Goal: Task Accomplishment & Management: Use online tool/utility

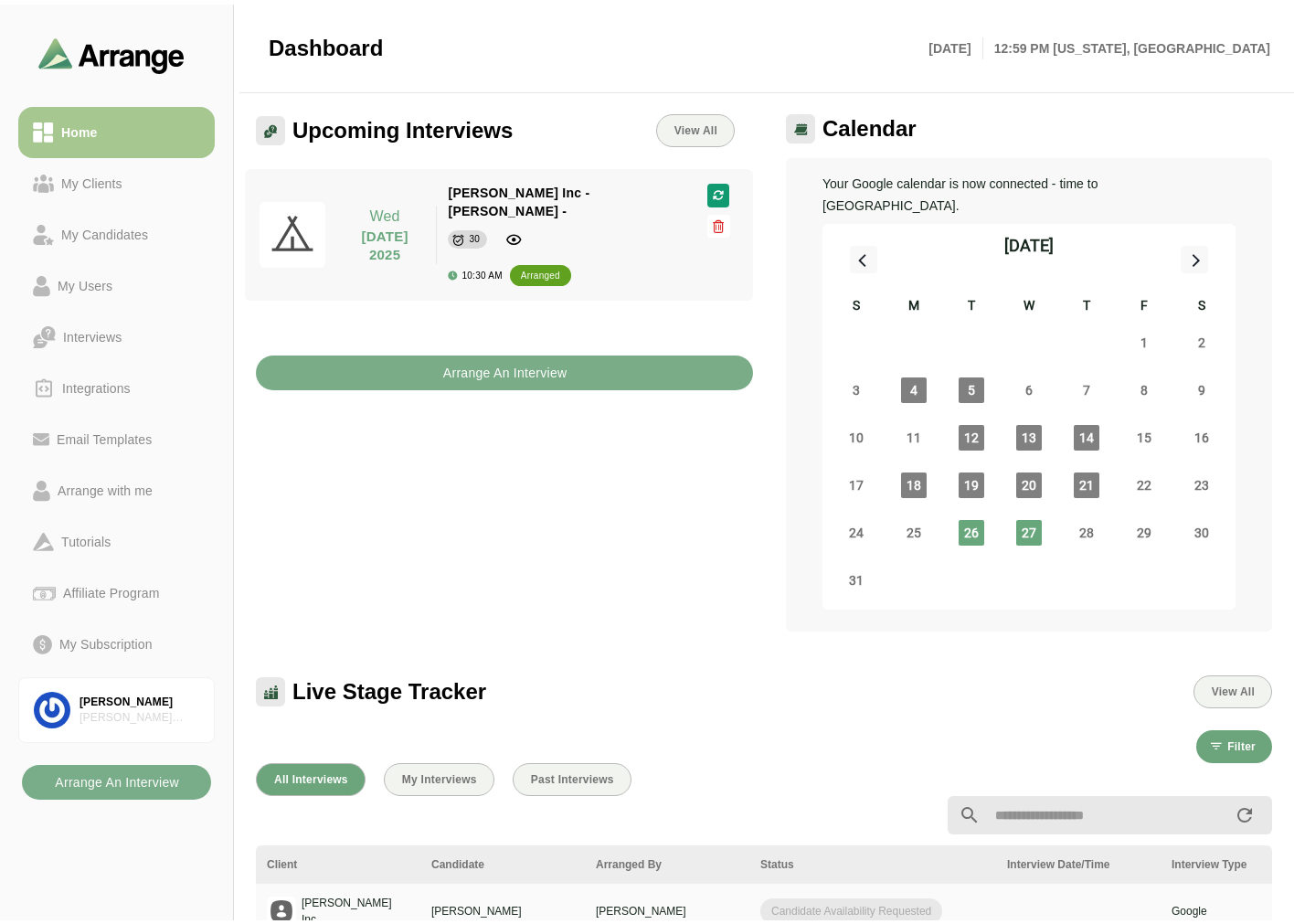
scroll to position [6, 0]
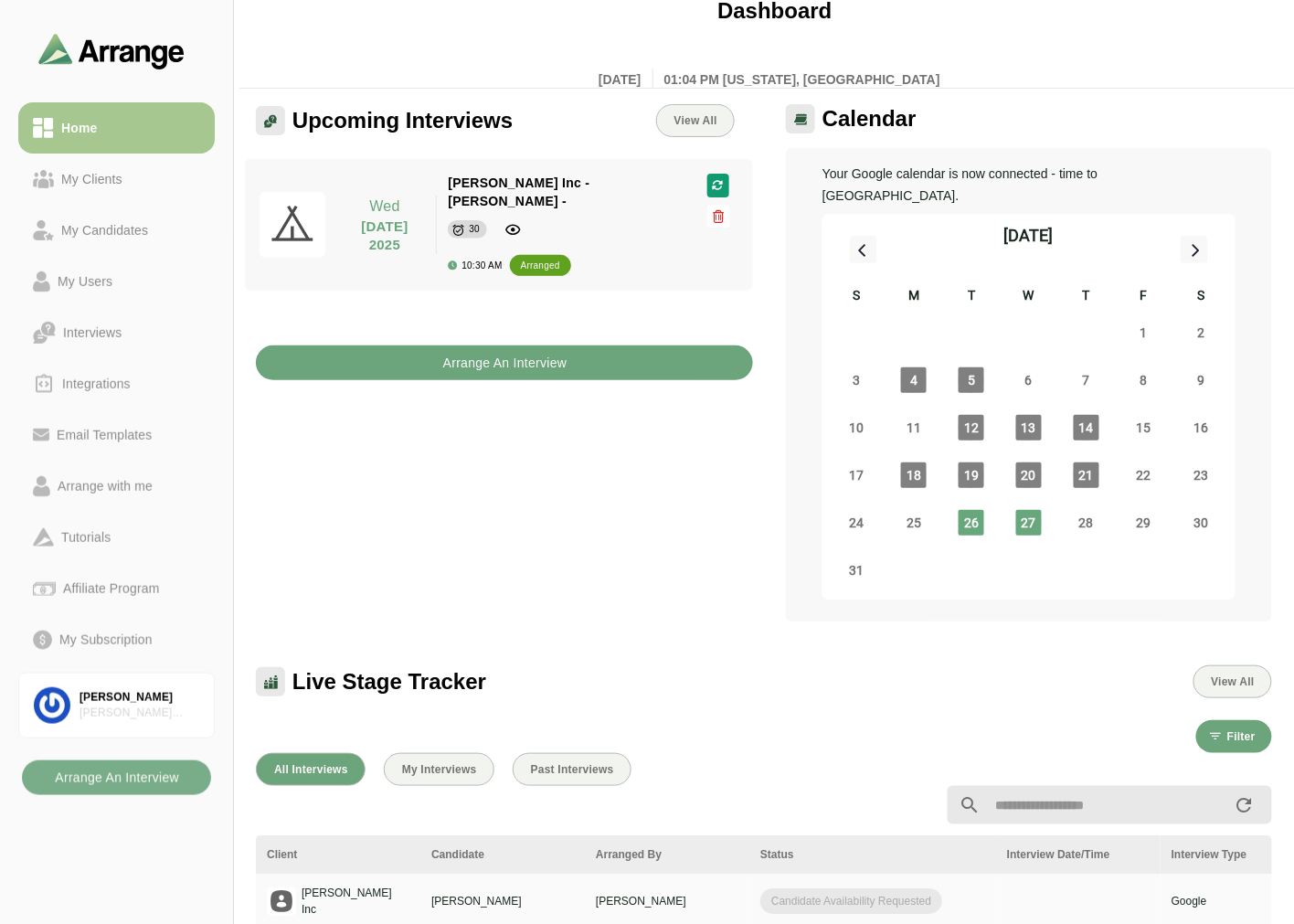
click at [398, 351] on button "Arrange An Interview" at bounding box center [504, 362] width 497 height 35
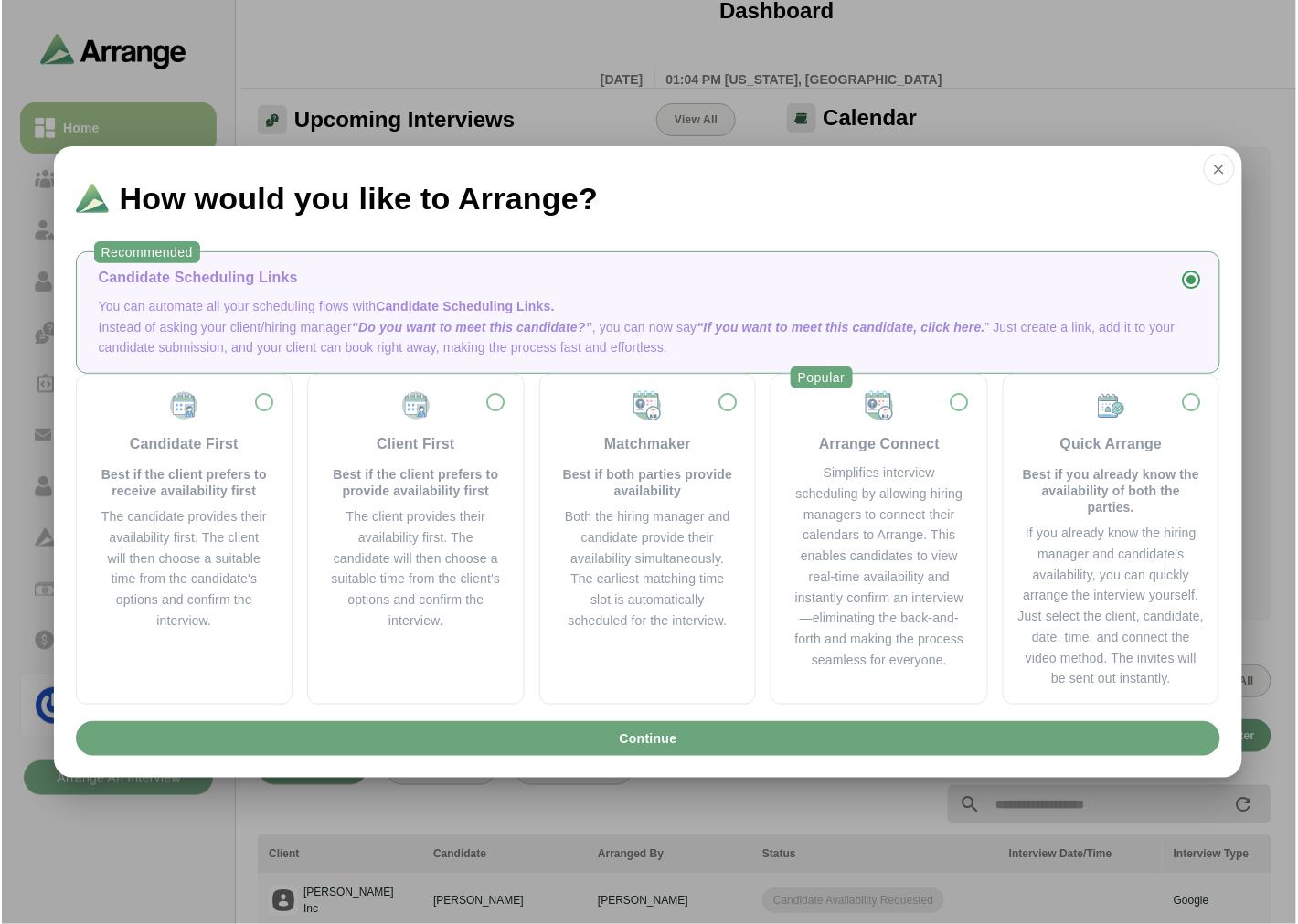
scroll to position [0, 0]
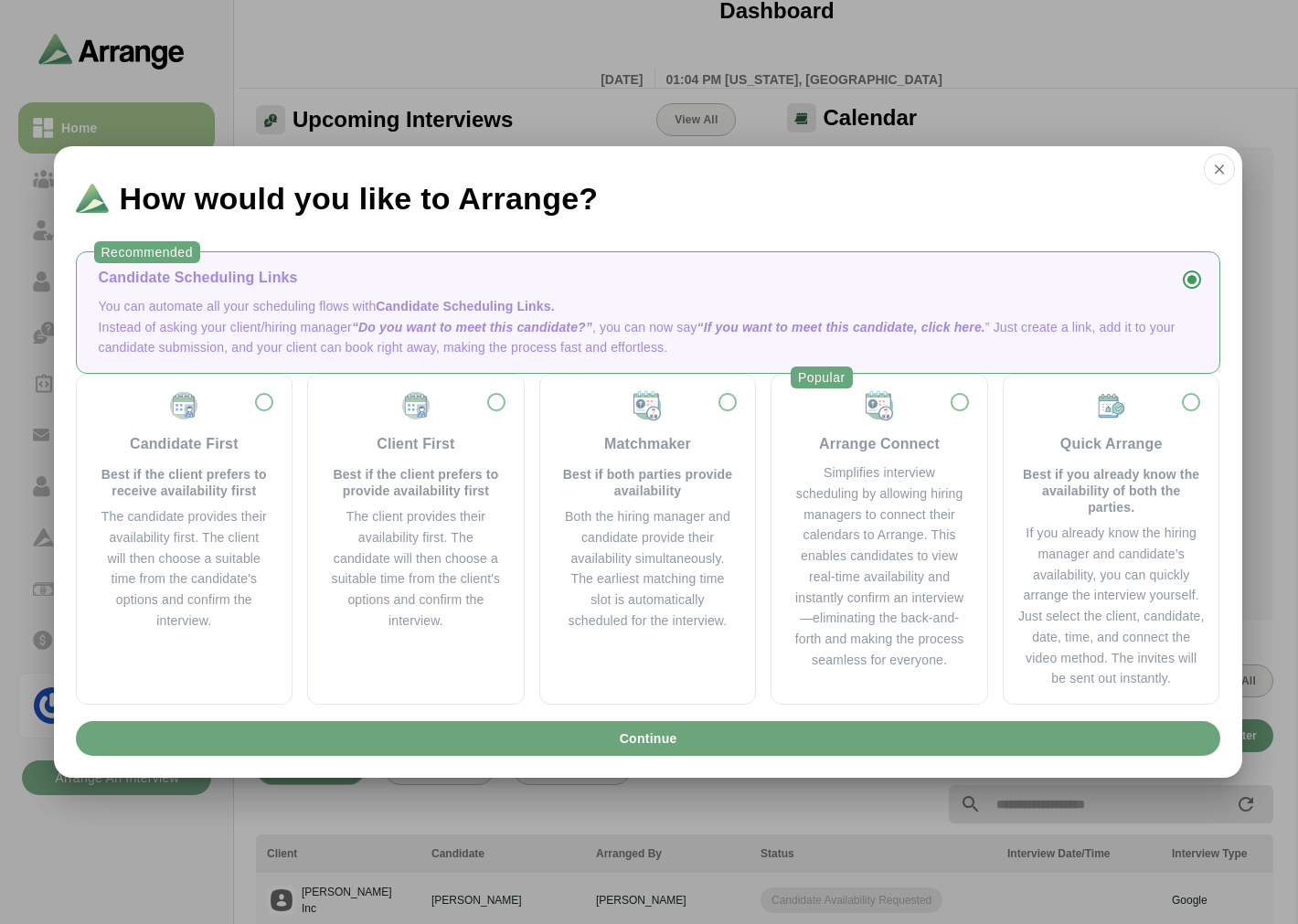
click at [1236, 174] on div "How would you like to Arrange?" at bounding box center [647, 191] width 1188 height 89
click at [1217, 171] on icon "button" at bounding box center [1219, 169] width 17 height 17
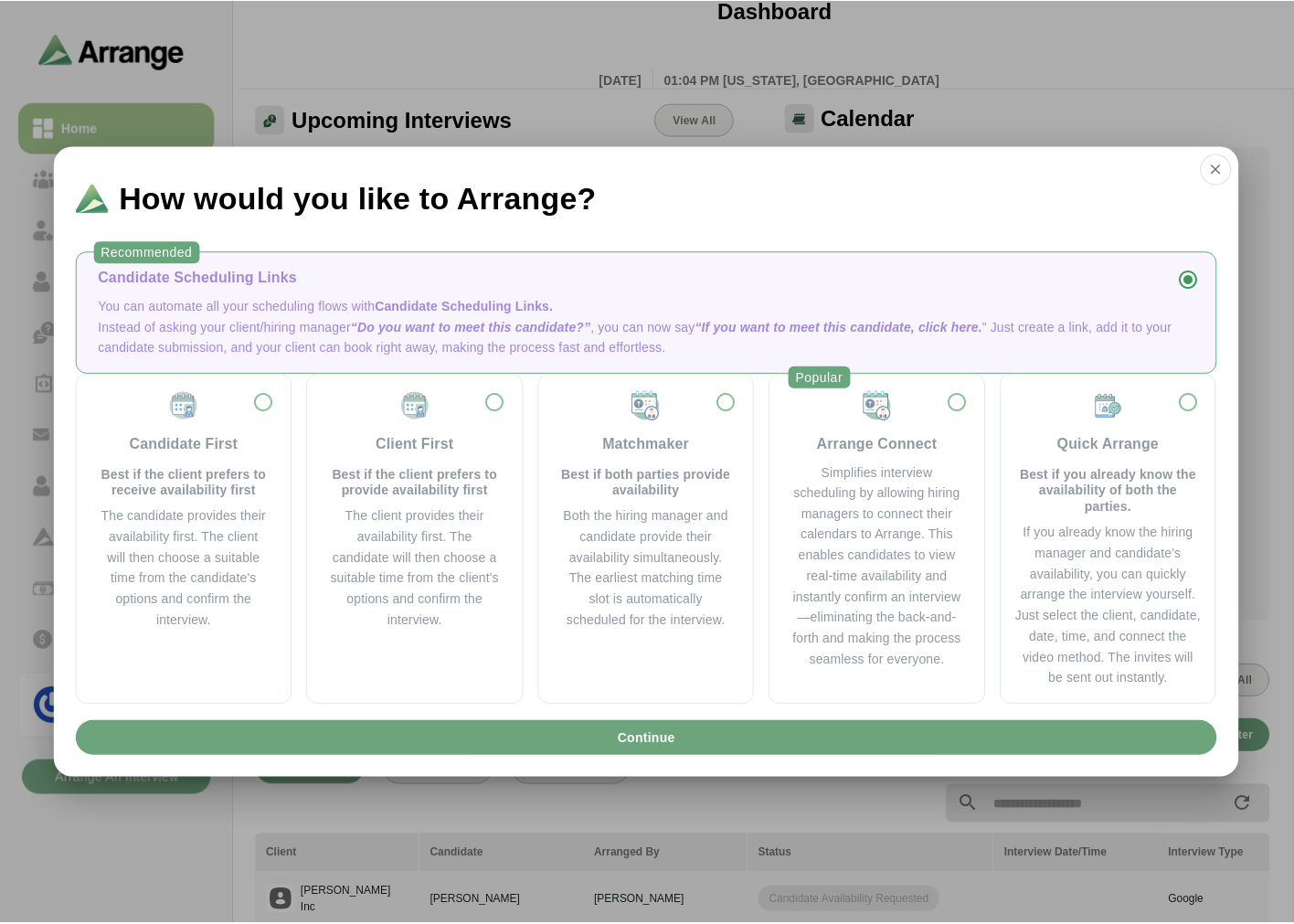
scroll to position [6, 0]
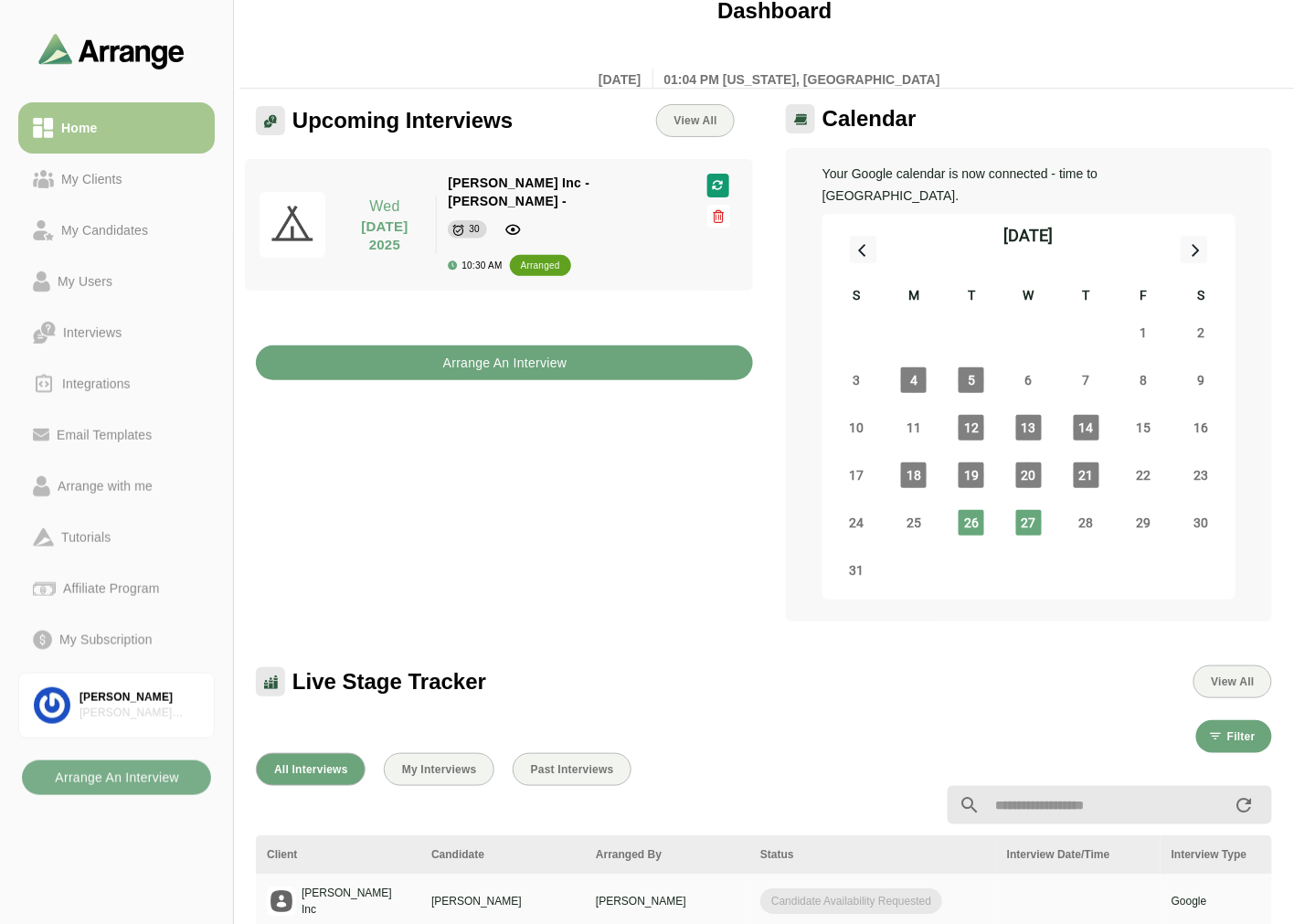
click at [489, 345] on b "Arrange An Interview" at bounding box center [505, 362] width 125 height 35
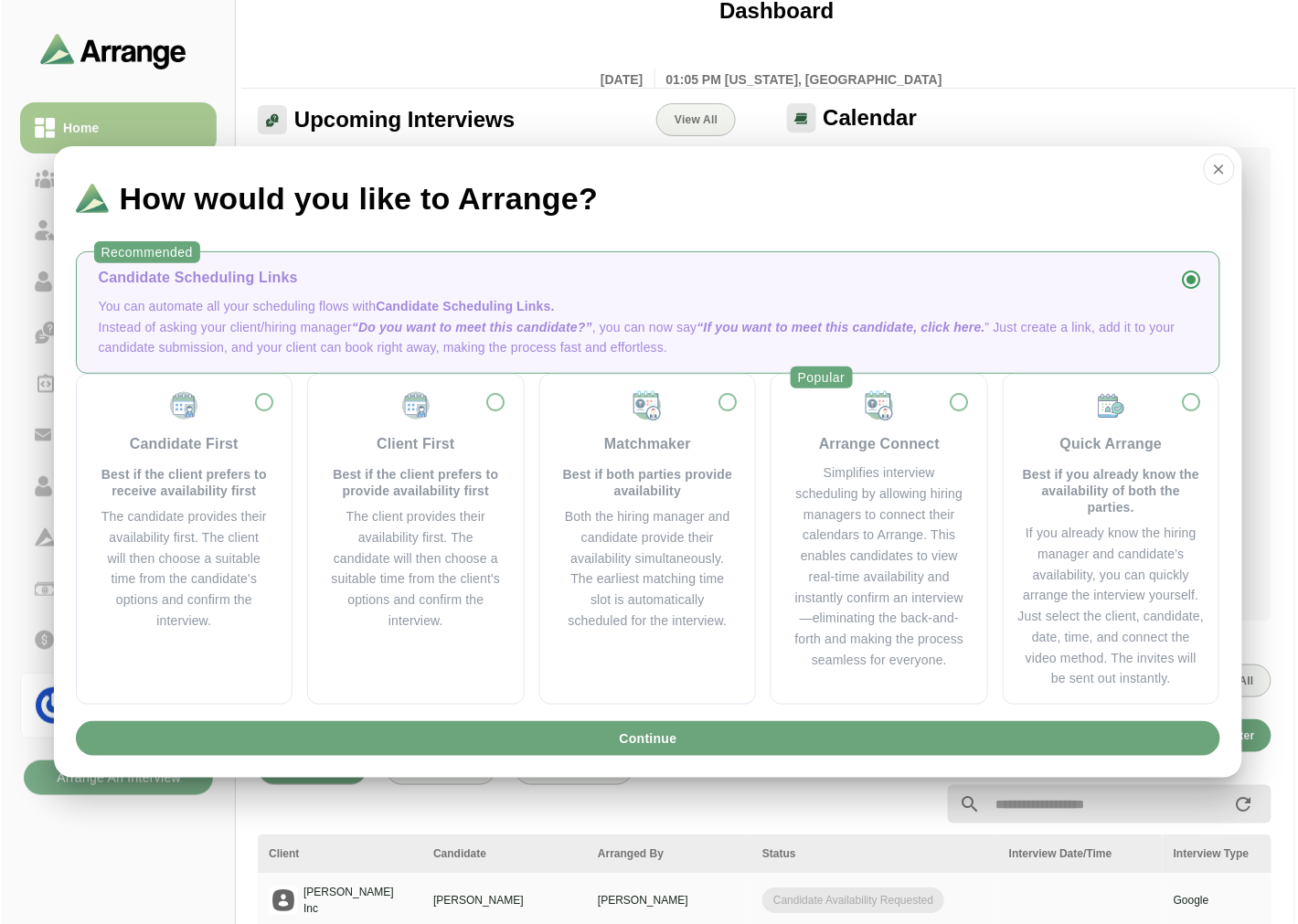
scroll to position [0, 0]
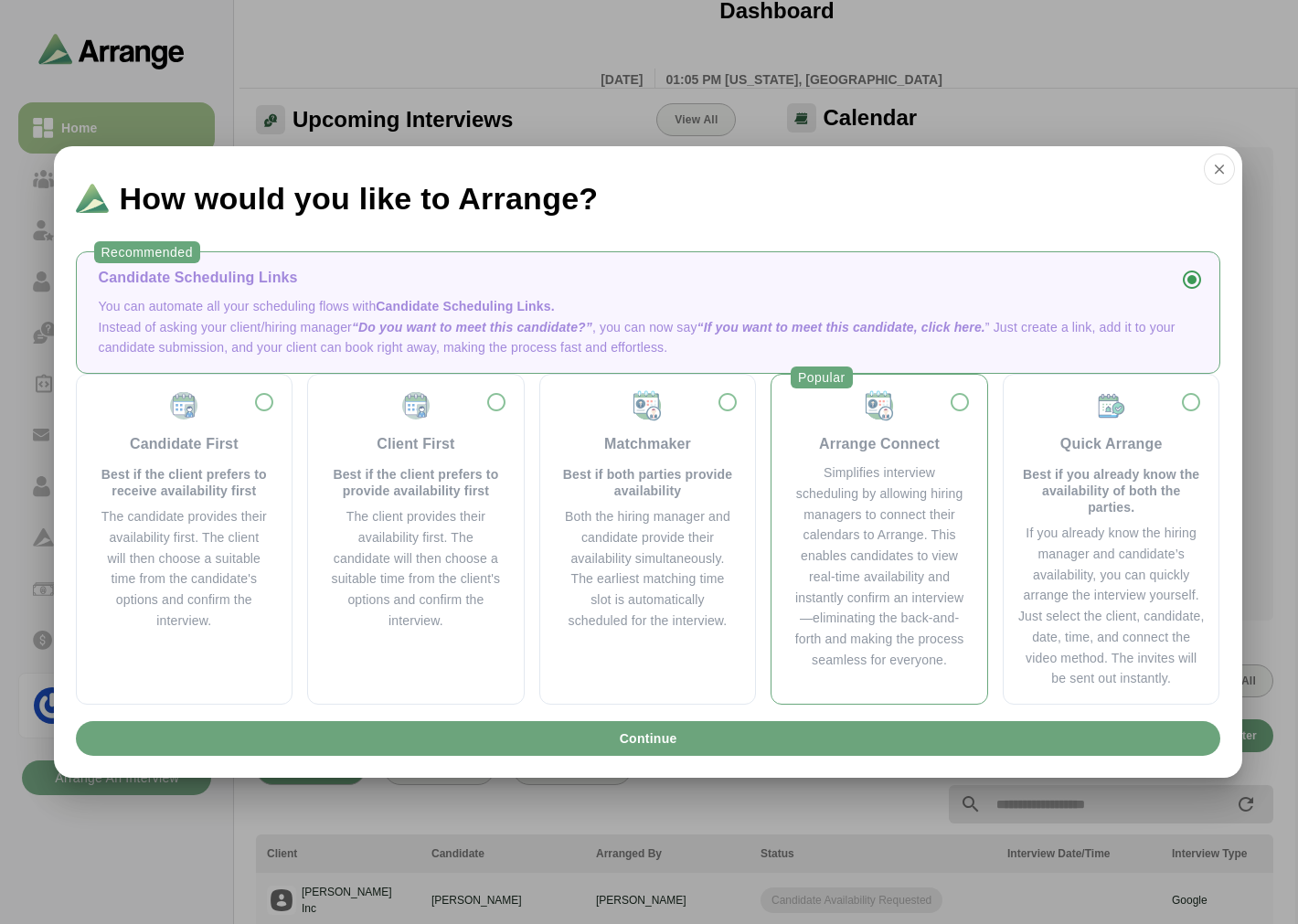
click at [898, 472] on div "Simplifies interview scheduling by allowing hiring managers to connect their ca…" at bounding box center [879, 567] width 172 height 208
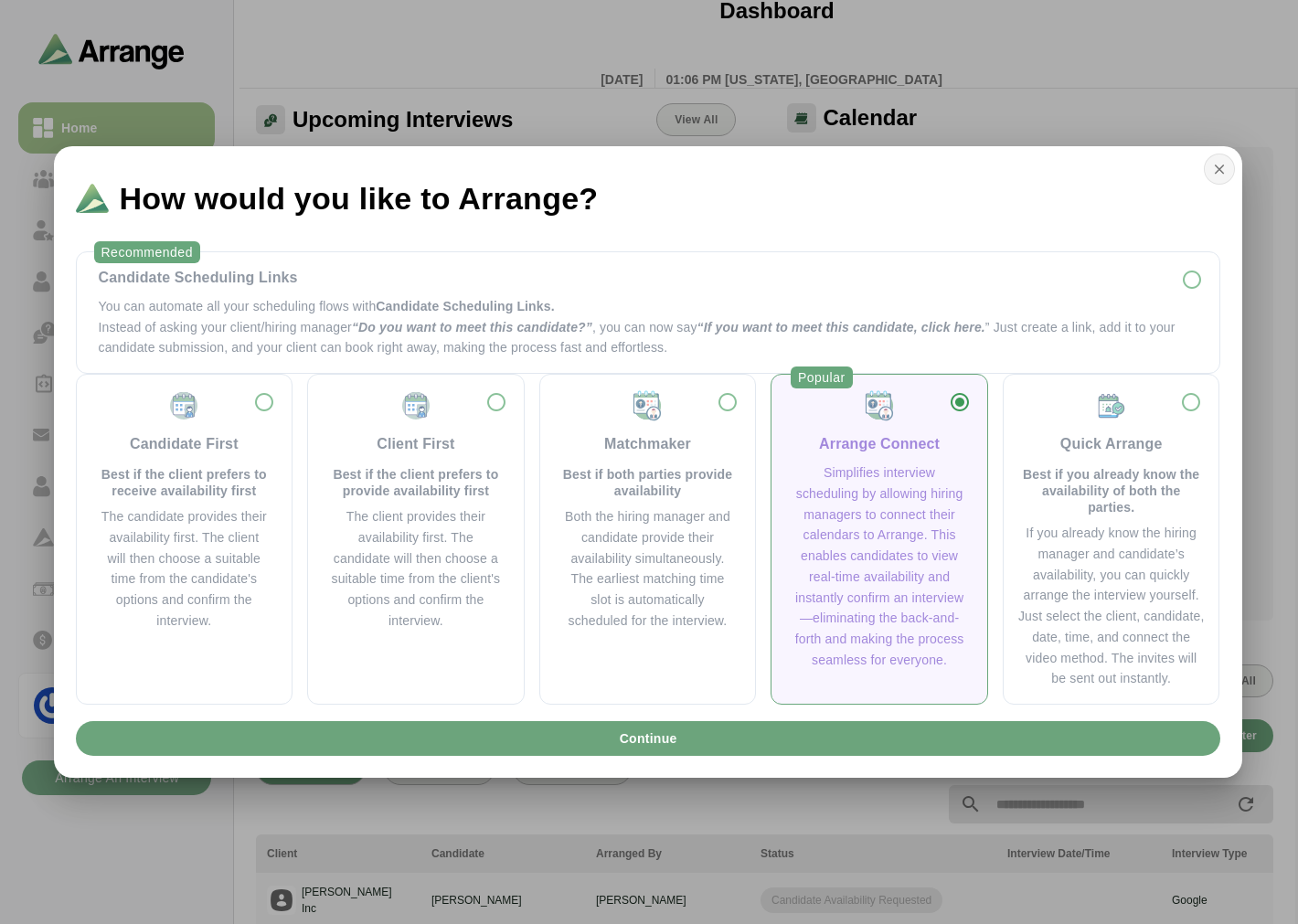
click at [1231, 159] on button "button" at bounding box center [1219, 169] width 31 height 31
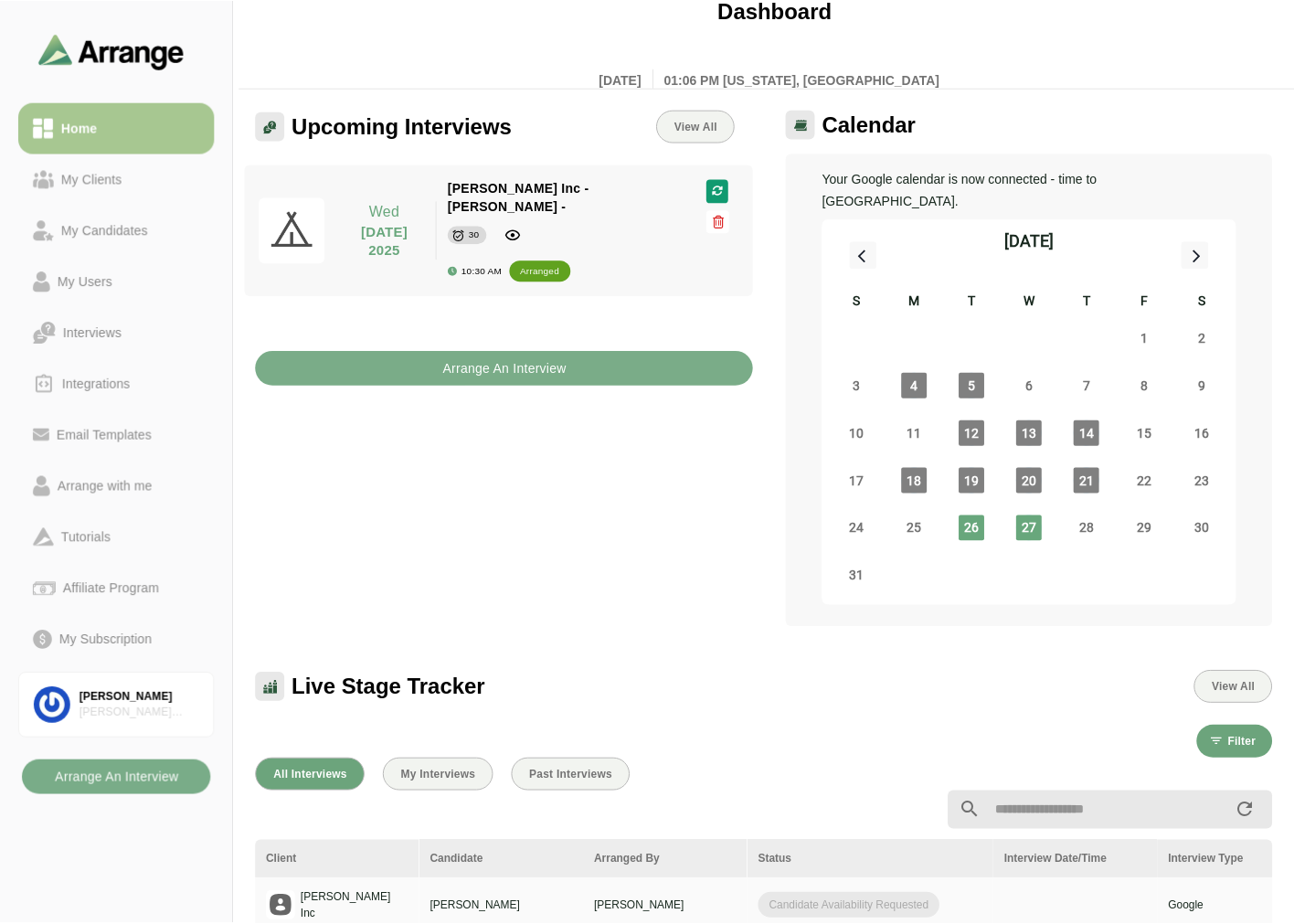
scroll to position [6, 0]
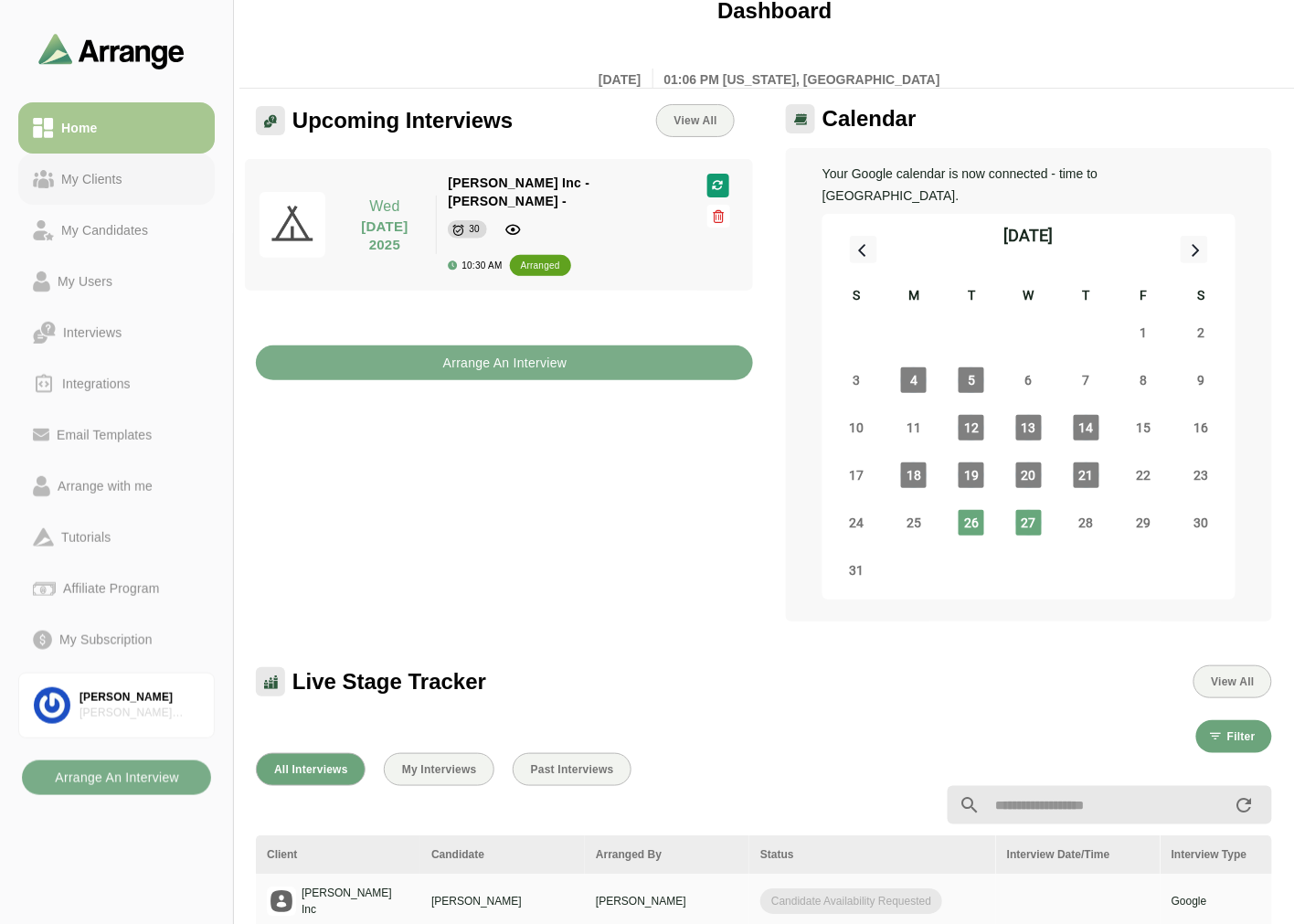
click at [120, 186] on div "My Clients" at bounding box center [91, 179] width 75 height 22
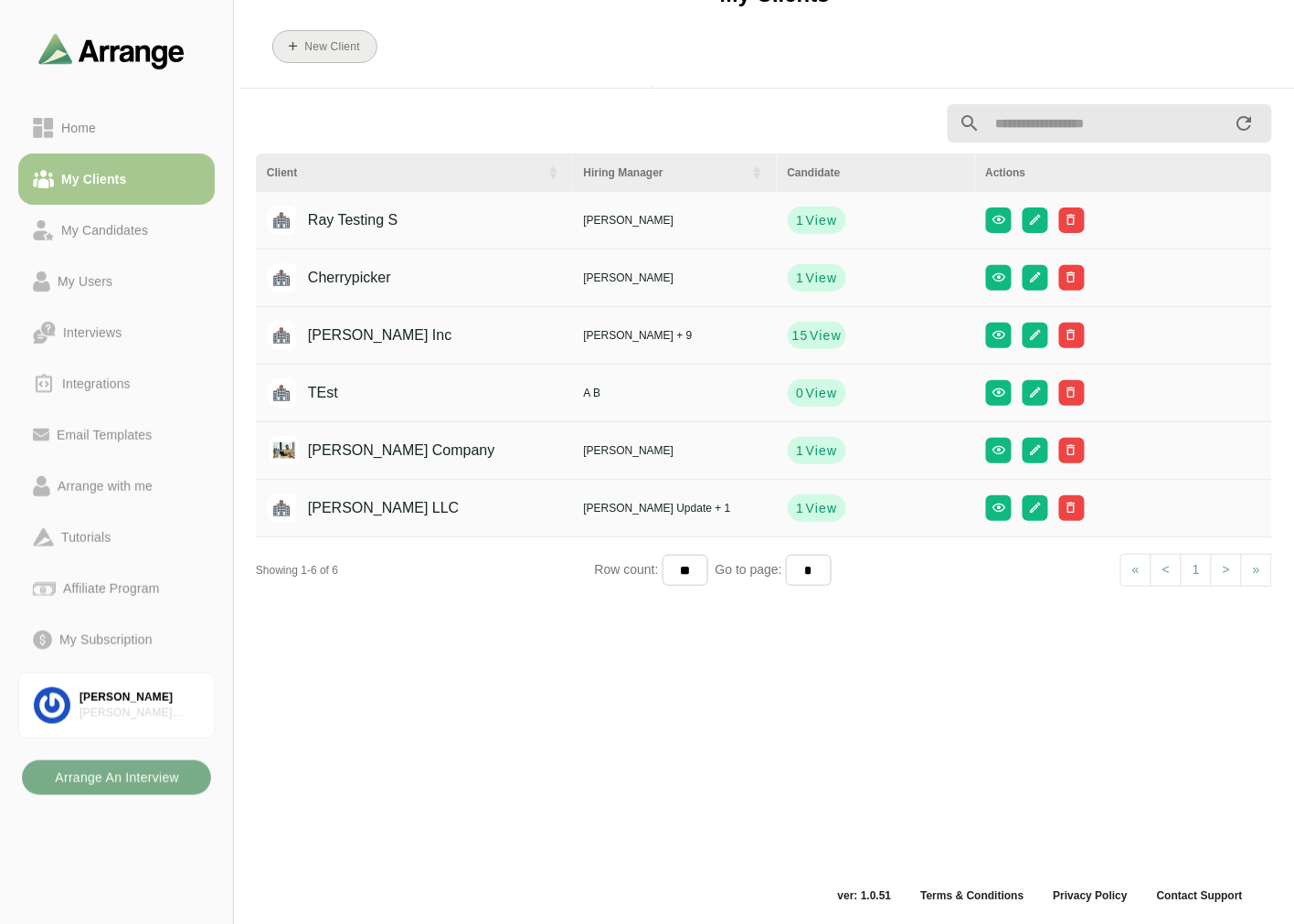
click at [324, 46] on b "New Client" at bounding box center [331, 47] width 56 height 13
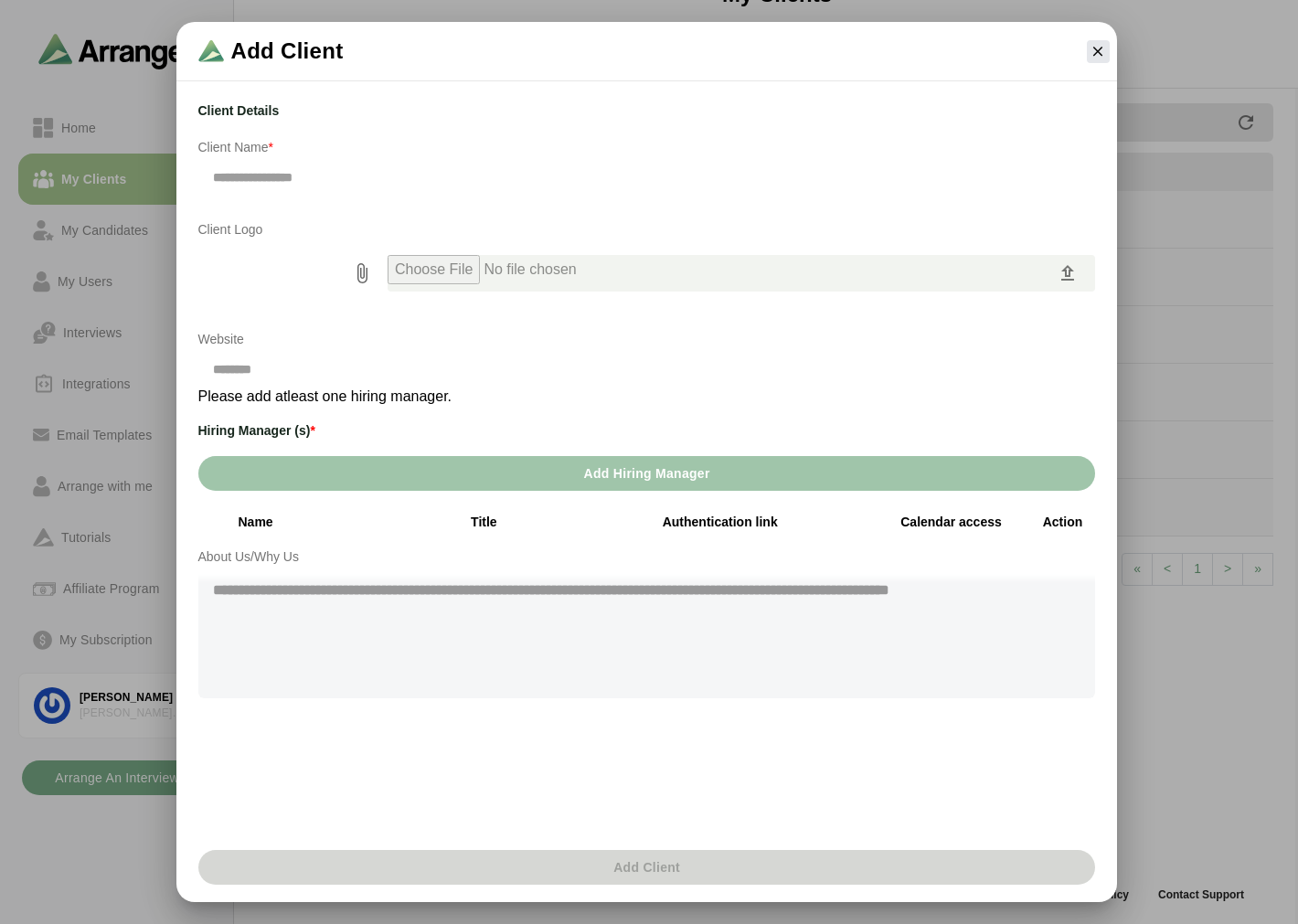
click at [610, 472] on span "Add Hiring Manager" at bounding box center [646, 473] width 127 height 35
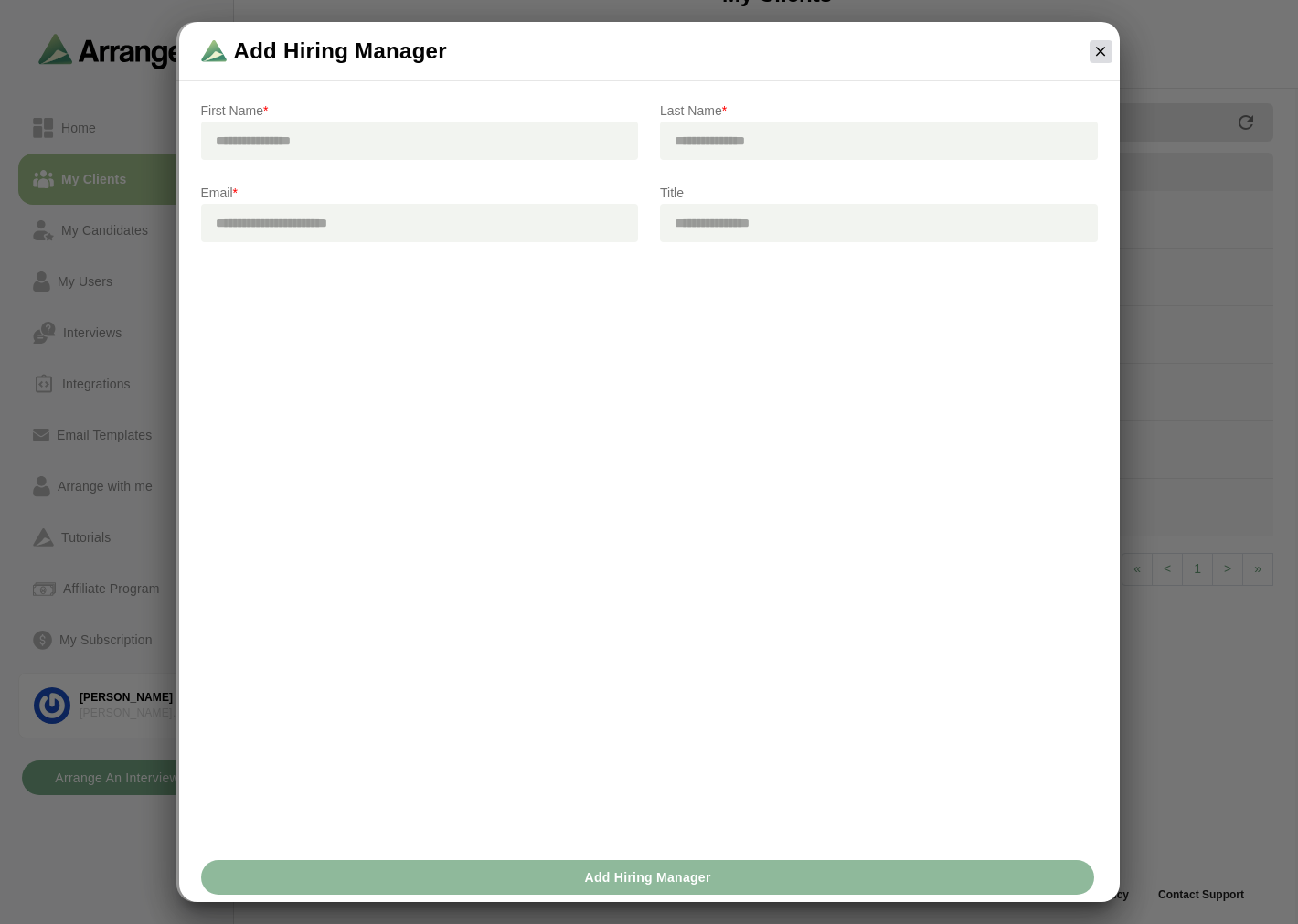
click at [1103, 51] on icon "button" at bounding box center [1101, 51] width 17 height 17
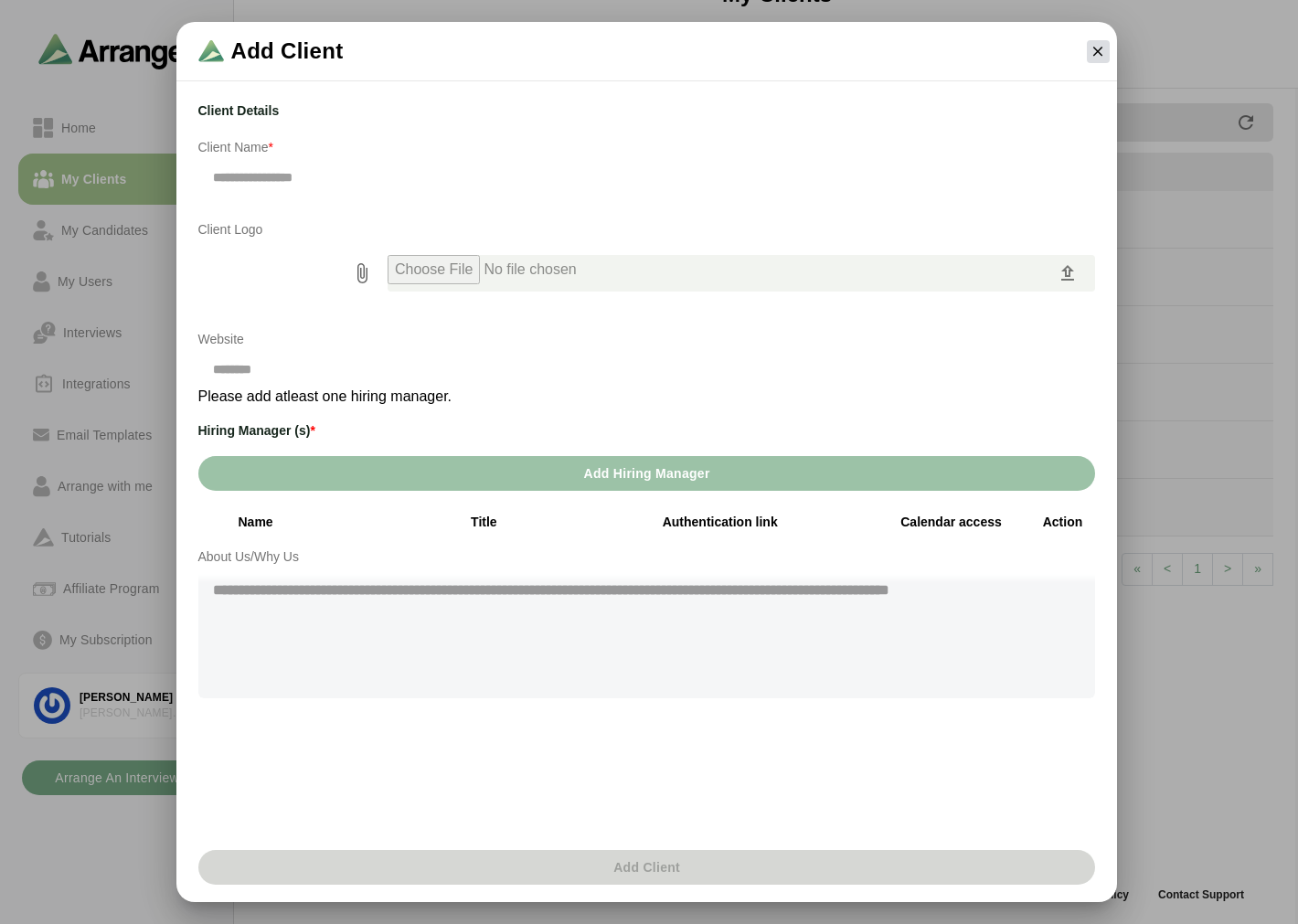
click at [1095, 57] on icon "button" at bounding box center [1098, 51] width 17 height 17
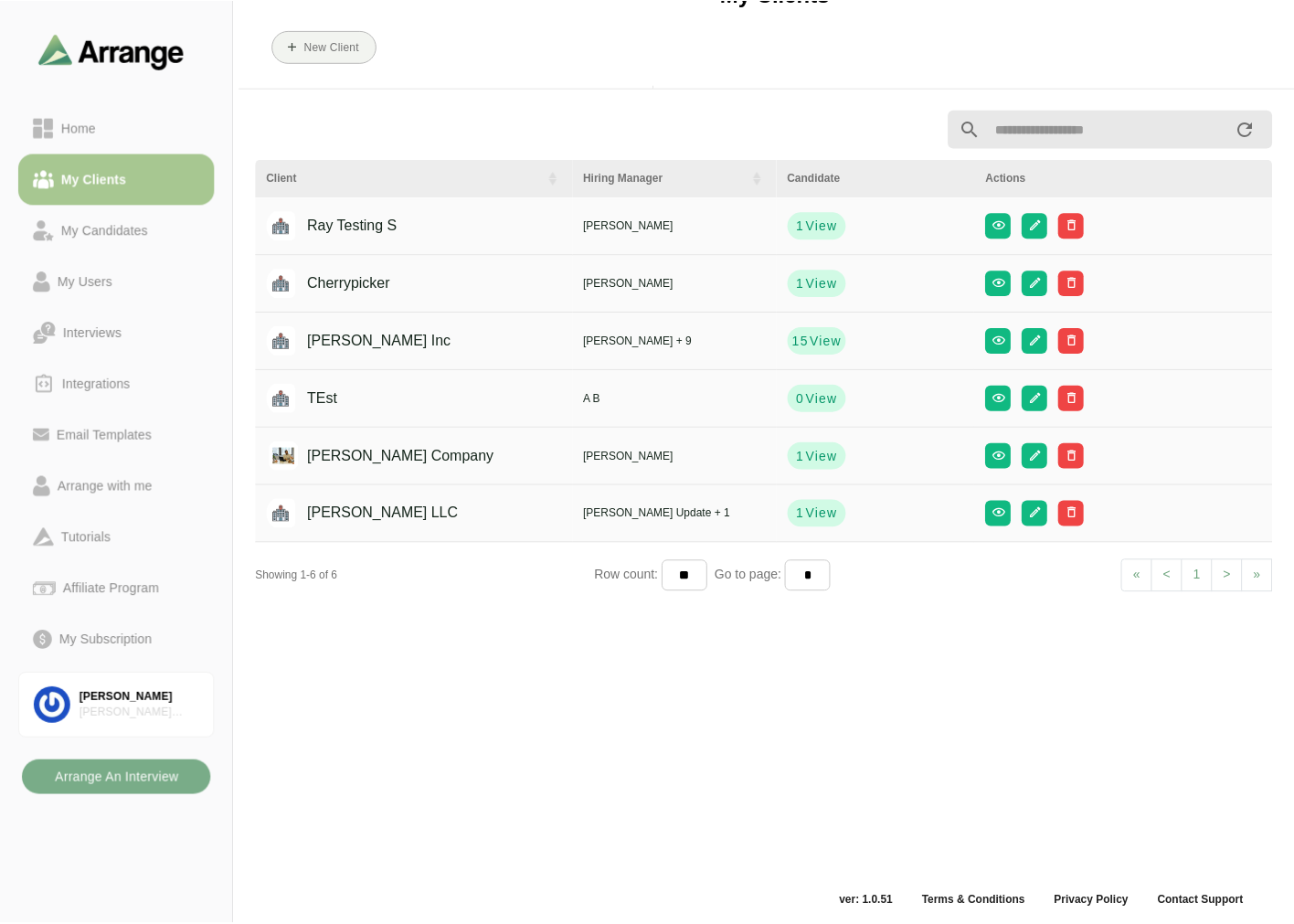
scroll to position [6, 0]
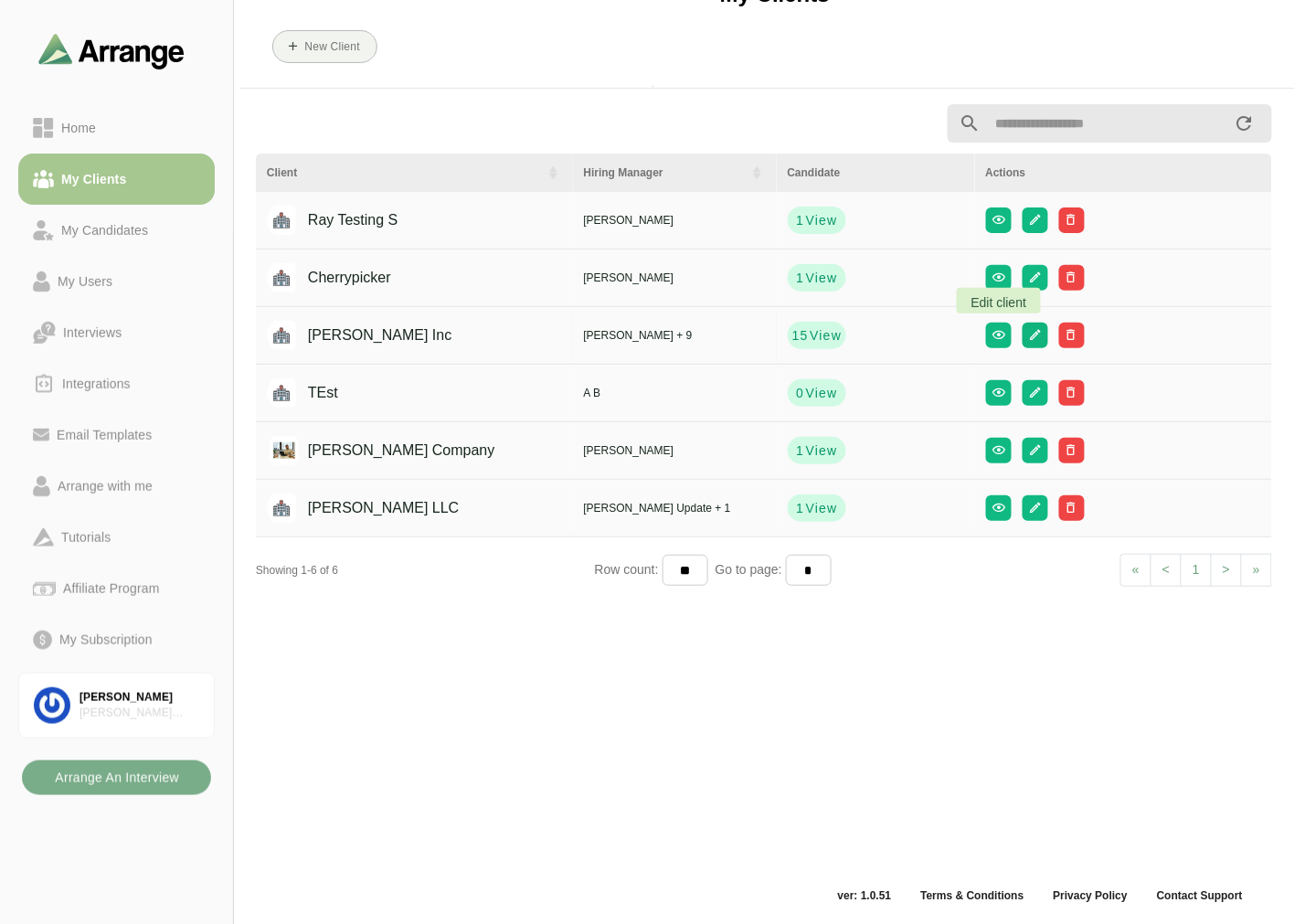
click at [1028, 335] on icon "button" at bounding box center [1035, 335] width 14 height 14
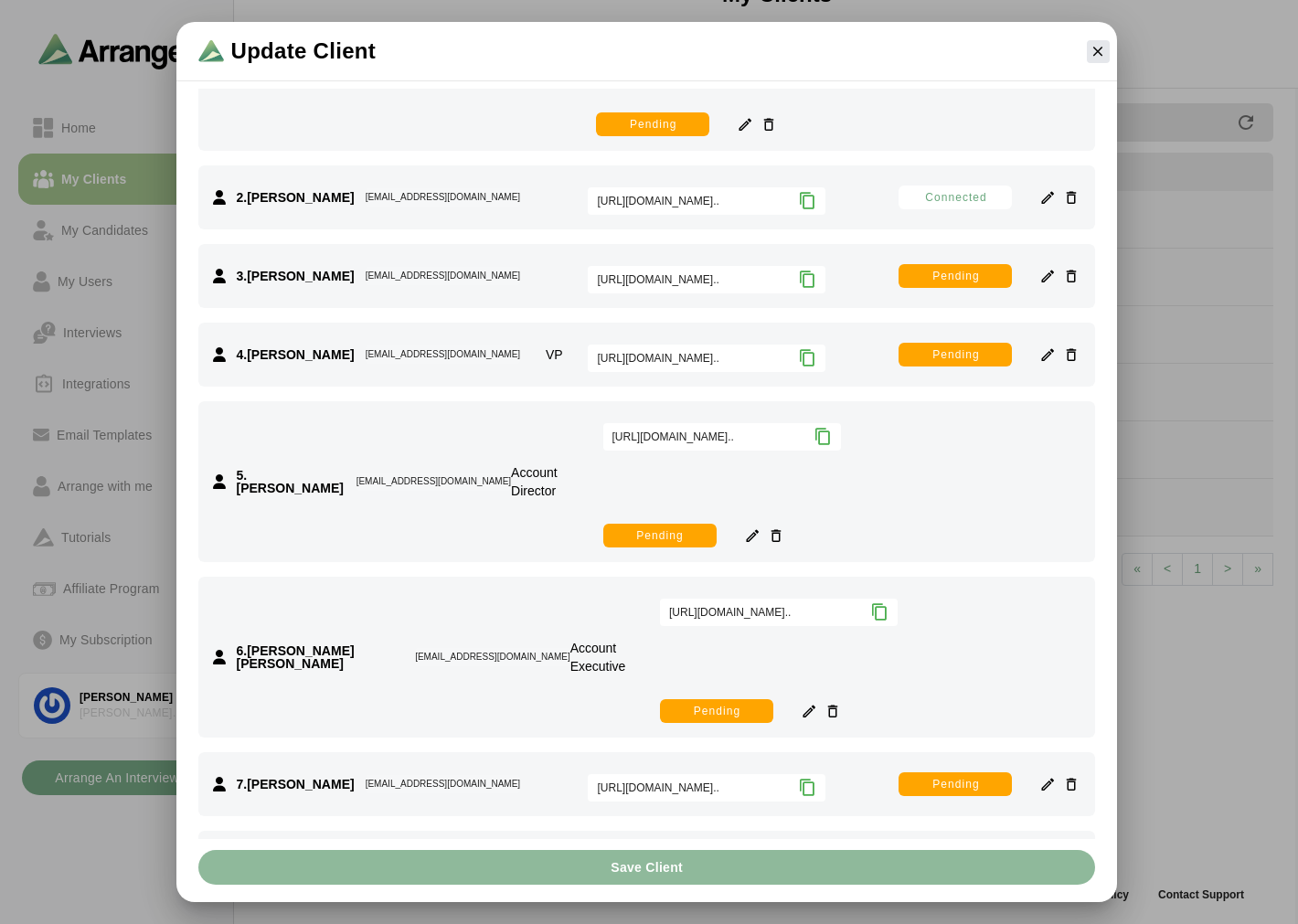
scroll to position [305, 0]
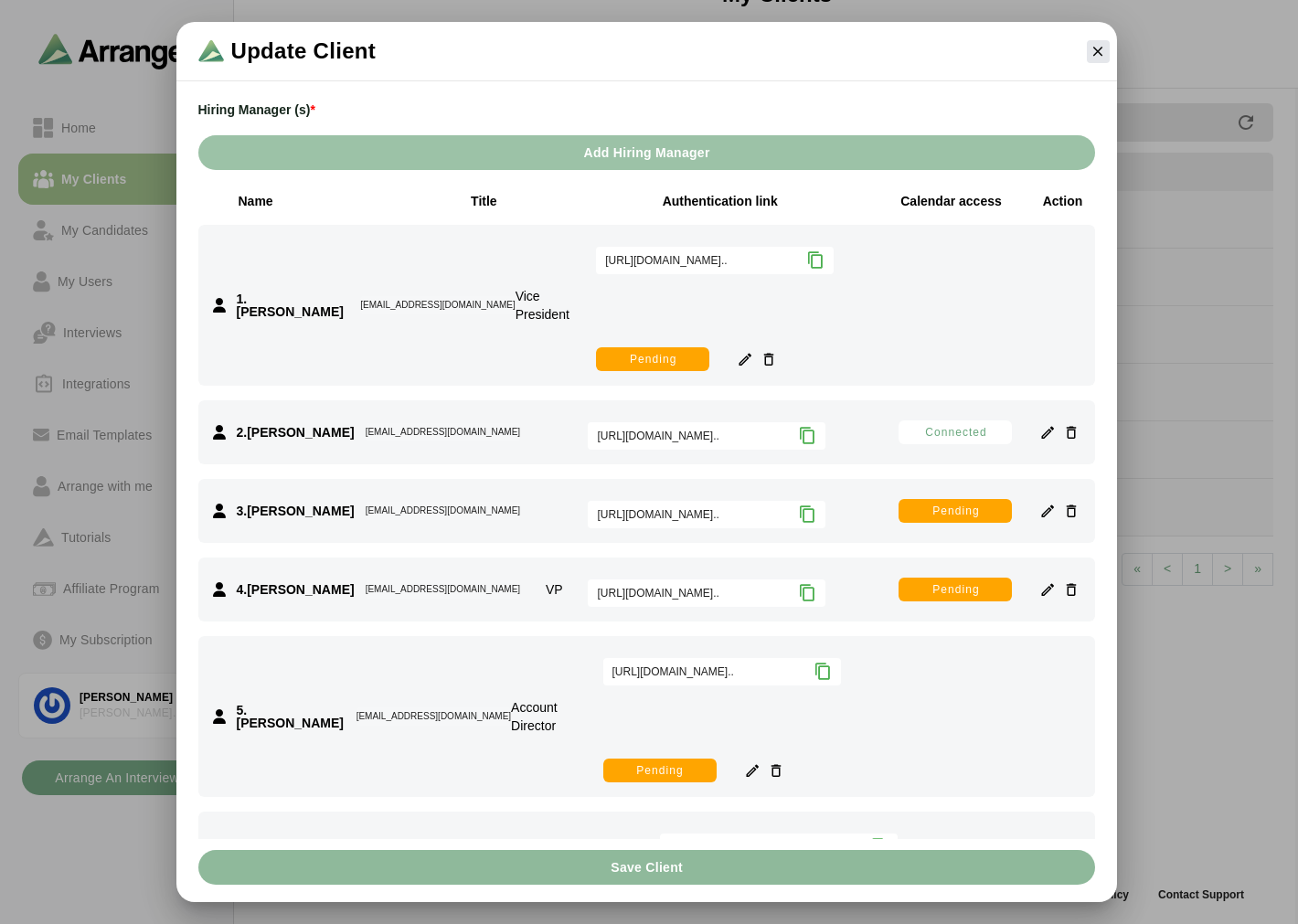
drag, startPoint x: 886, startPoint y: 198, endPoint x: 1009, endPoint y: 196, distance: 123.0
click at [1009, 196] on div "Authentication link Calendar access Action" at bounding box center [811, 200] width 569 height 18
click at [997, 198] on div "Calendar access" at bounding box center [952, 200] width 119 height 18
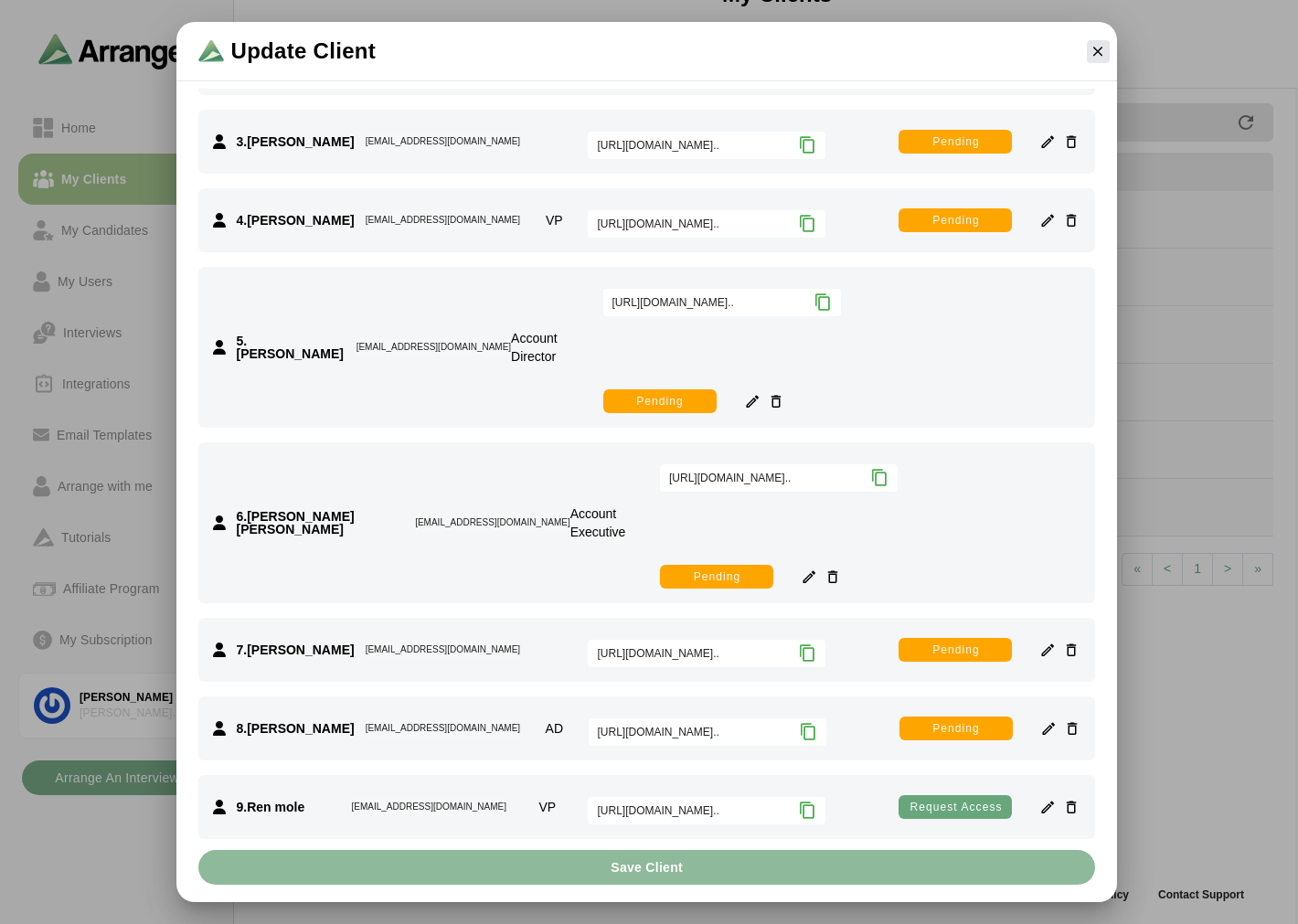
scroll to position [268, 0]
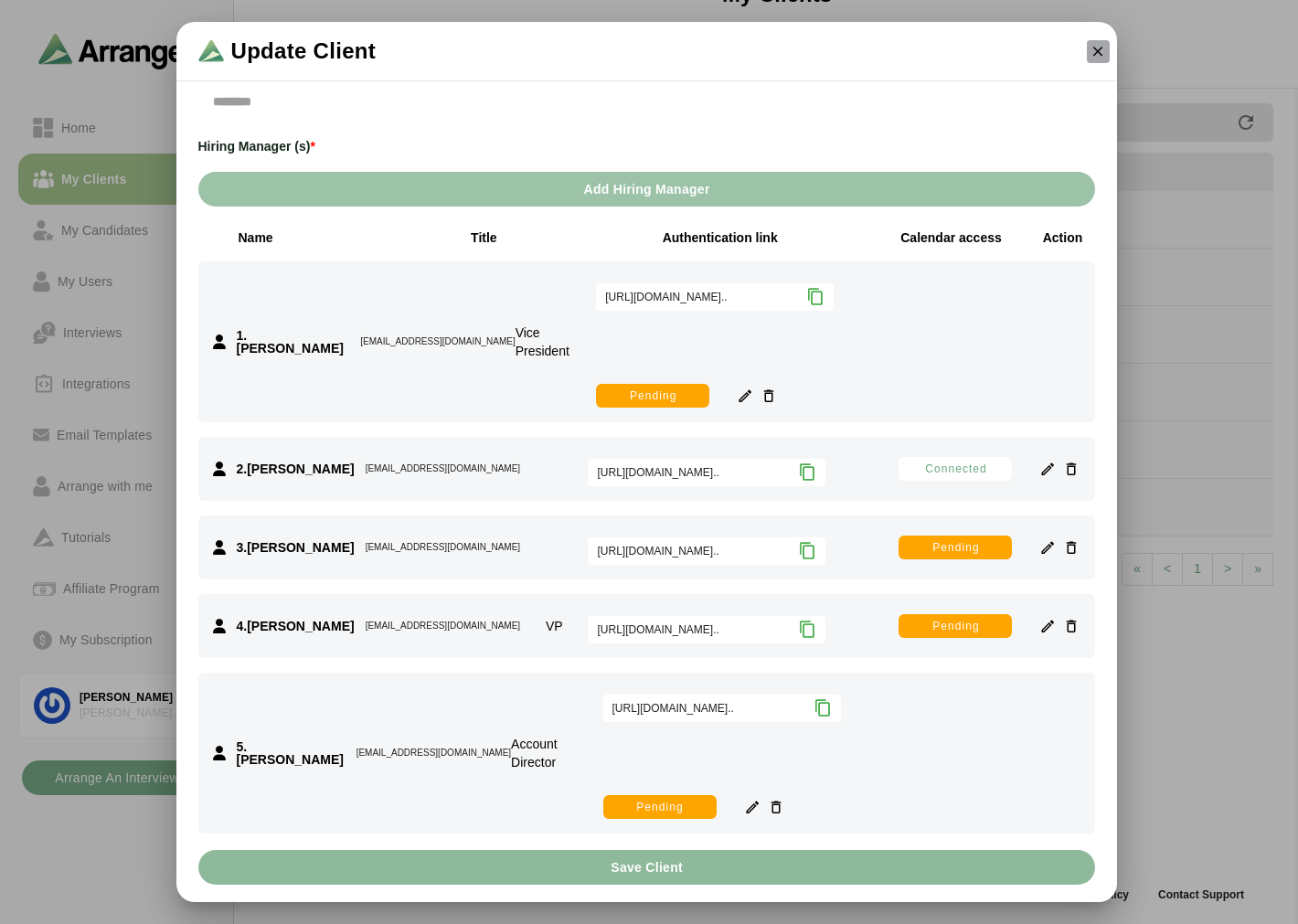
click at [1095, 49] on icon "button" at bounding box center [1098, 51] width 17 height 17
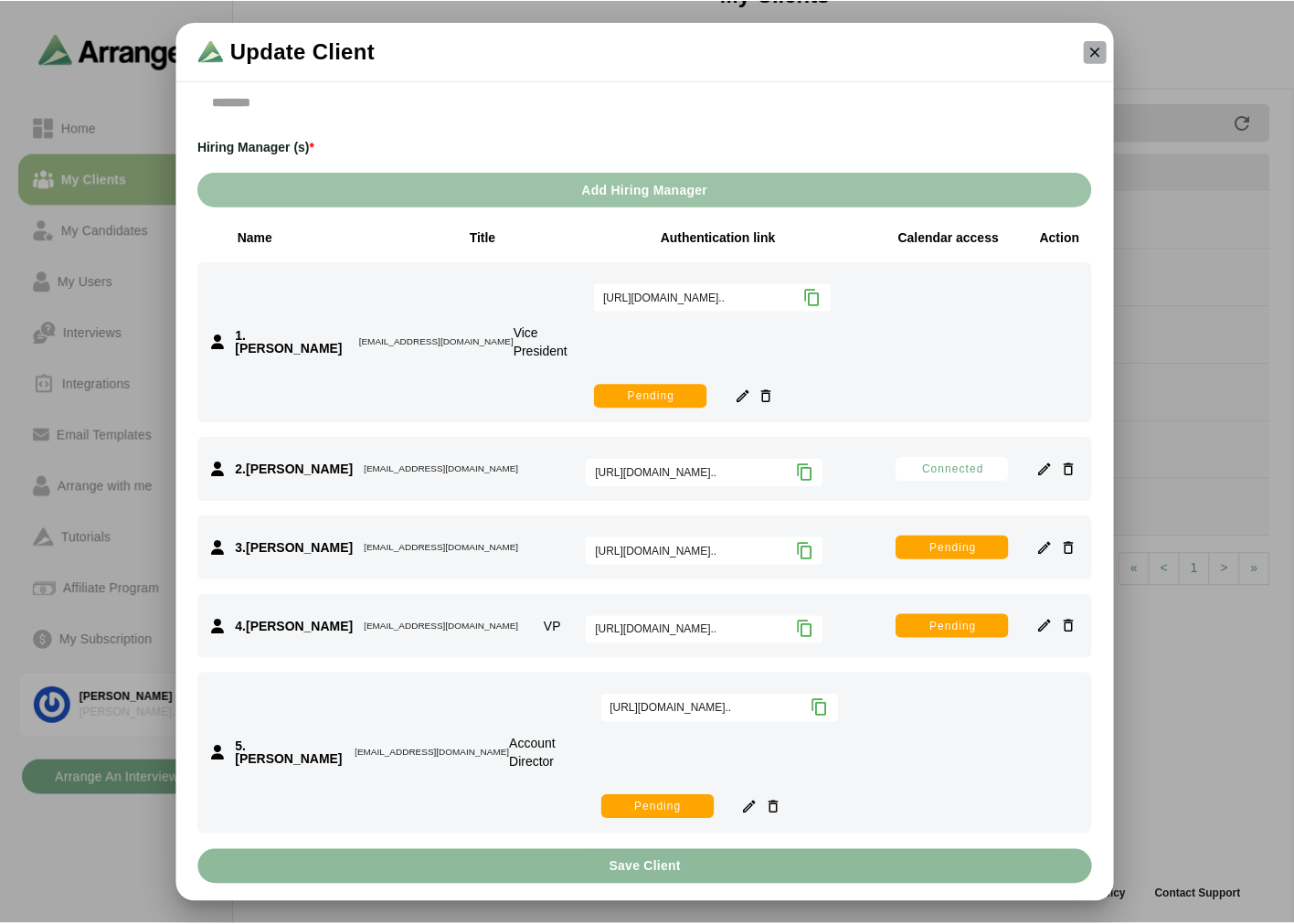
scroll to position [6, 0]
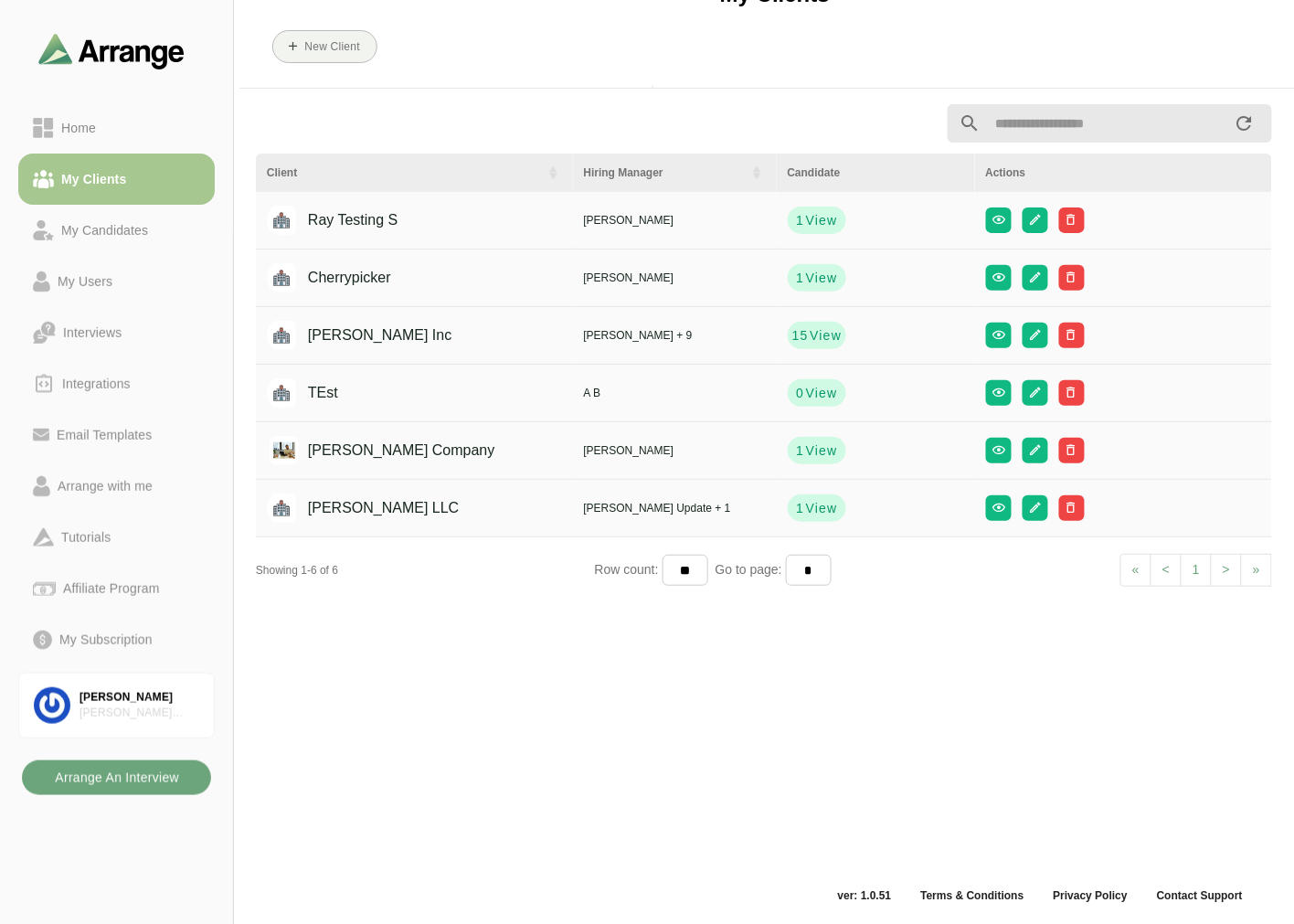
click at [140, 775] on b "Arrange An Interview" at bounding box center [116, 777] width 125 height 35
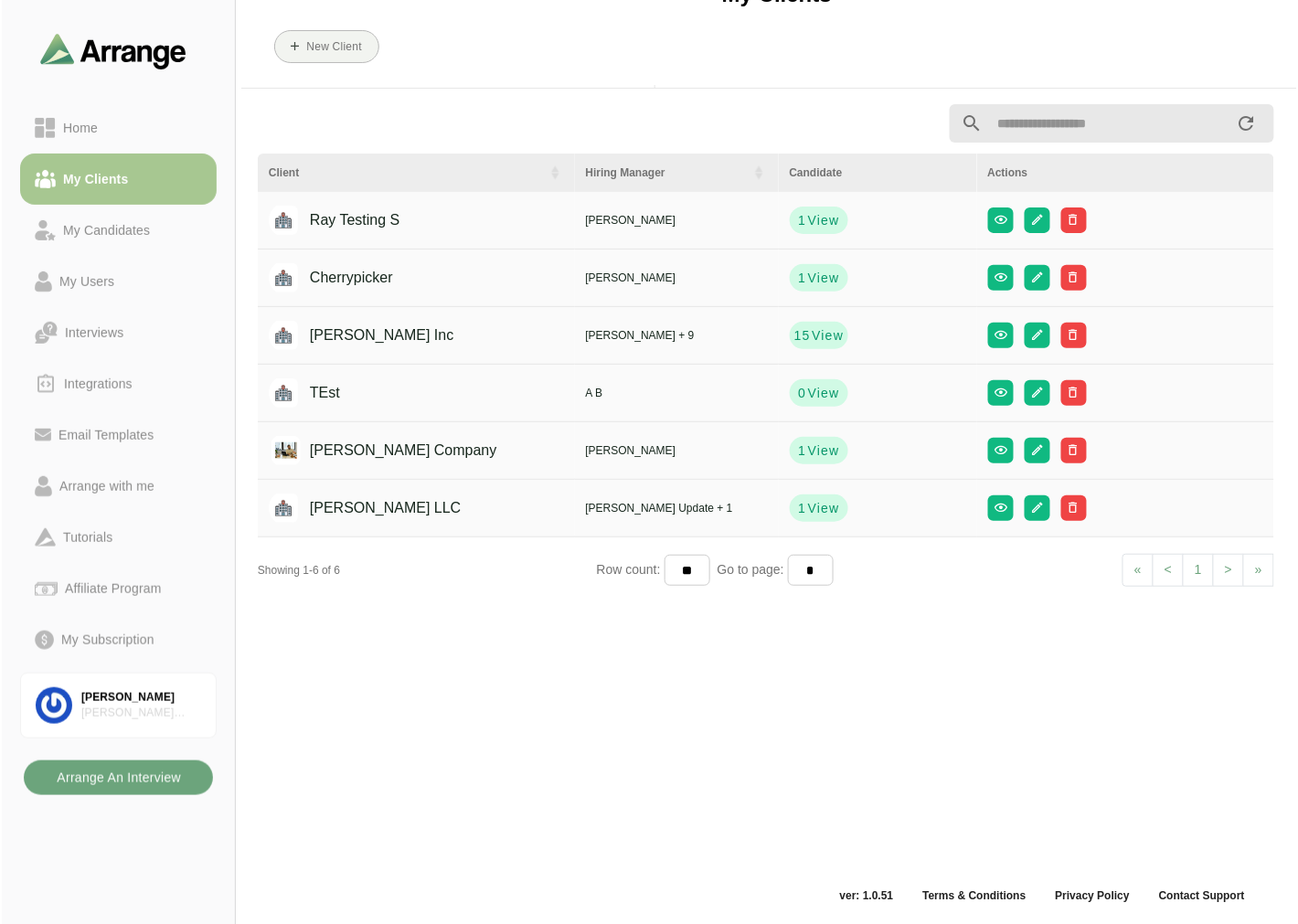
scroll to position [0, 0]
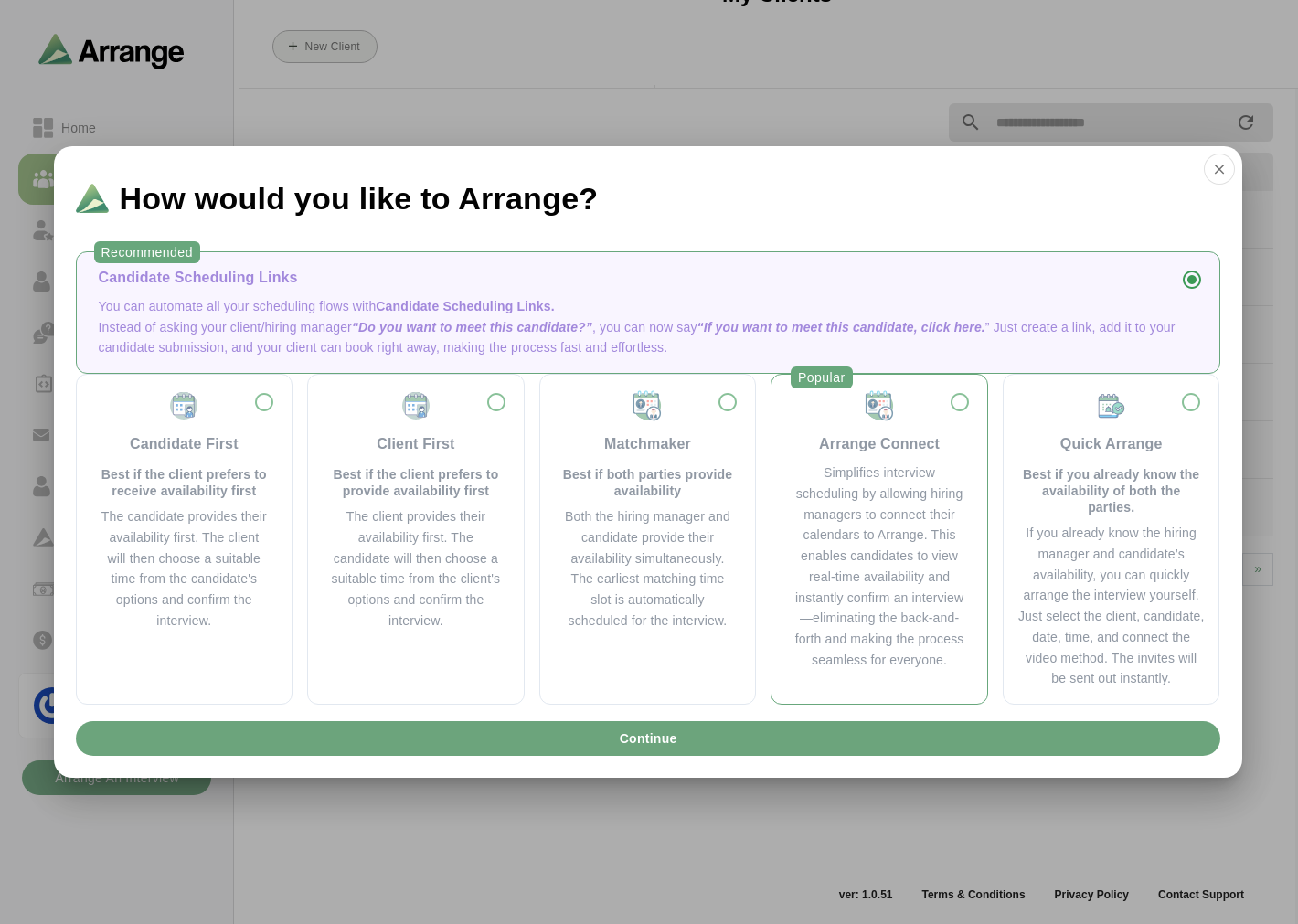
click at [869, 488] on div "Simplifies interview scheduling by allowing hiring managers to connect their ca…" at bounding box center [879, 567] width 172 height 208
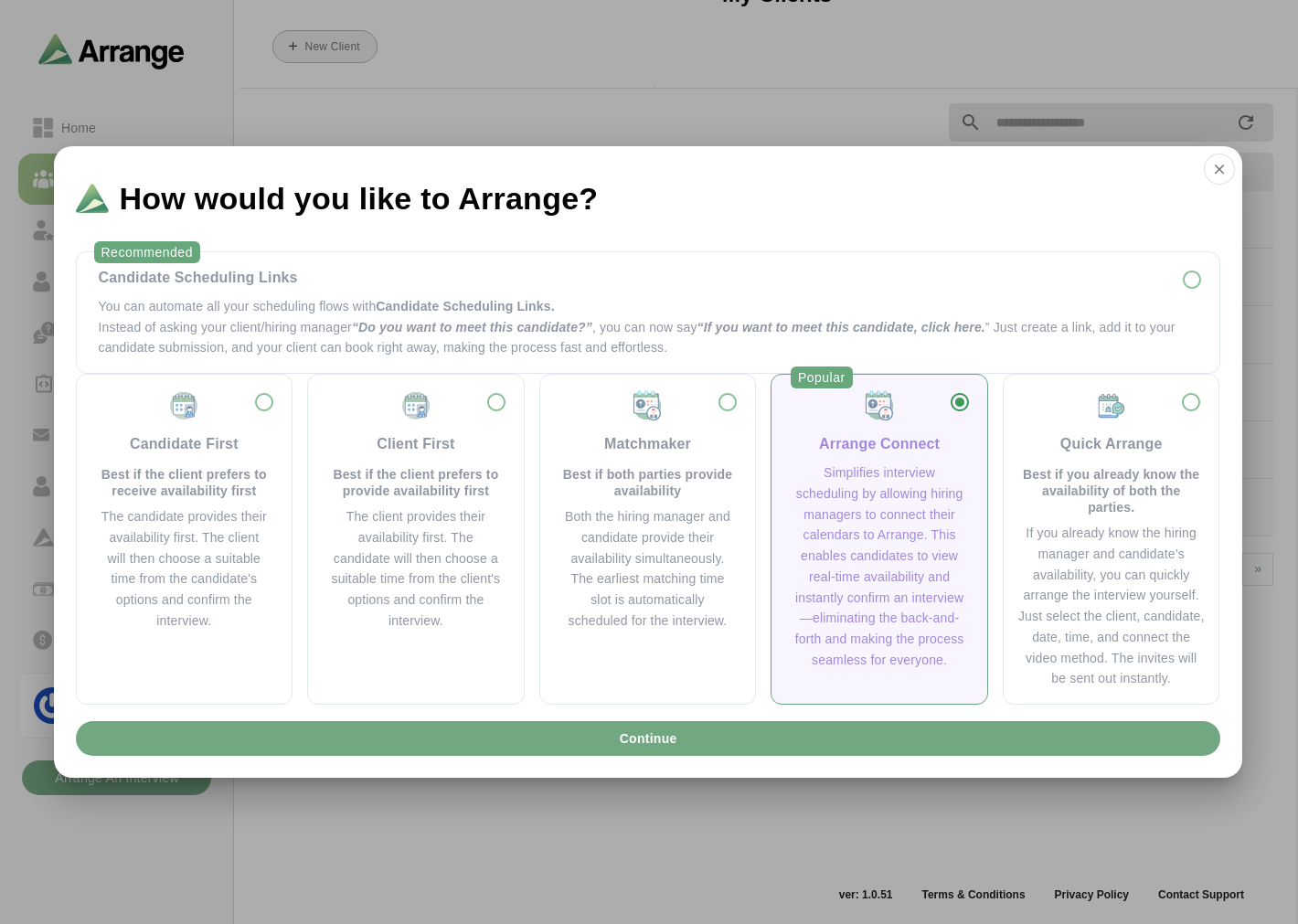
click at [754, 751] on button "Continue" at bounding box center [647, 738] width 1144 height 35
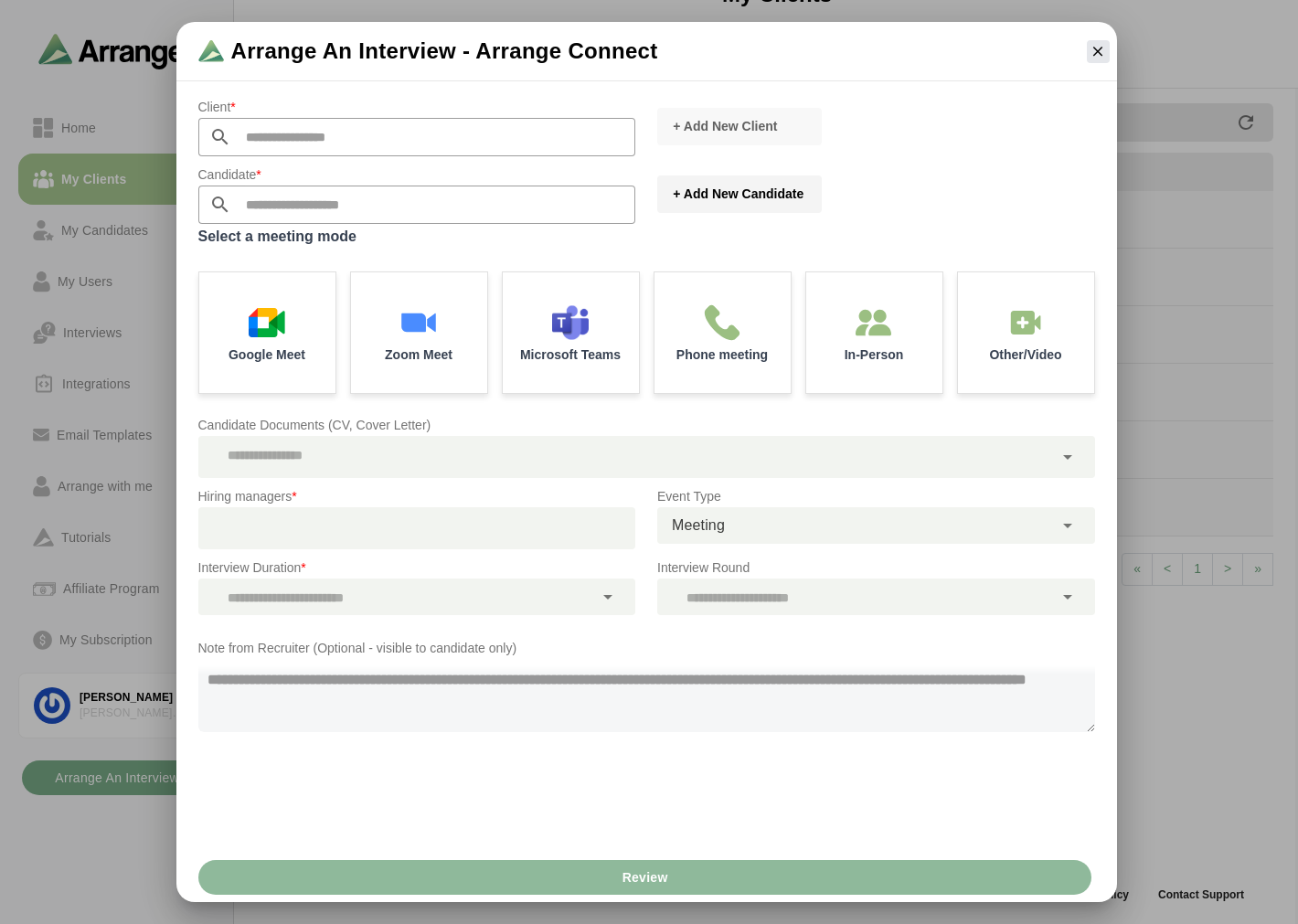
click at [724, 201] on span "+ Add New Candidate" at bounding box center [737, 194] width 132 height 18
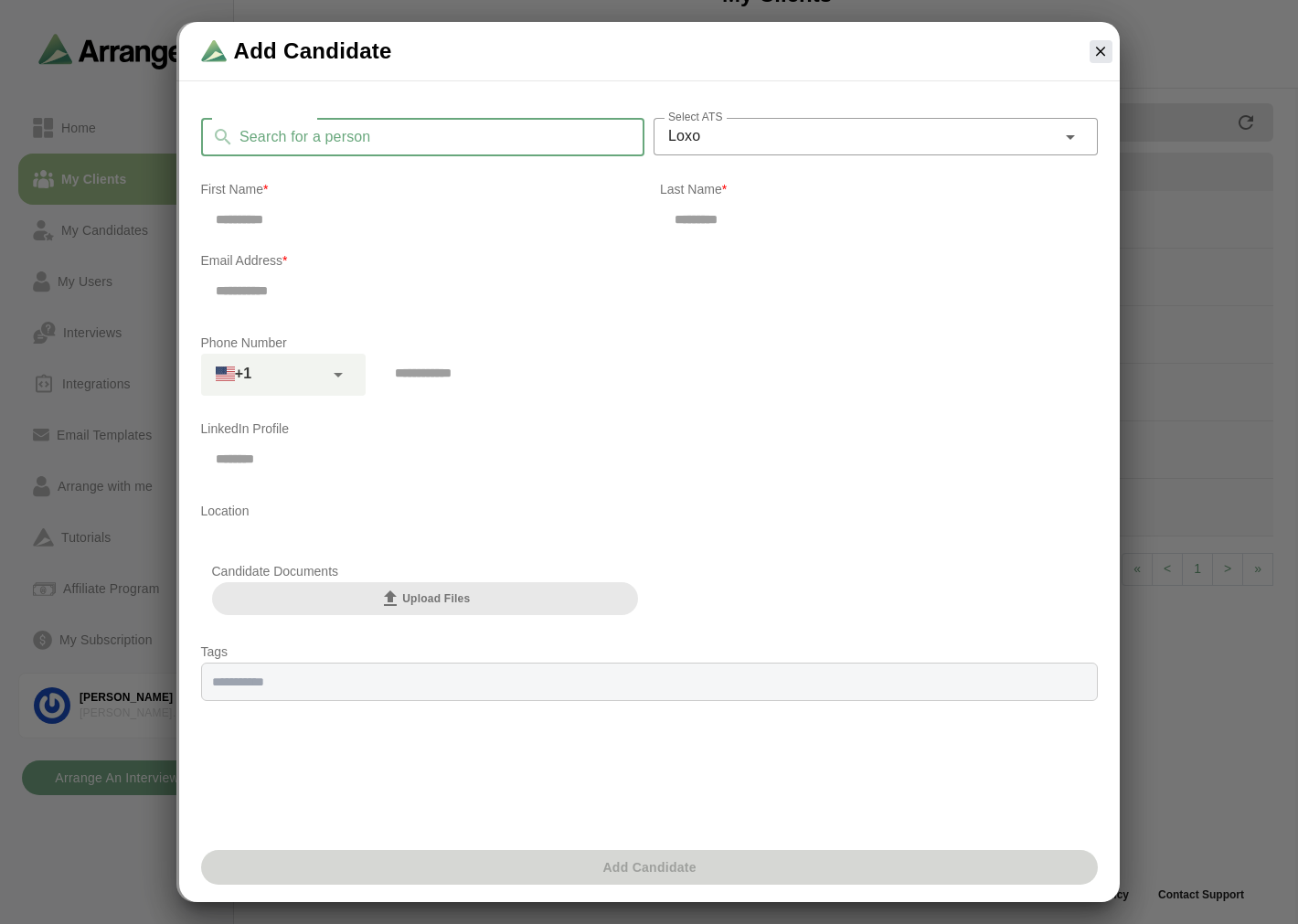
click at [342, 139] on input "Search for a person" at bounding box center [440, 137] width 411 height 39
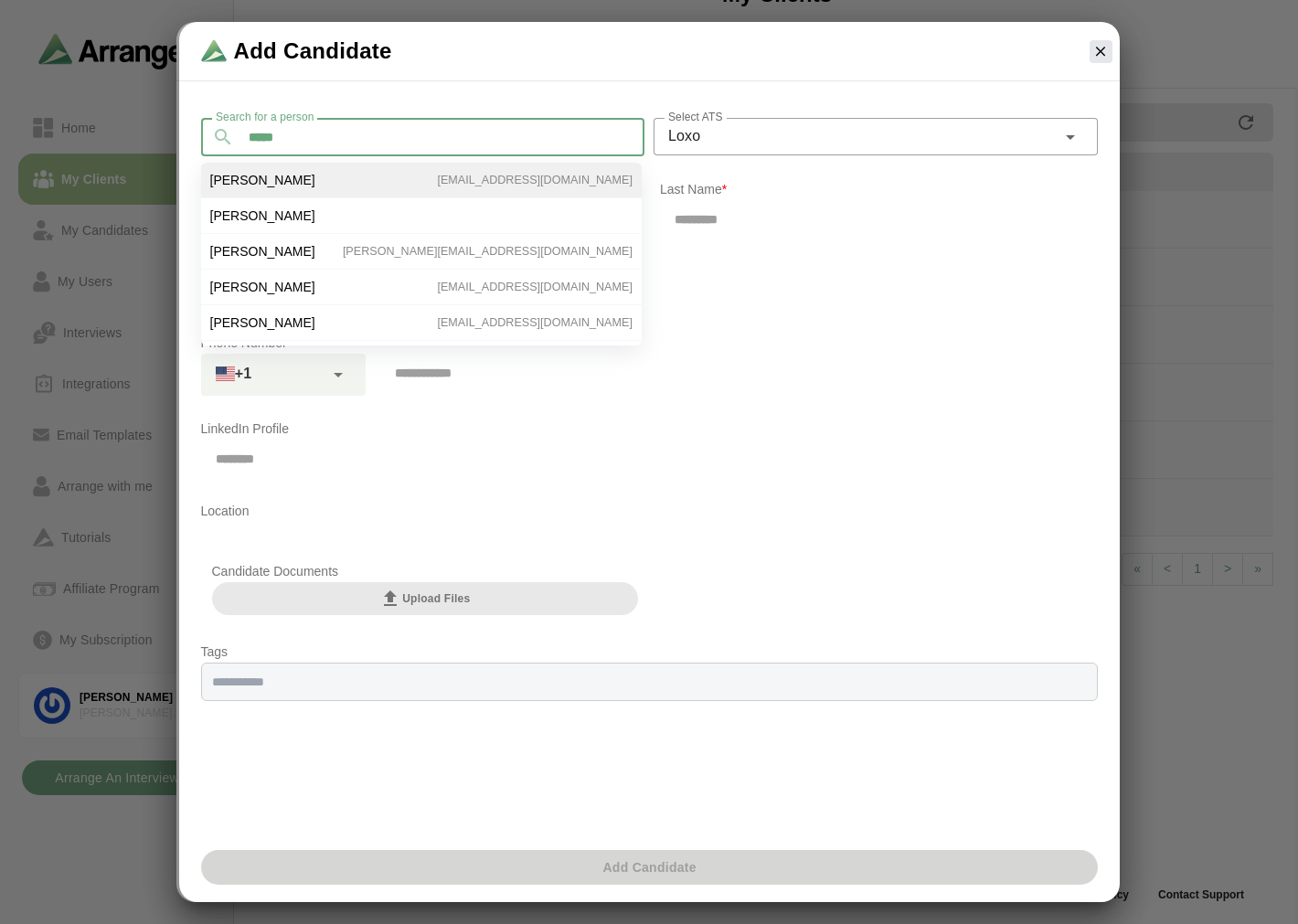
type input "*****"
click at [416, 180] on li "[PERSON_NAME] [EMAIL_ADDRESS][DOMAIN_NAME]" at bounding box center [422, 181] width 441 height 36
type input "***"
type input "*****"
type input "**********"
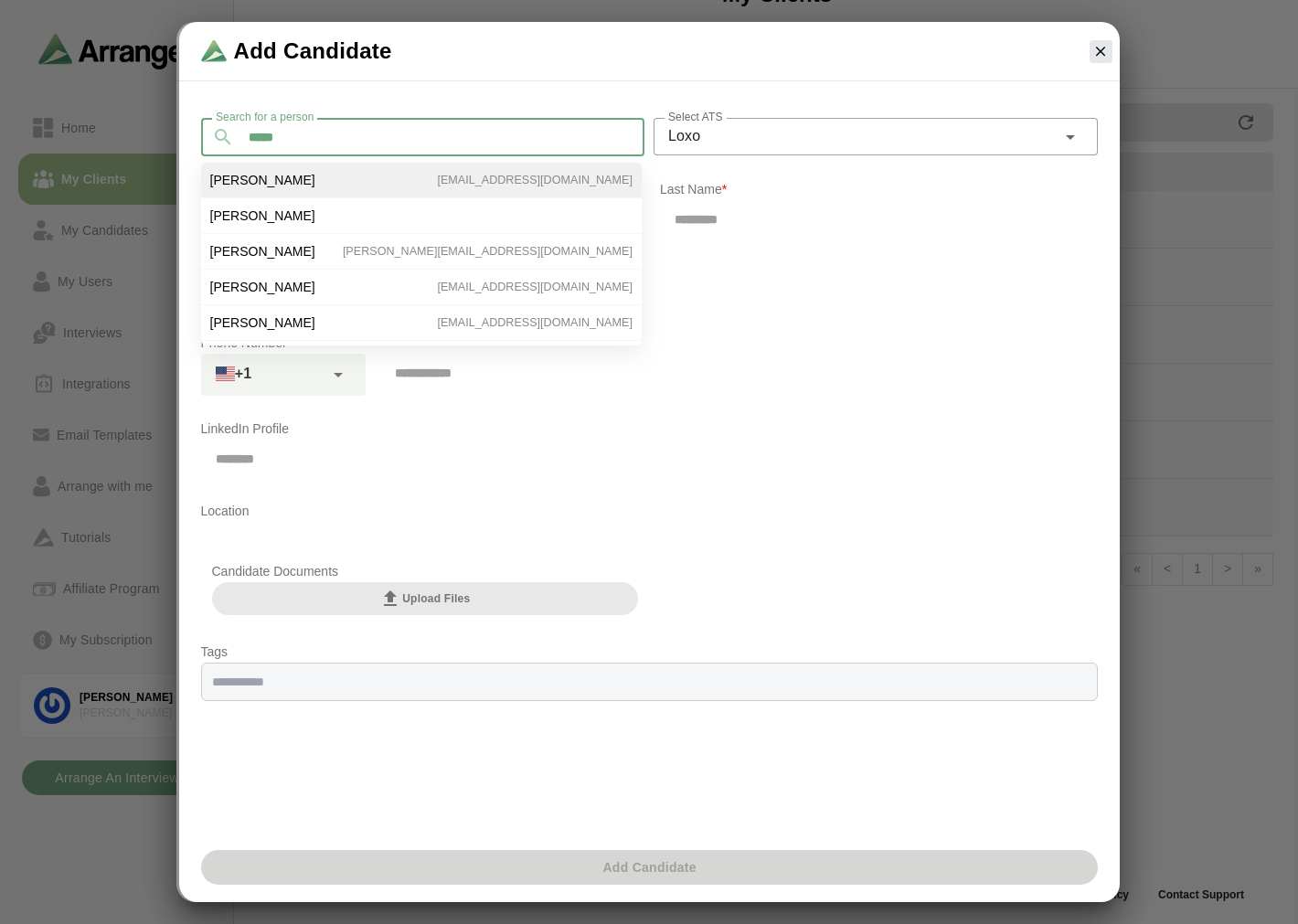
type input "**********"
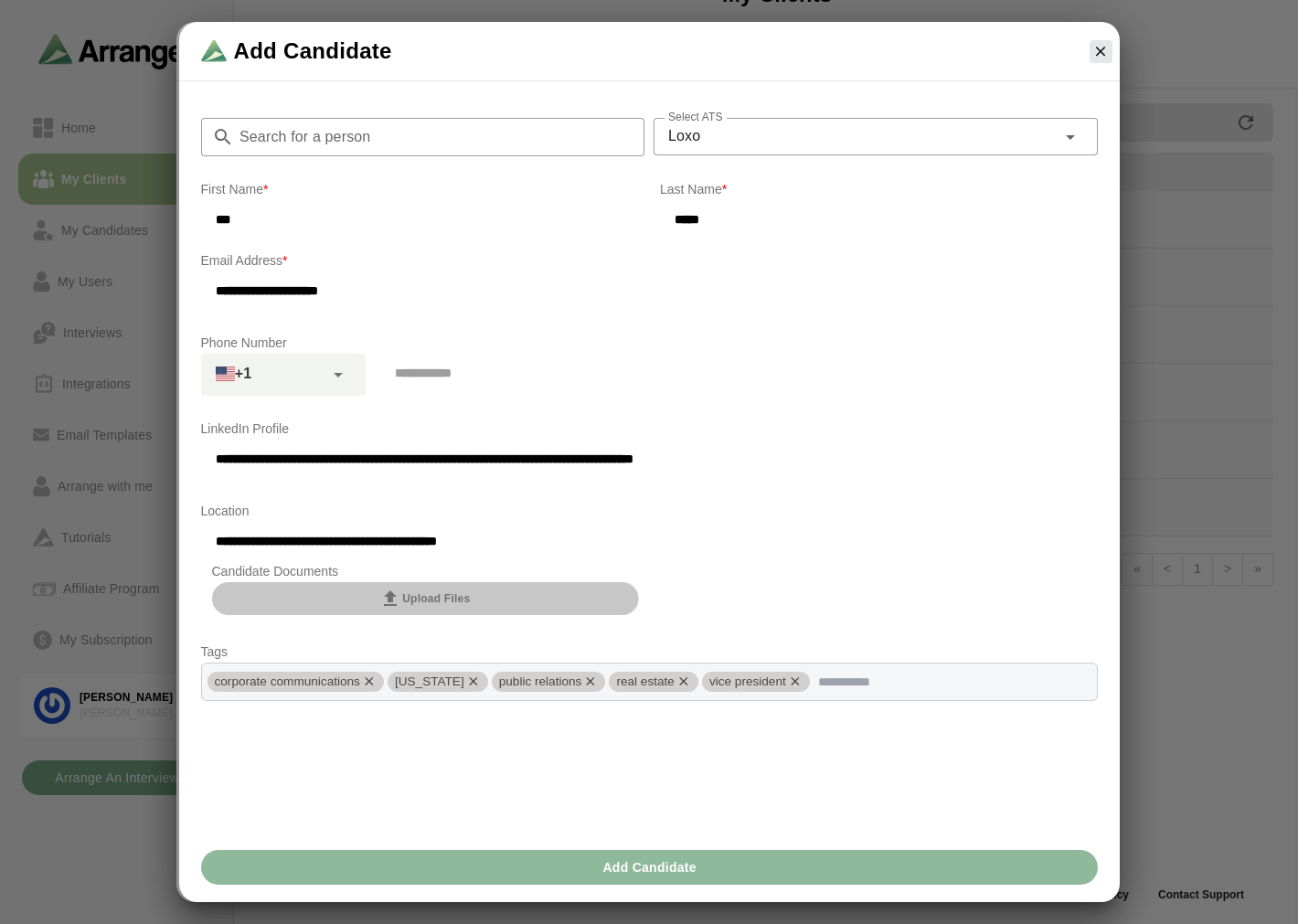
click at [478, 605] on button "Upload Files" at bounding box center [426, 598] width 427 height 33
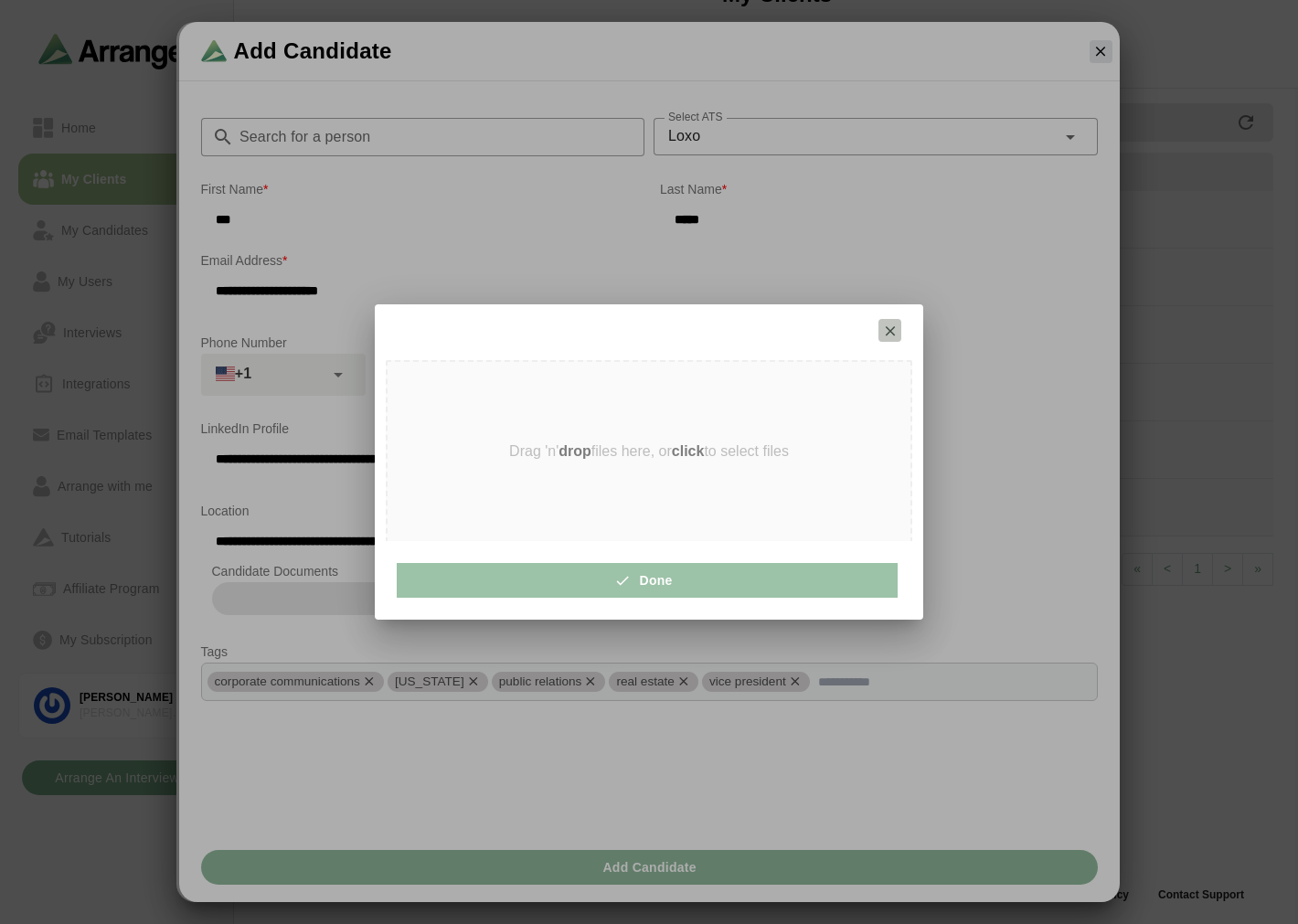
click at [890, 330] on icon "button" at bounding box center [890, 330] width 17 height 17
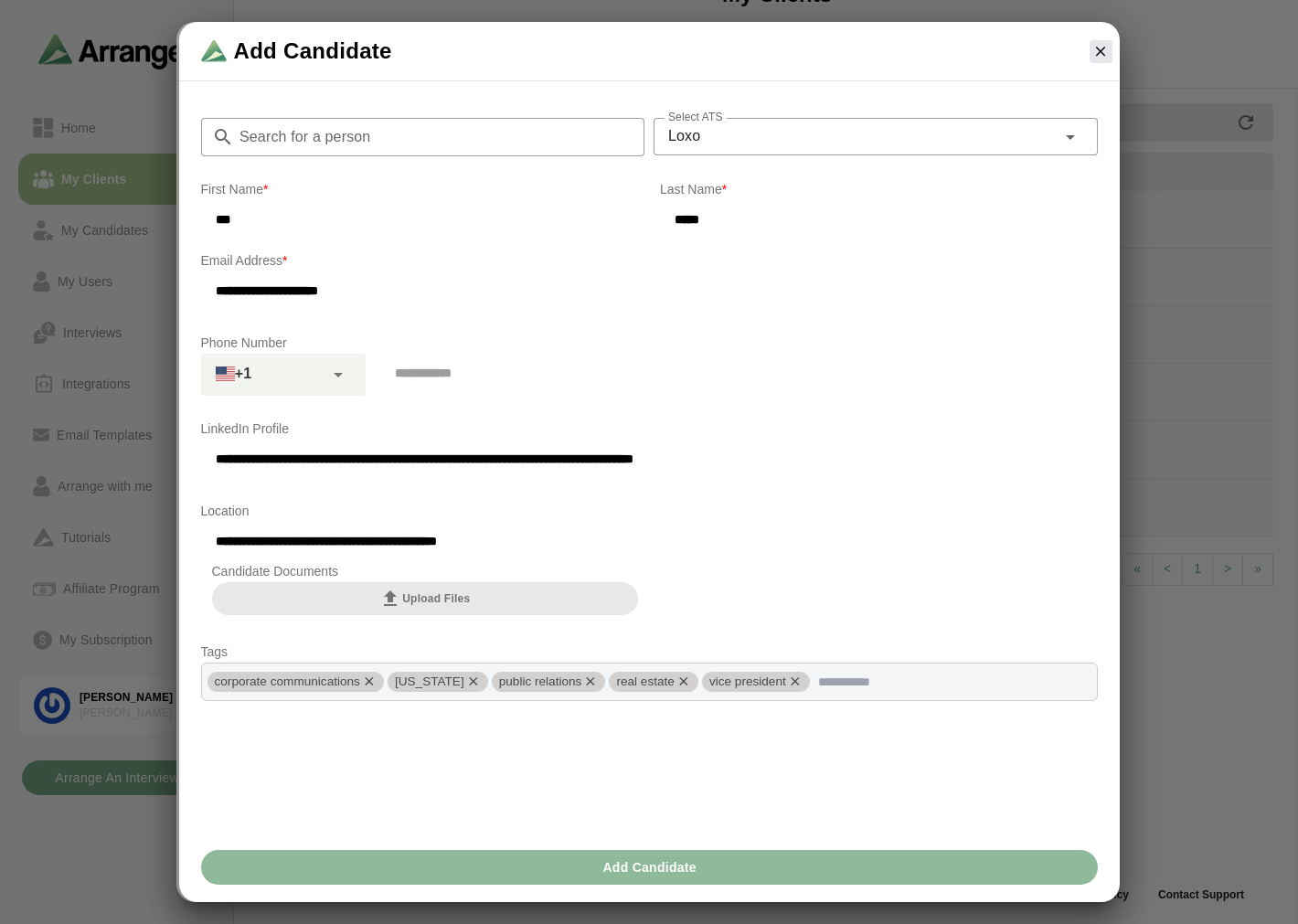
click at [1118, 43] on div at bounding box center [1102, 52] width 38 height 38
click at [1107, 46] on icon "button" at bounding box center [1101, 51] width 17 height 17
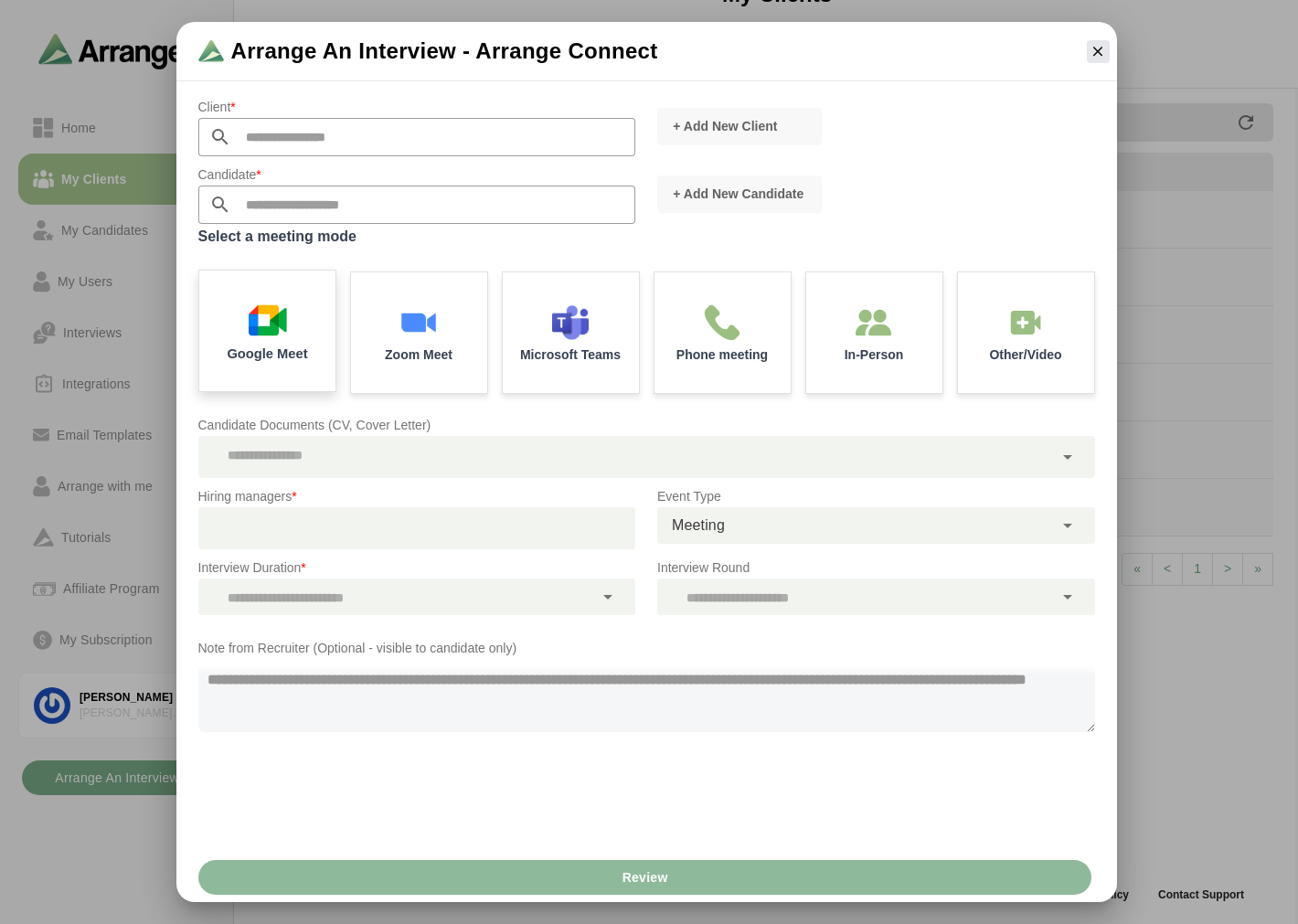
click at [287, 323] on div "Google Meet" at bounding box center [267, 331] width 143 height 127
click at [336, 530] on div at bounding box center [409, 528] width 422 height 42
click at [332, 156] on input "text" at bounding box center [434, 137] width 405 height 39
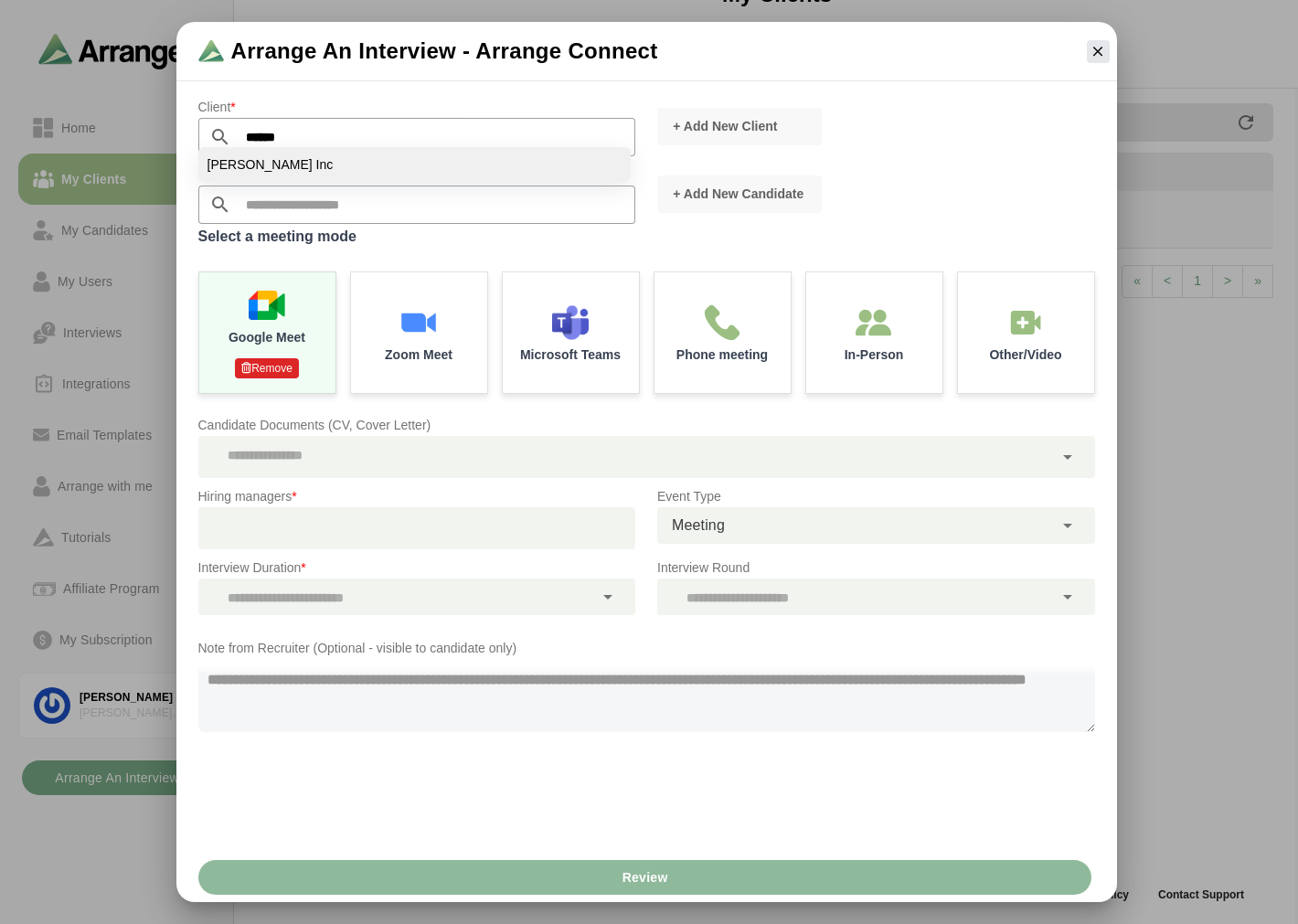
click at [282, 163] on li "[PERSON_NAME] Inc" at bounding box center [415, 164] width 433 height 35
type input "*******"
click at [377, 558] on p "Interview Duration *" at bounding box center [417, 568] width 438 height 22
click at [436, 527] on div at bounding box center [396, 528] width 396 height 42
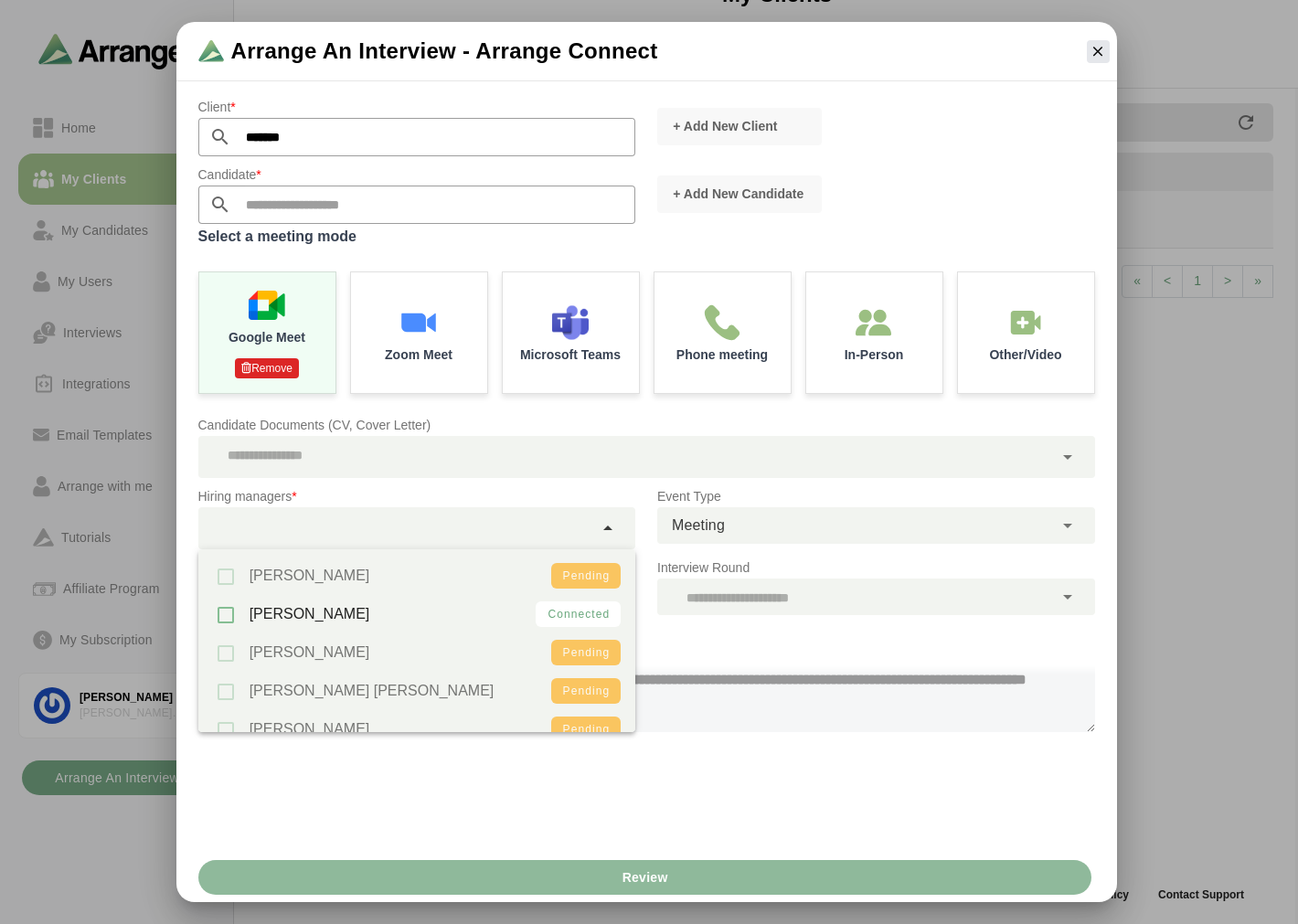
click at [468, 784] on div "**********" at bounding box center [647, 469] width 941 height 768
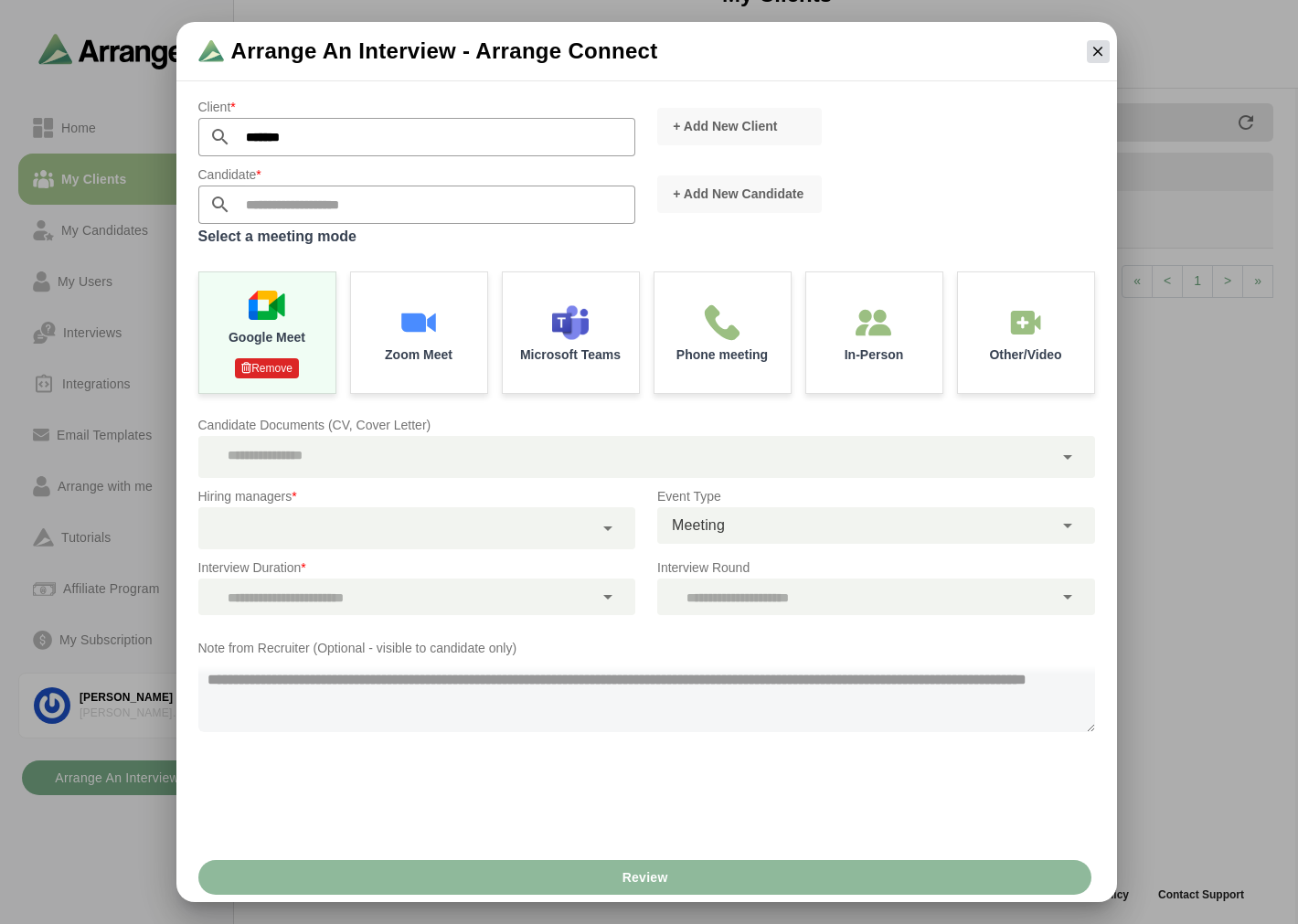
click at [1101, 41] on button "button" at bounding box center [1098, 52] width 23 height 23
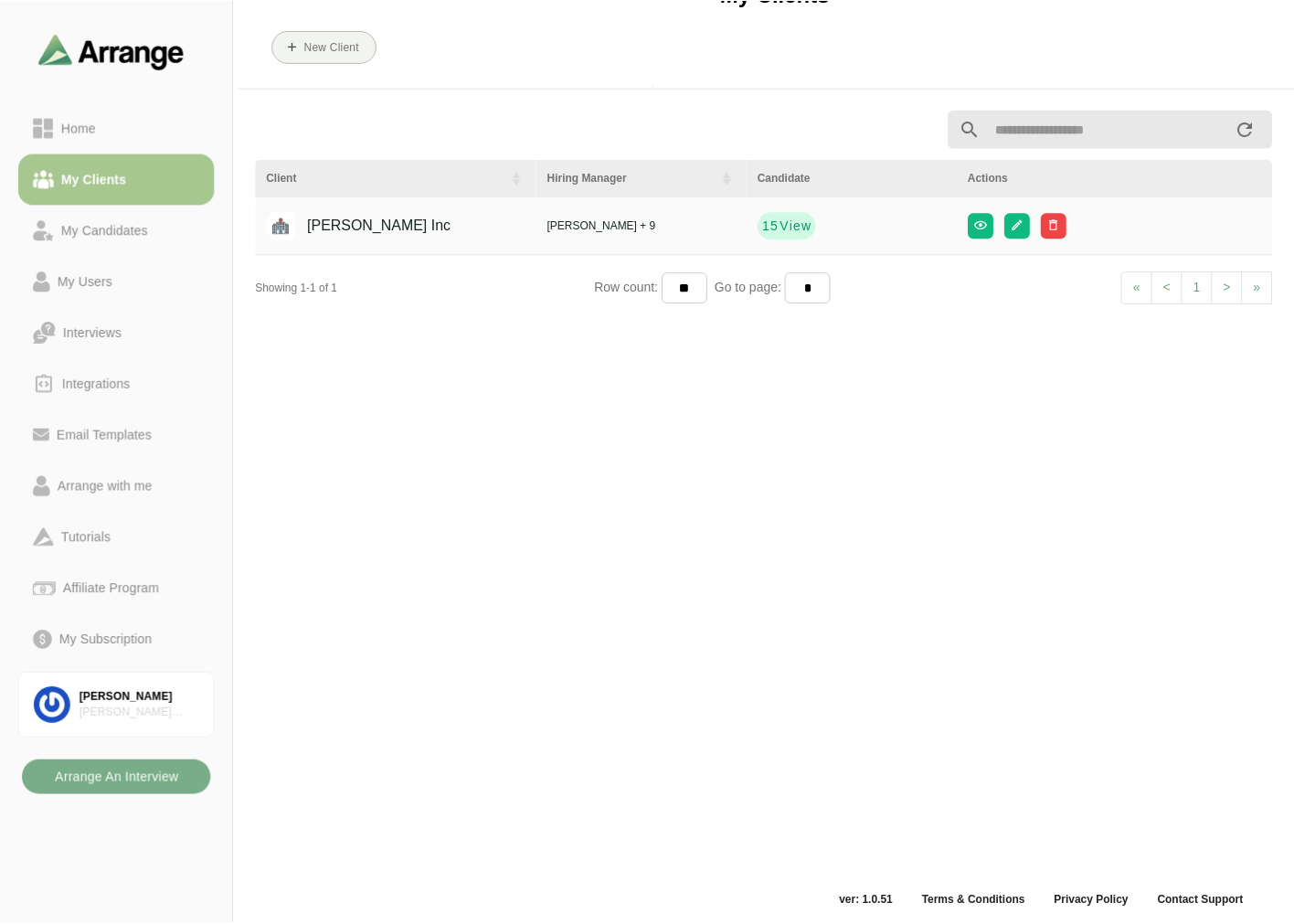
scroll to position [6, 0]
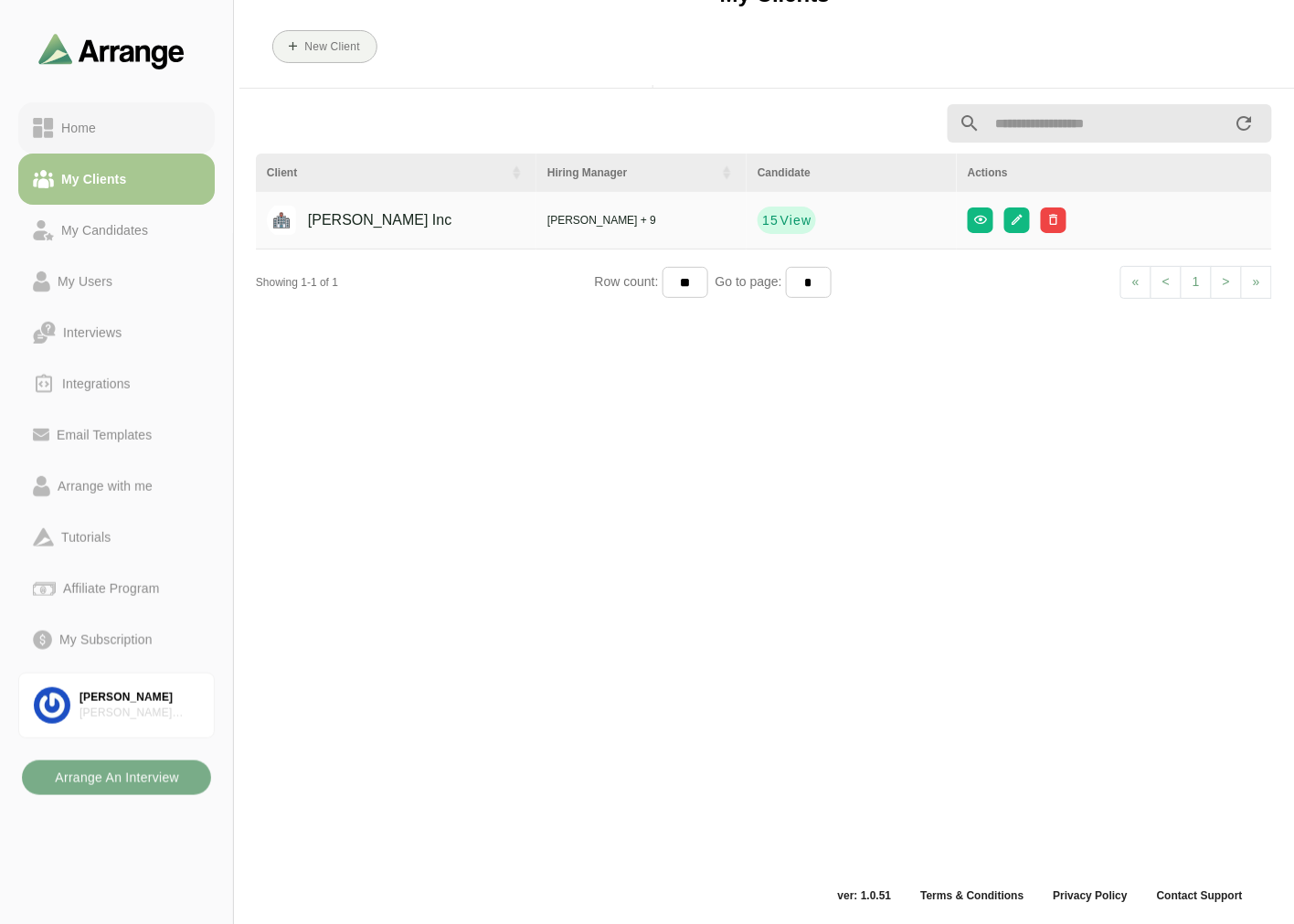
click at [122, 133] on div "Home" at bounding box center [116, 128] width 168 height 22
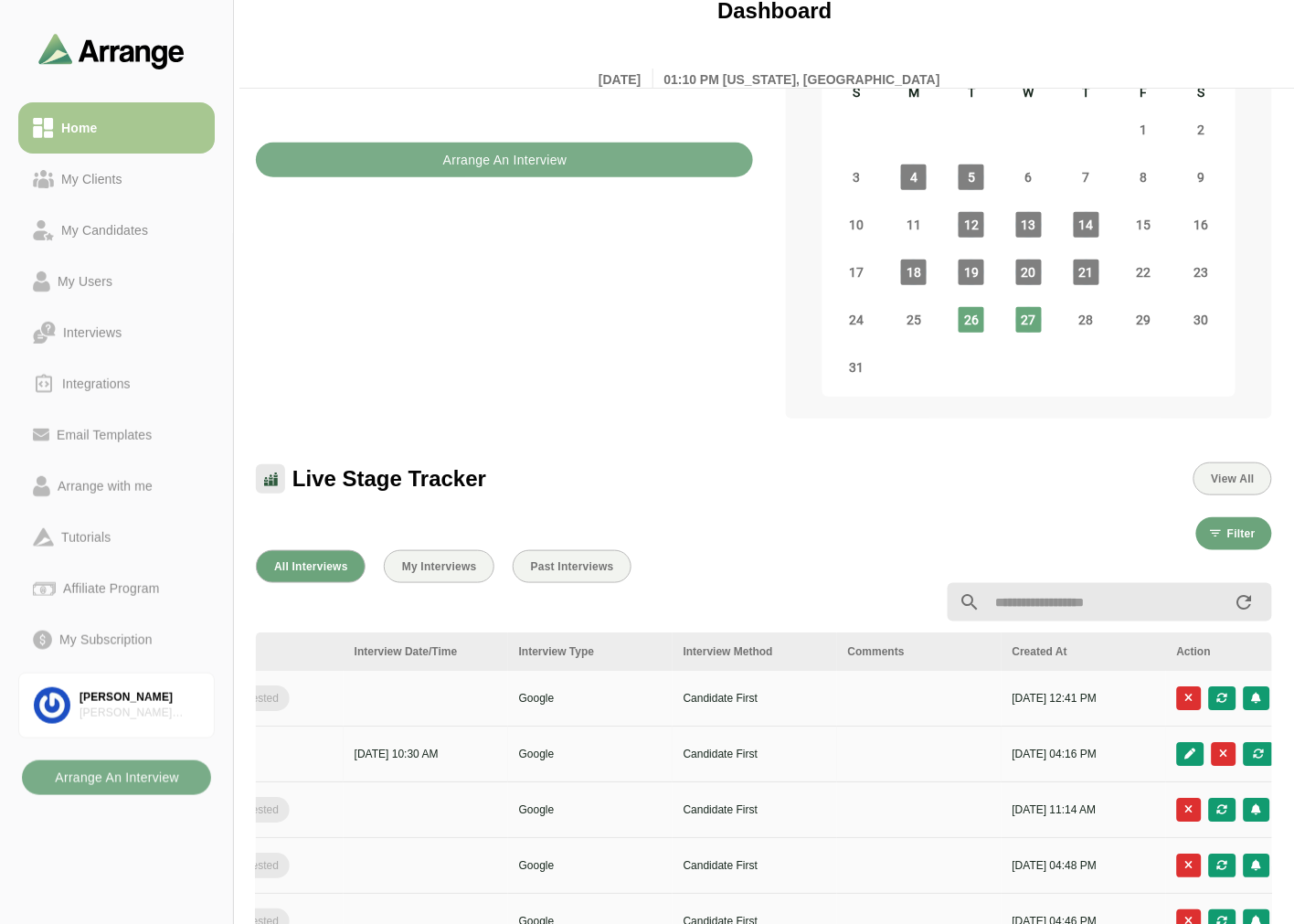
scroll to position [0, 770]
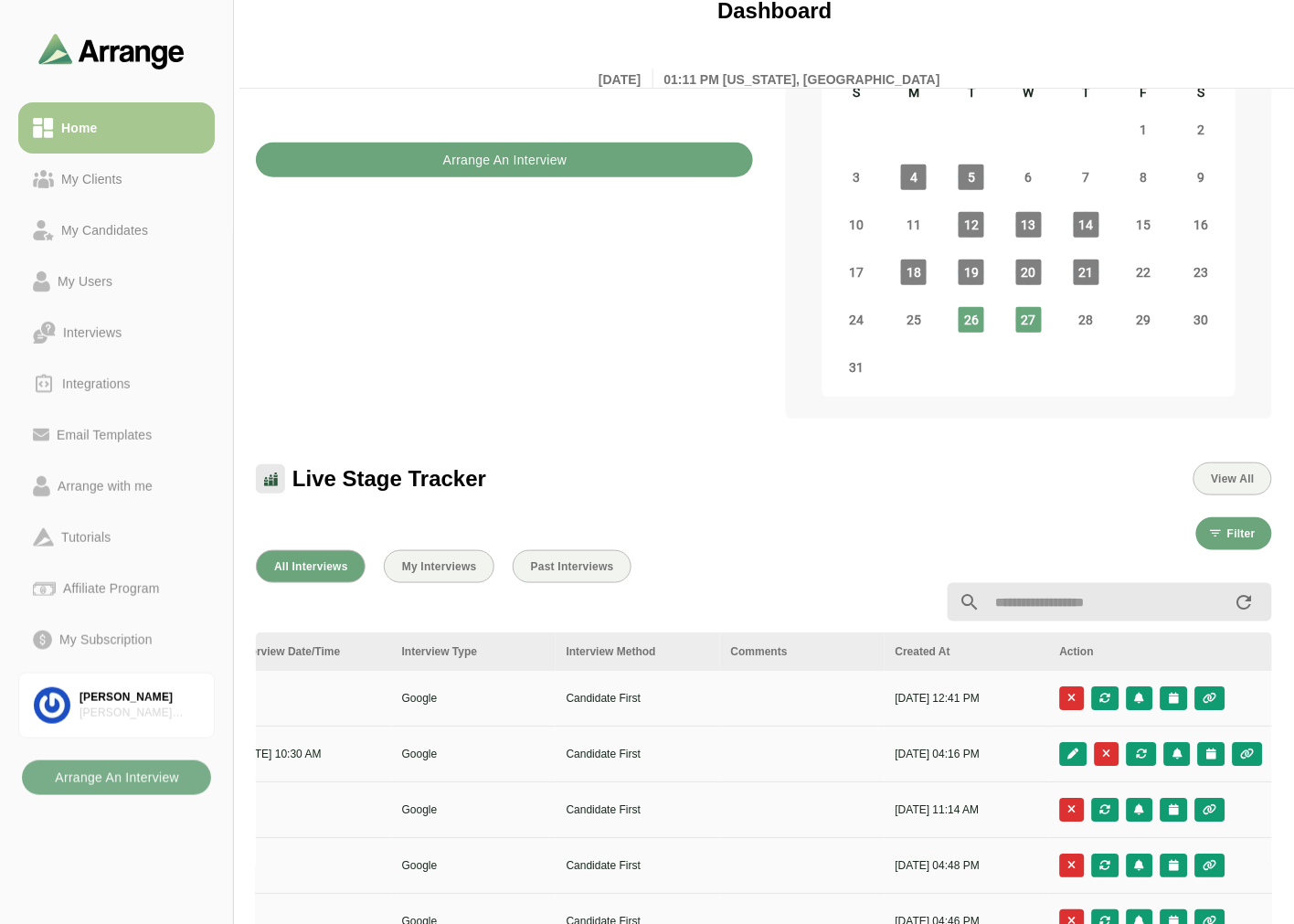
click at [492, 143] on b "Arrange An Interview" at bounding box center [505, 160] width 125 height 35
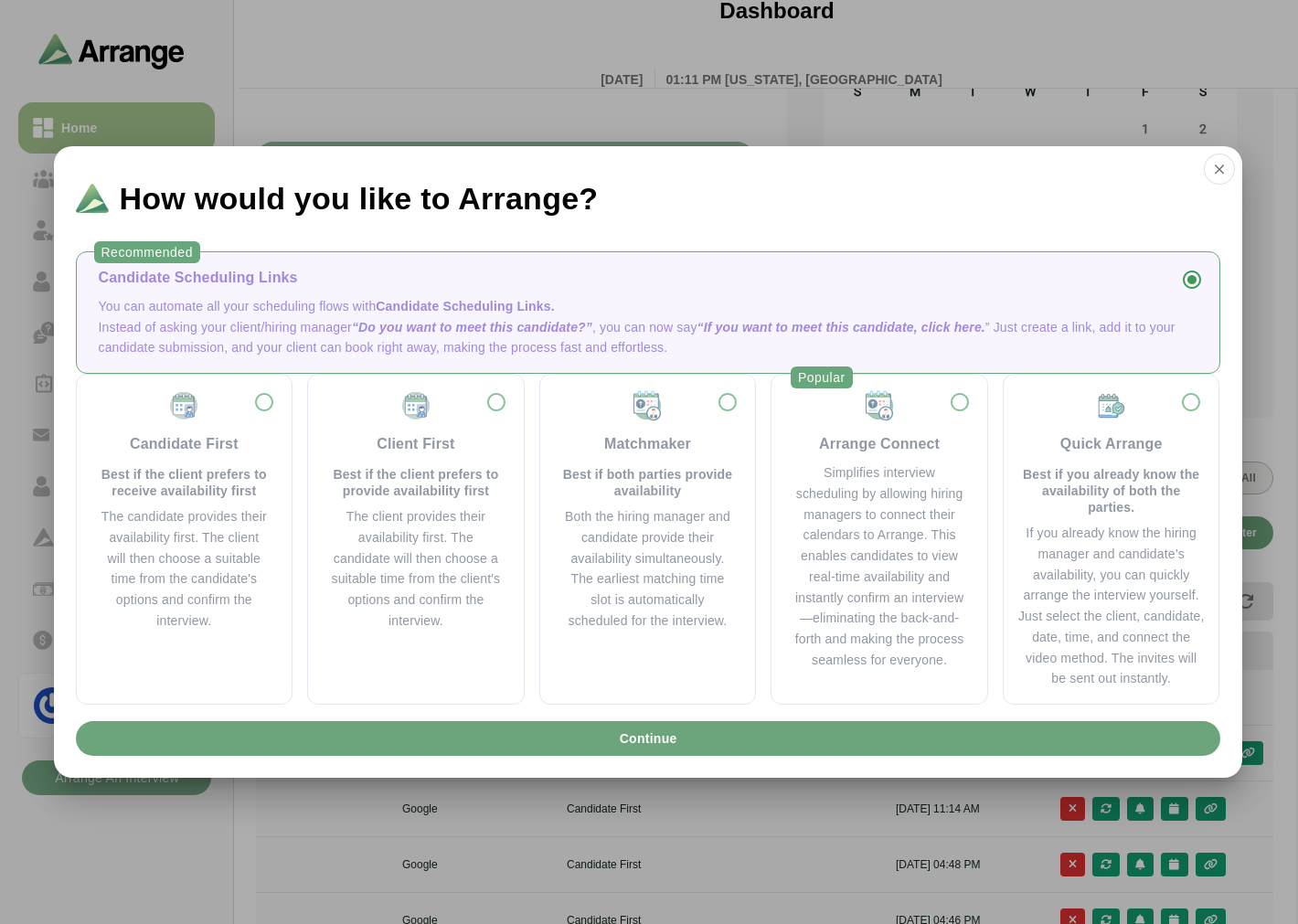
scroll to position [0, 769]
click at [322, 330] on p "Instead of asking your client/hiring manager “Do you want to meet this candidat…" at bounding box center [647, 338] width 1099 height 42
click at [585, 751] on button "Continue" at bounding box center [647, 738] width 1144 height 35
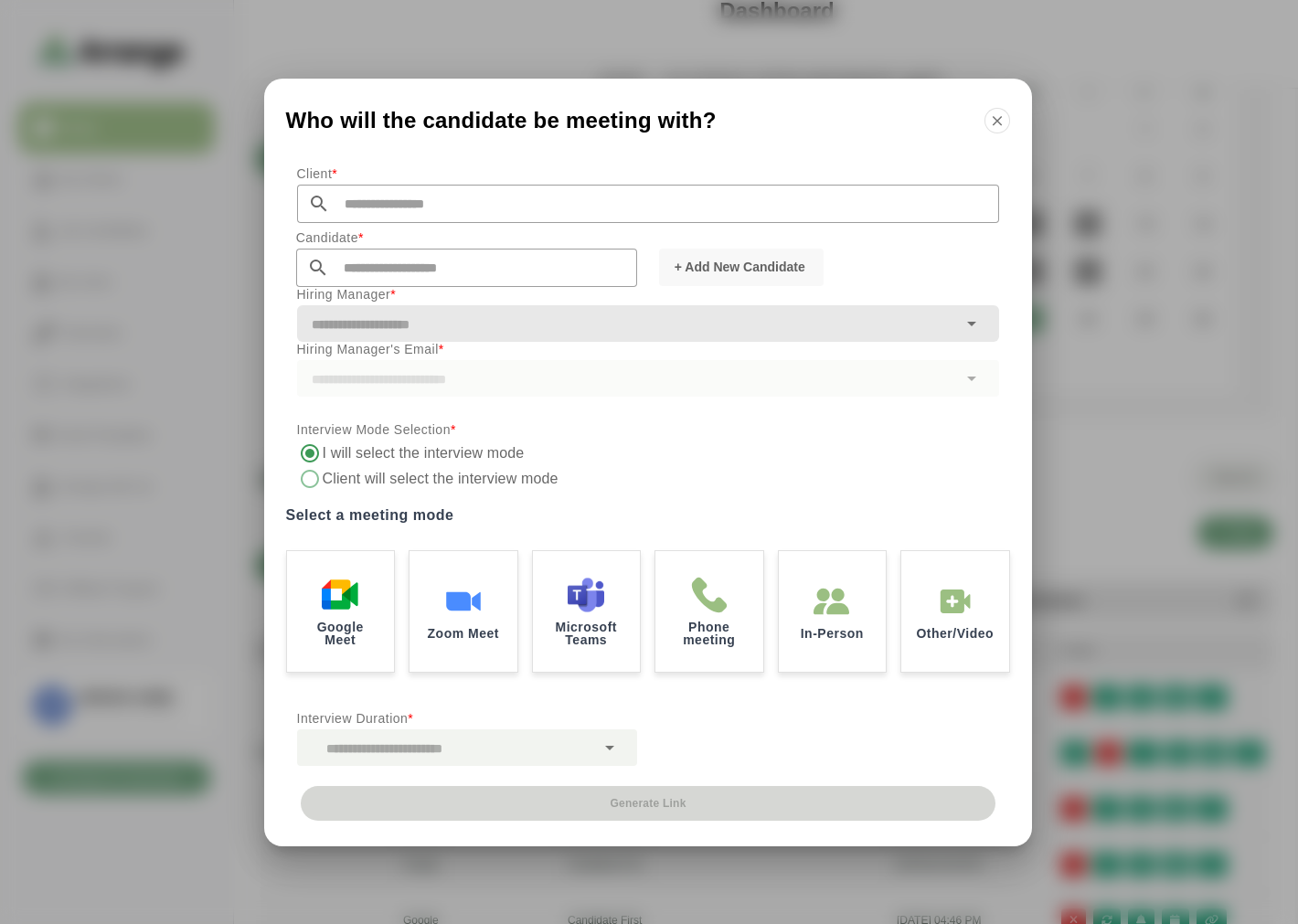
click at [415, 204] on input "text" at bounding box center [665, 203] width 669 height 39
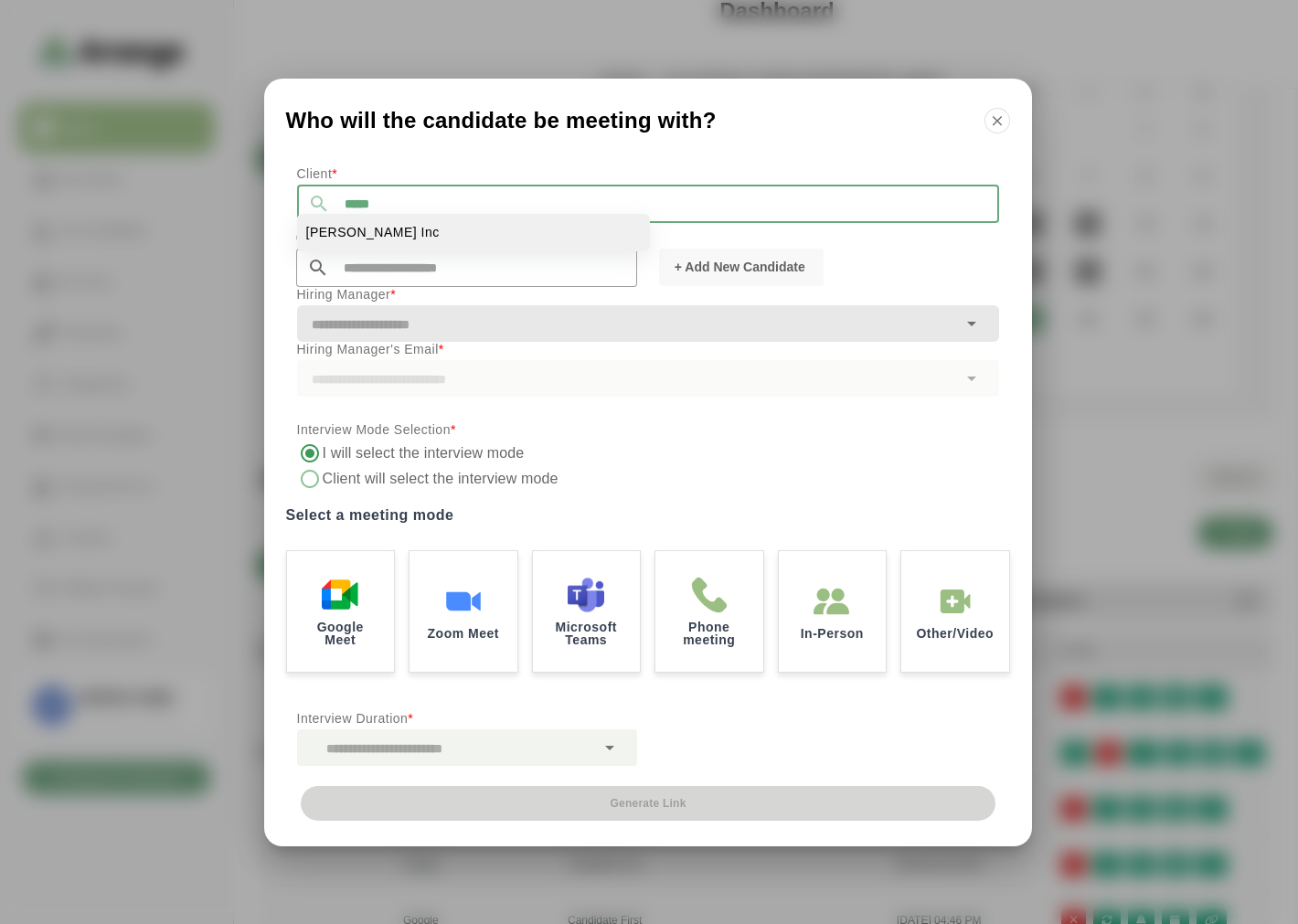
click at [350, 226] on li "[PERSON_NAME] Inc" at bounding box center [473, 233] width 353 height 38
type input "*******"
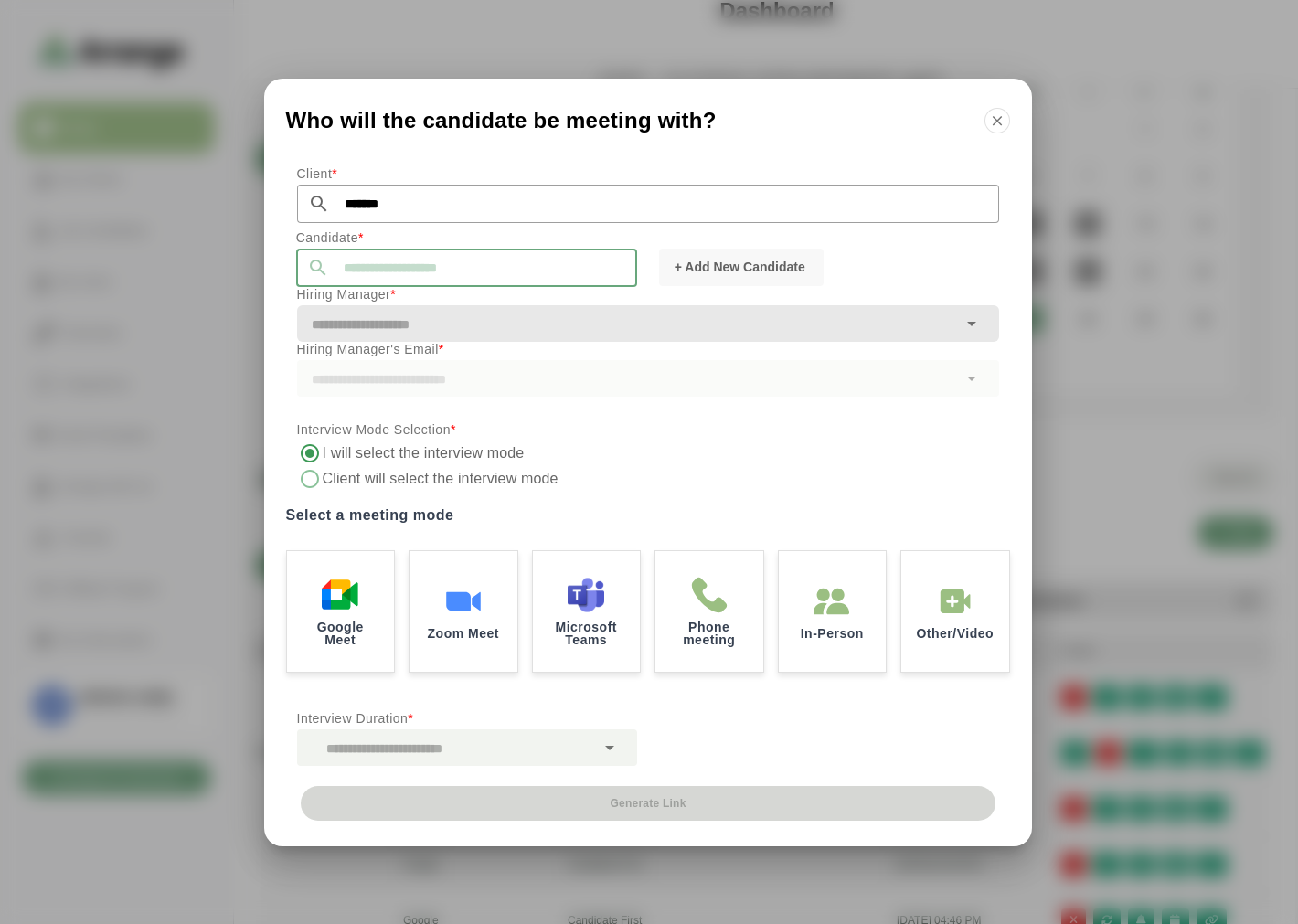
click at [376, 272] on input "text" at bounding box center [483, 268] width 308 height 39
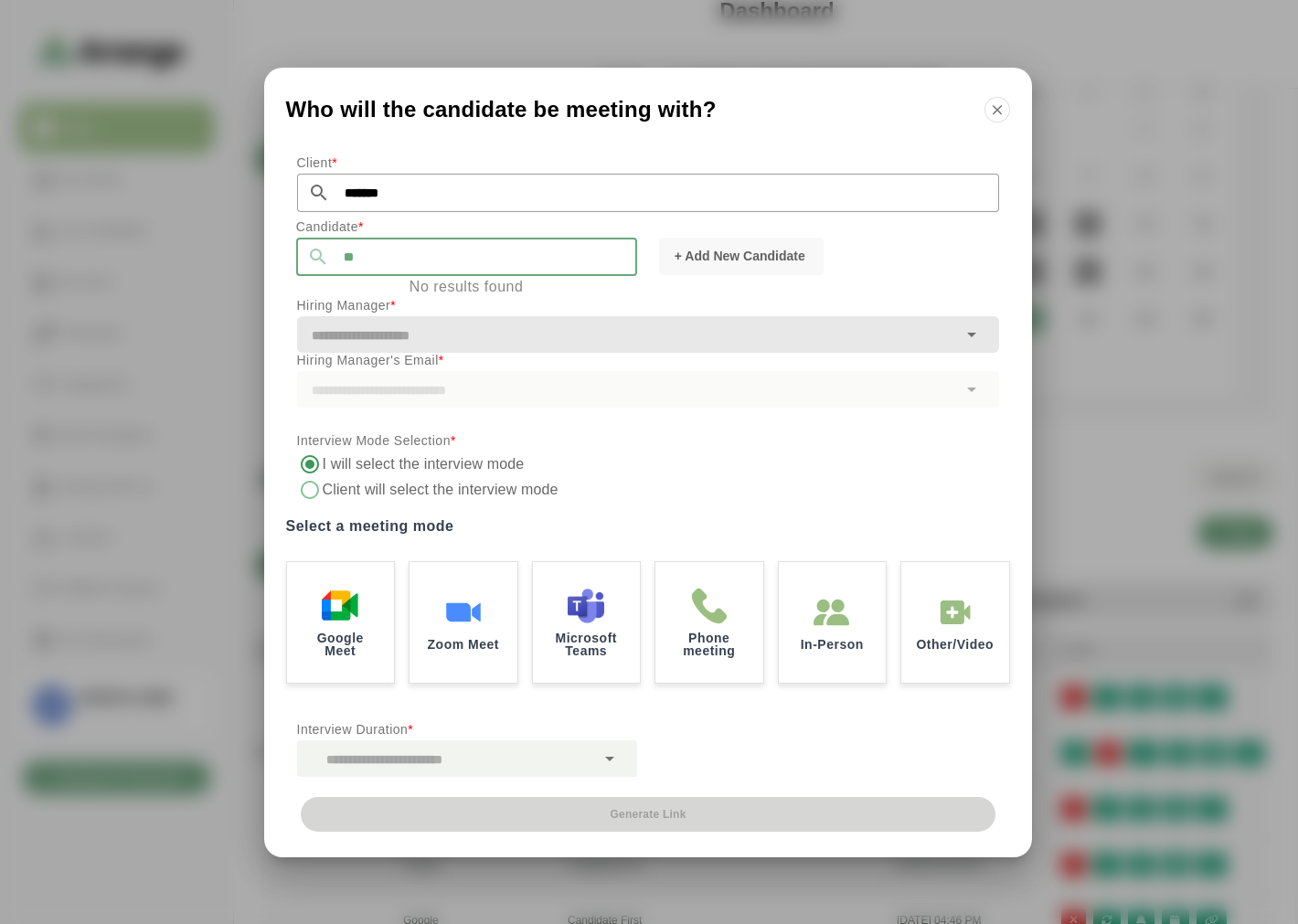
type input "*"
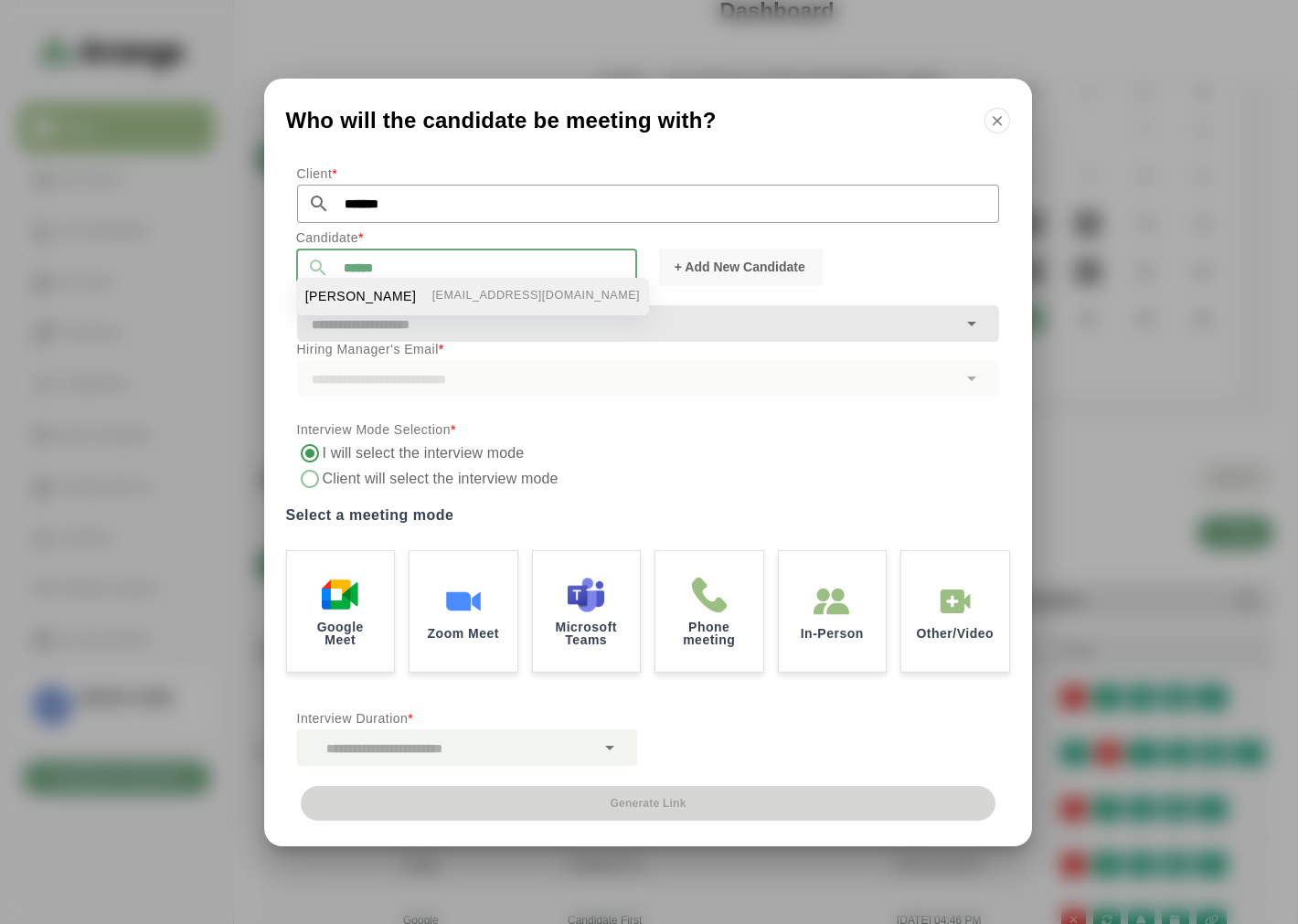
click at [356, 294] on span "[PERSON_NAME]" at bounding box center [361, 296] width 111 height 19
type input "**********"
click at [426, 320] on input "text" at bounding box center [626, 325] width 660 height 26
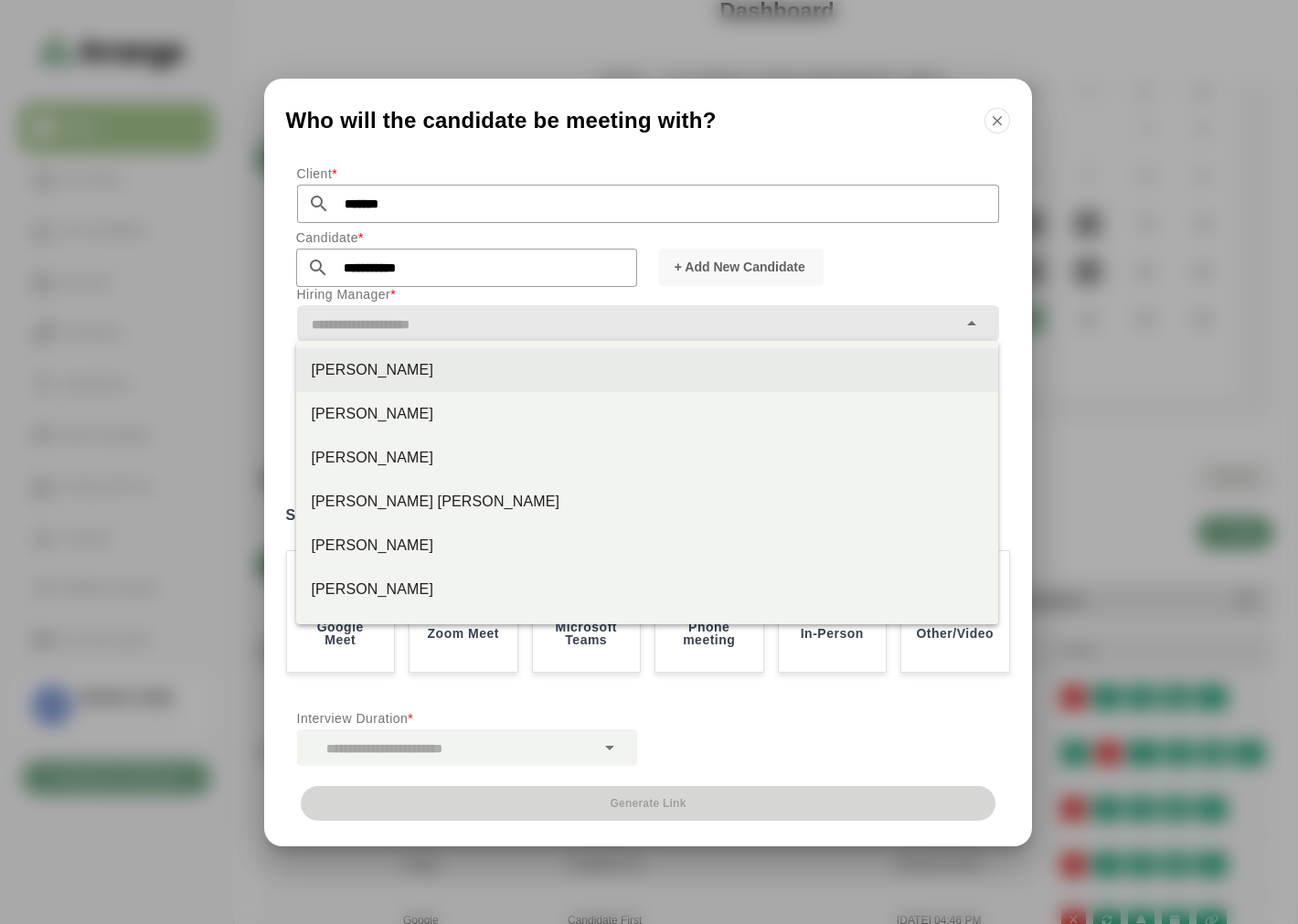
click at [372, 367] on div "[PERSON_NAME]" at bounding box center [647, 370] width 673 height 22
type input "*********"
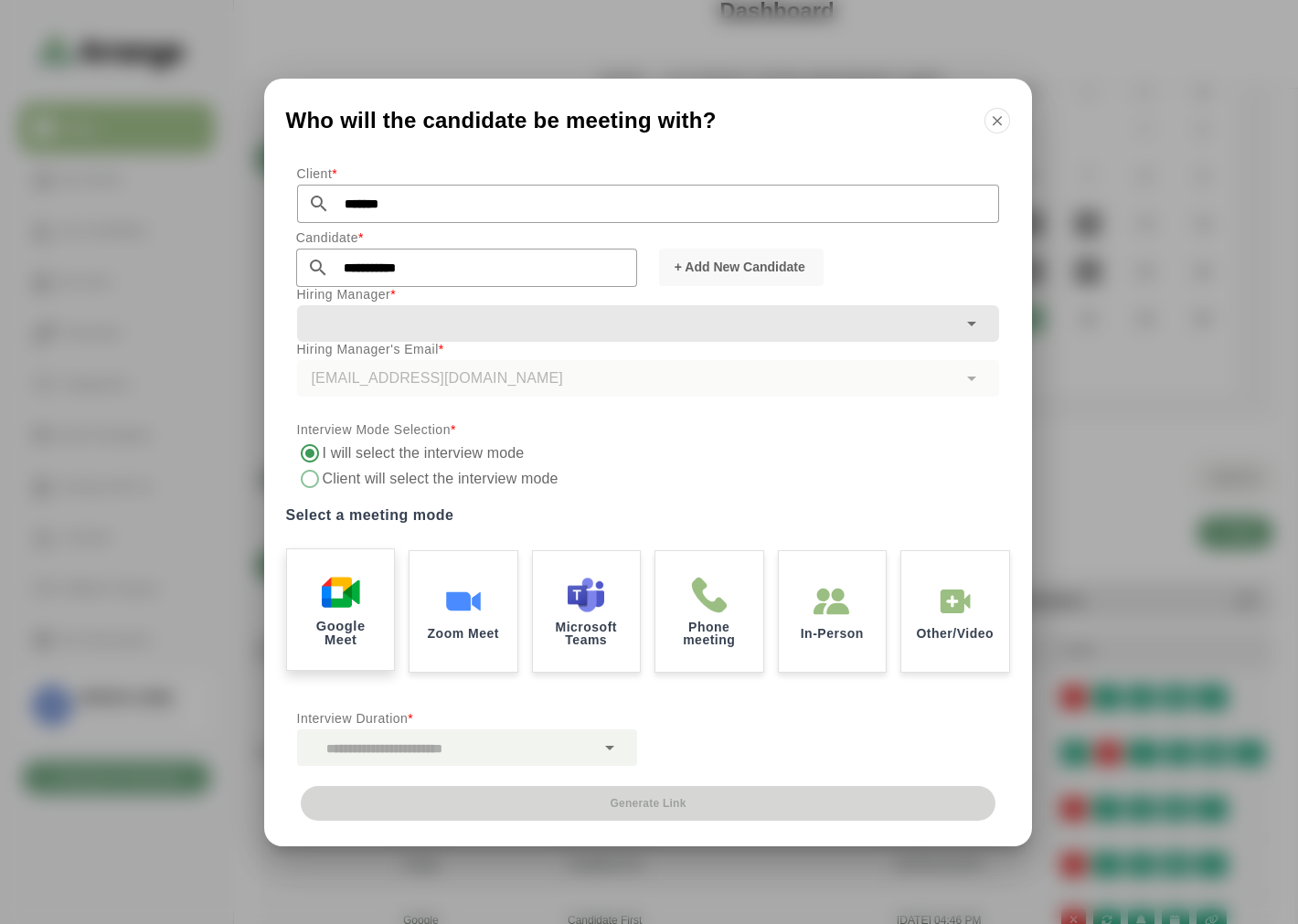
click at [353, 605] on img at bounding box center [339, 593] width 39 height 39
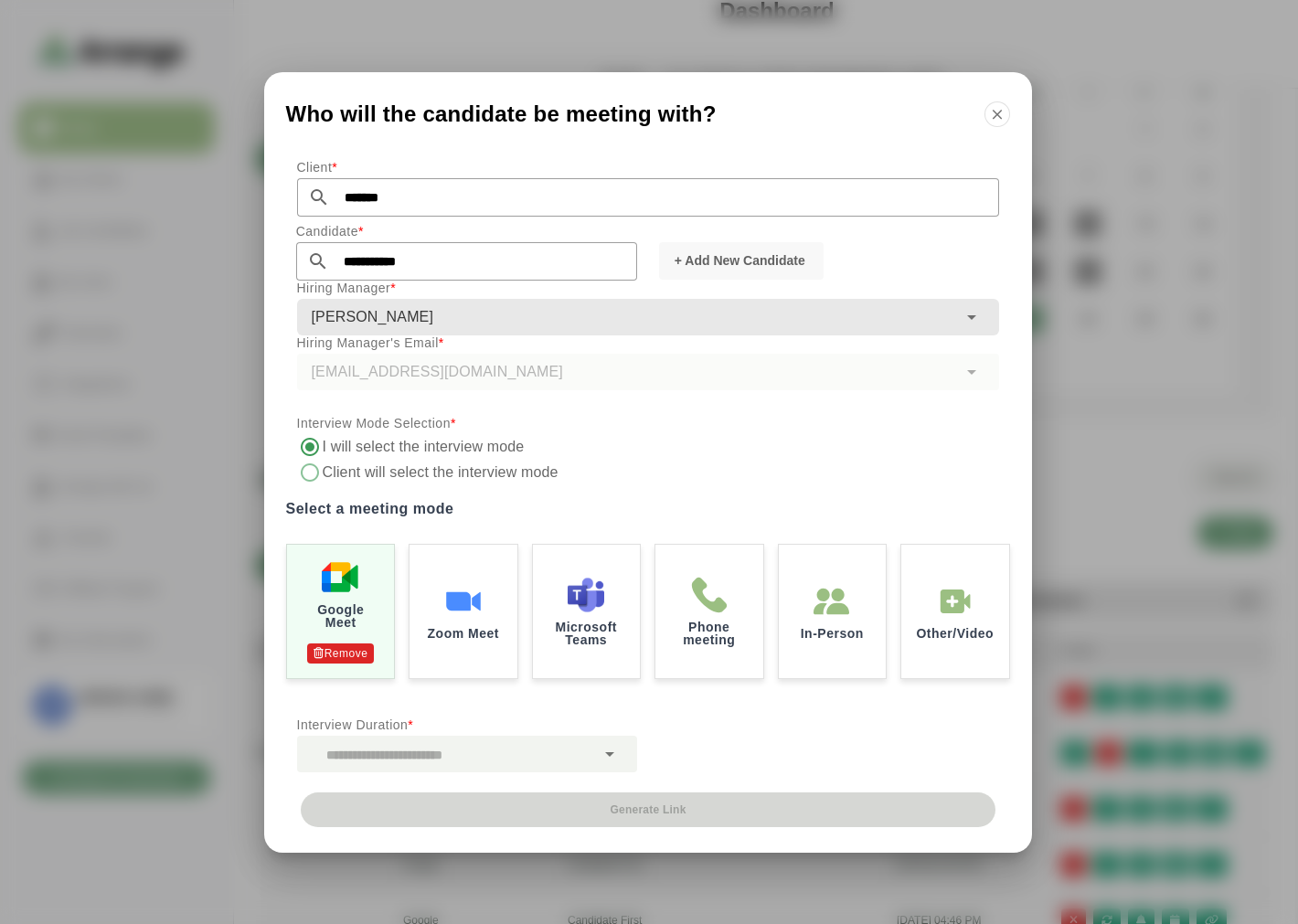
click at [481, 740] on div at bounding box center [446, 753] width 298 height 37
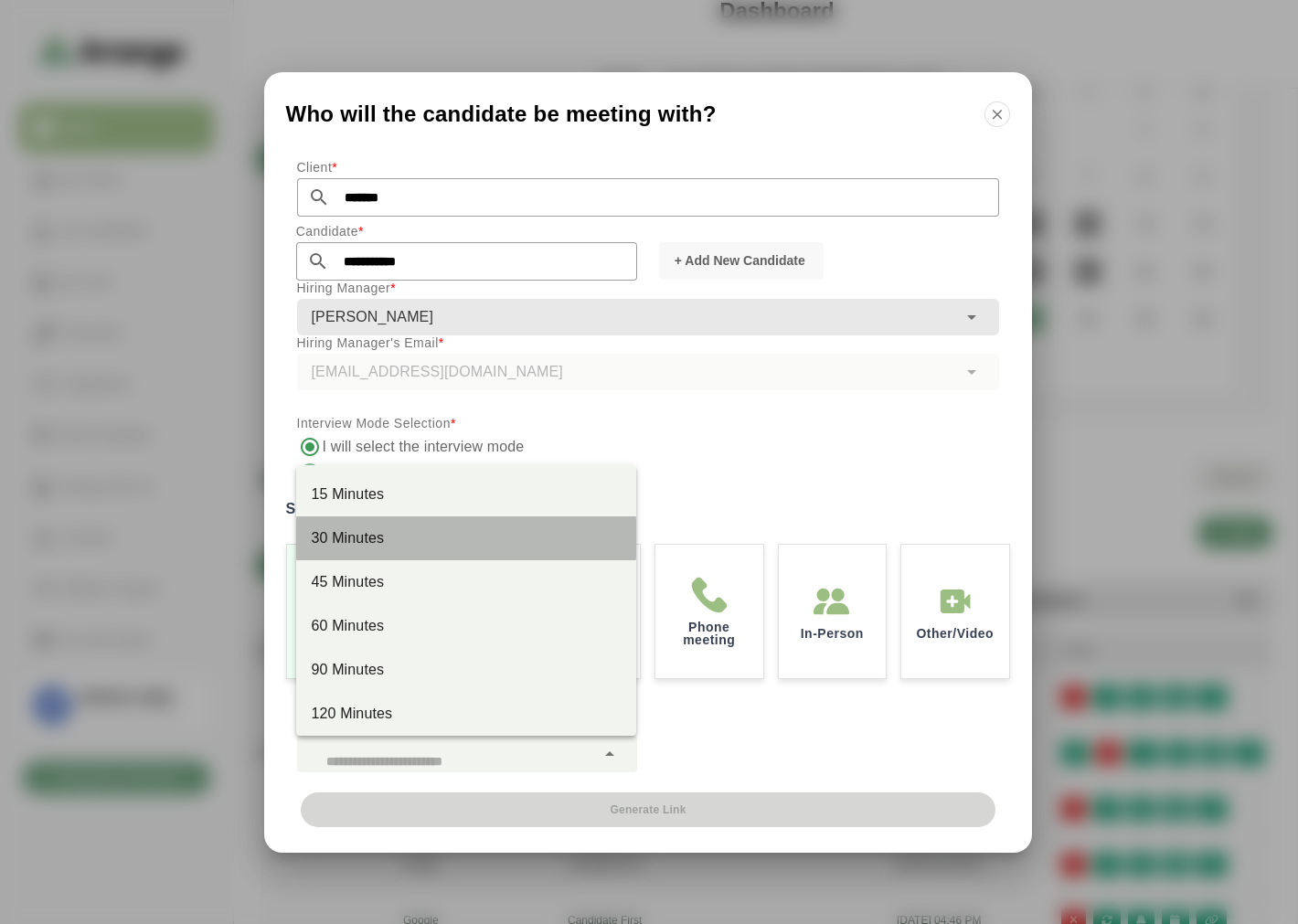
click at [405, 533] on div "30 Minutes" at bounding box center [465, 538] width 311 height 22
type input "**"
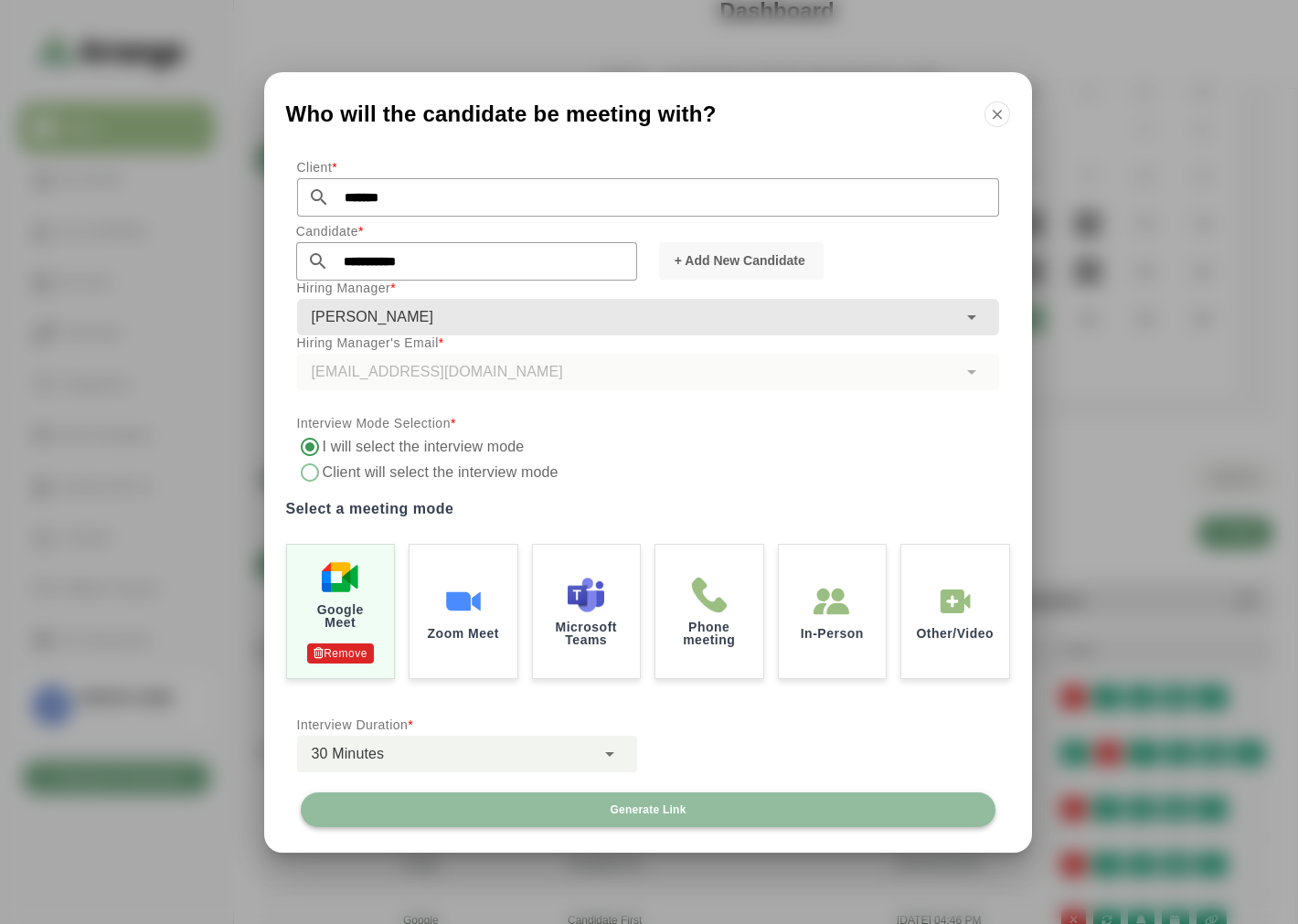
click at [680, 806] on span "Generate Link" at bounding box center [646, 810] width 76 height 15
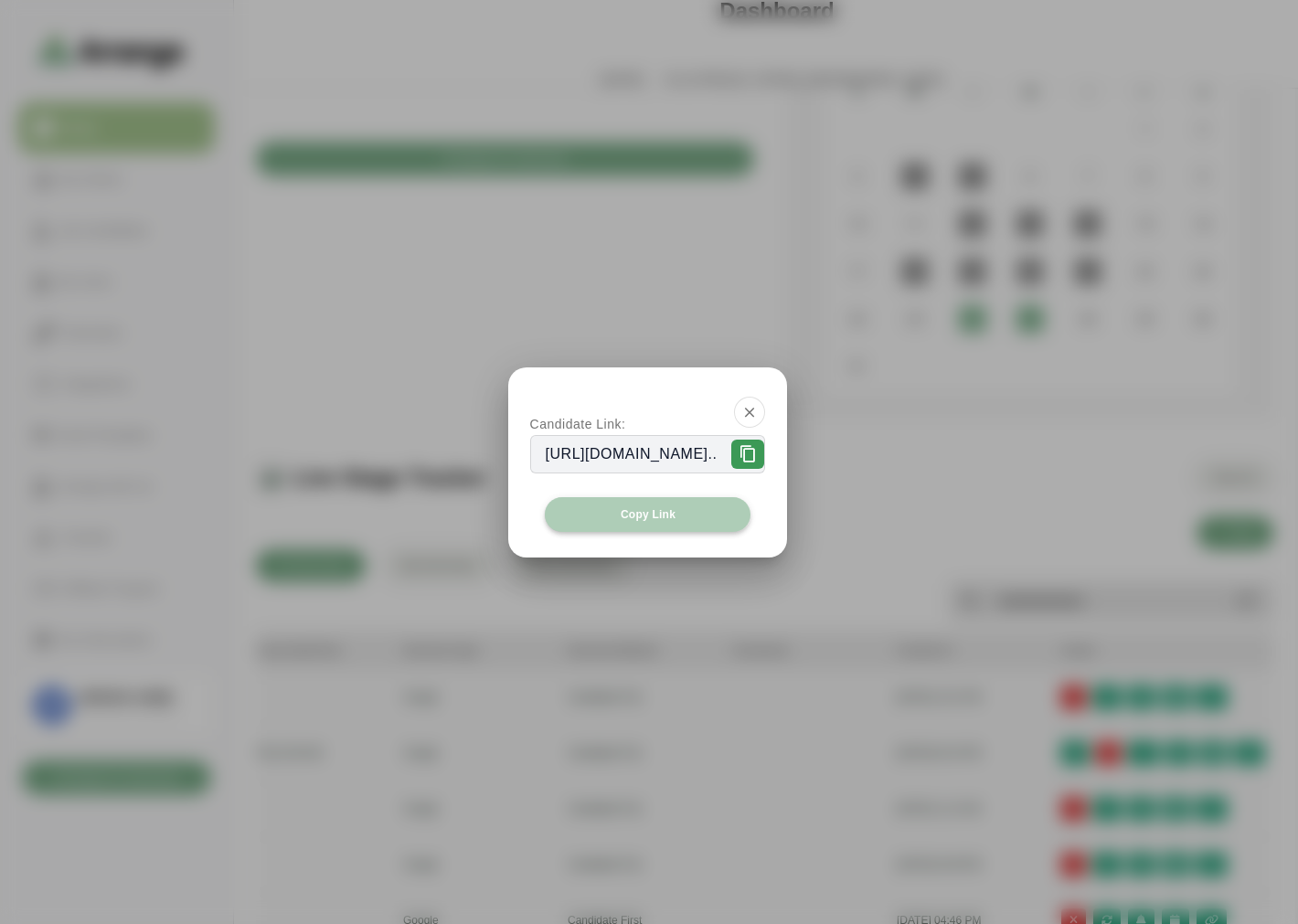
click at [618, 516] on button "Copy Link" at bounding box center [648, 514] width 206 height 35
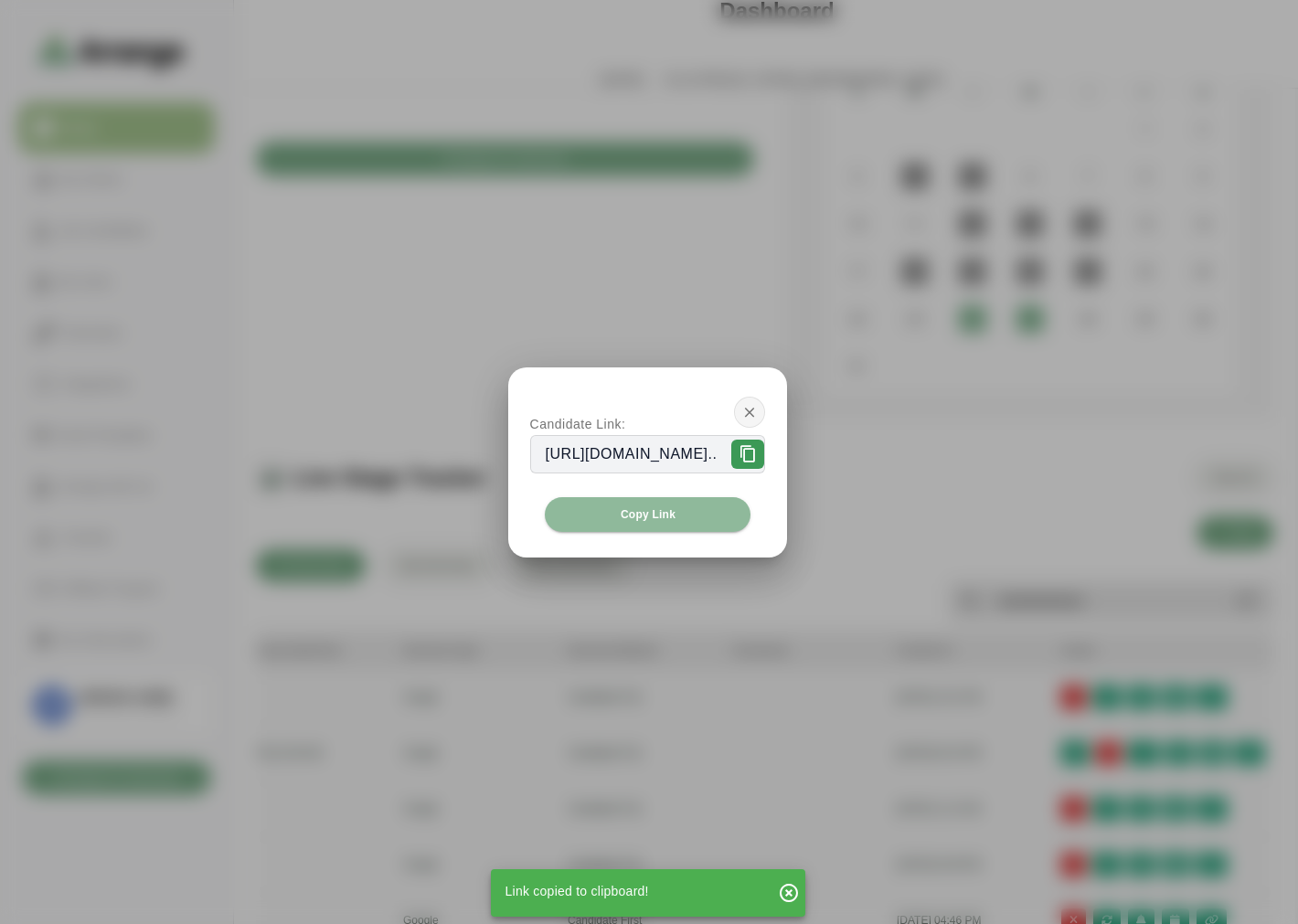
click at [758, 408] on icon "button" at bounding box center [749, 412] width 17 height 17
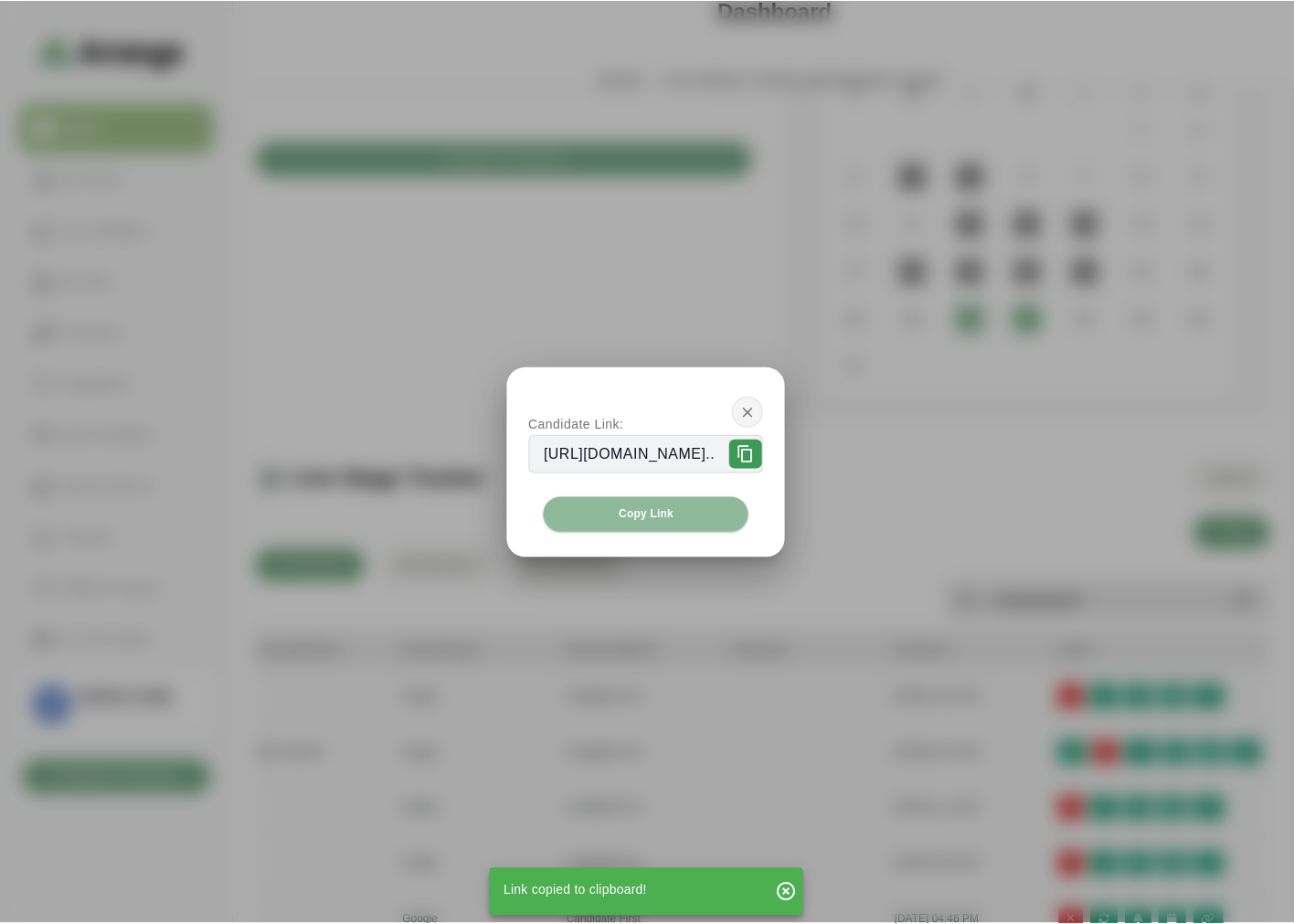
scroll to position [208, 0]
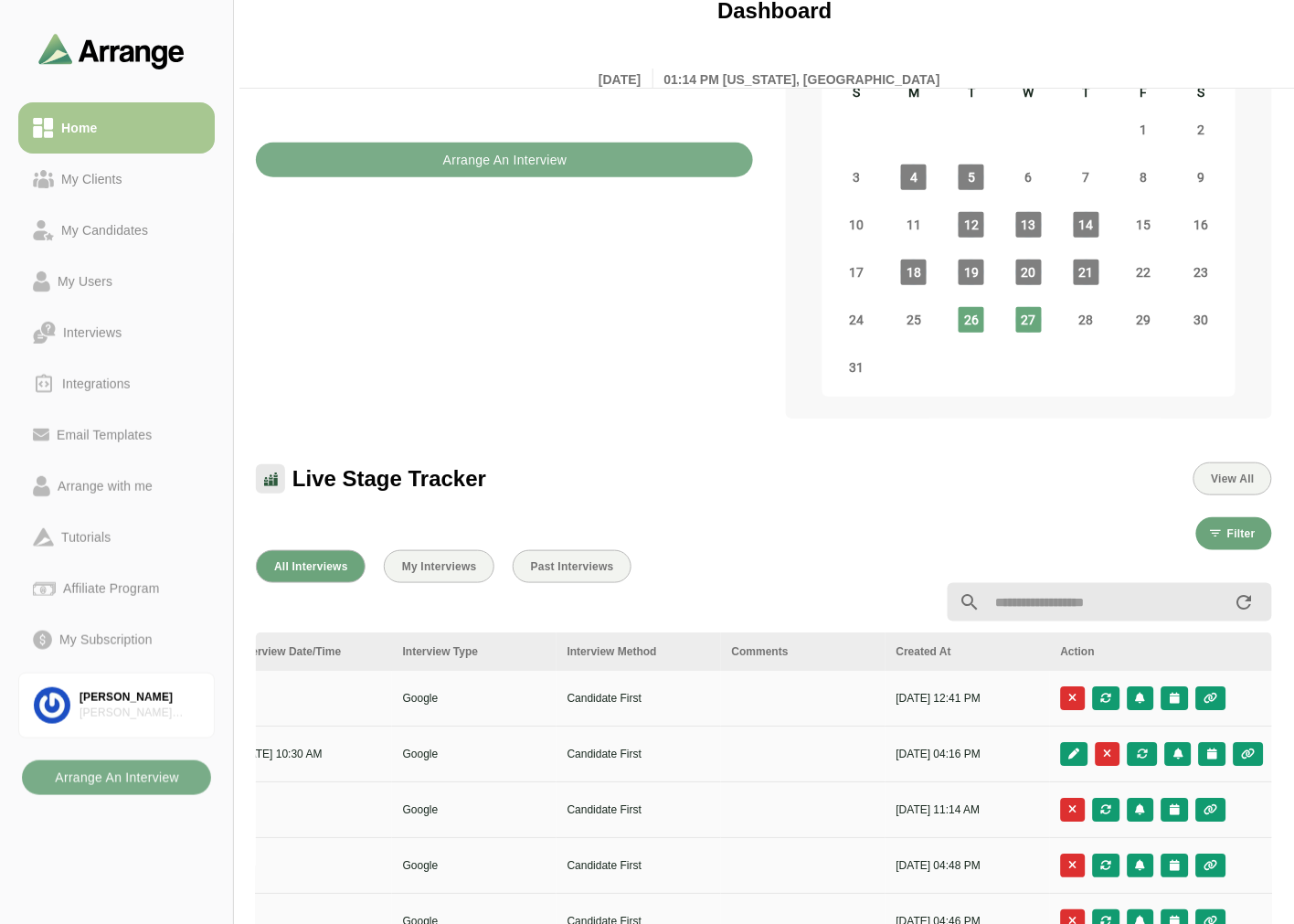
click at [579, 391] on div "Upcoming Interviews View All [DATE] [DATE] [PERSON_NAME] - [PERSON_NAME] - 30 1…" at bounding box center [504, 159] width 519 height 539
drag, startPoint x: 122, startPoint y: 197, endPoint x: 120, endPoint y: 168, distance: 29.1
click at [122, 197] on link "My Clients" at bounding box center [116, 180] width 196 height 52
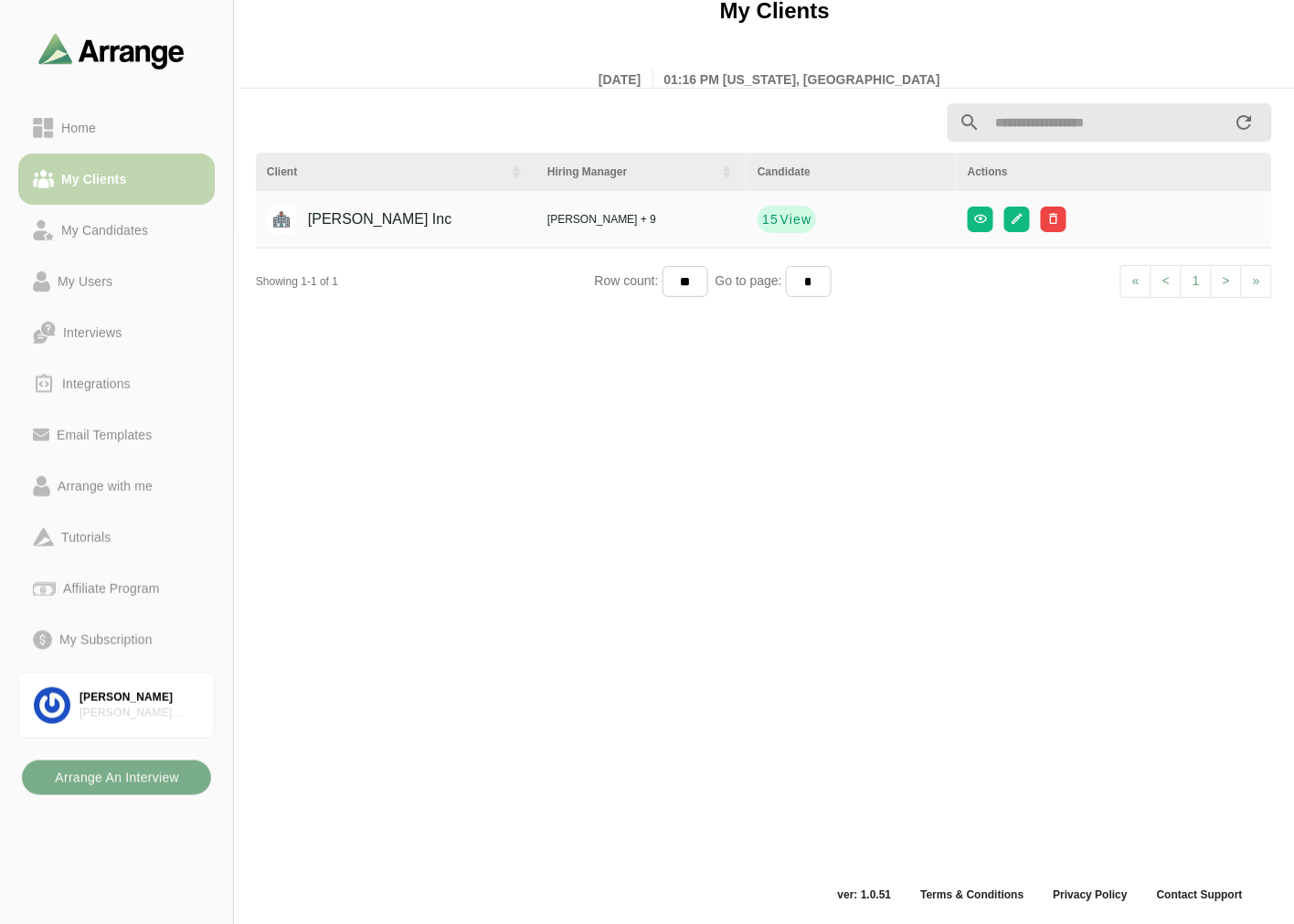
scroll to position [6, 0]
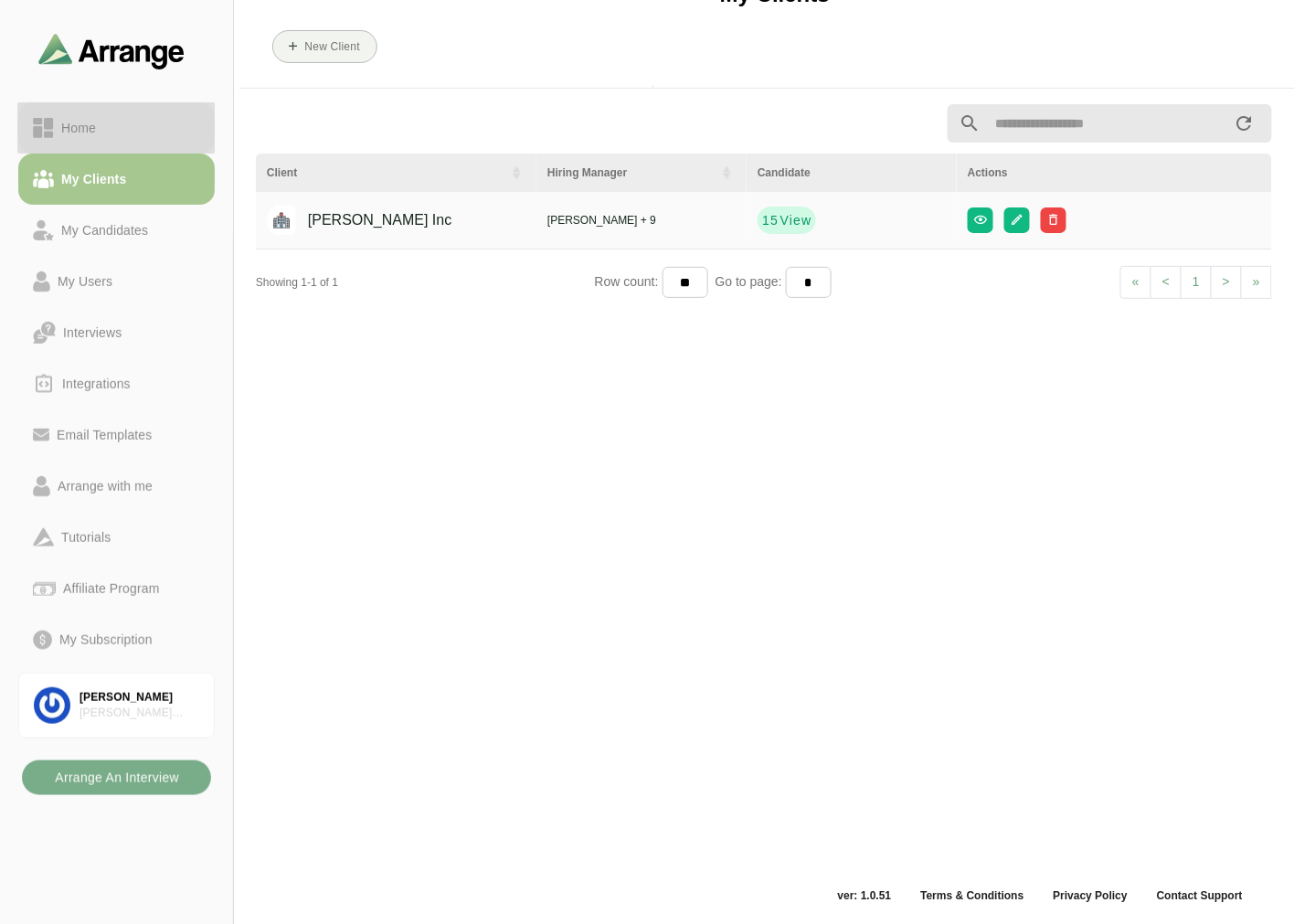
click at [146, 139] on link "Home" at bounding box center [116, 128] width 196 height 52
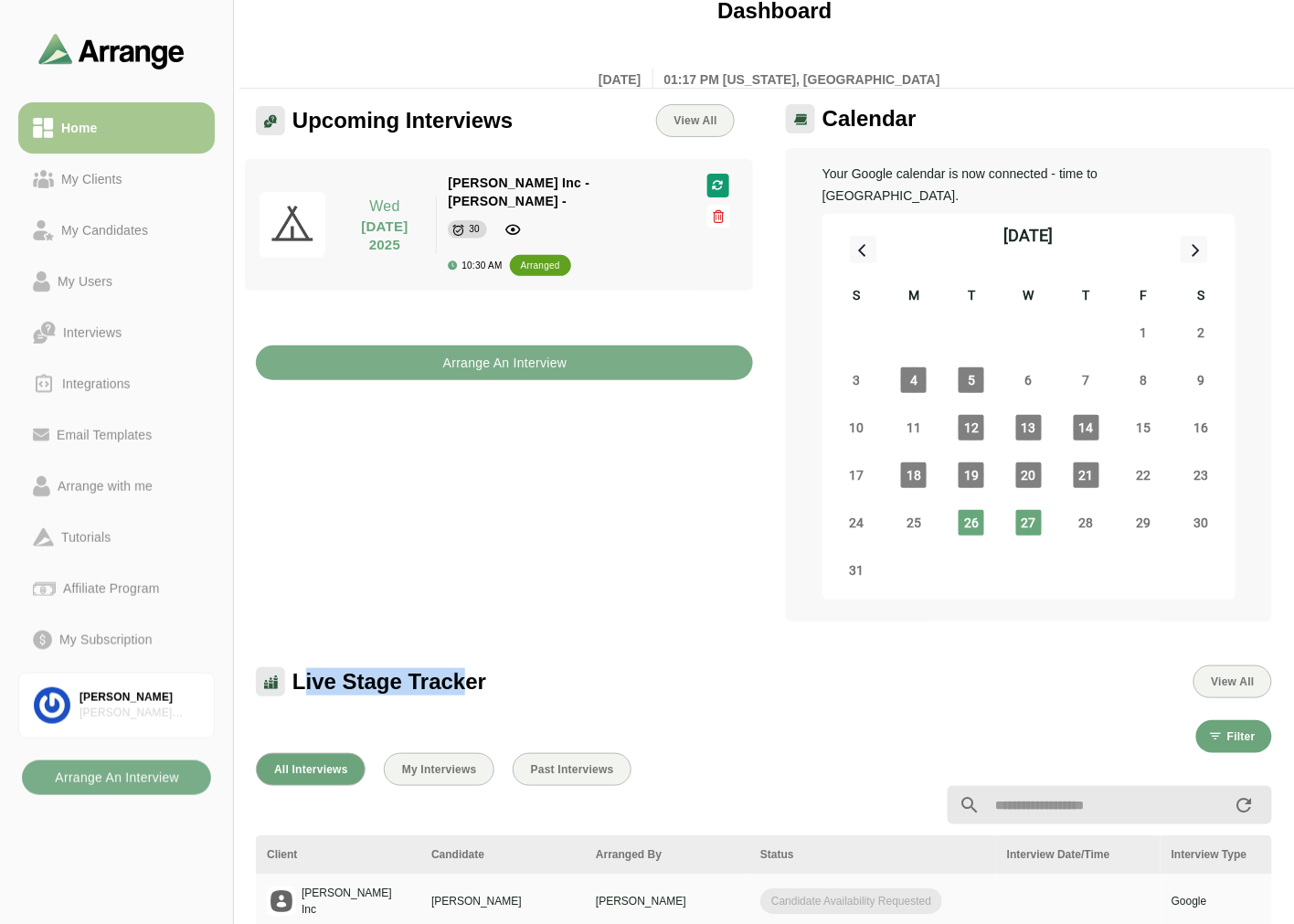
drag, startPoint x: 304, startPoint y: 655, endPoint x: 477, endPoint y: 663, distance: 173.2
click at [475, 668] on span "Live Stage Tracker" at bounding box center [389, 682] width 194 height 28
click at [477, 668] on span "Live Stage Tracker" at bounding box center [389, 682] width 194 height 28
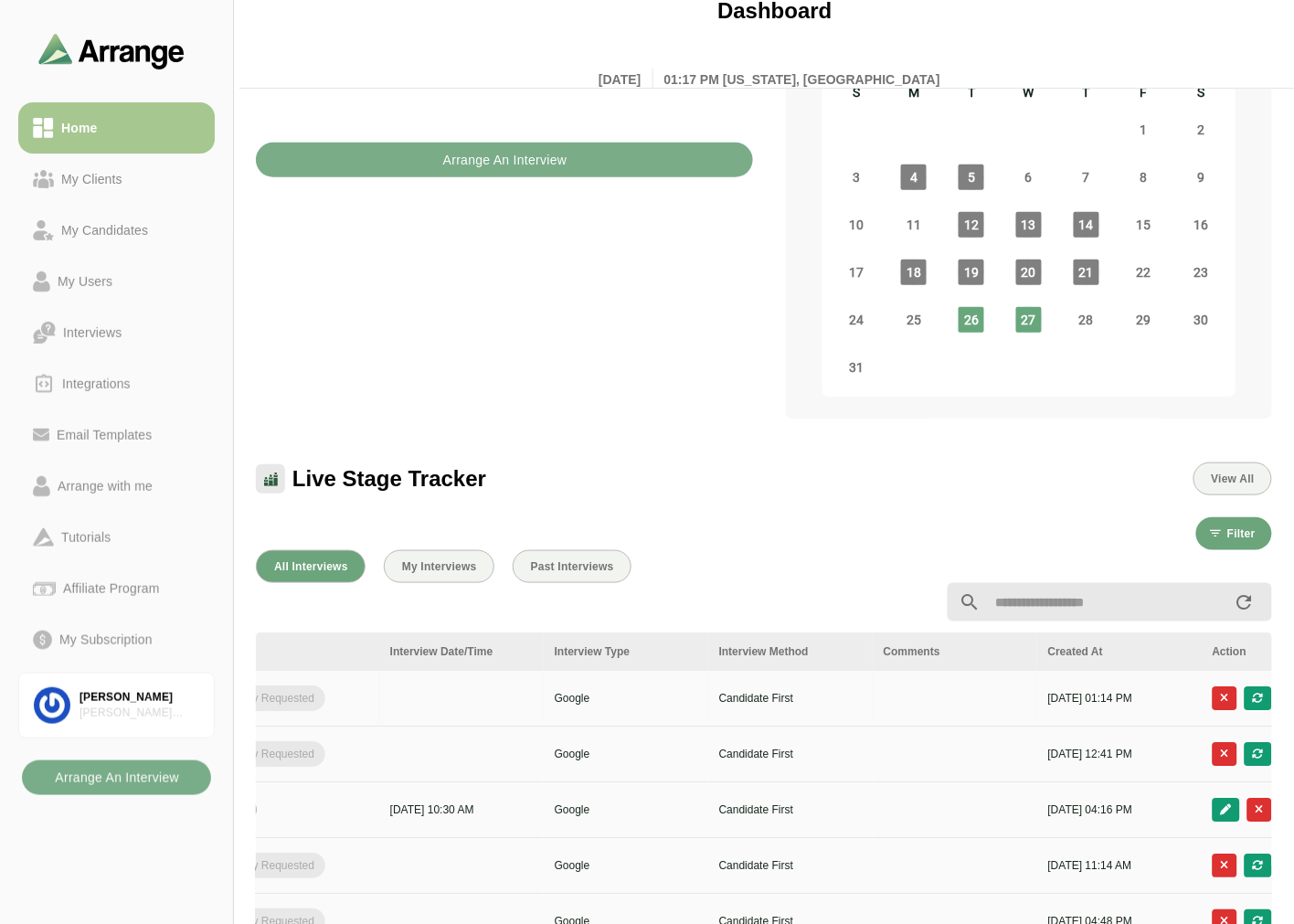
scroll to position [0, 770]
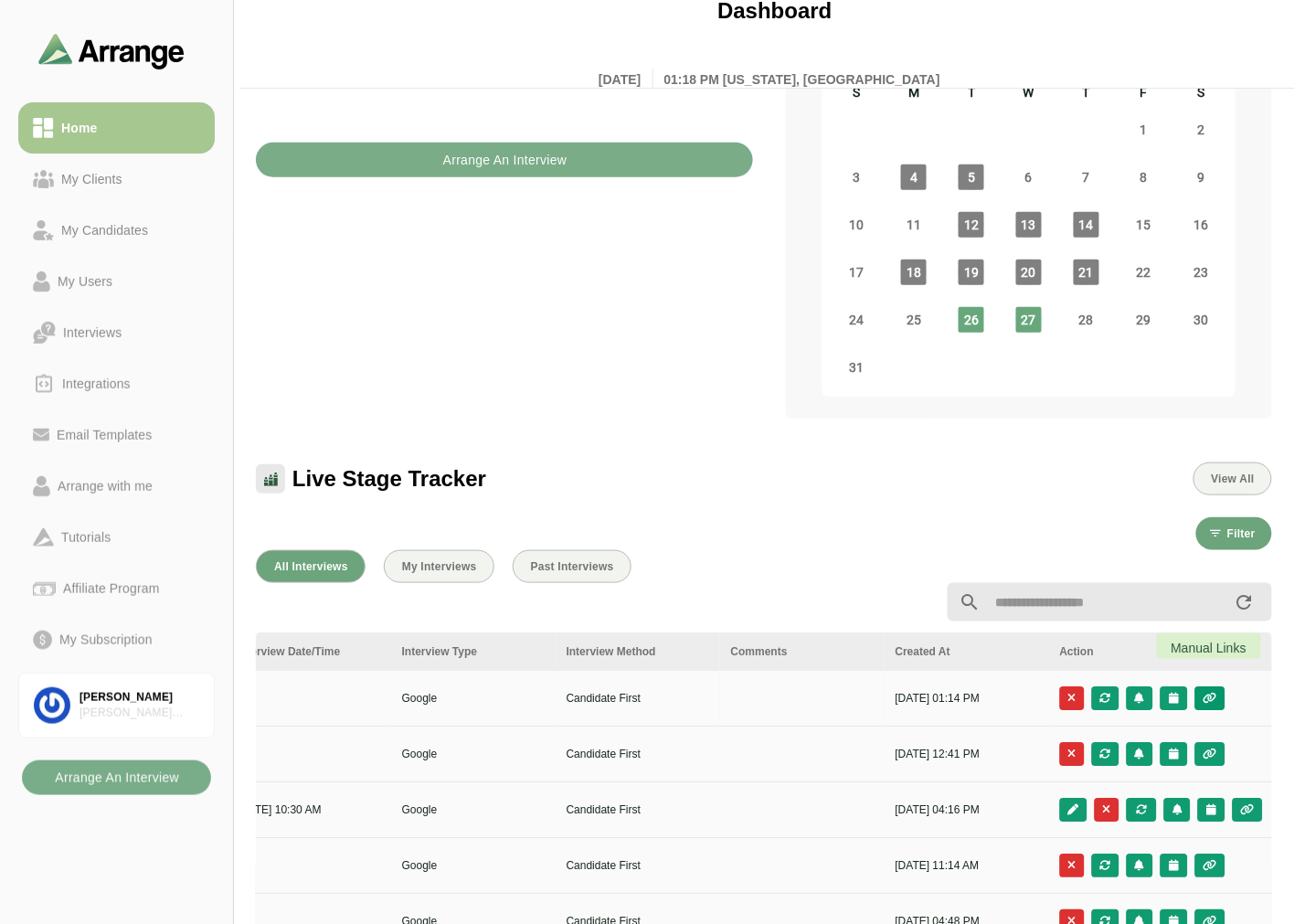
click at [1211, 693] on icon "button" at bounding box center [1211, 698] width 16 height 11
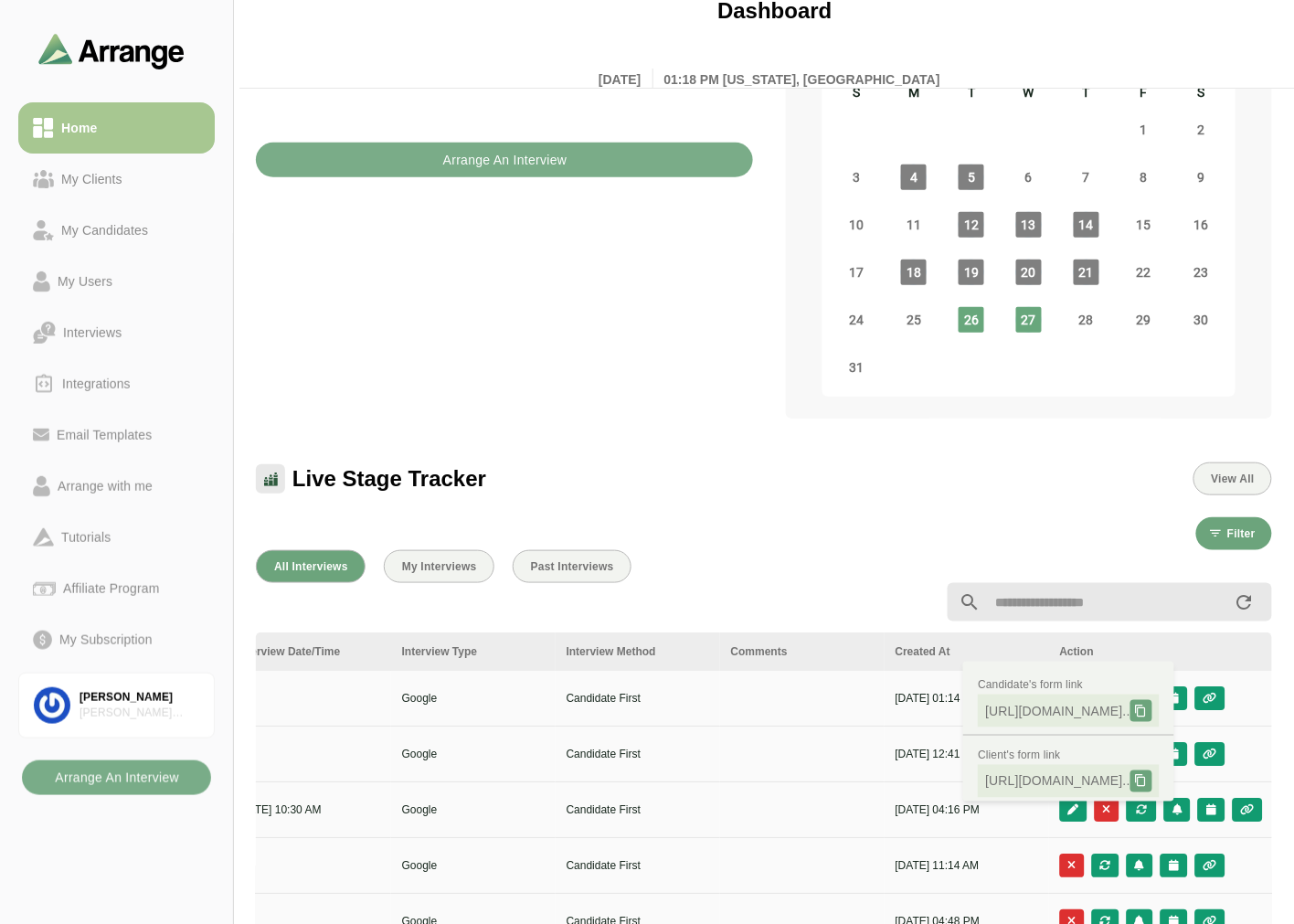
click at [764, 592] on div at bounding box center [590, 602] width 692 height 22
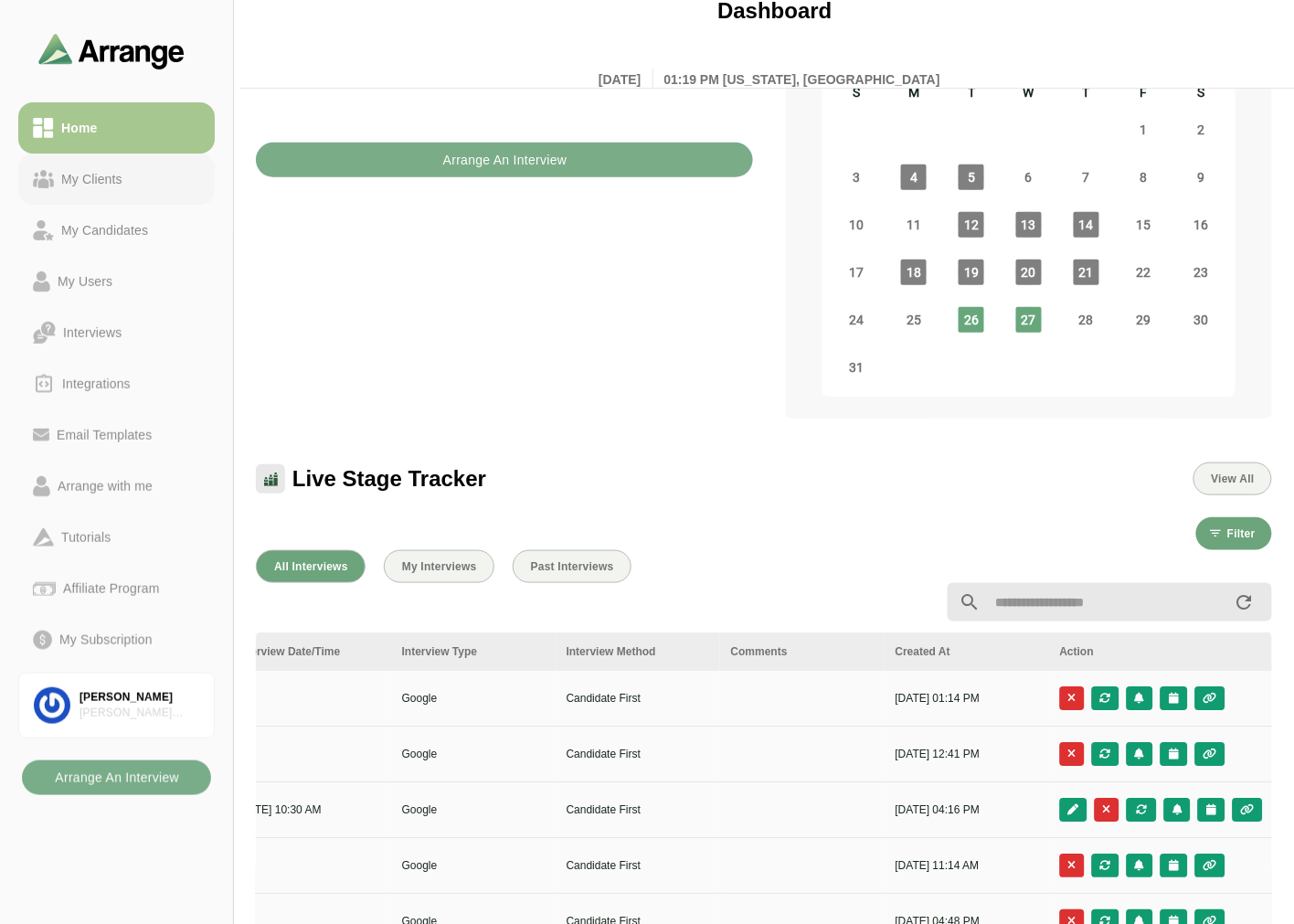
drag, startPoint x: 108, startPoint y: 185, endPoint x: 121, endPoint y: 156, distance: 31.8
click at [108, 185] on div "My Clients" at bounding box center [91, 179] width 75 height 22
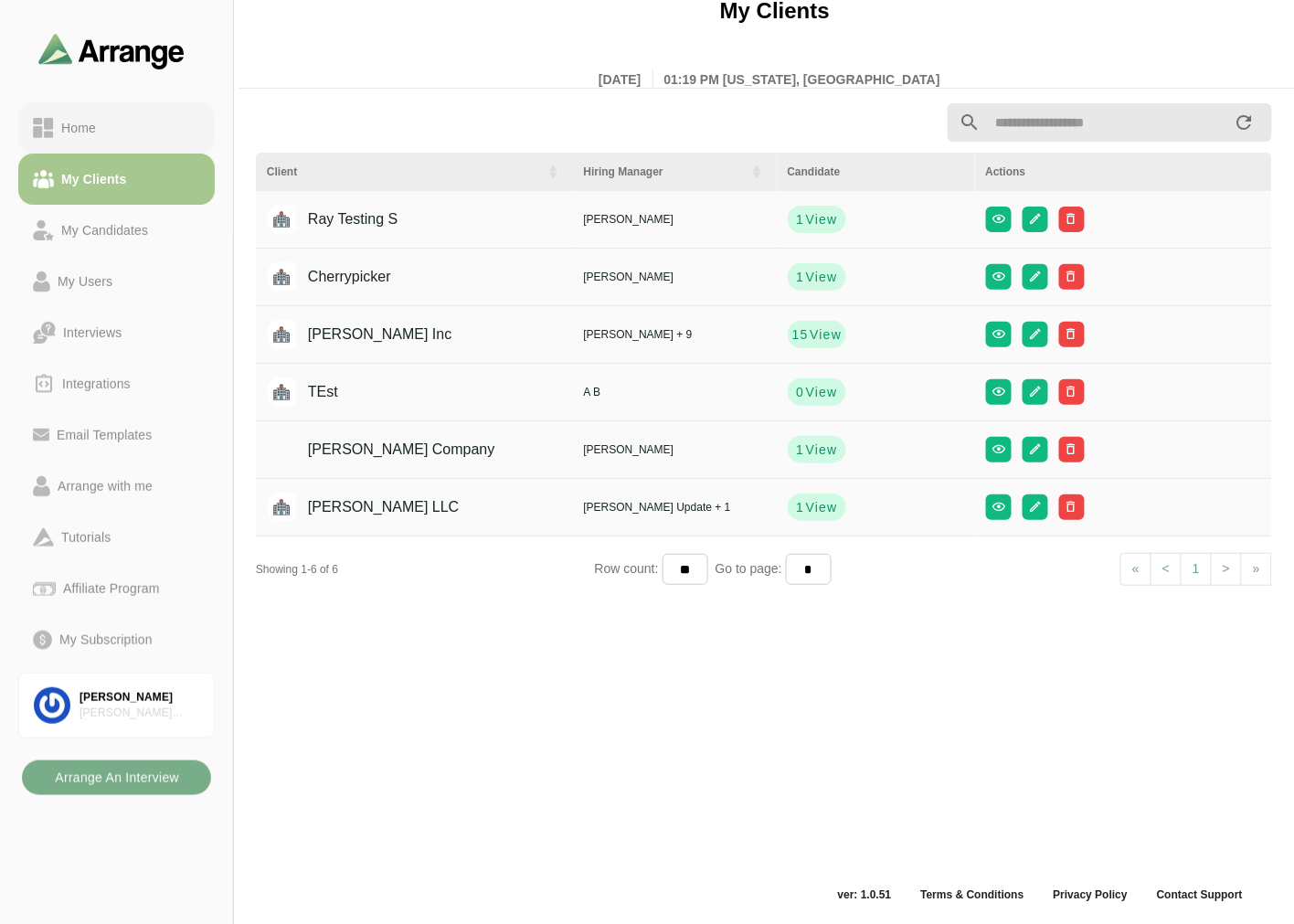
scroll to position [6, 0]
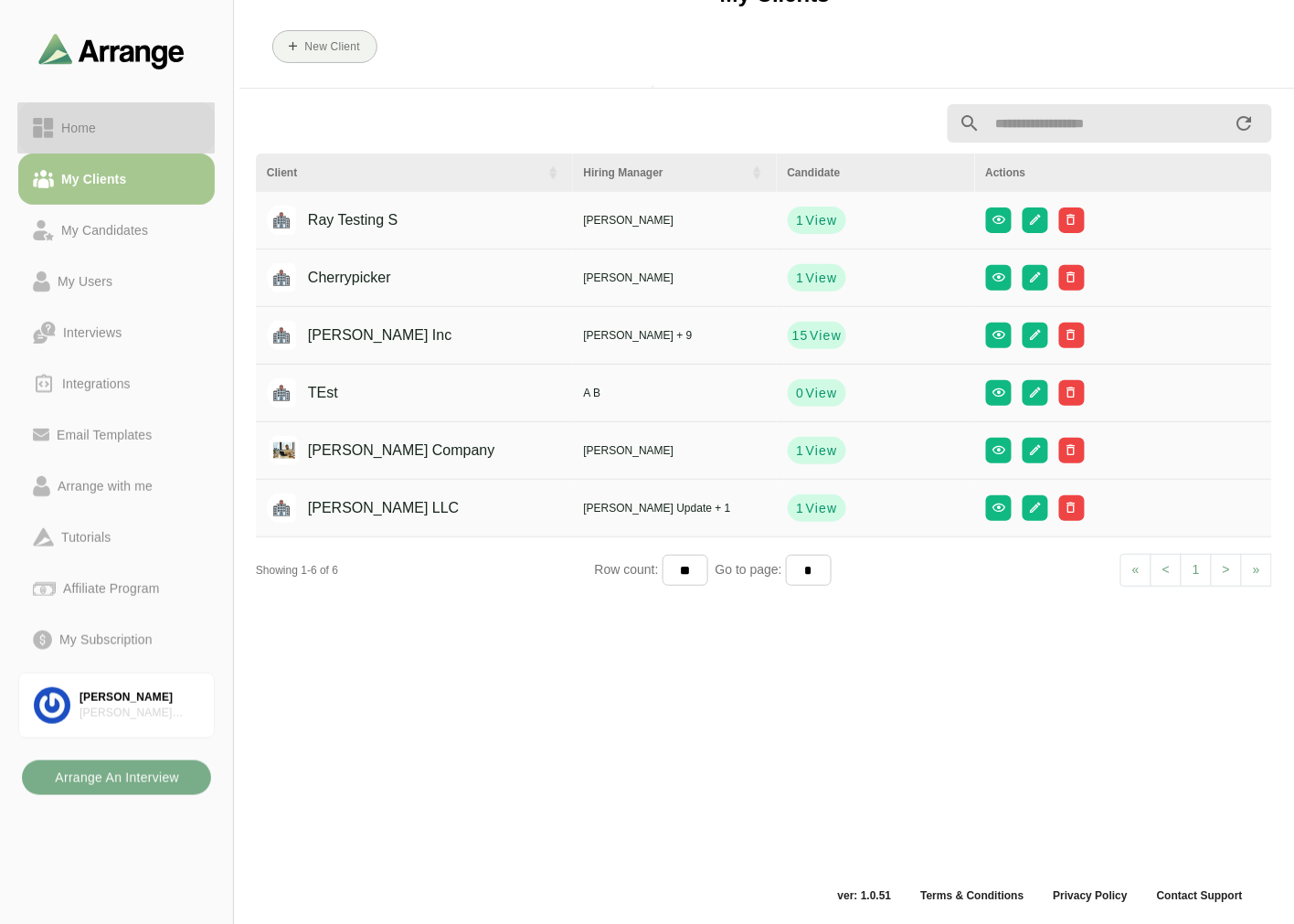
click at [125, 141] on link "Home" at bounding box center [116, 128] width 196 height 52
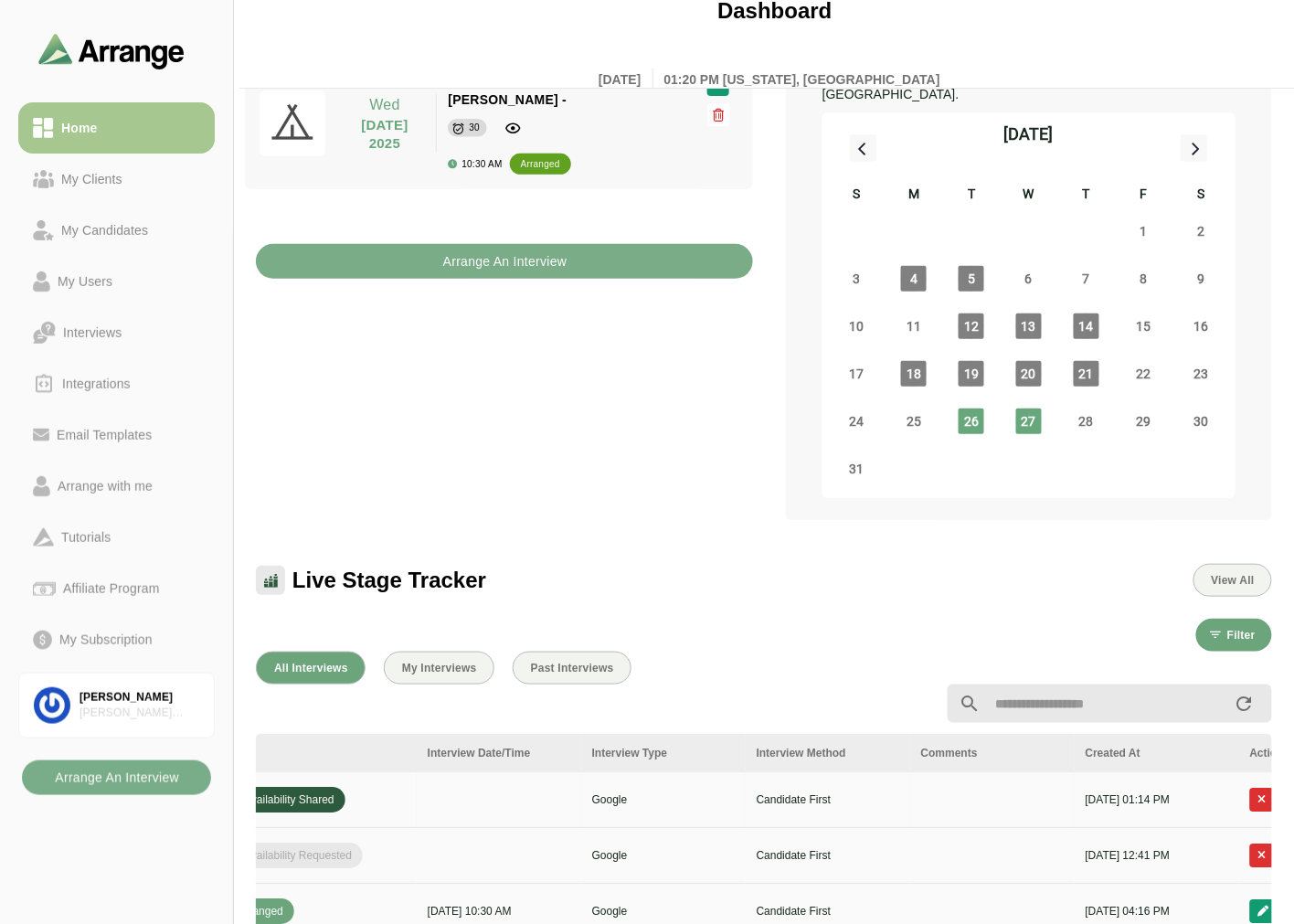
scroll to position [0, 770]
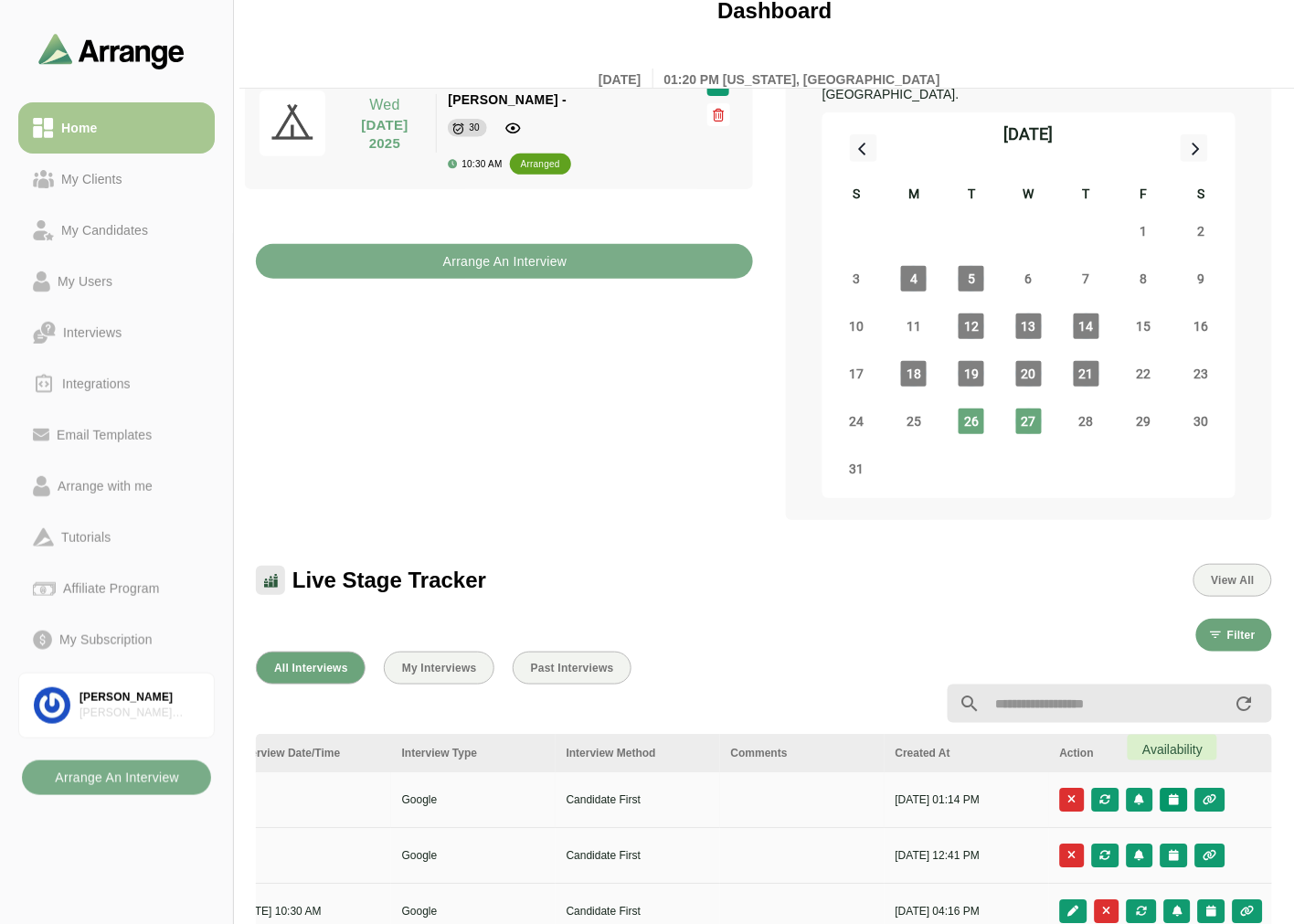
click at [1173, 794] on icon "button" at bounding box center [1174, 799] width 12 height 11
click at [1065, 778] on div "Candidate Slots" at bounding box center [1093, 789] width 105 height 22
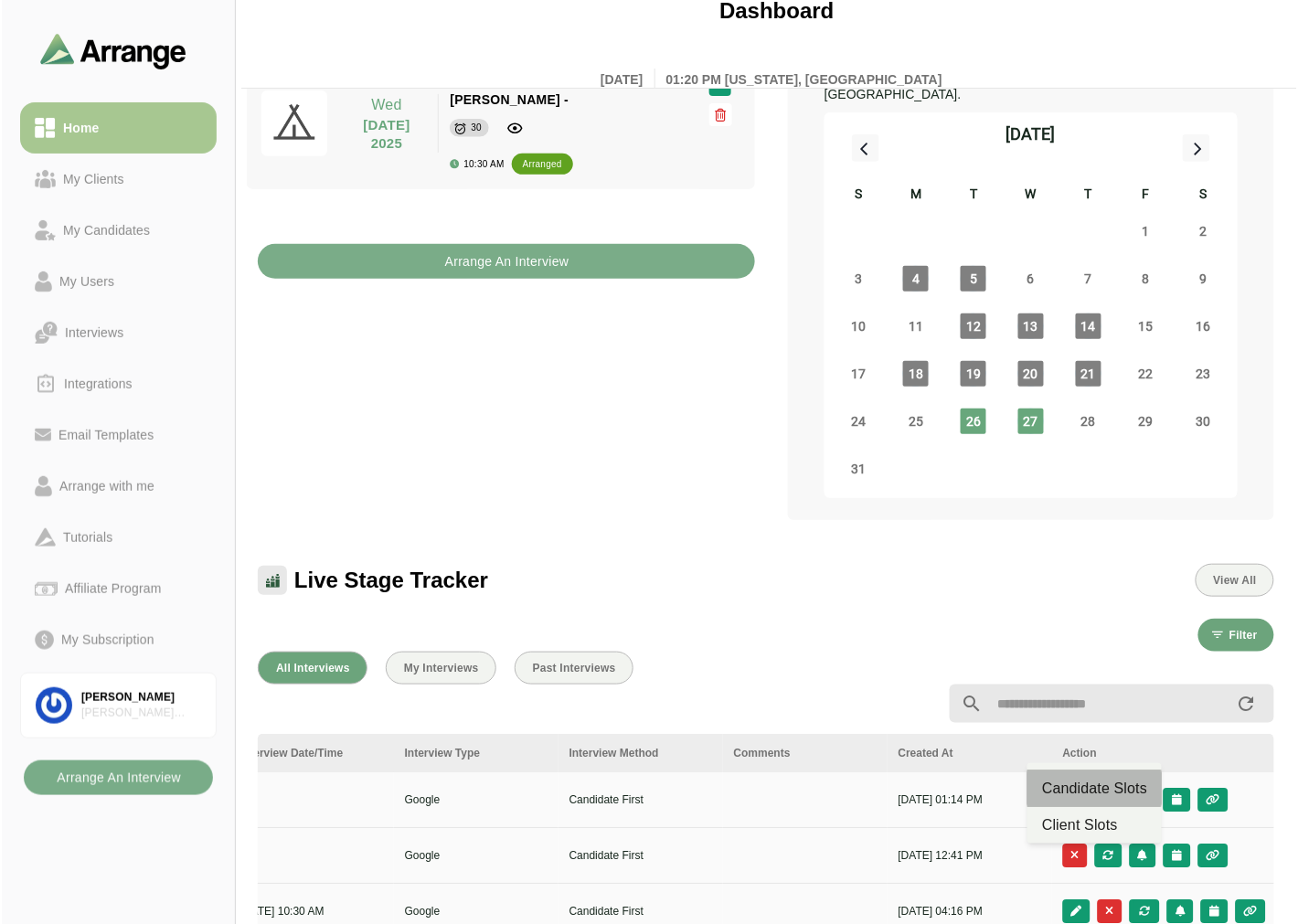
scroll to position [0, 0]
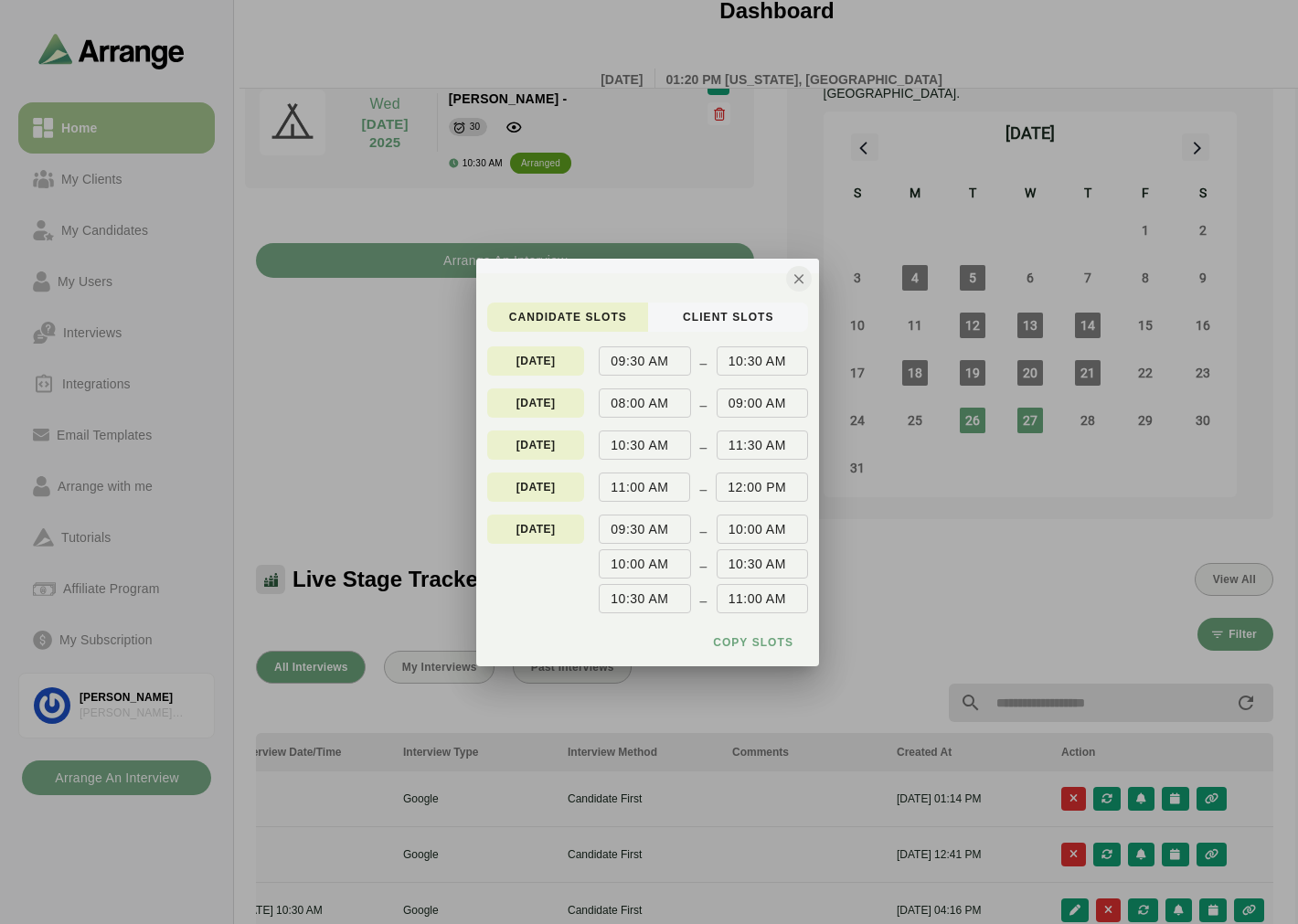
click at [800, 274] on icon "button" at bounding box center [799, 279] width 17 height 17
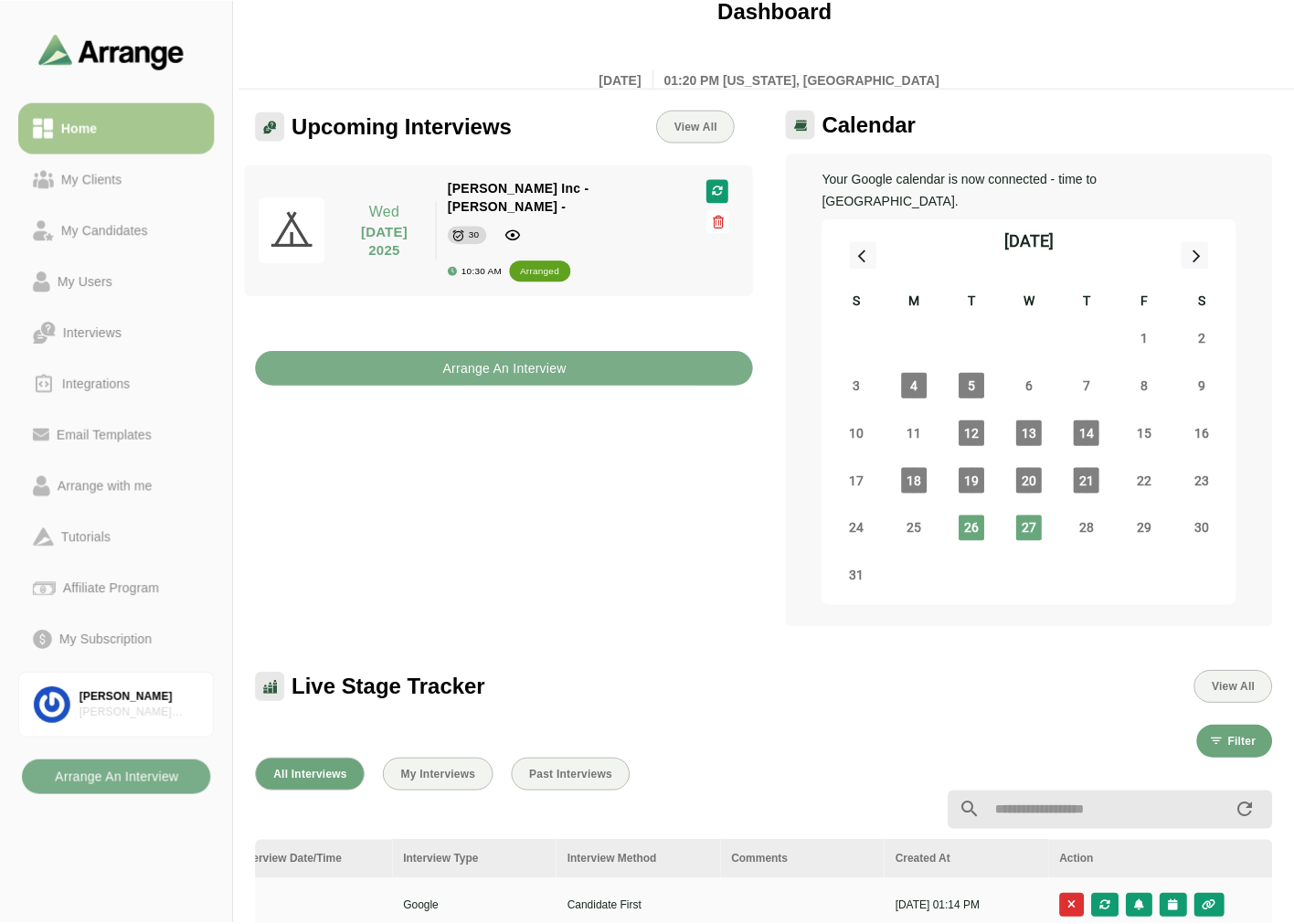
scroll to position [107, 0]
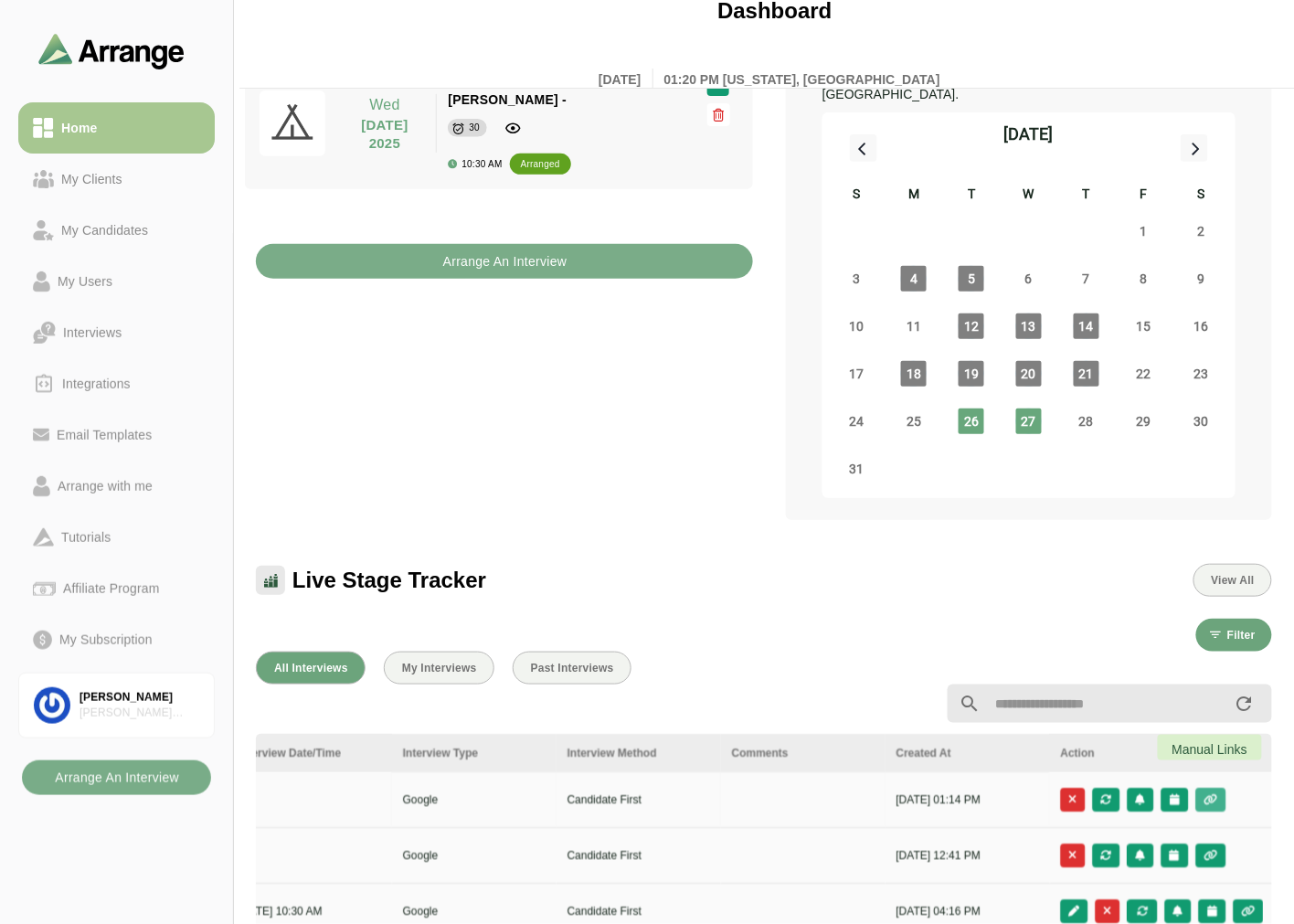
click at [1204, 794] on icon "button" at bounding box center [1212, 799] width 16 height 11
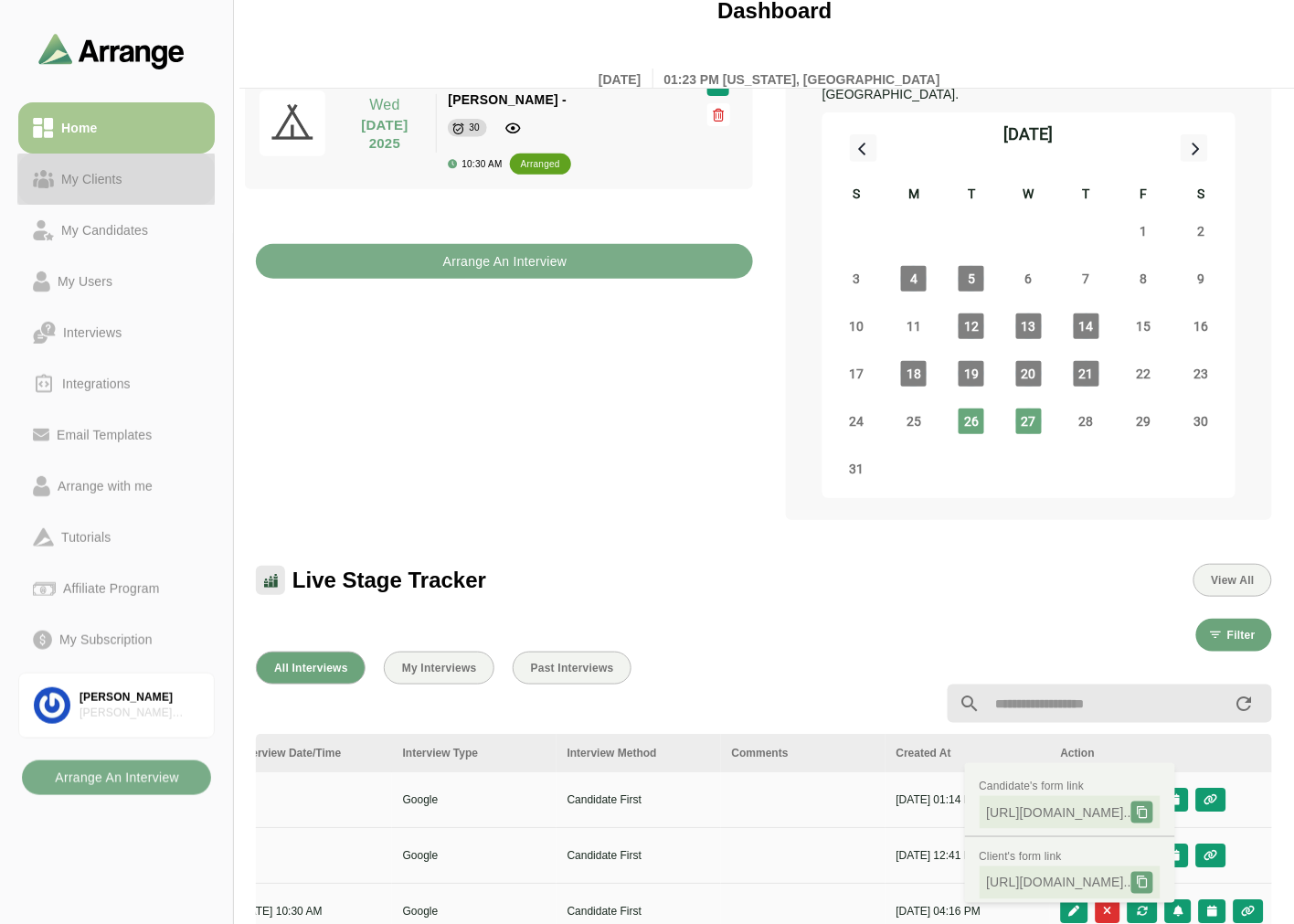
click at [100, 184] on div "My Clients" at bounding box center [91, 179] width 75 height 22
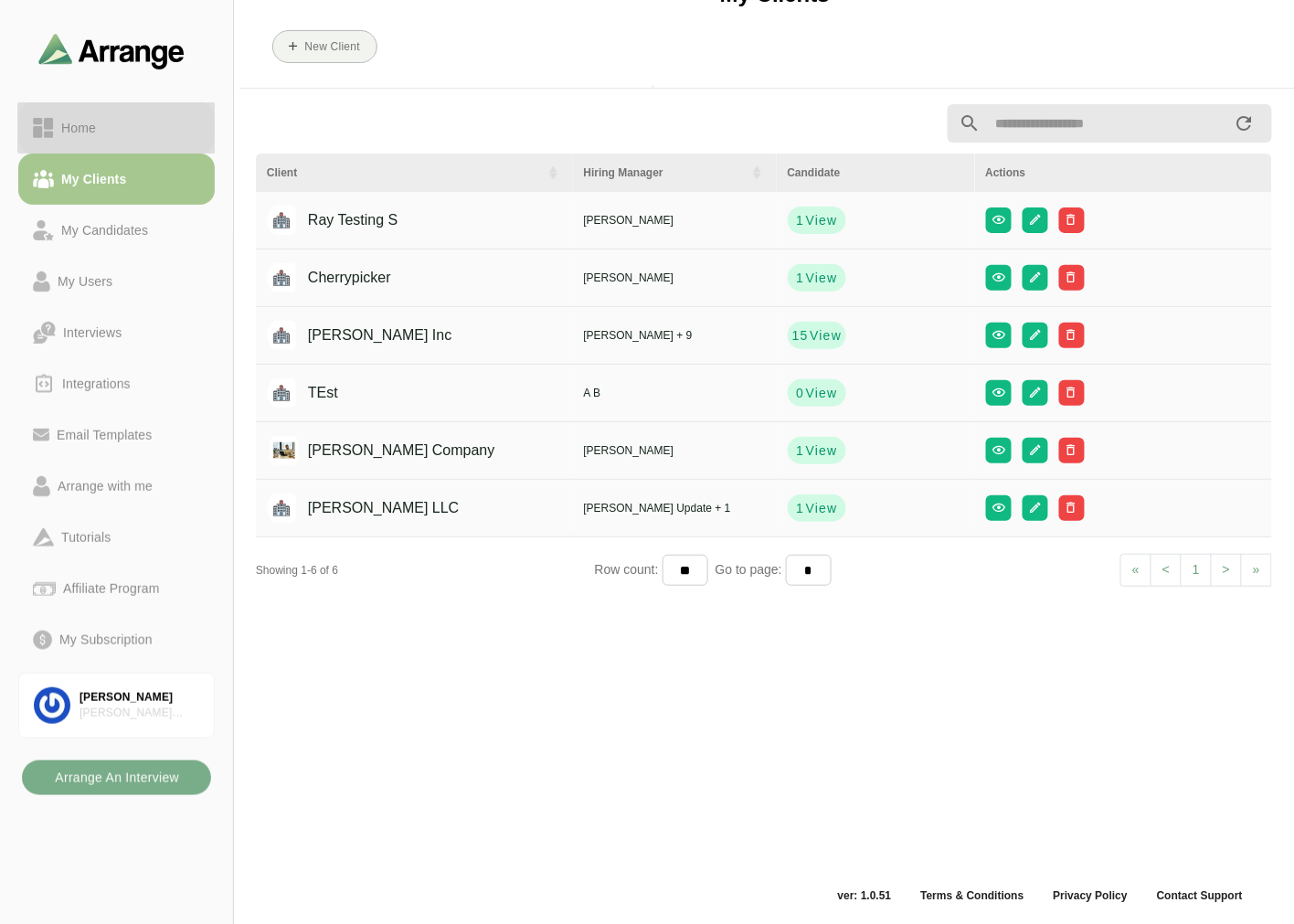
click at [124, 133] on div "Home" at bounding box center [116, 128] width 168 height 22
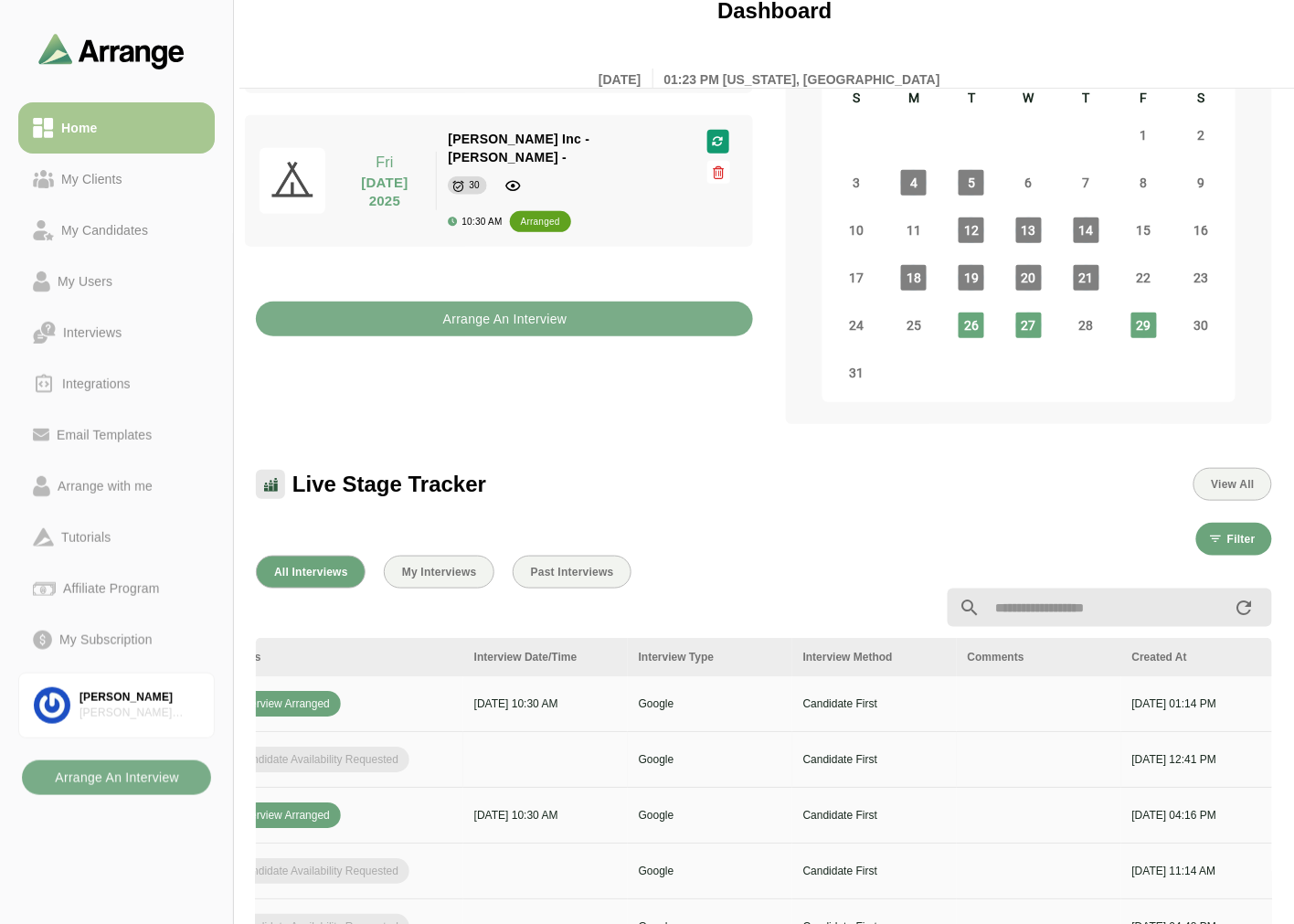
scroll to position [0, 770]
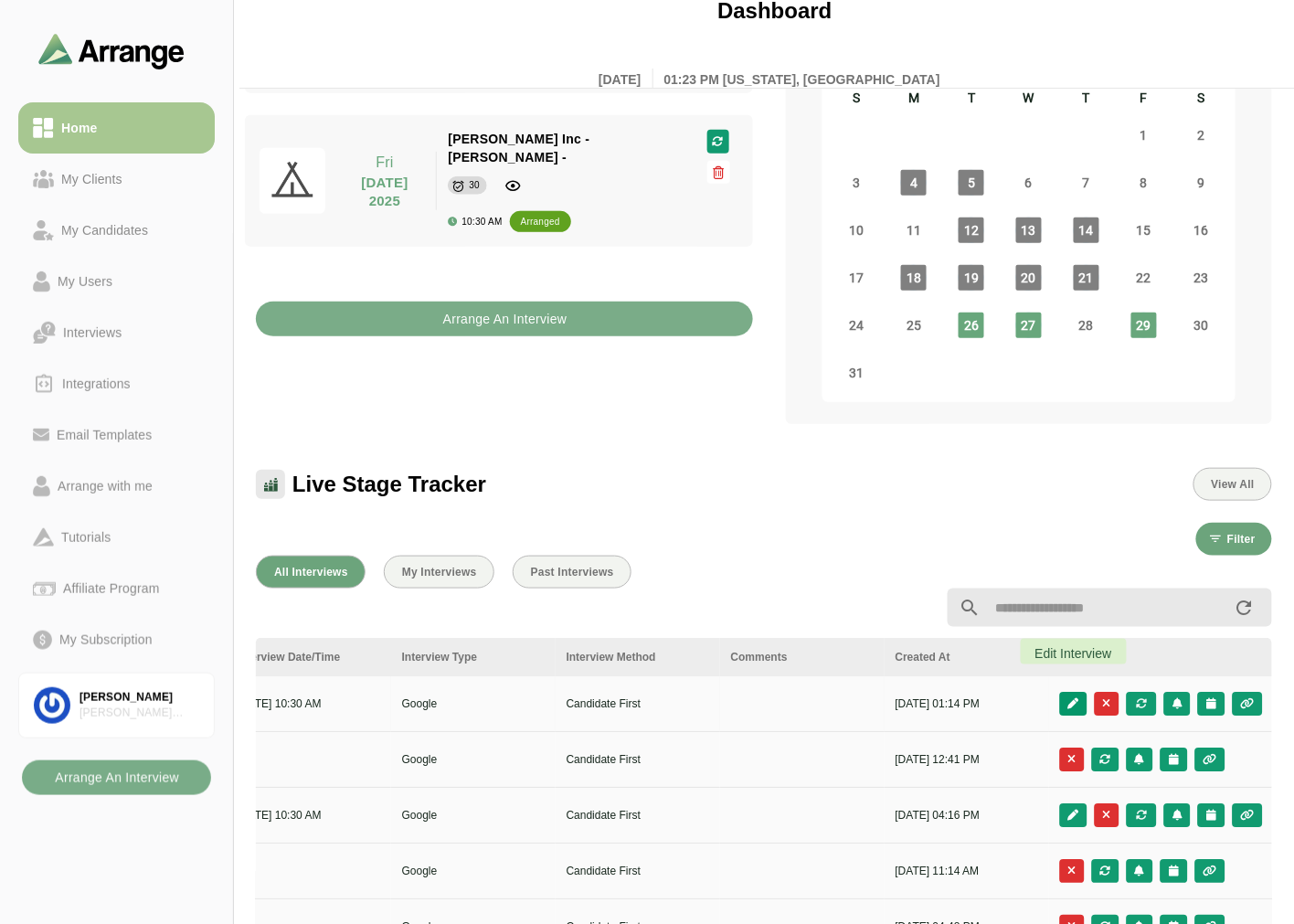
click at [1077, 699] on icon "button" at bounding box center [1074, 704] width 13 height 11
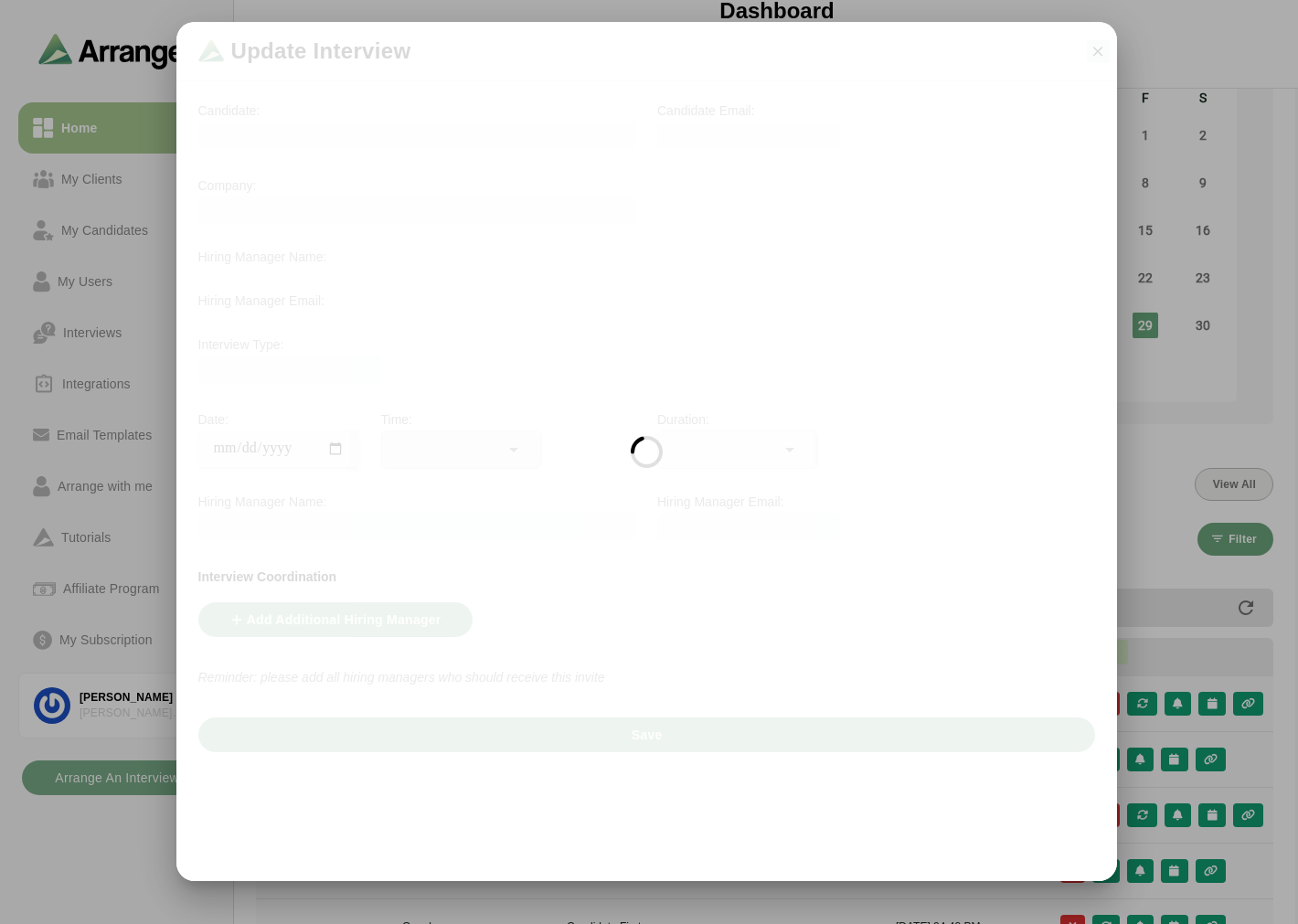
scroll to position [0, 769]
type input "**********"
type input "********"
type input "**"
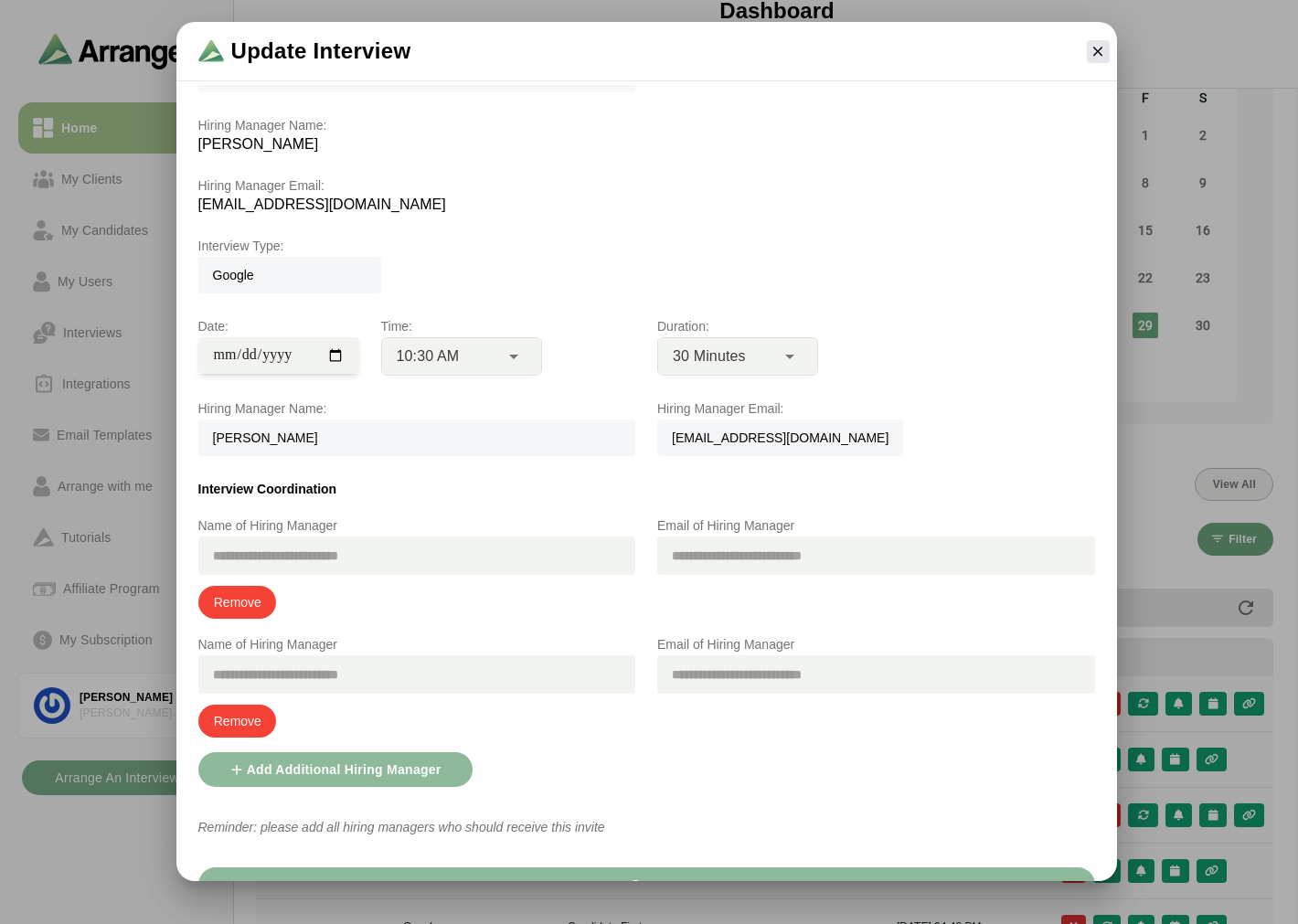
scroll to position [176, 0]
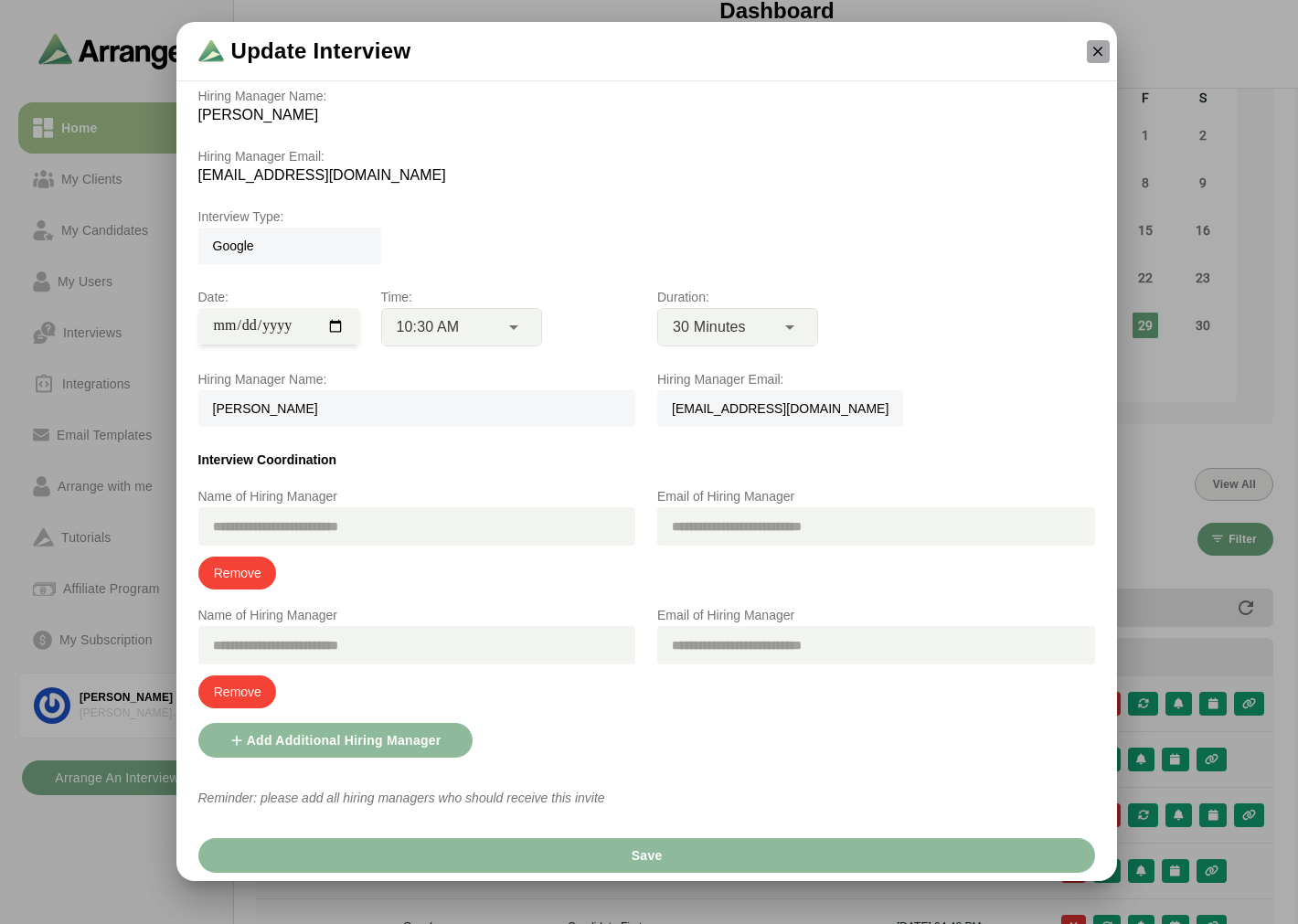
click at [1095, 53] on icon "button" at bounding box center [1098, 51] width 17 height 17
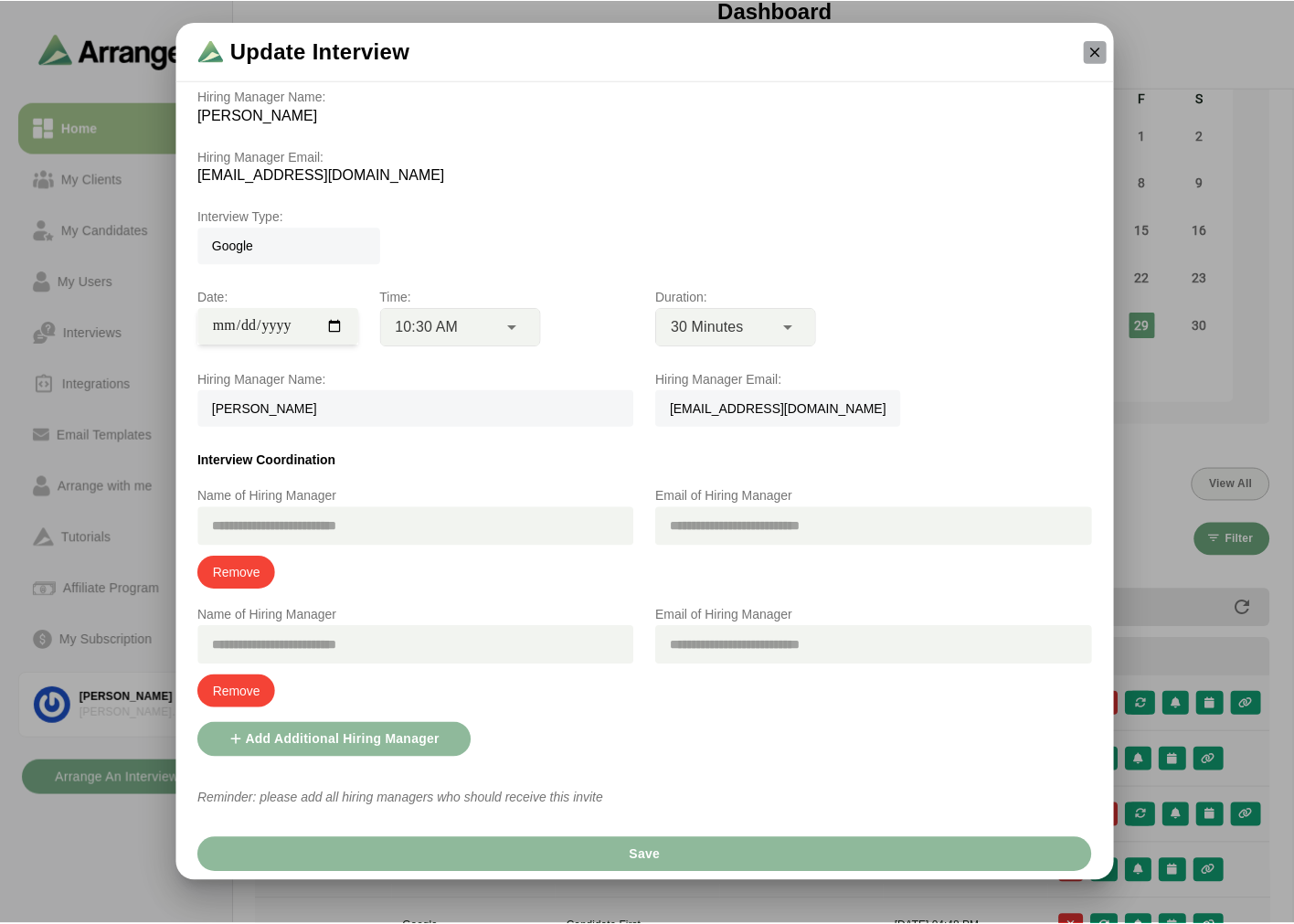
scroll to position [202, 0]
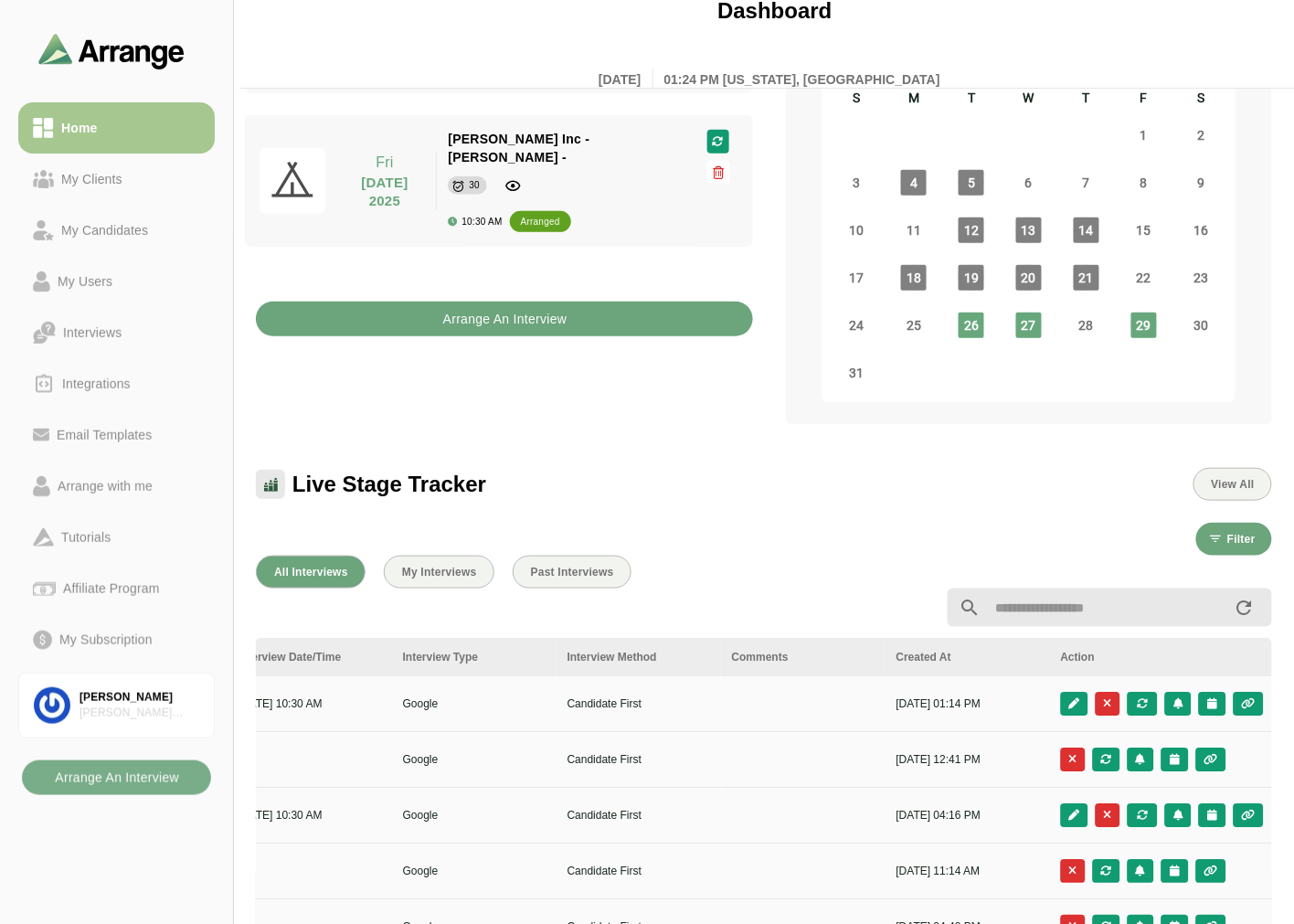
click at [488, 302] on b "Arrange An Interview" at bounding box center [505, 319] width 125 height 35
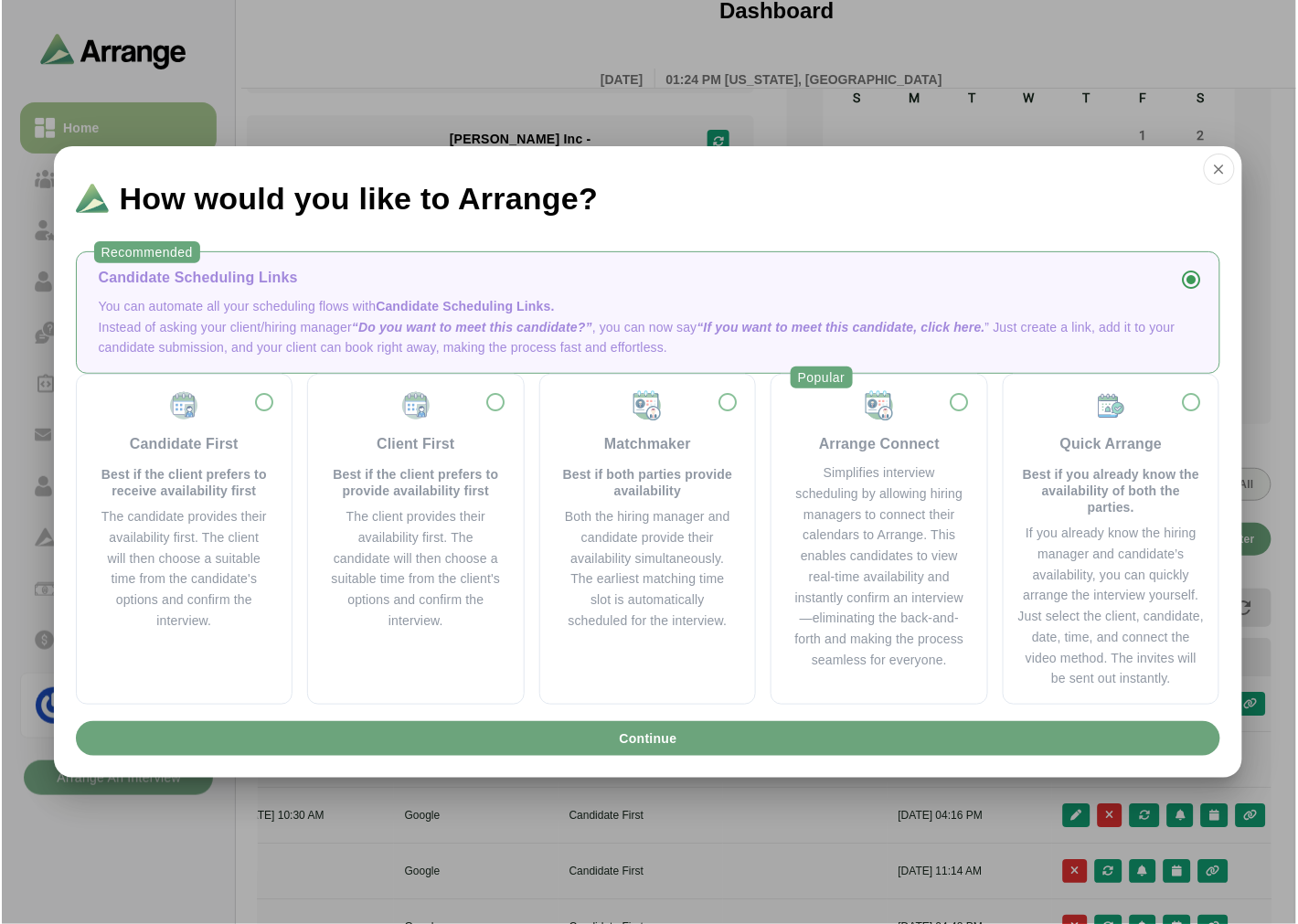
scroll to position [0, 0]
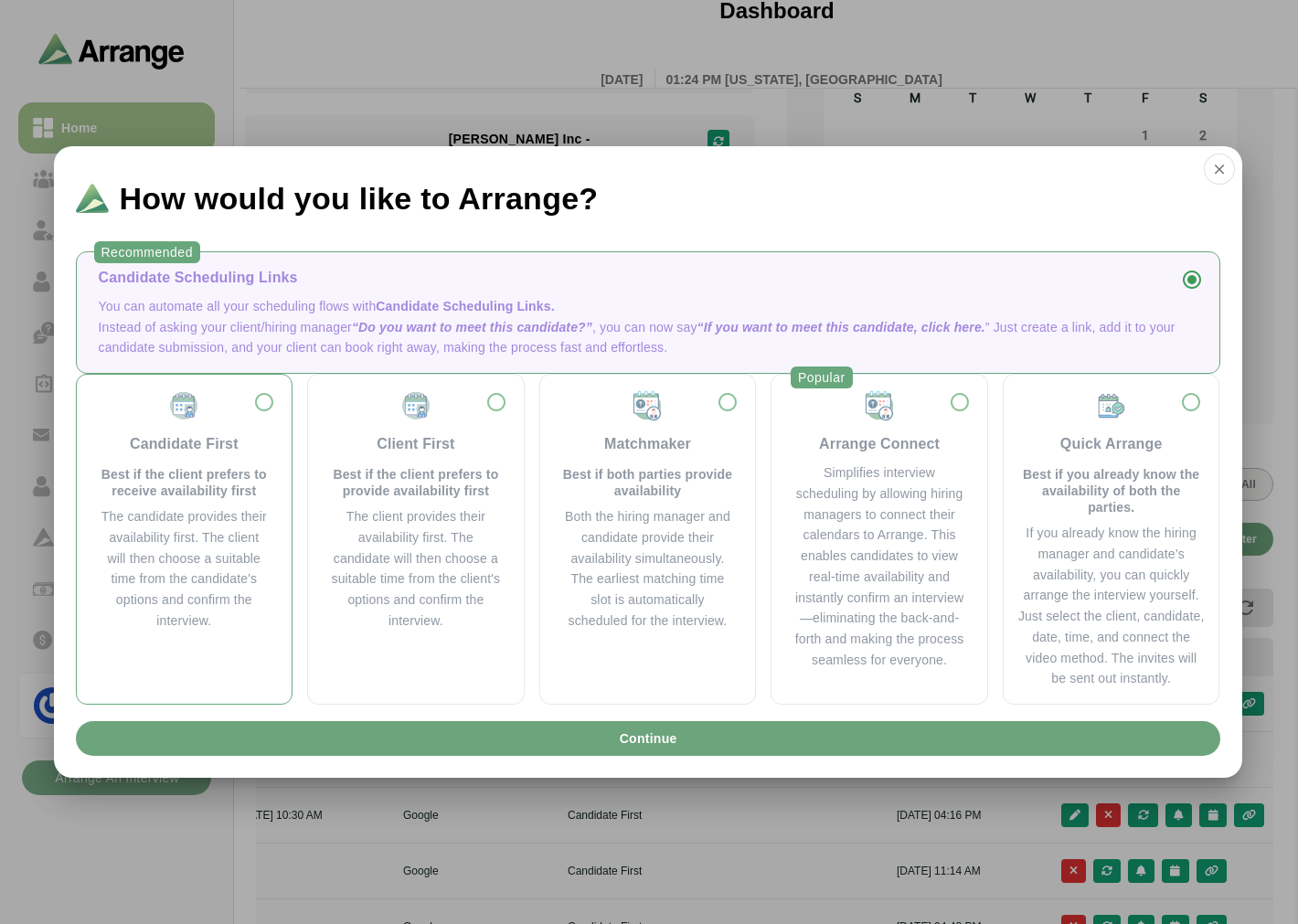
click at [198, 454] on div "Candidate First" at bounding box center [185, 445] width 109 height 22
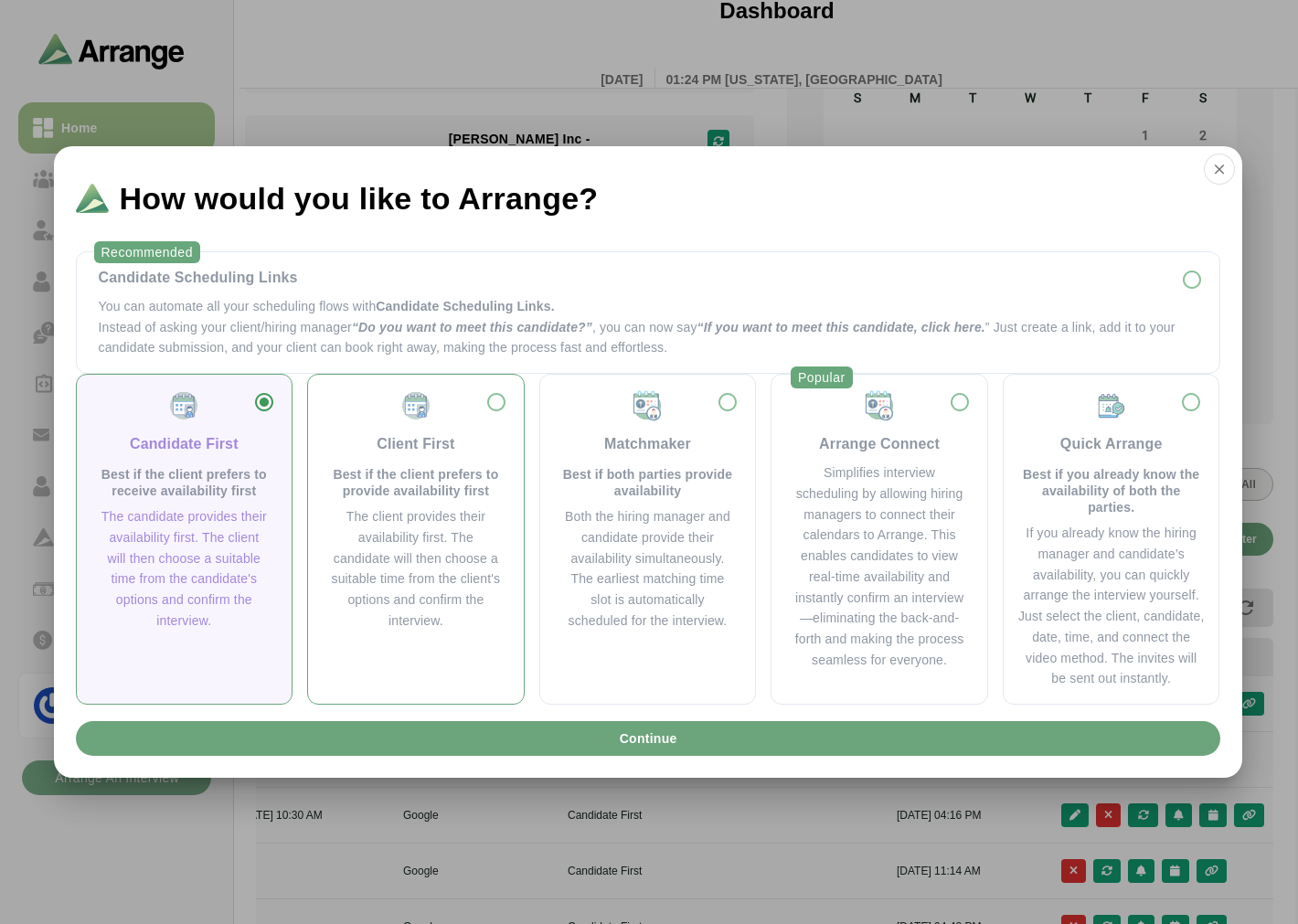
click at [393, 489] on p "Best if the client prefers to provide availability first" at bounding box center [416, 482] width 172 height 33
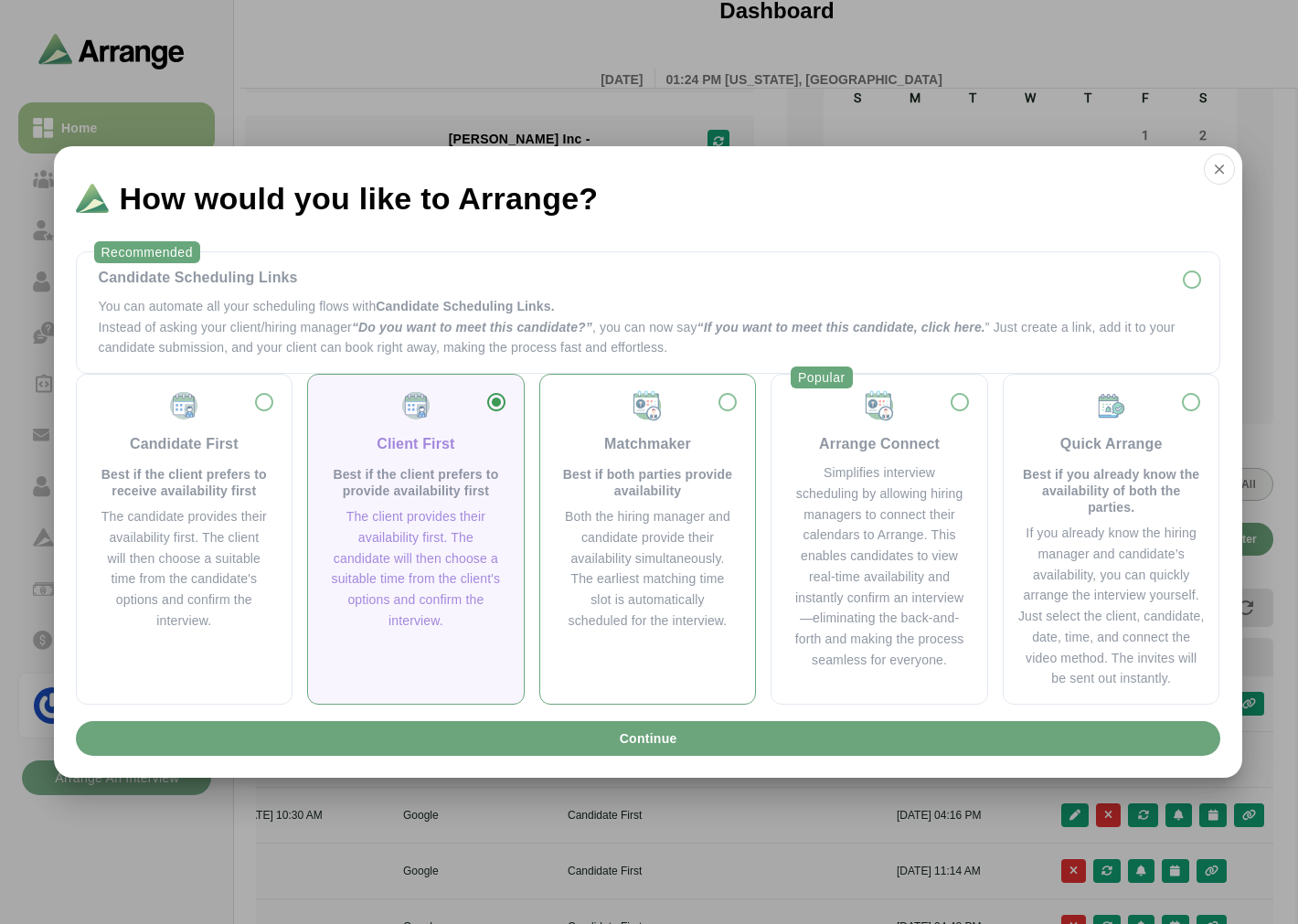
click at [603, 496] on p "Best if both parties provide availability" at bounding box center [647, 482] width 172 height 33
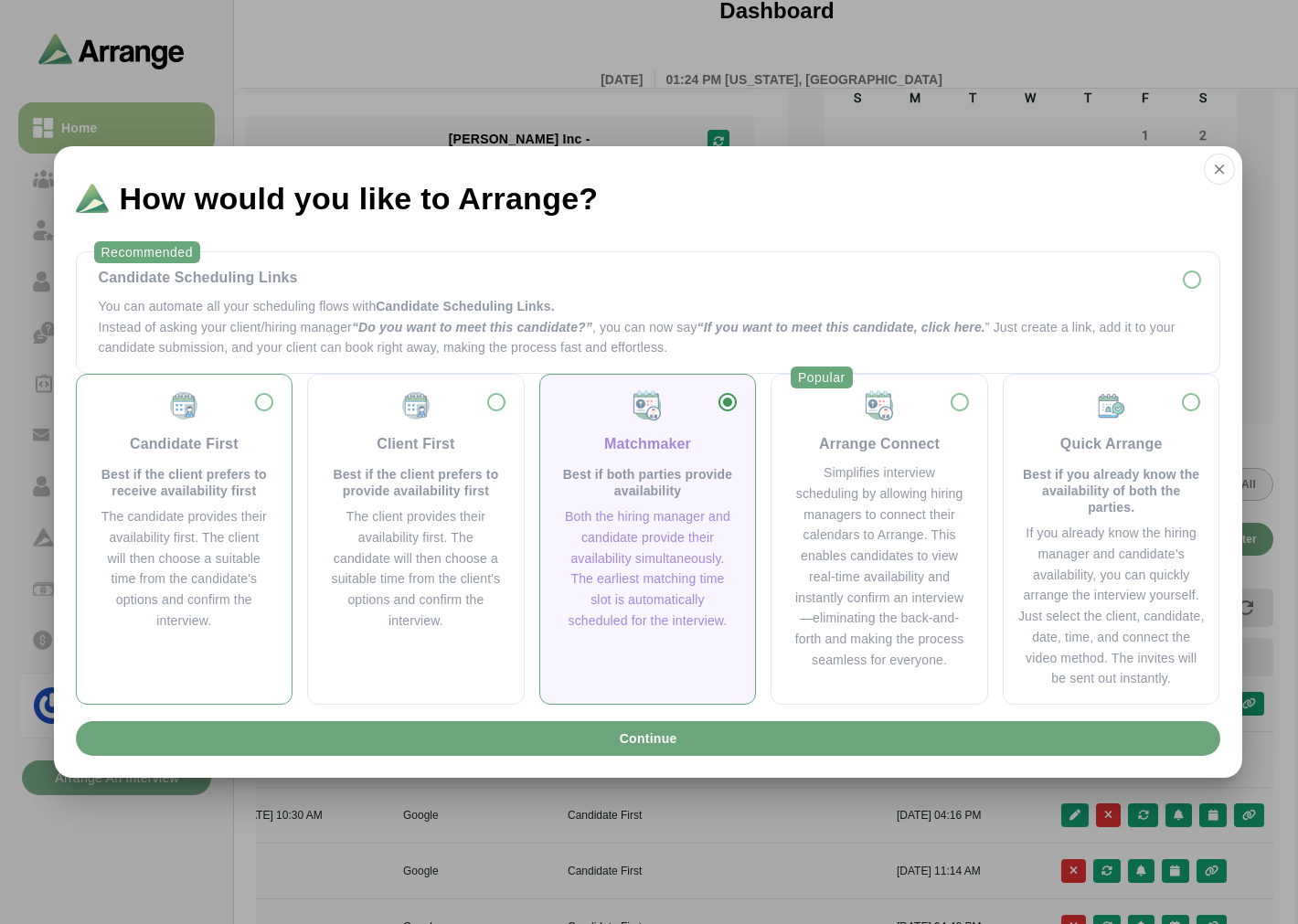
click at [229, 512] on div "The candidate provides their availability first. The client will then choose a …" at bounding box center [184, 569] width 172 height 125
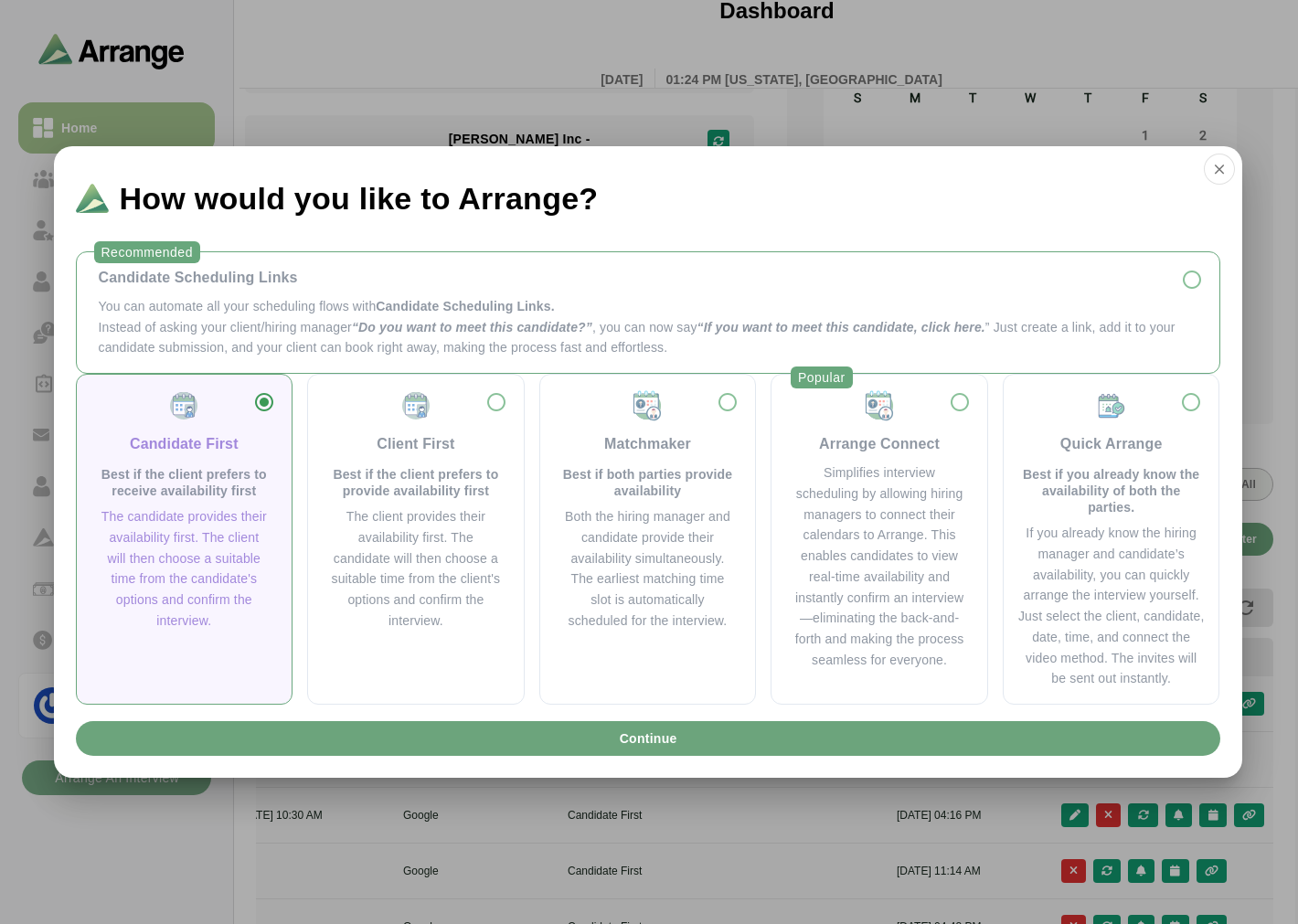
click at [203, 309] on p "You can automate all your scheduling flows with Candidate Scheduling Links." at bounding box center [647, 306] width 1099 height 21
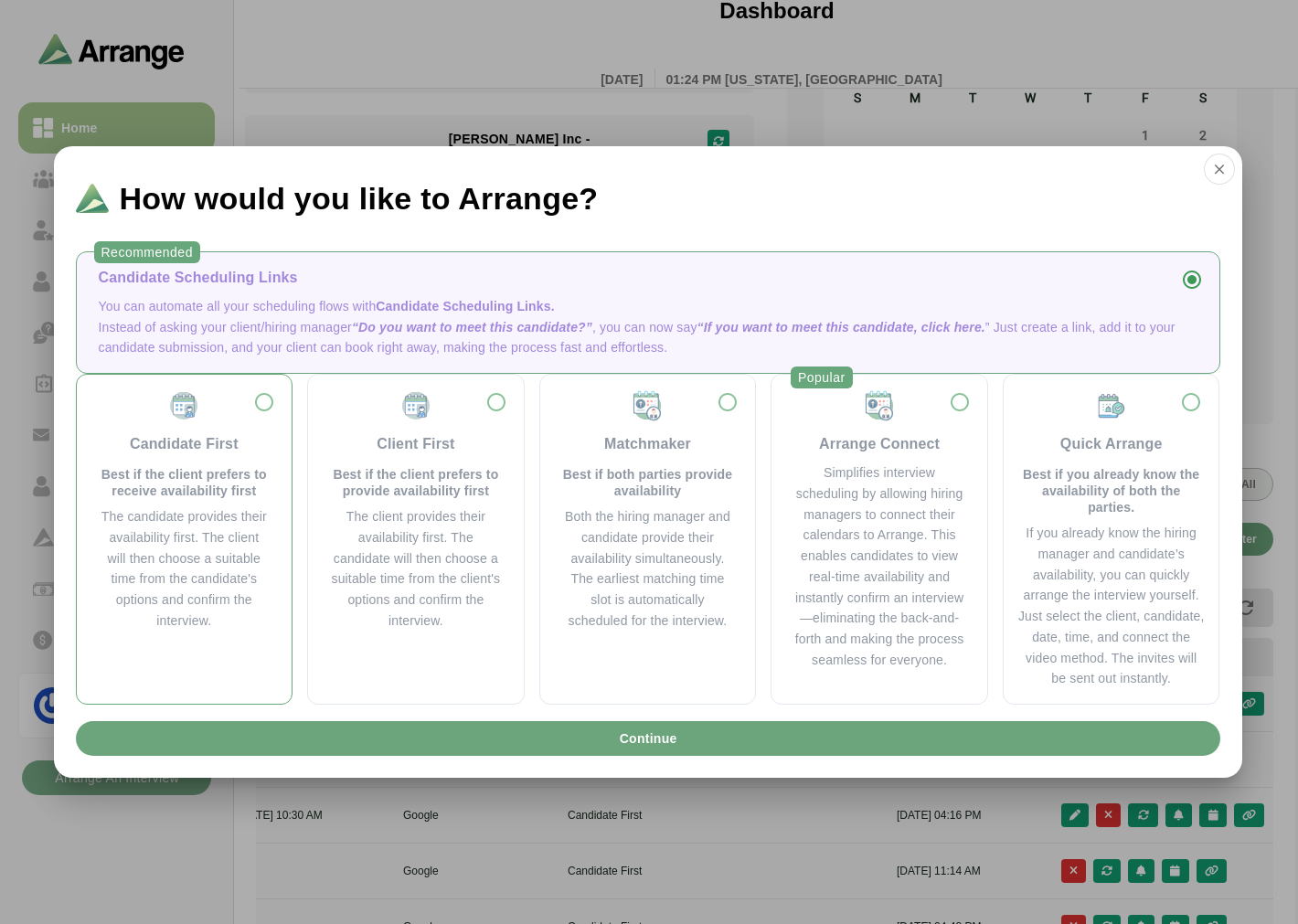
click at [143, 525] on div "The candidate provides their availability first. The client will then choose a …" at bounding box center [184, 569] width 172 height 125
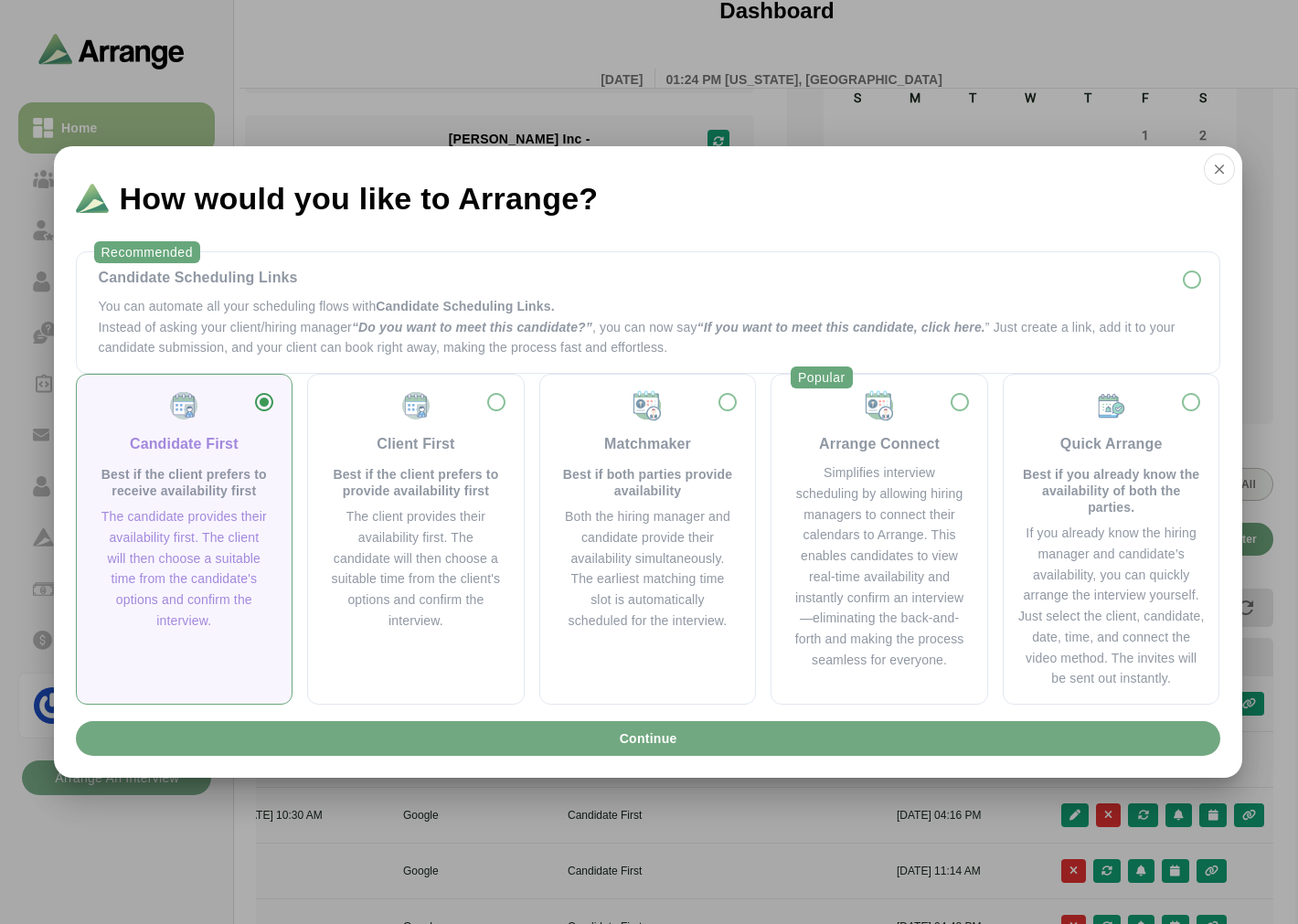
click at [547, 745] on button "Continue" at bounding box center [647, 738] width 1144 height 35
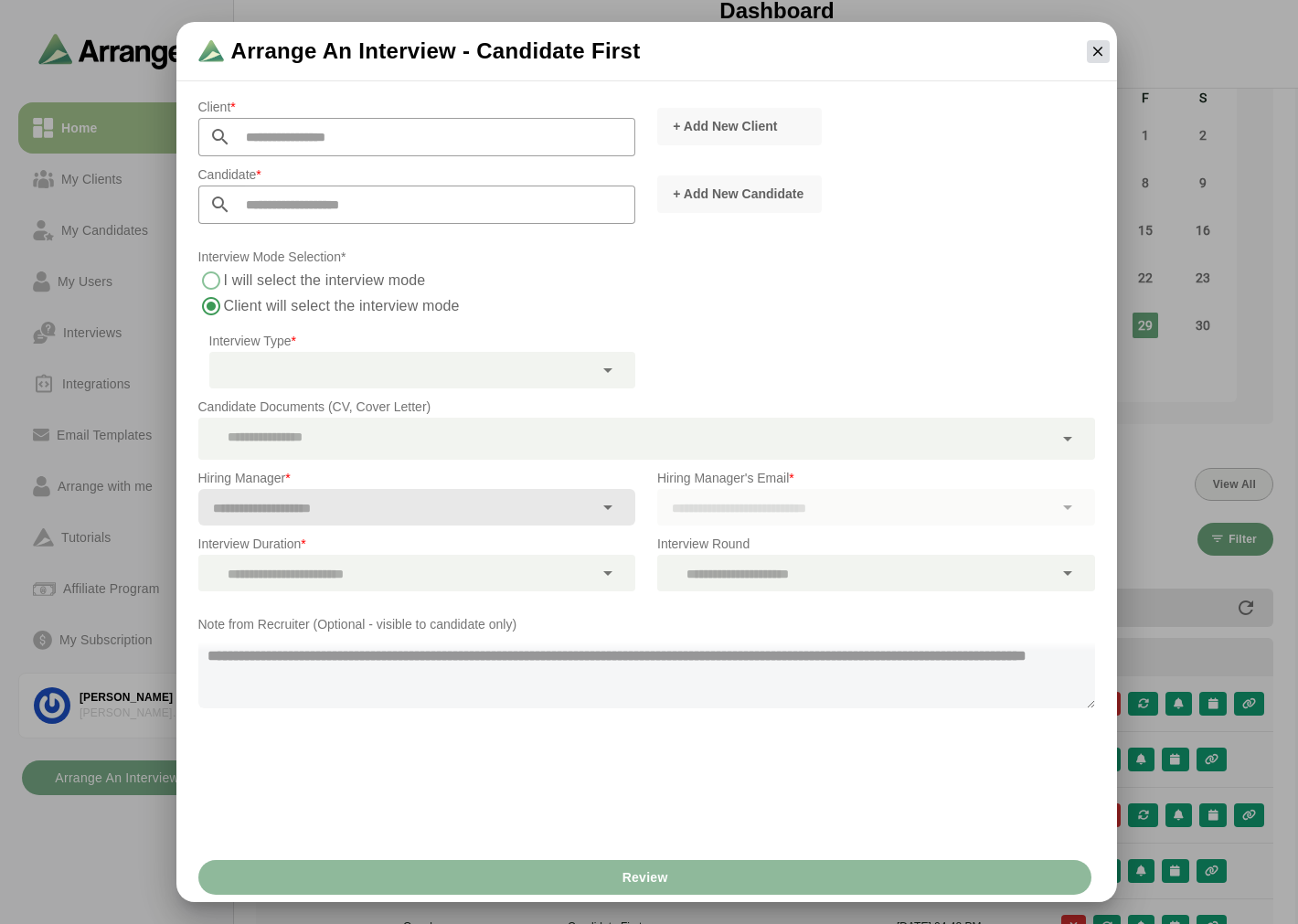
click at [1098, 48] on icon "button" at bounding box center [1098, 51] width 17 height 17
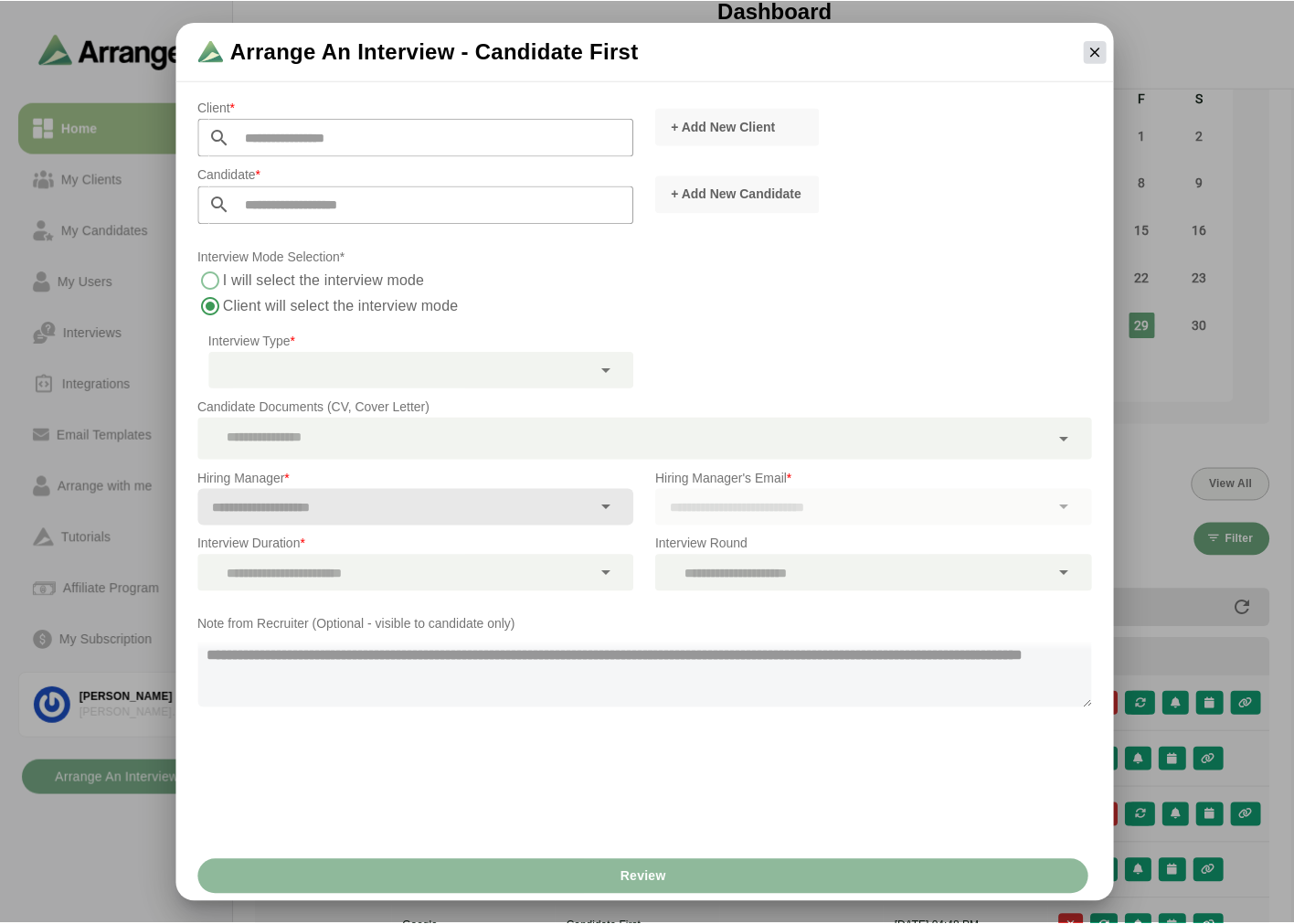
scroll to position [202, 0]
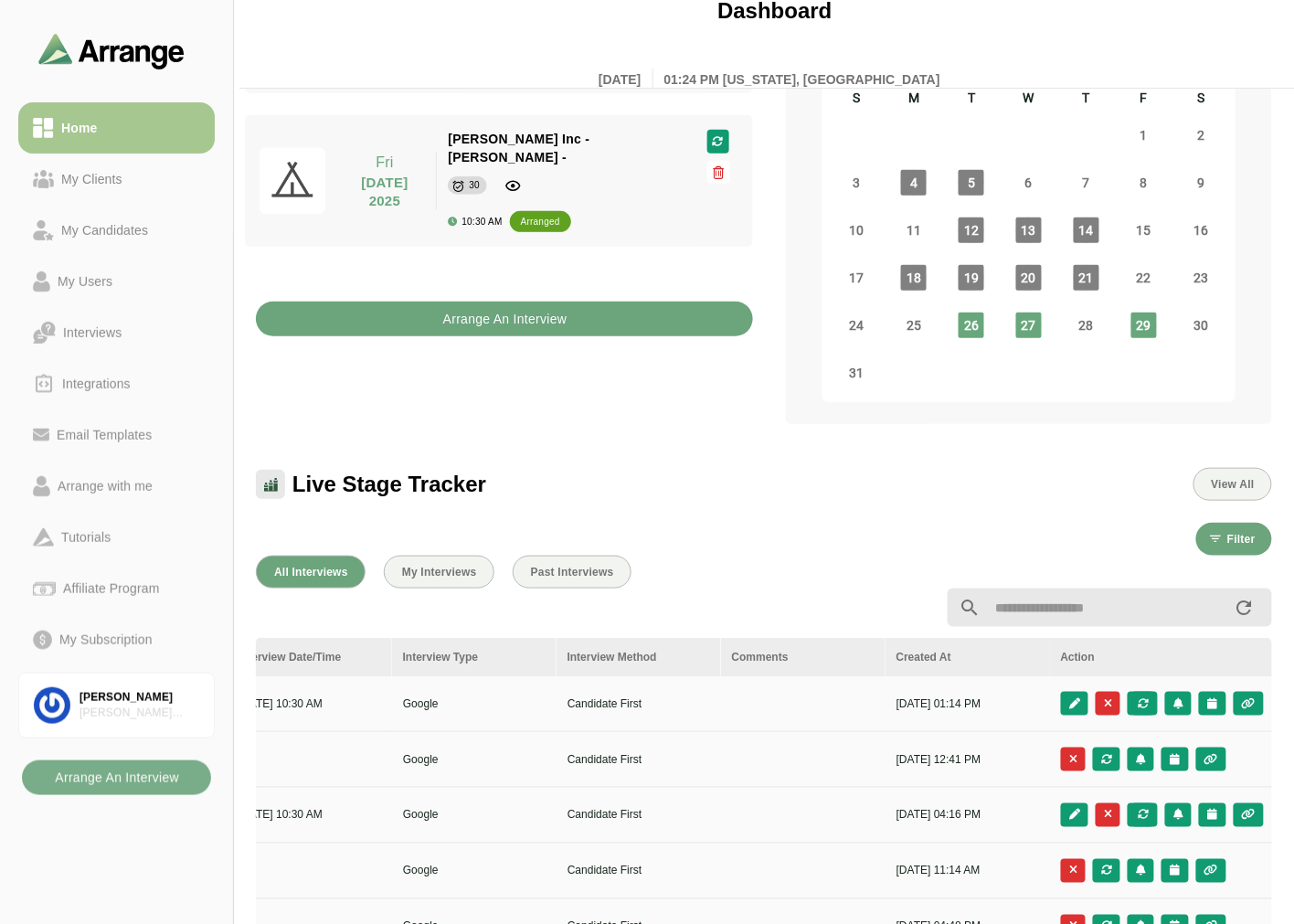
click at [538, 302] on b "Arrange An Interview" at bounding box center [505, 319] width 125 height 35
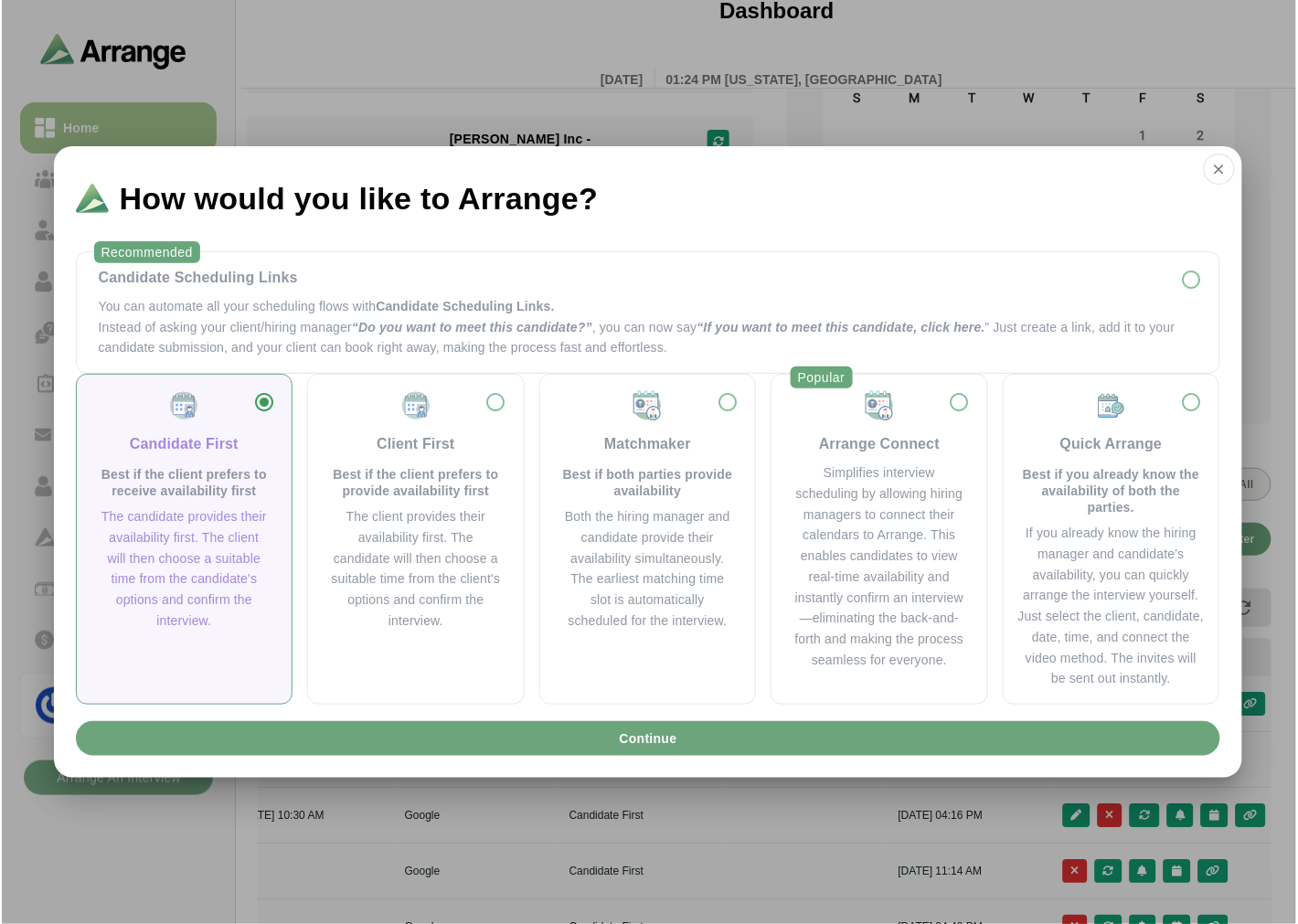
scroll to position [0, 0]
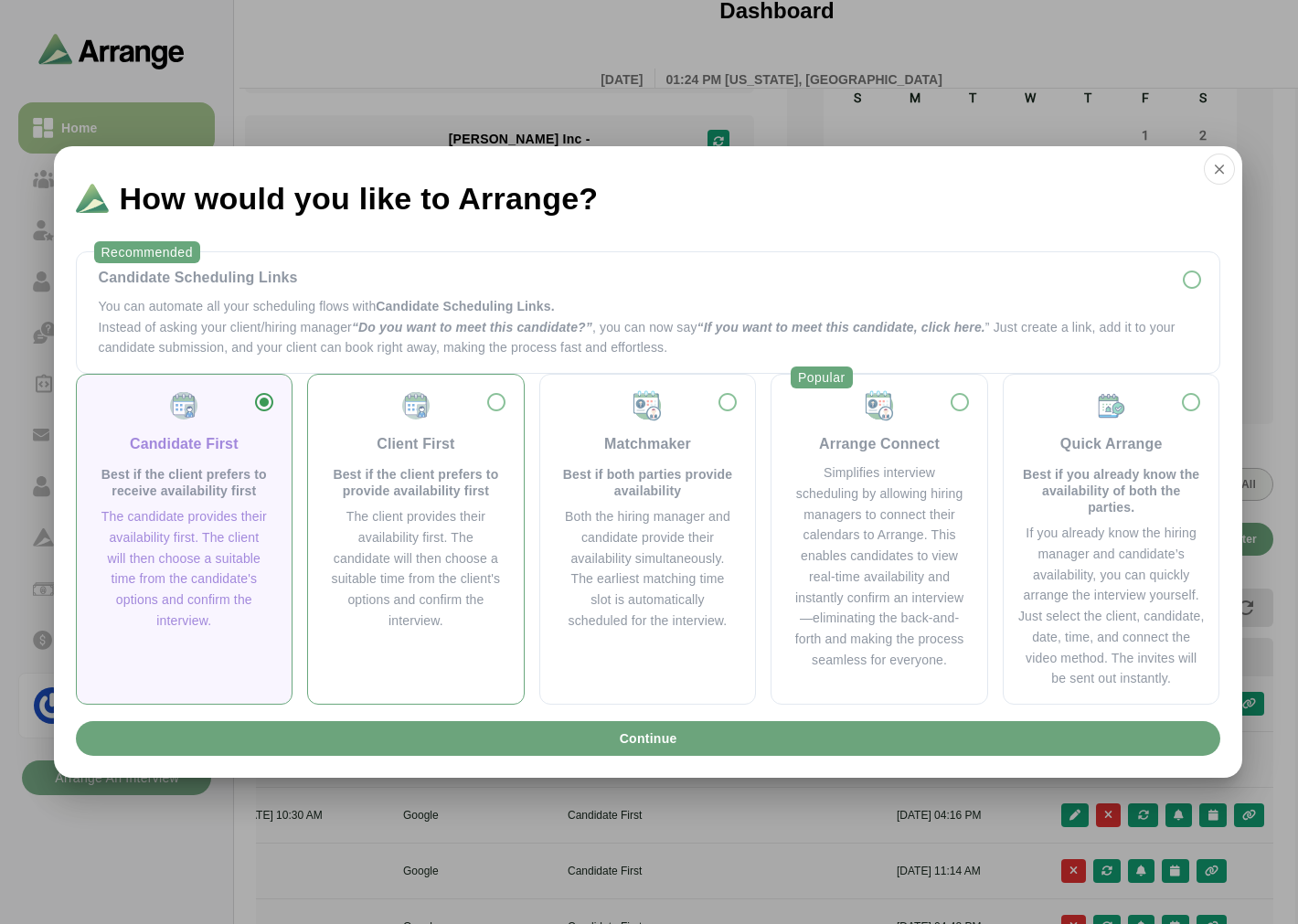
click at [423, 446] on div "Client First" at bounding box center [415, 445] width 77 height 22
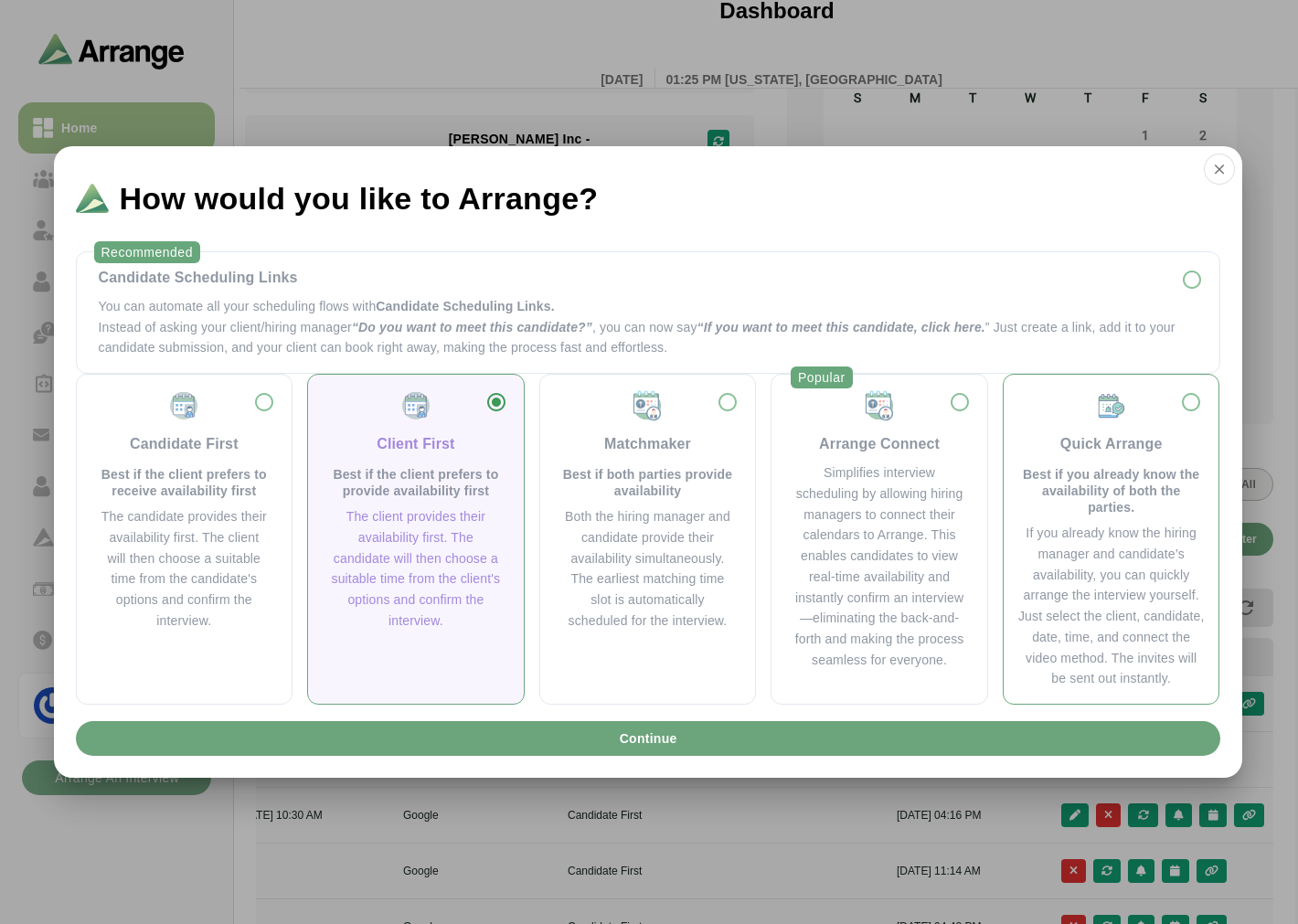
click at [1101, 440] on div "Quick Arrange" at bounding box center [1110, 445] width 102 height 22
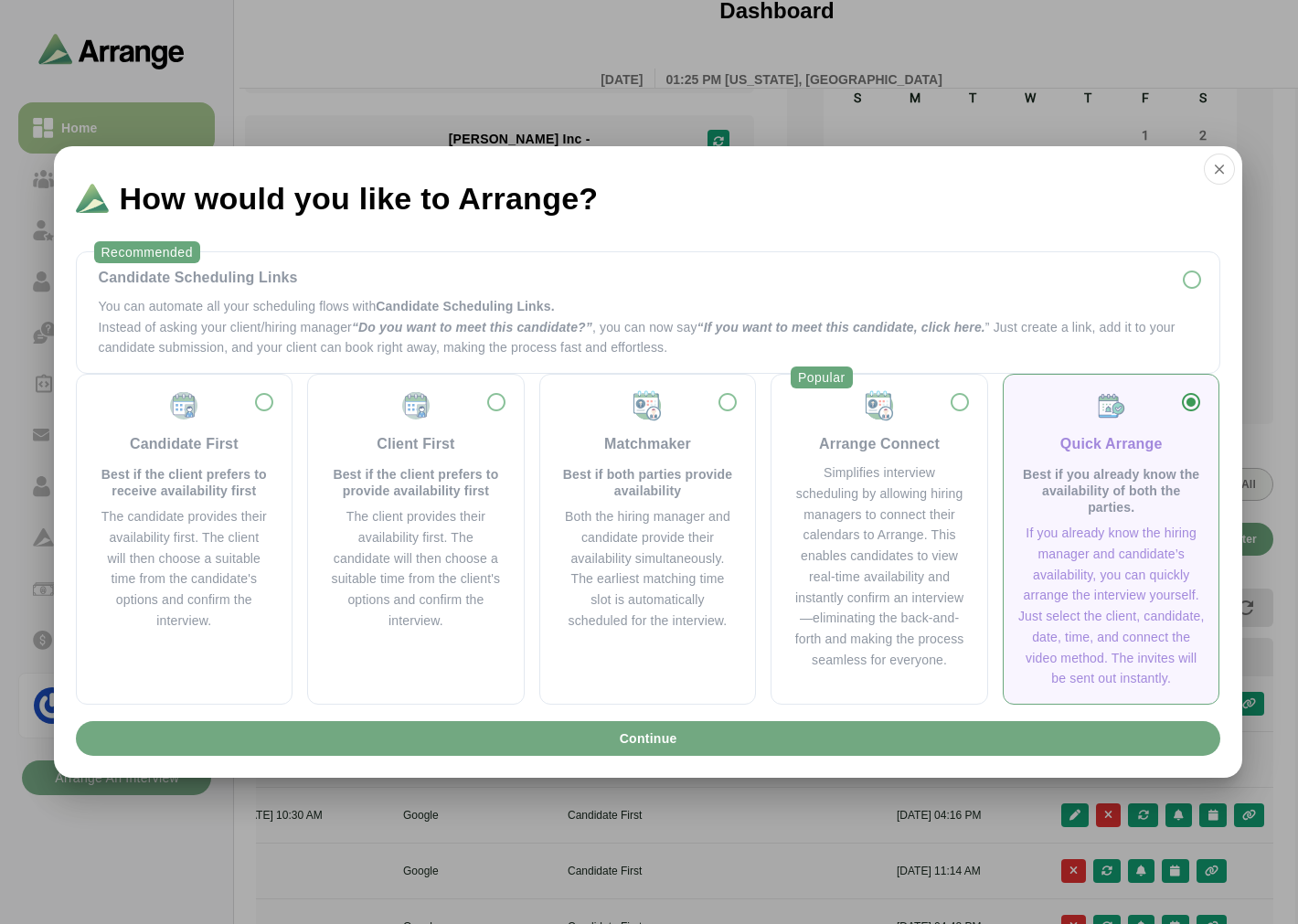
click at [780, 734] on button "Continue" at bounding box center [647, 738] width 1144 height 35
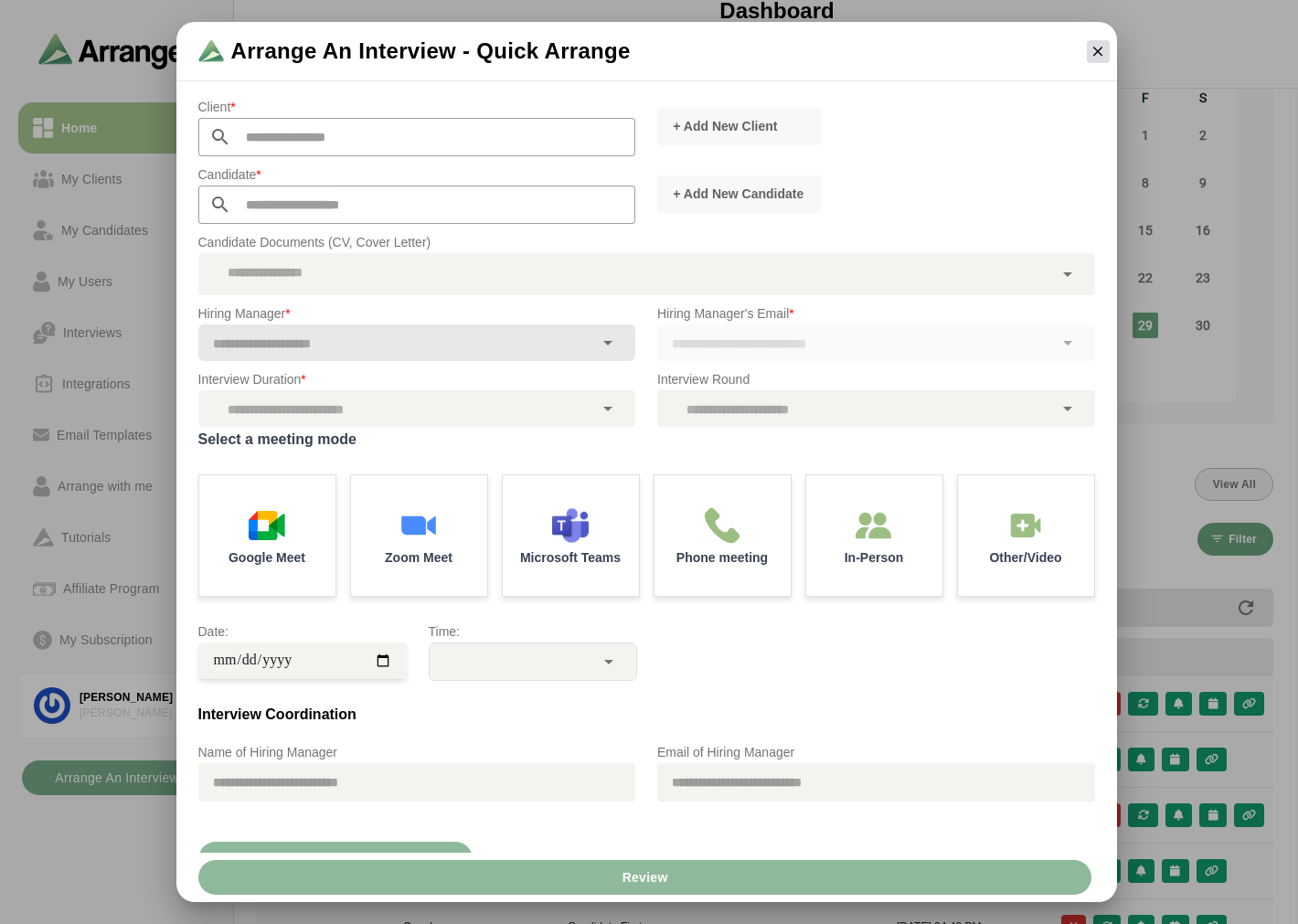
click at [1093, 51] on icon "button" at bounding box center [1098, 51] width 17 height 17
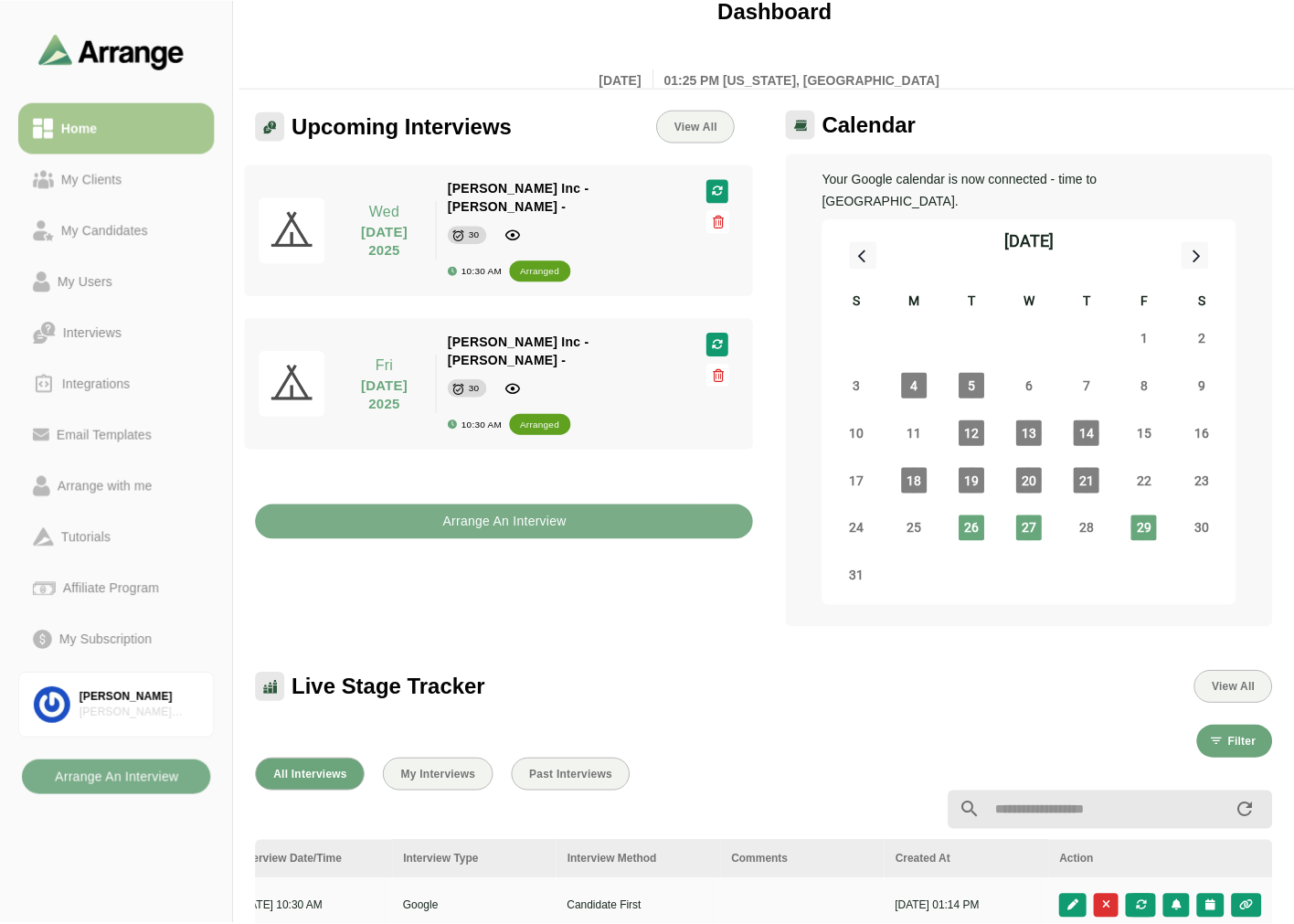
scroll to position [202, 0]
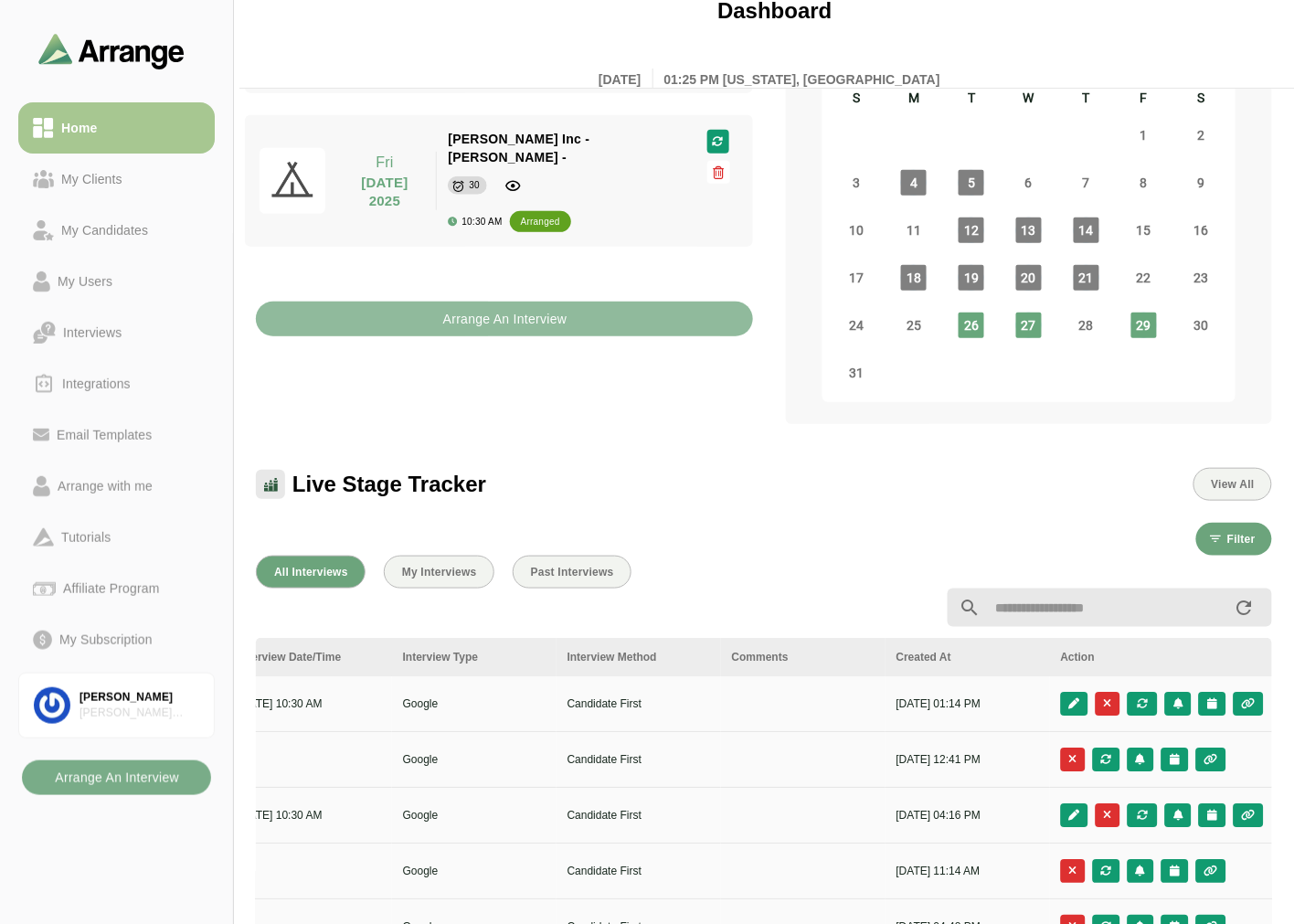
click at [462, 302] on b "Arrange An Interview" at bounding box center [505, 319] width 125 height 35
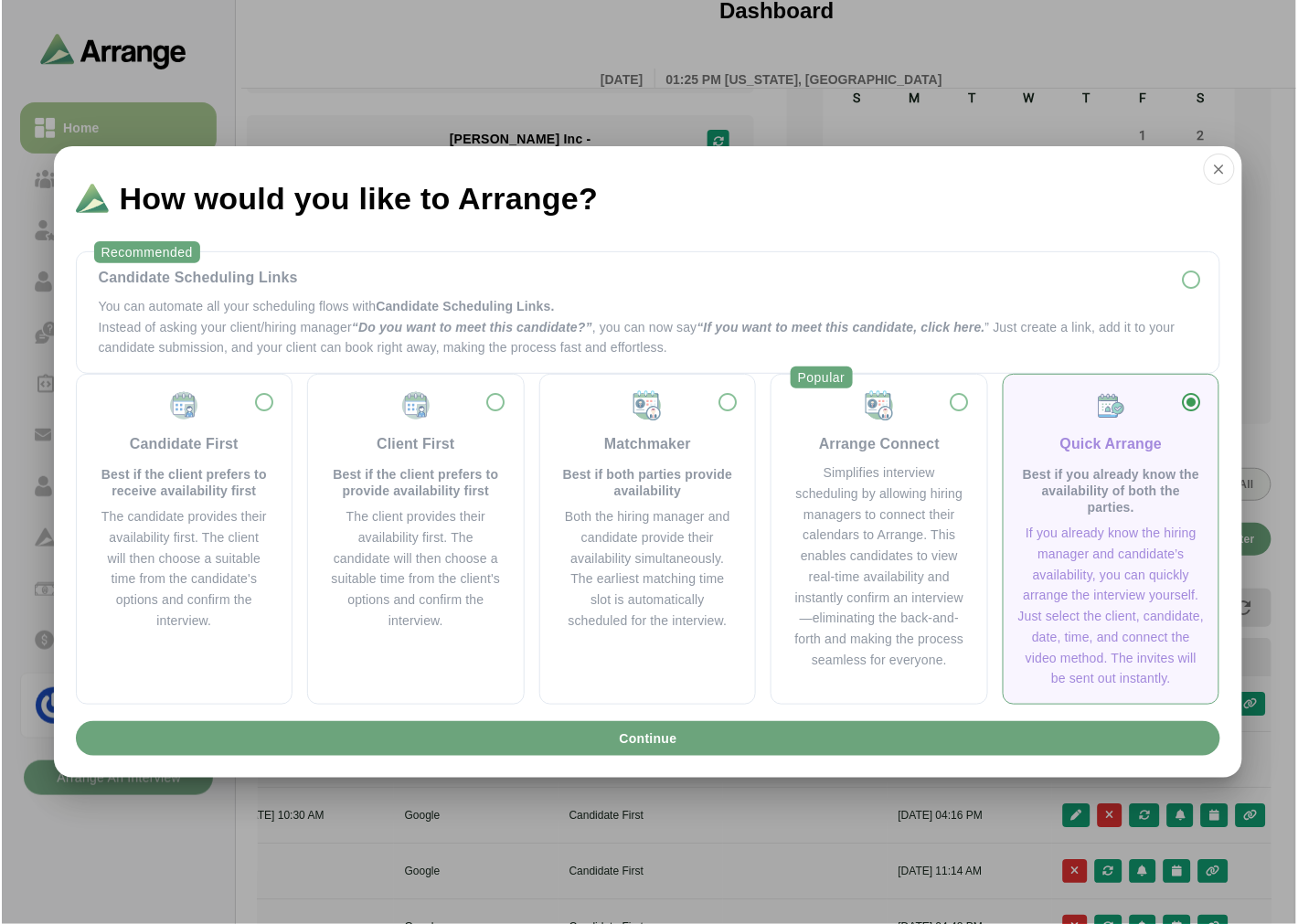
scroll to position [0, 0]
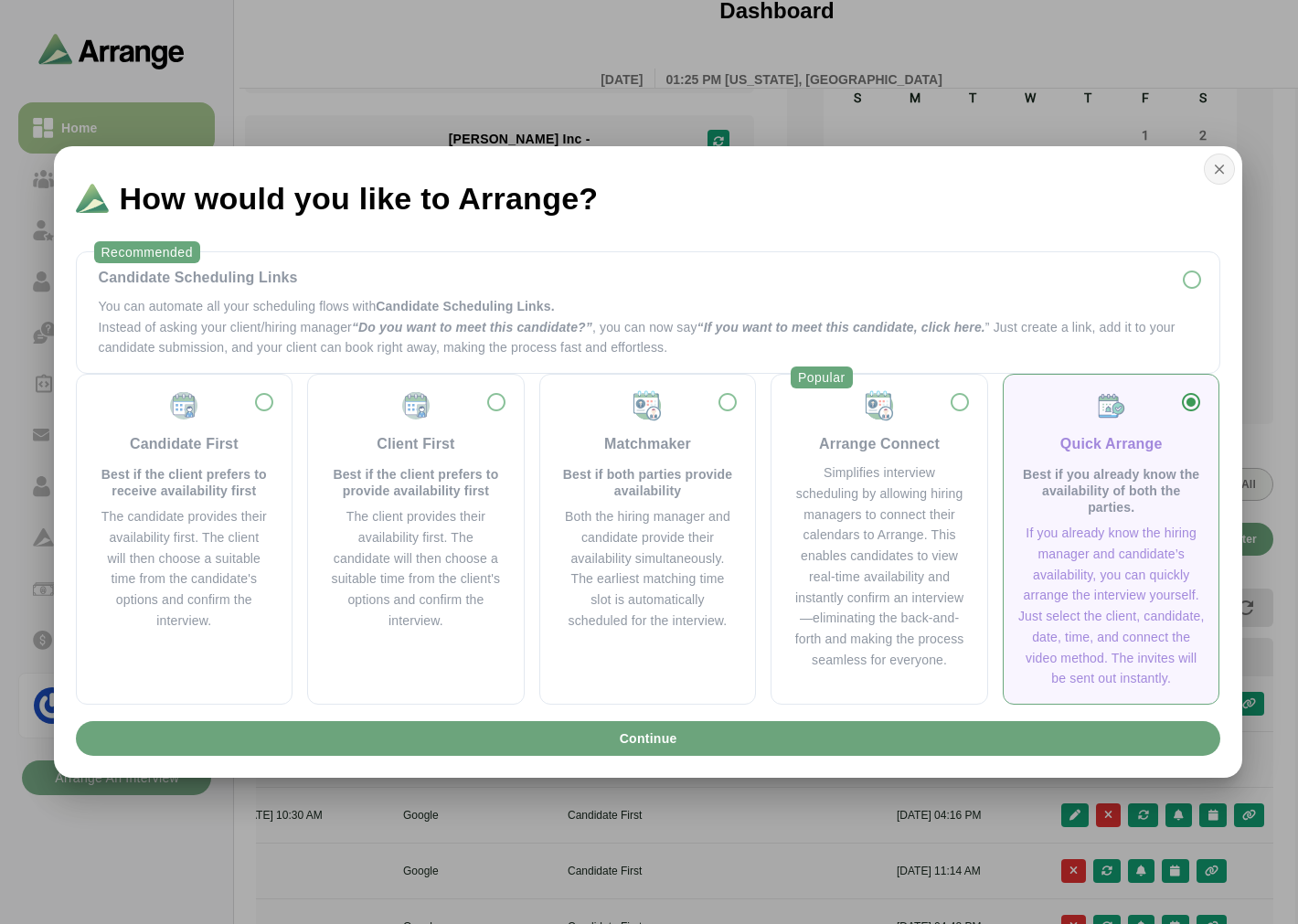
click at [1214, 168] on icon "button" at bounding box center [1219, 169] width 17 height 17
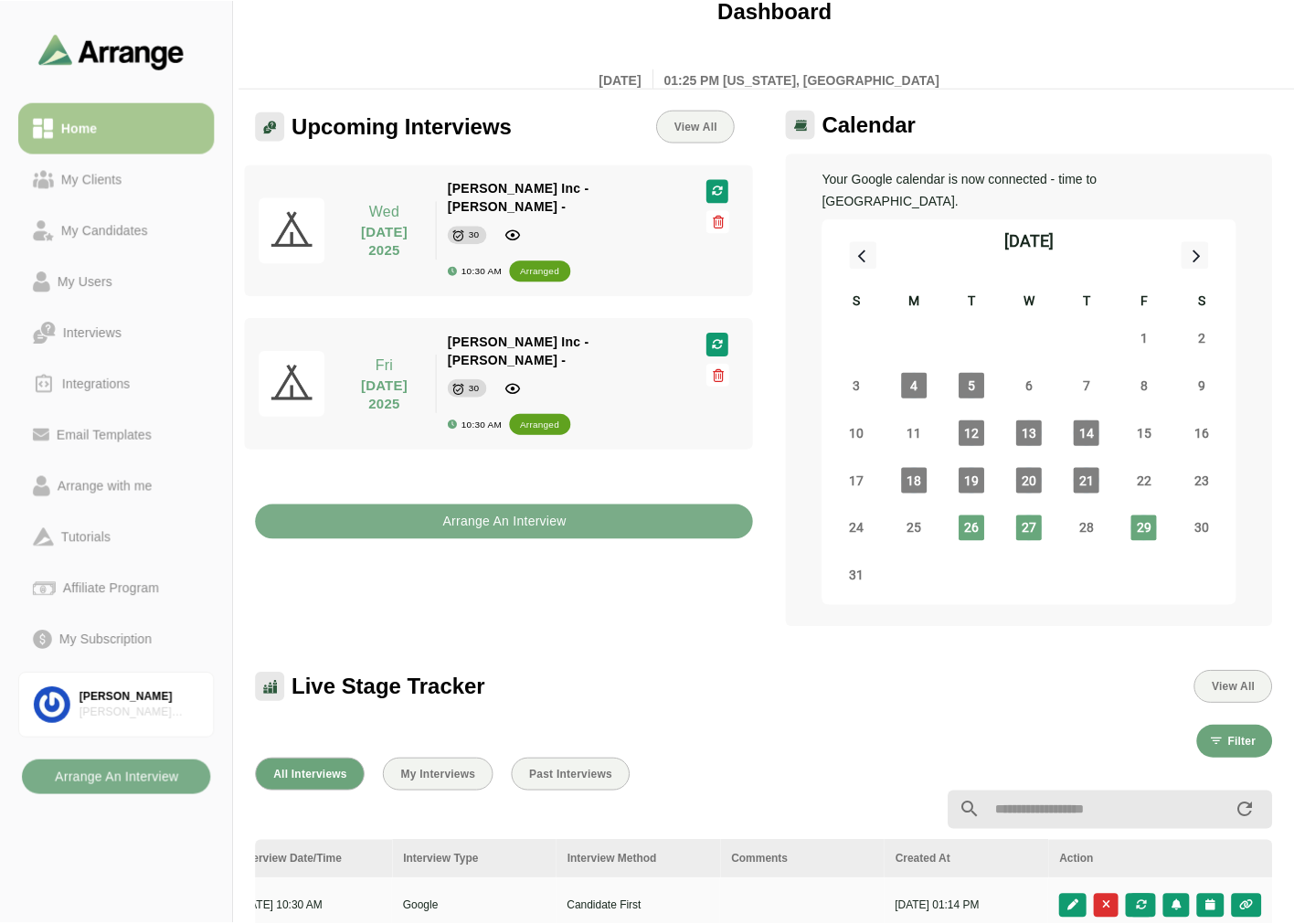
scroll to position [202, 0]
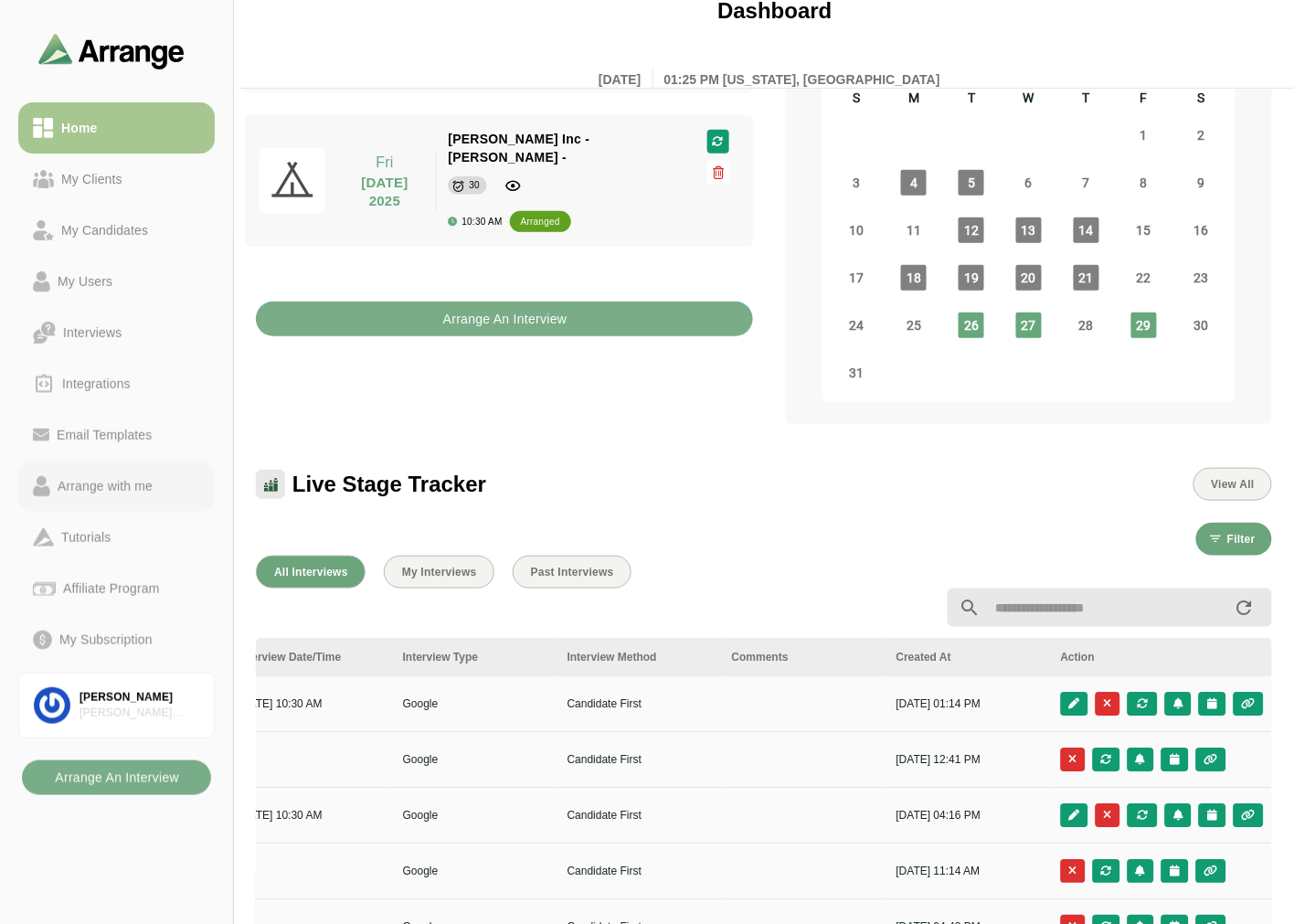
click at [130, 486] on div "Arrange with me" at bounding box center [105, 486] width 110 height 22
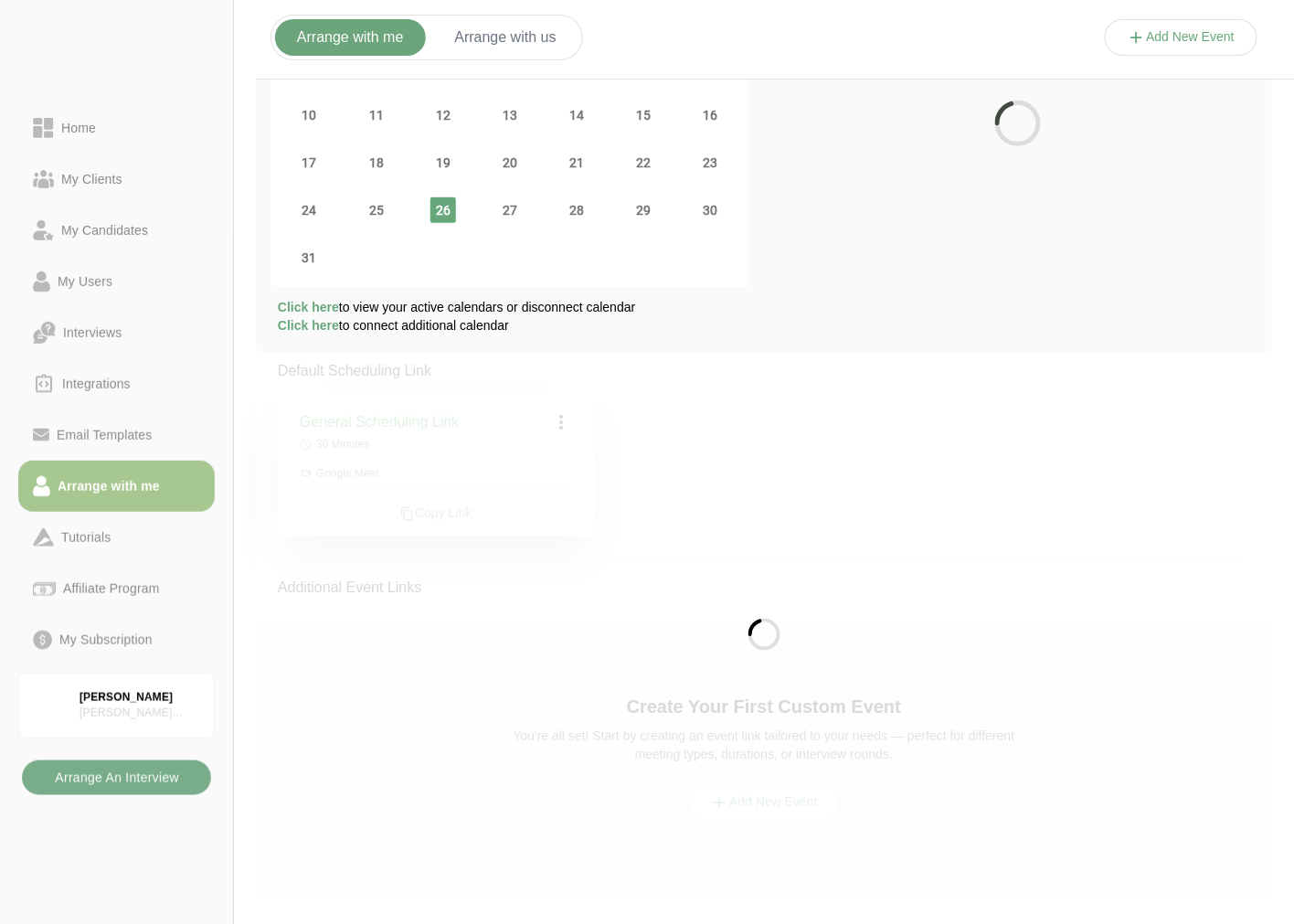
scroll to position [186, 0]
click at [717, 212] on span "30" at bounding box center [711, 211] width 26 height 26
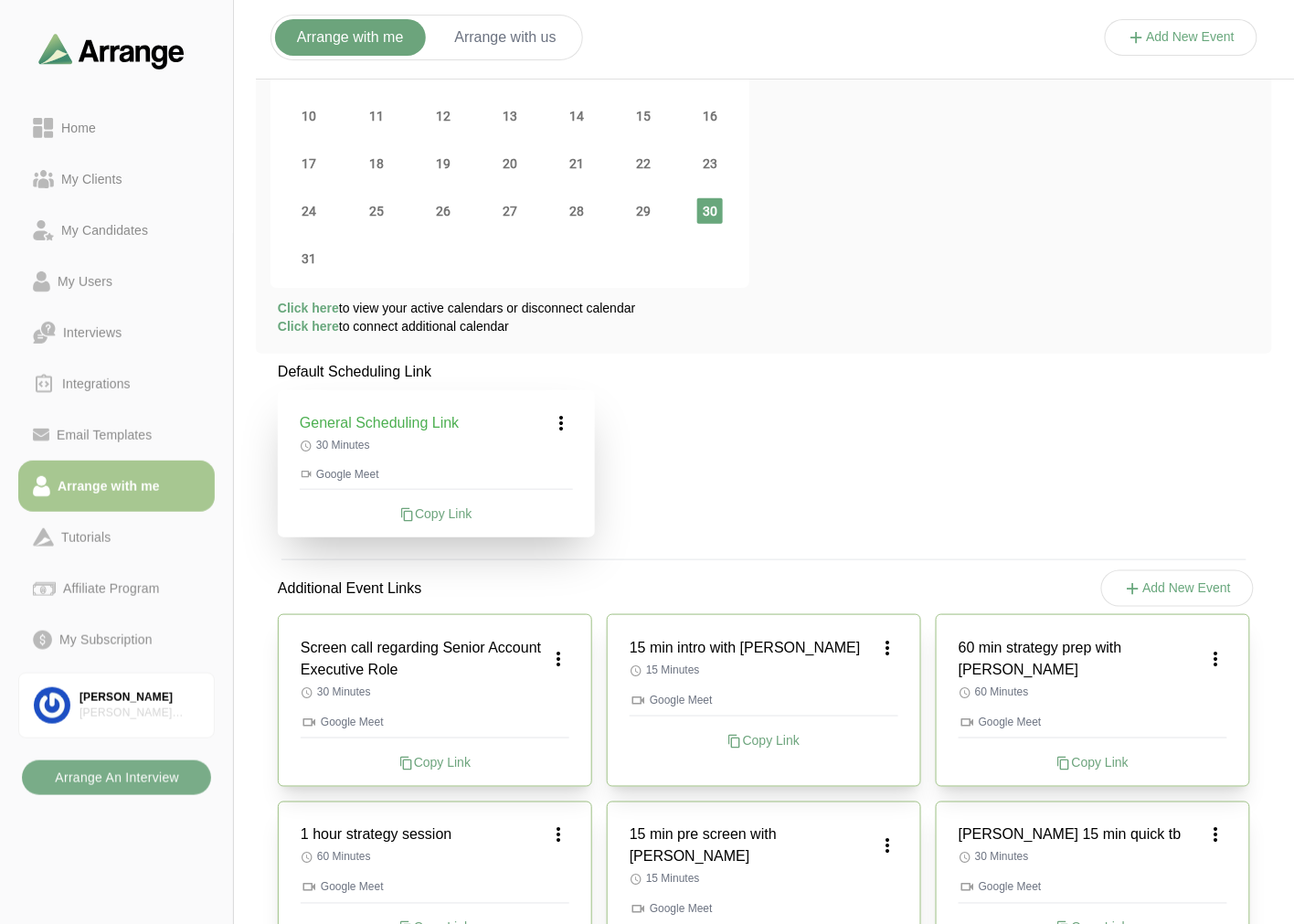
scroll to position [0, 0]
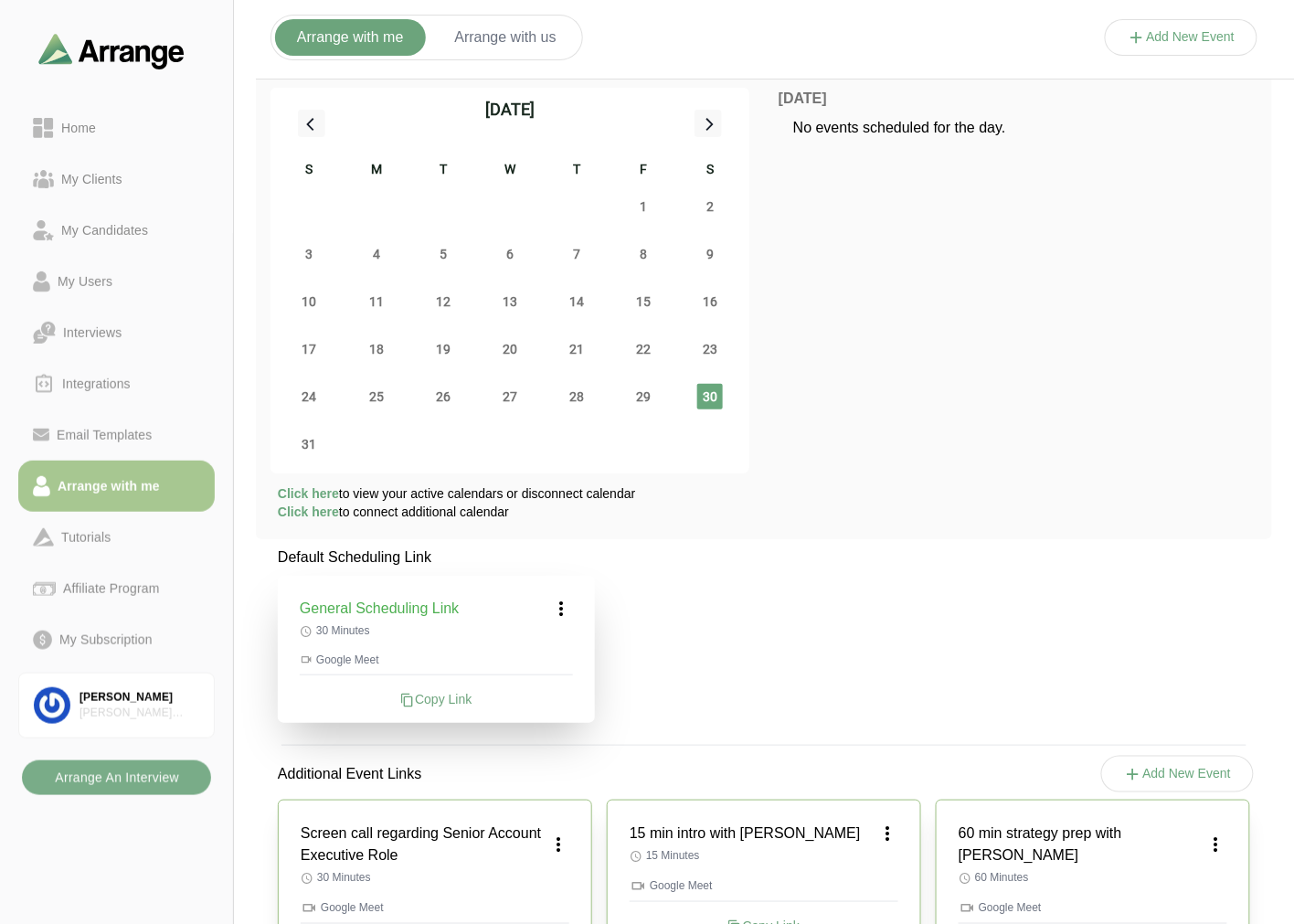
click at [565, 610] on icon at bounding box center [562, 608] width 22 height 22
click at [540, 652] on div "Edit" at bounding box center [545, 660] width 84 height 34
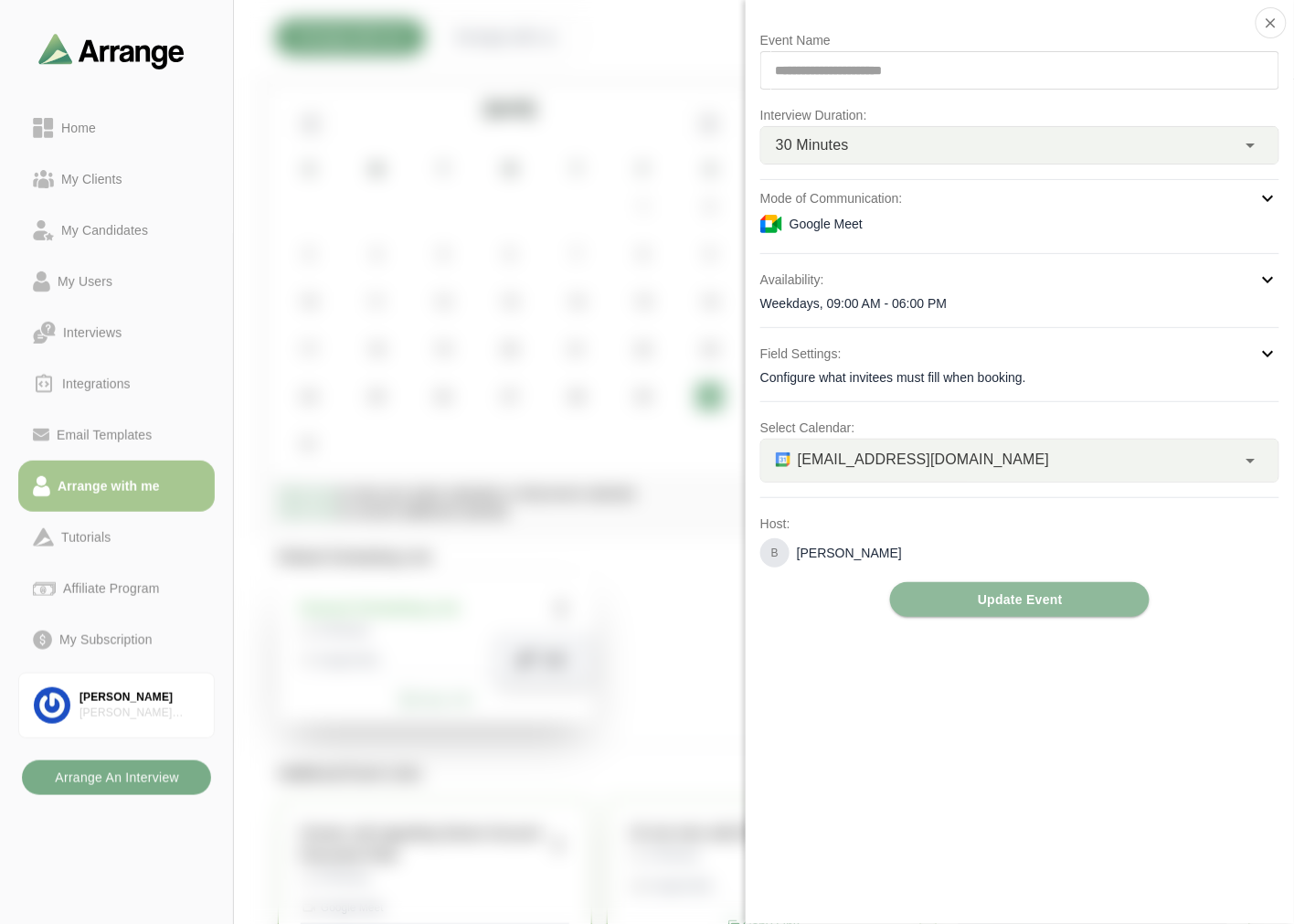
click at [955, 295] on div "Weekdays, 09:00 AM - 06:00 PM" at bounding box center [1019, 304] width 519 height 18
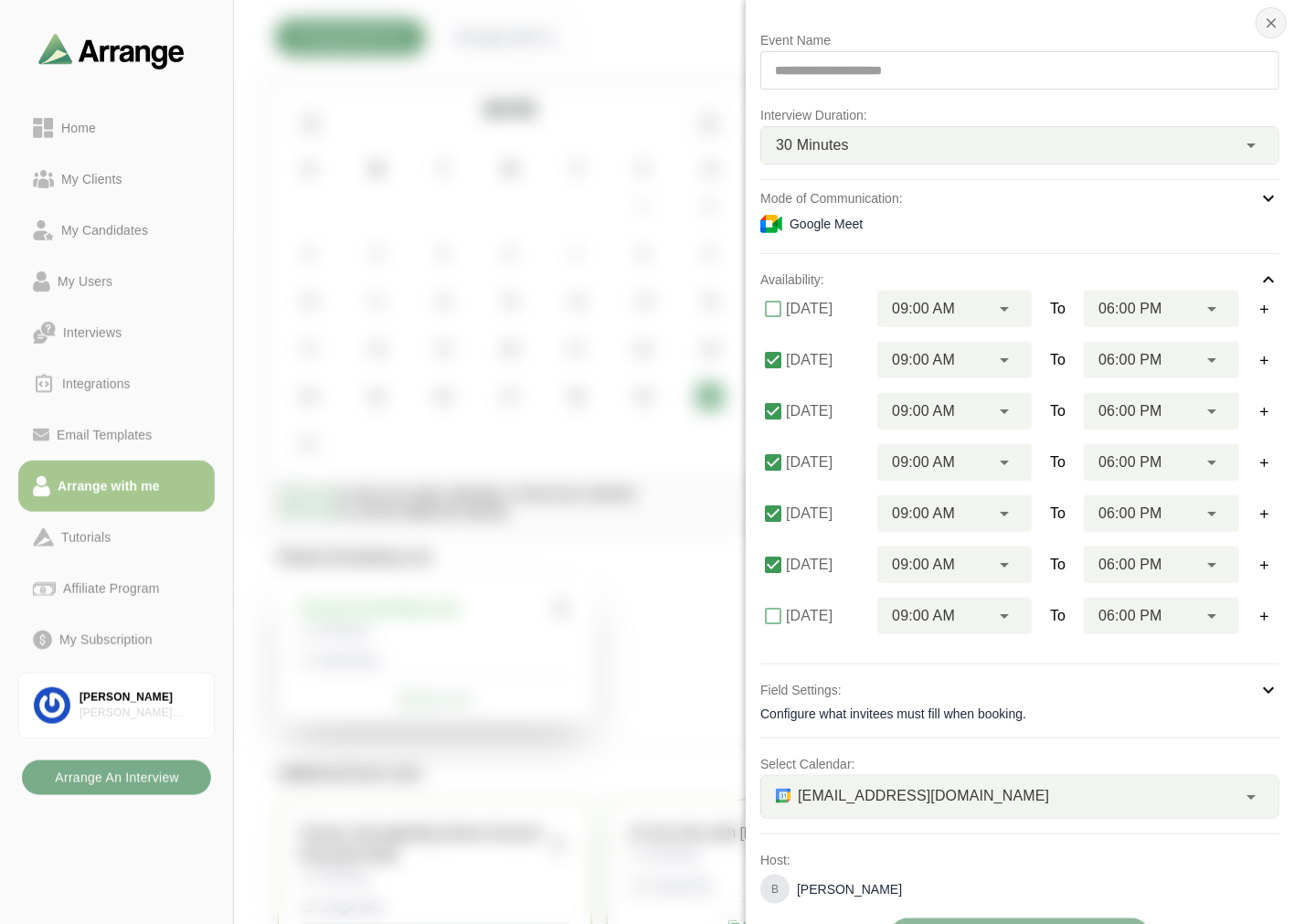
click at [1267, 16] on icon "button" at bounding box center [1271, 23] width 17 height 17
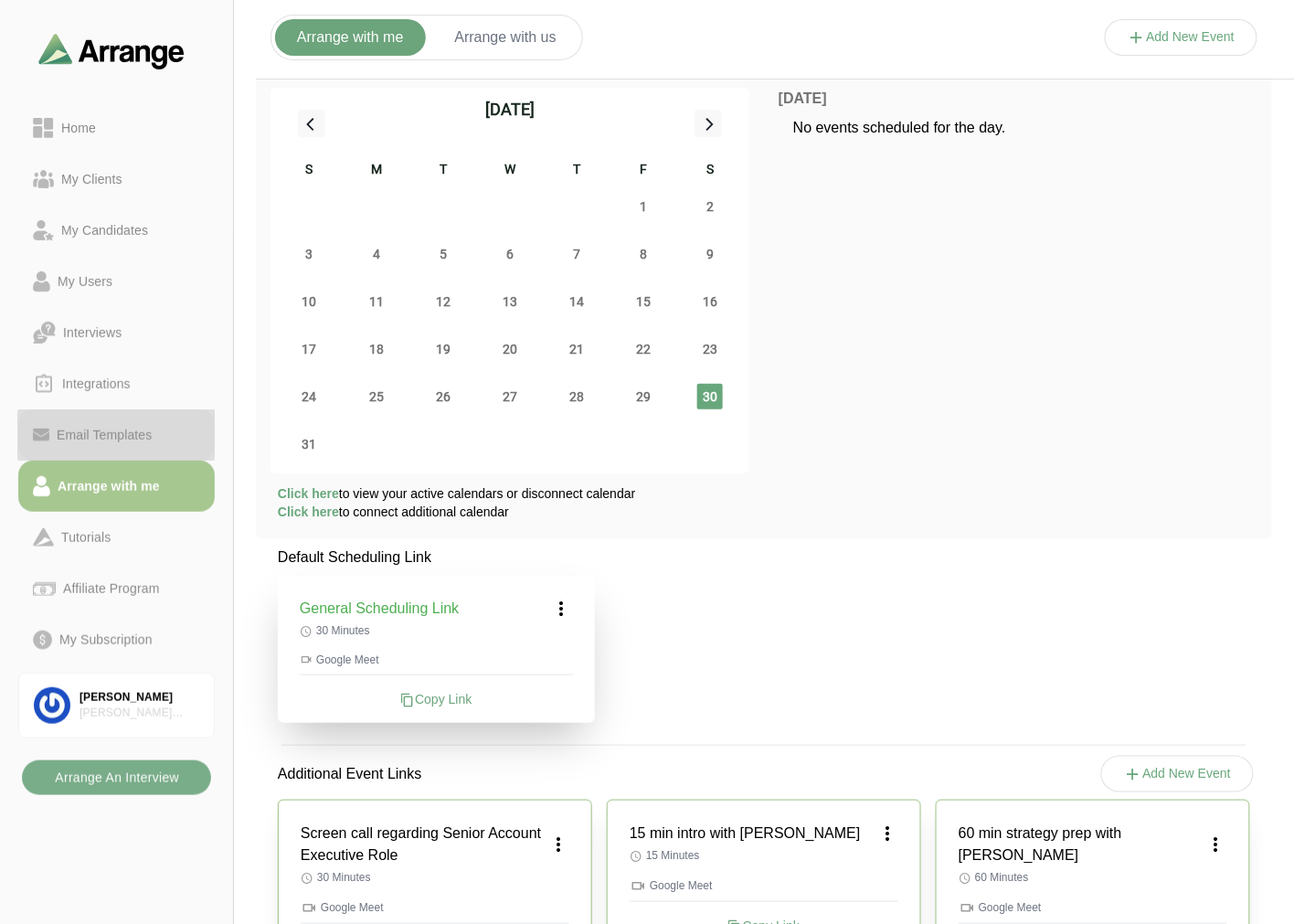
click at [130, 424] on div "Email Templates" at bounding box center [104, 435] width 110 height 22
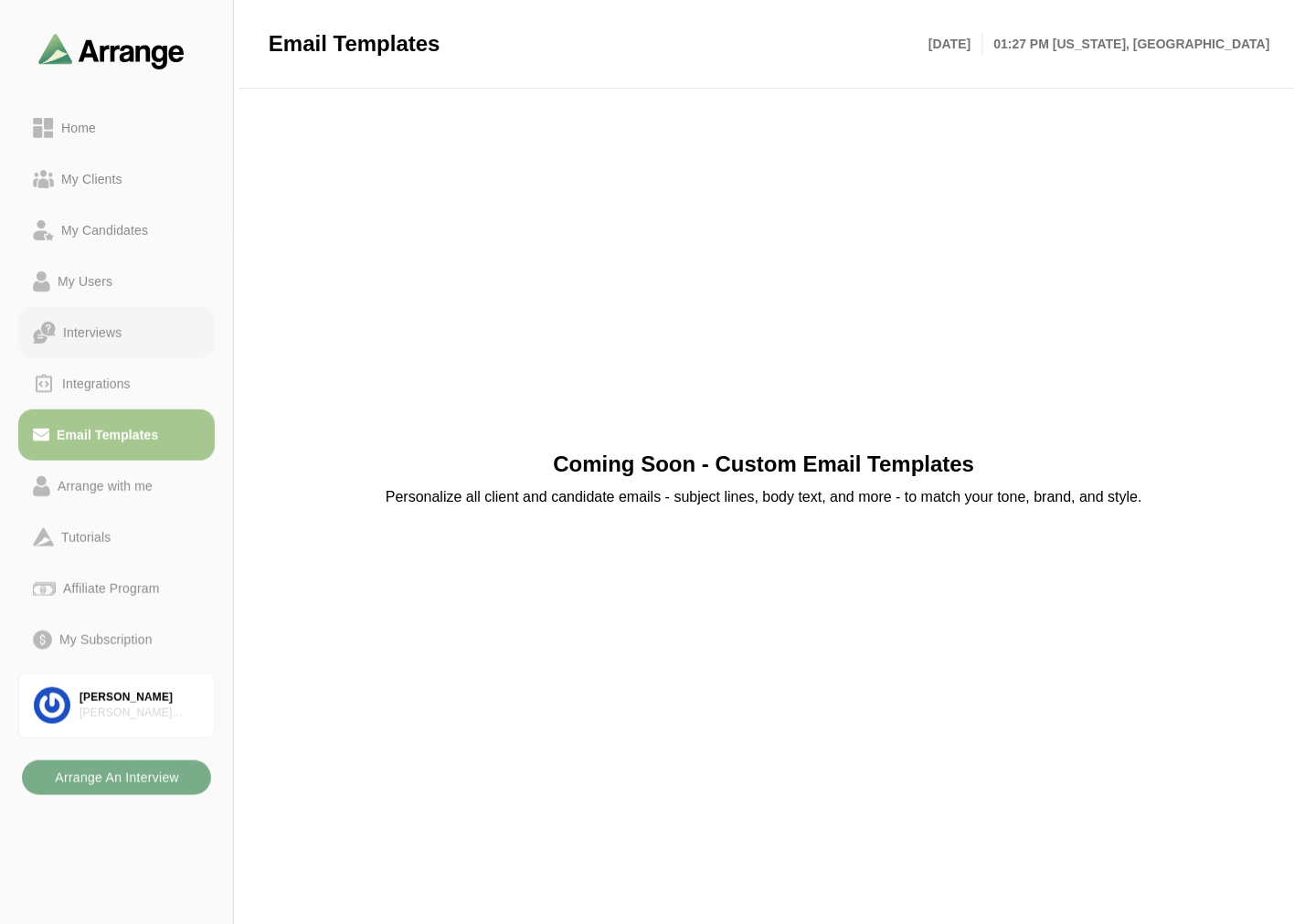
click at [135, 331] on div "Interviews" at bounding box center [116, 332] width 168 height 23
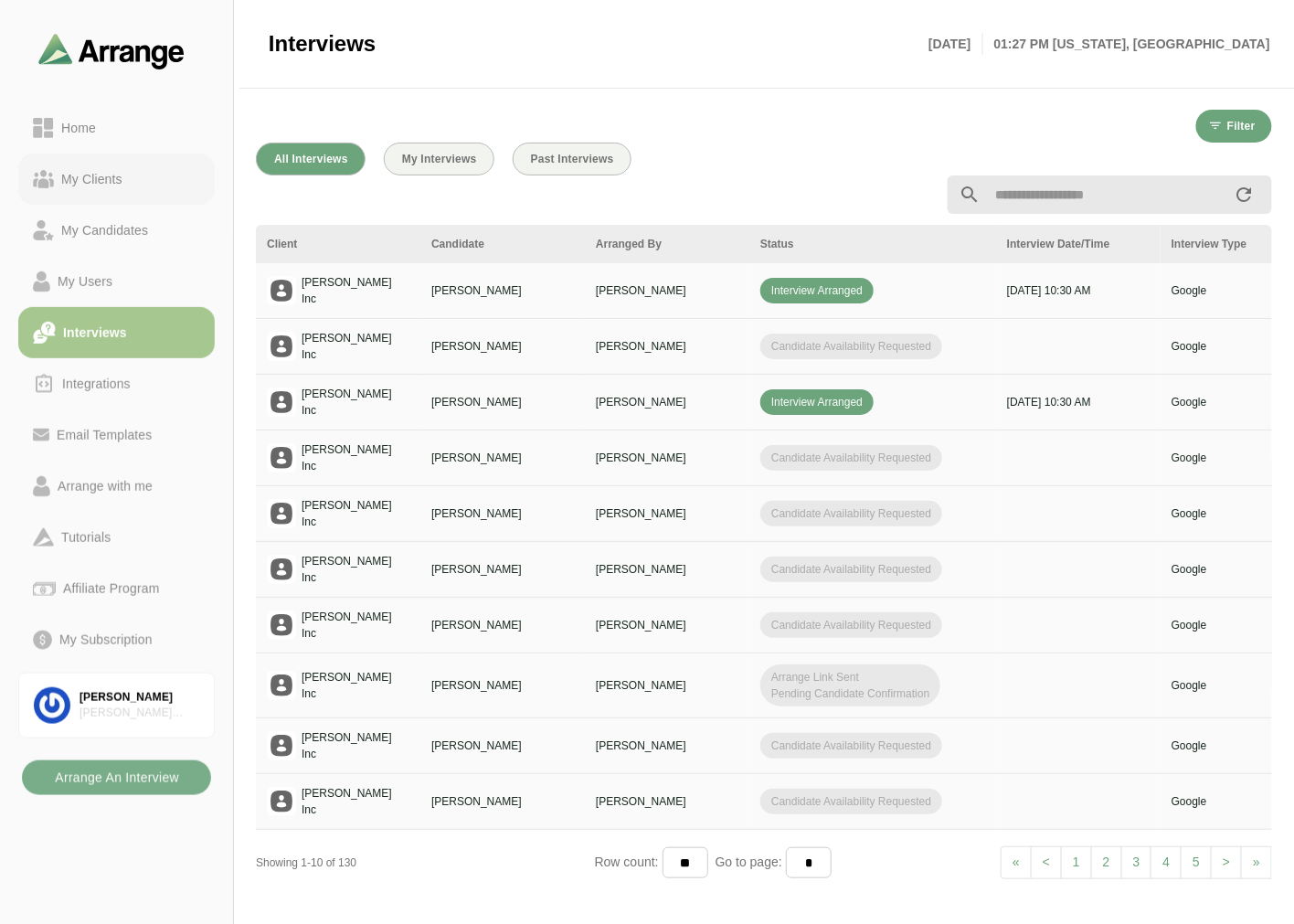
click at [98, 167] on link "My Clients" at bounding box center [116, 180] width 196 height 52
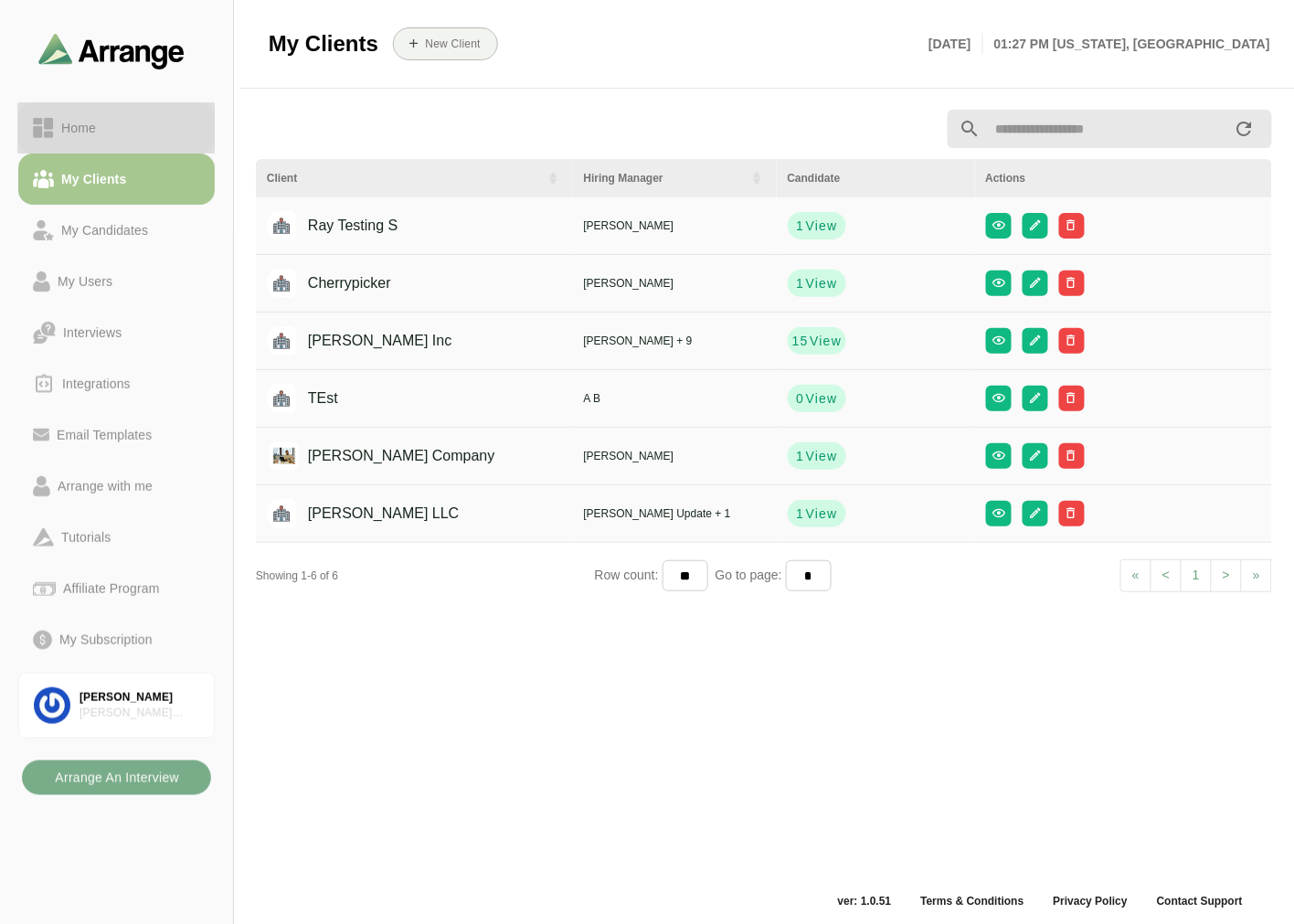
click at [133, 122] on div "Home" at bounding box center [116, 128] width 168 height 22
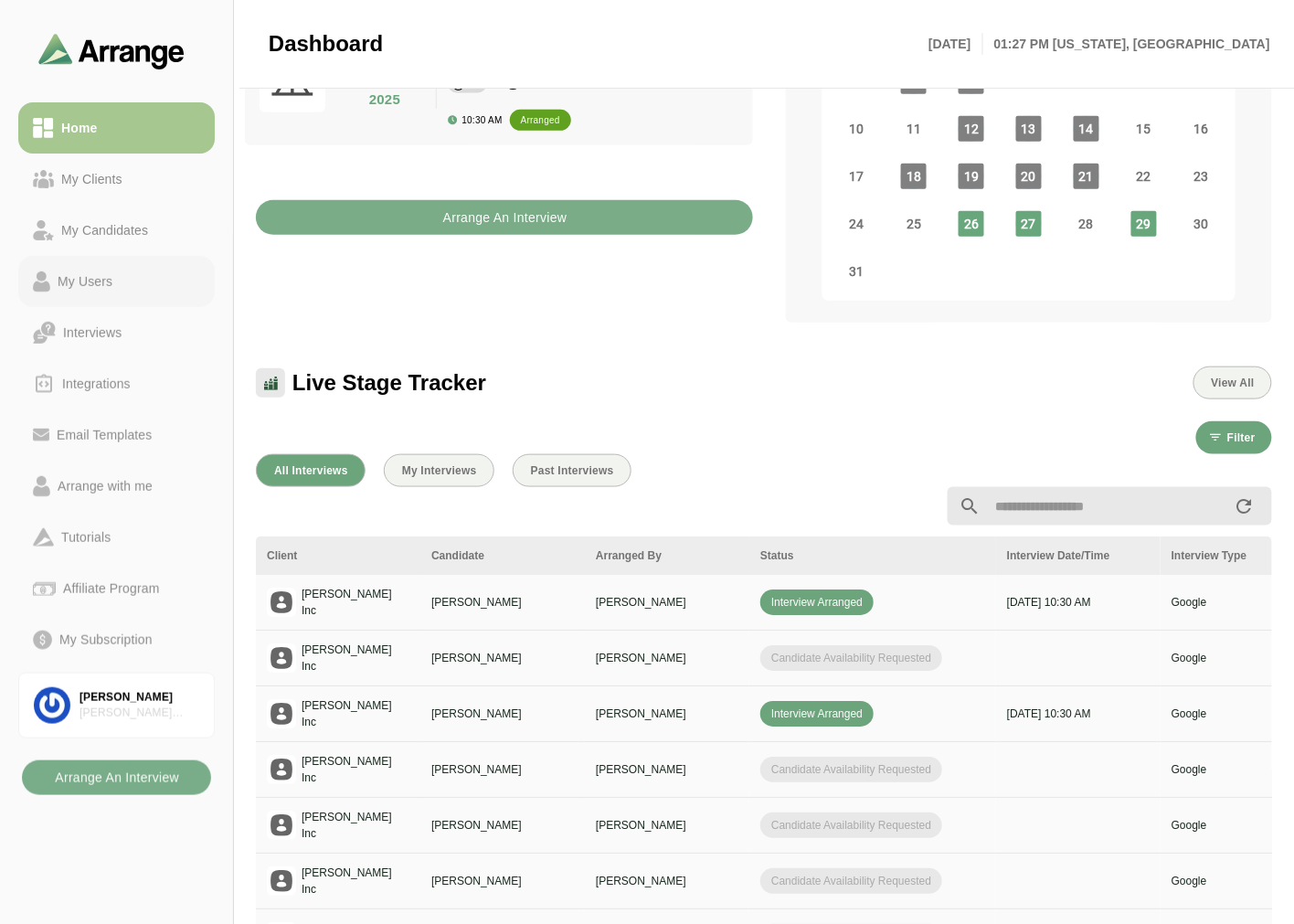
click at [87, 272] on div "My Users" at bounding box center [85, 282] width 69 height 22
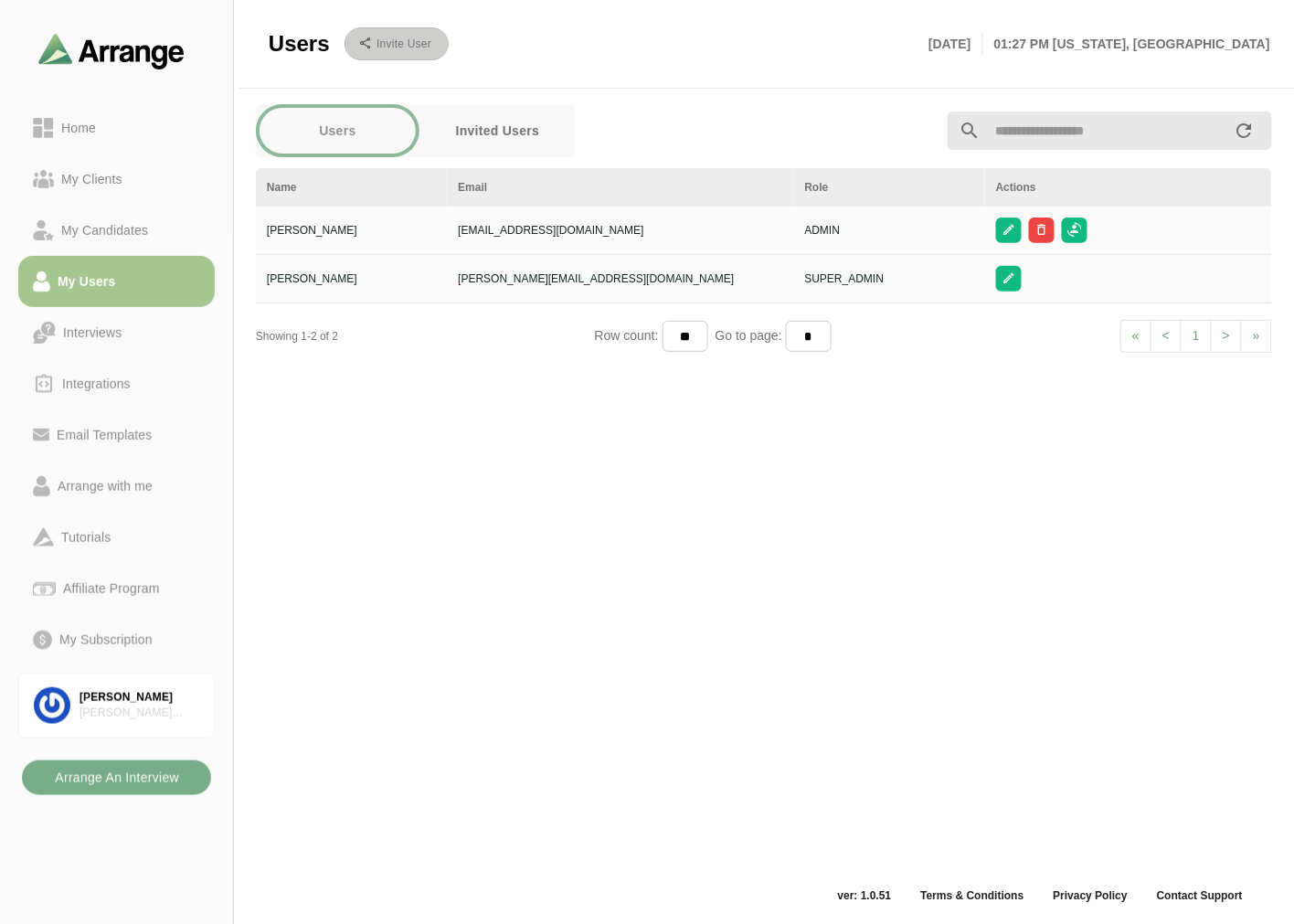
click at [402, 48] on b "Invite User" at bounding box center [404, 44] width 56 height 13
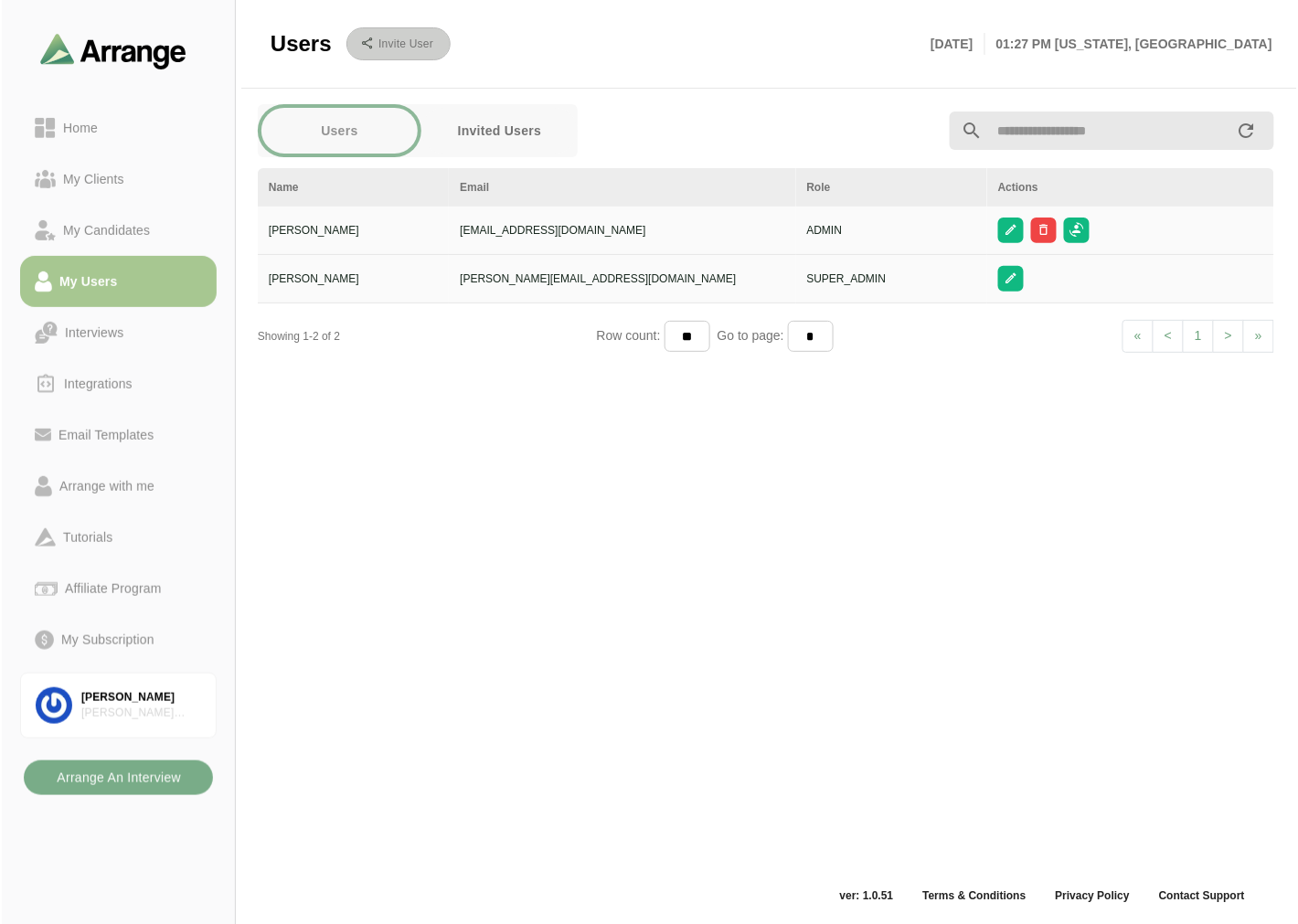
scroll to position [0, 0]
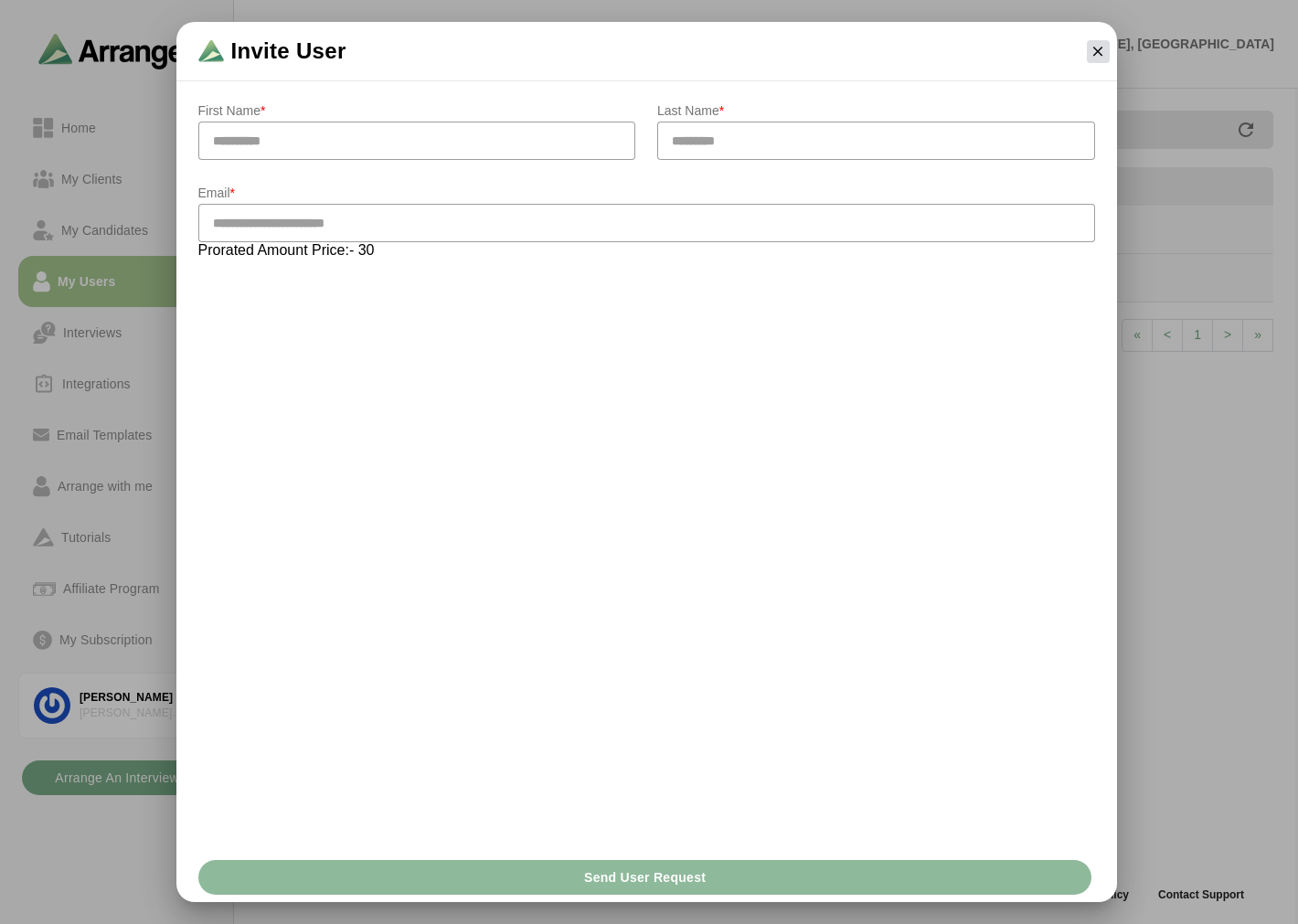
click at [1103, 60] on button "button" at bounding box center [1098, 52] width 23 height 23
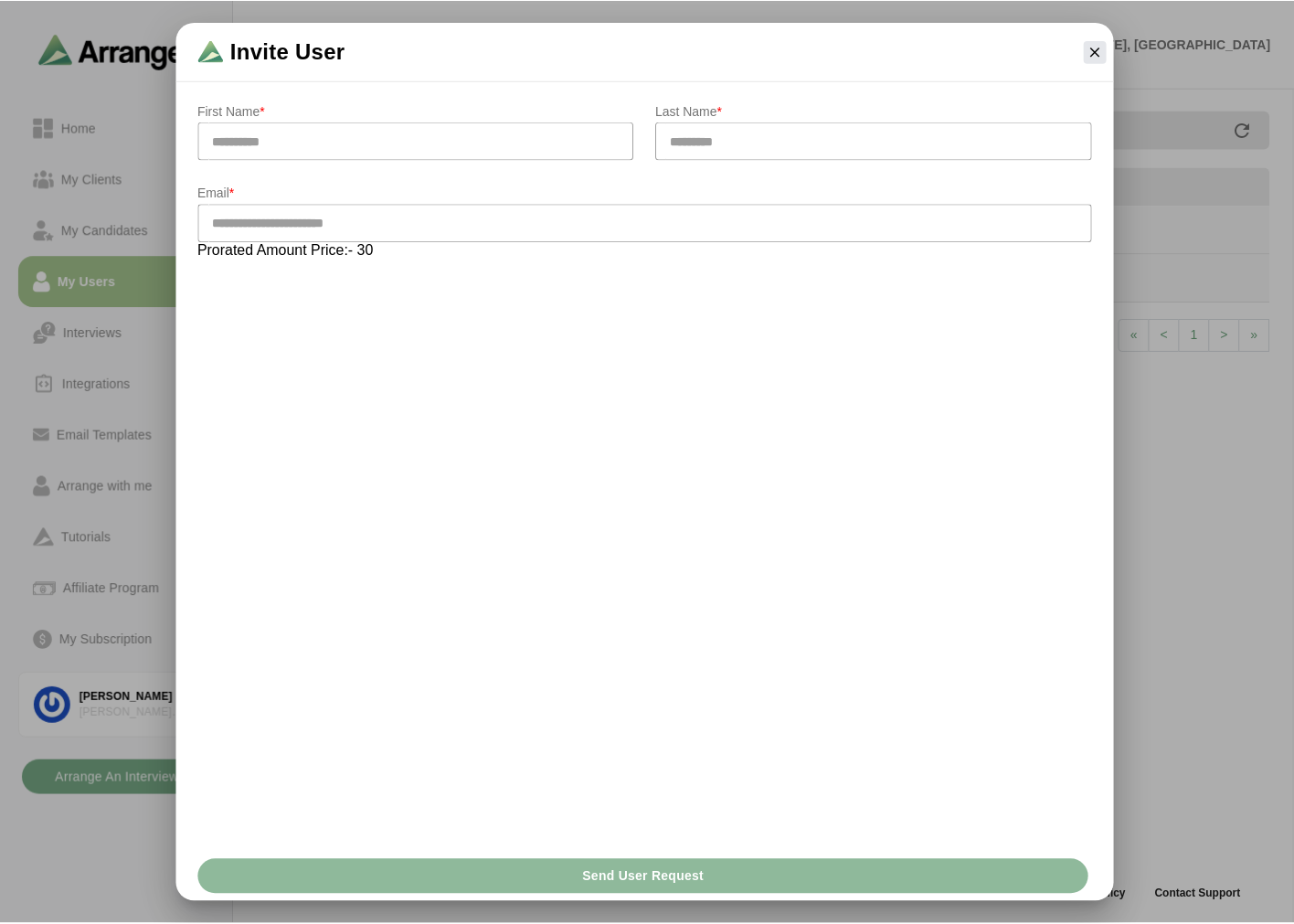
scroll to position [6, 0]
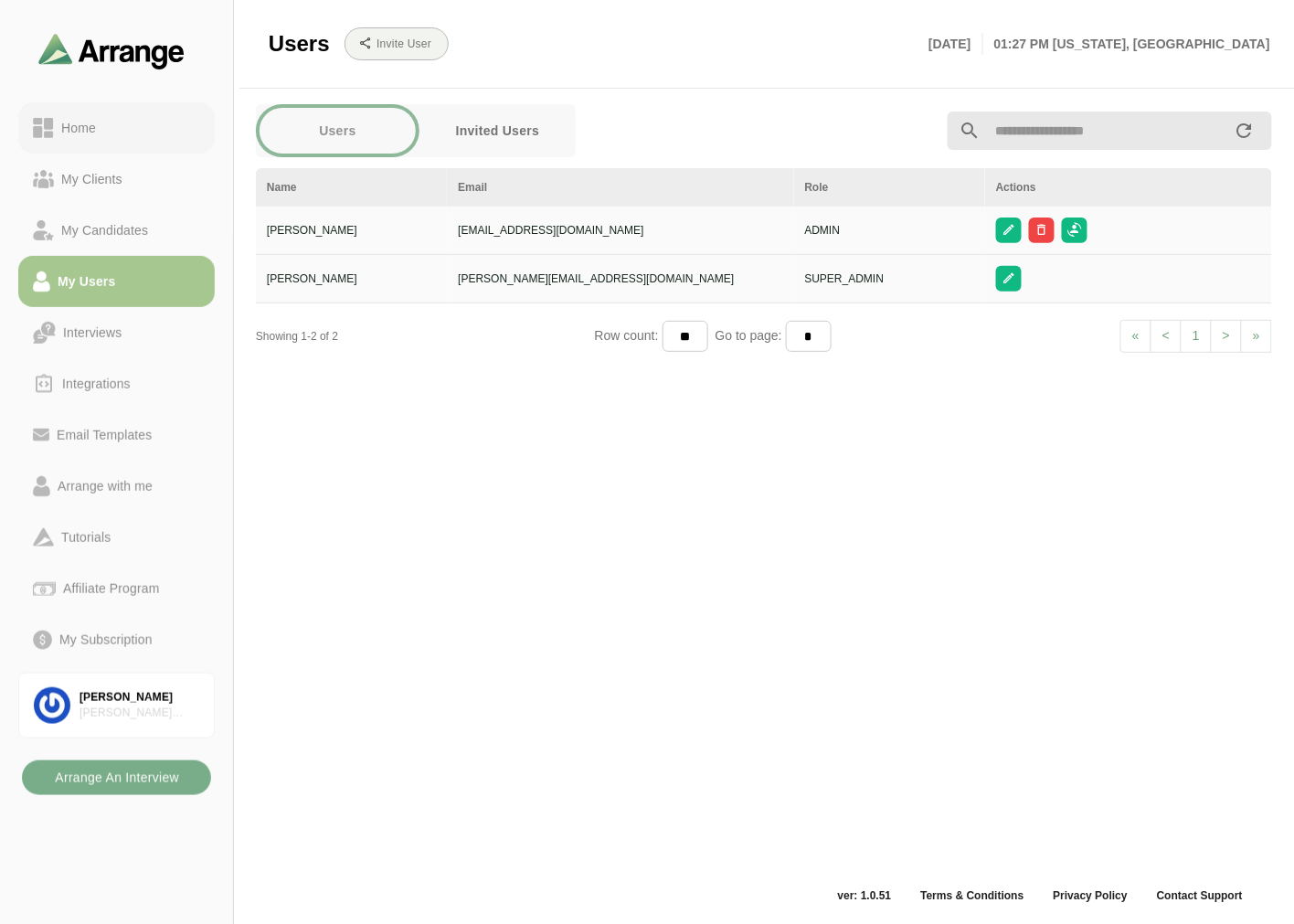
click at [102, 126] on div "Home" at bounding box center [78, 128] width 50 height 22
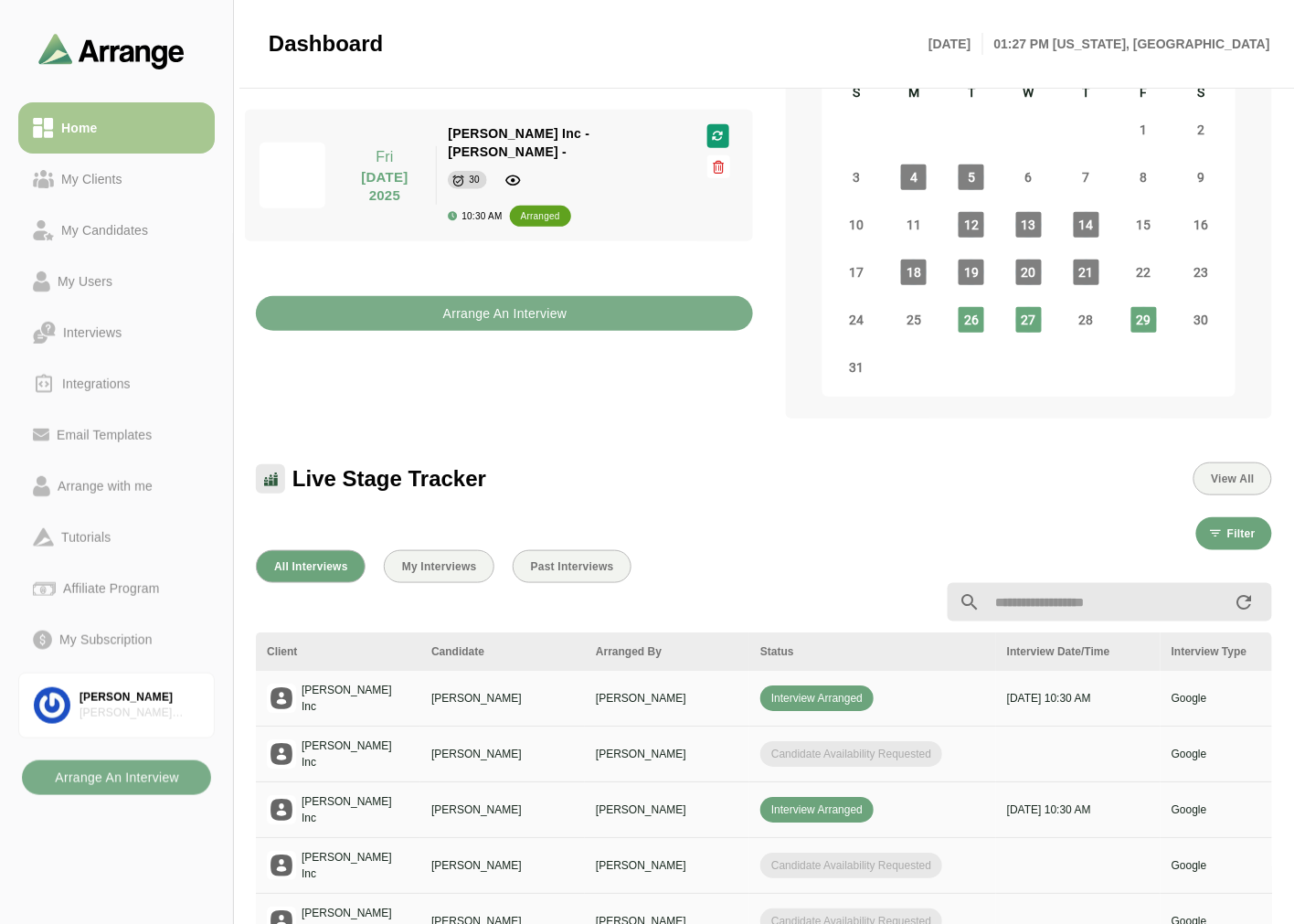
scroll to position [490, 0]
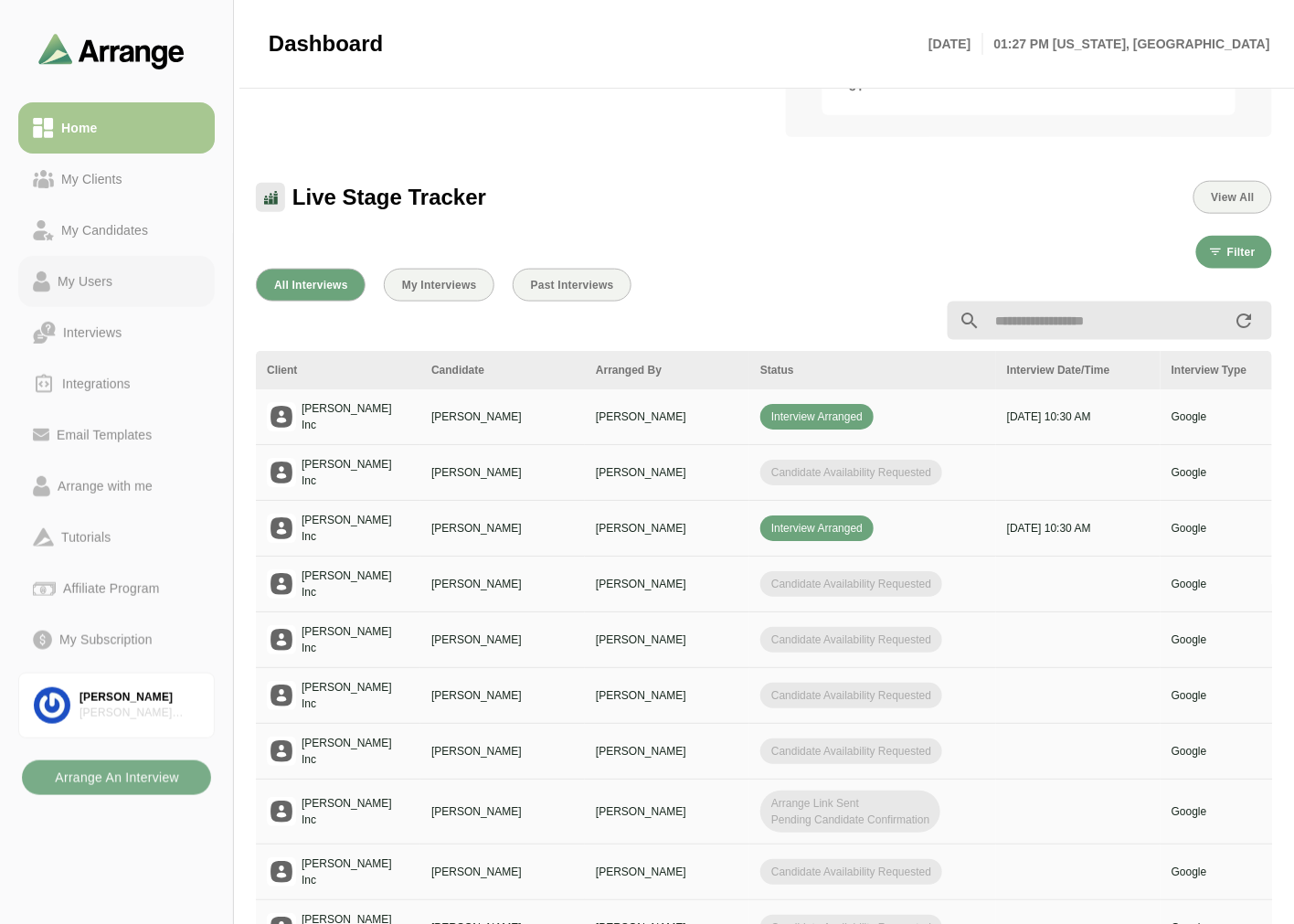
click at [131, 293] on link "My Users" at bounding box center [116, 282] width 196 height 52
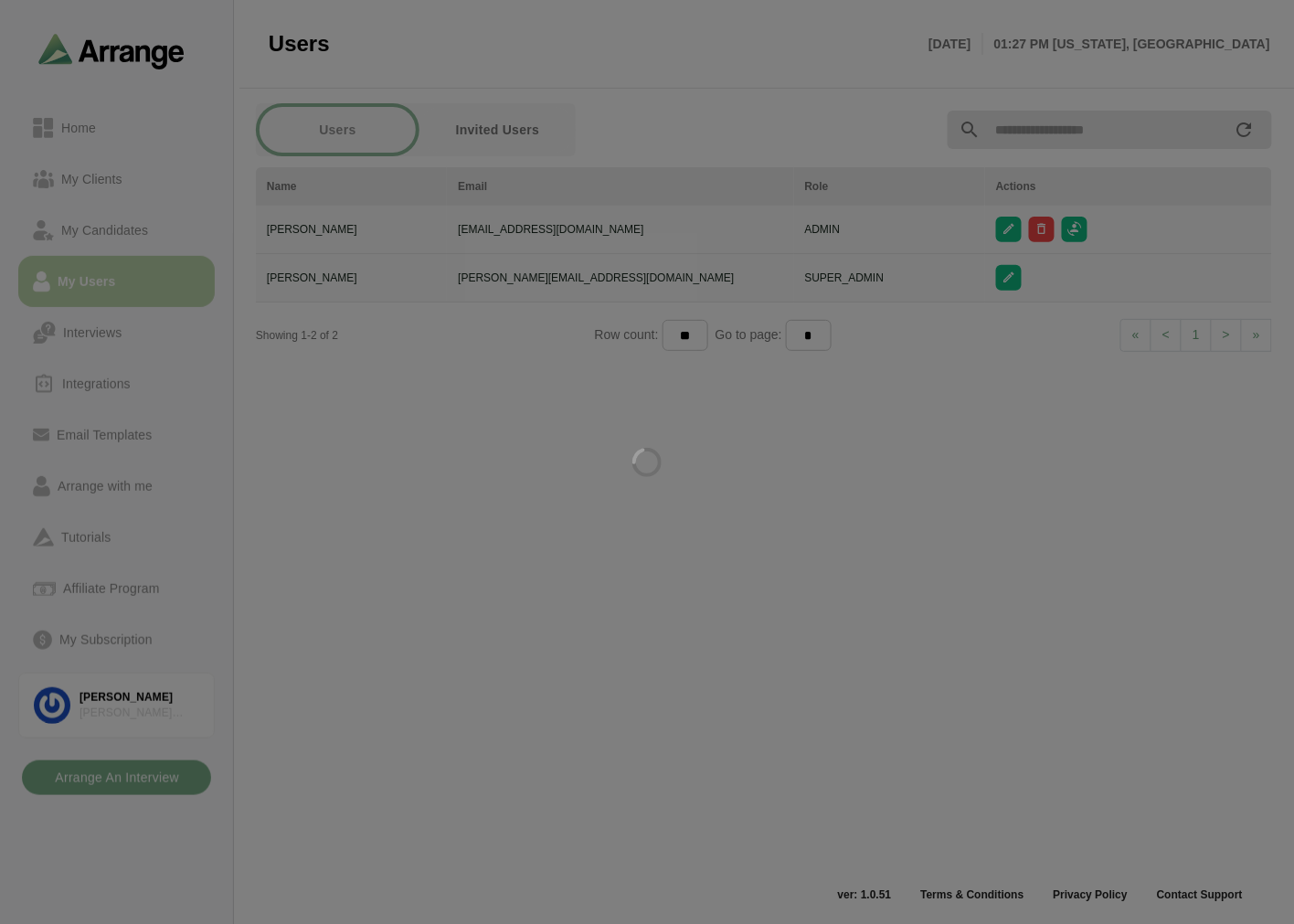
scroll to position [6, 0]
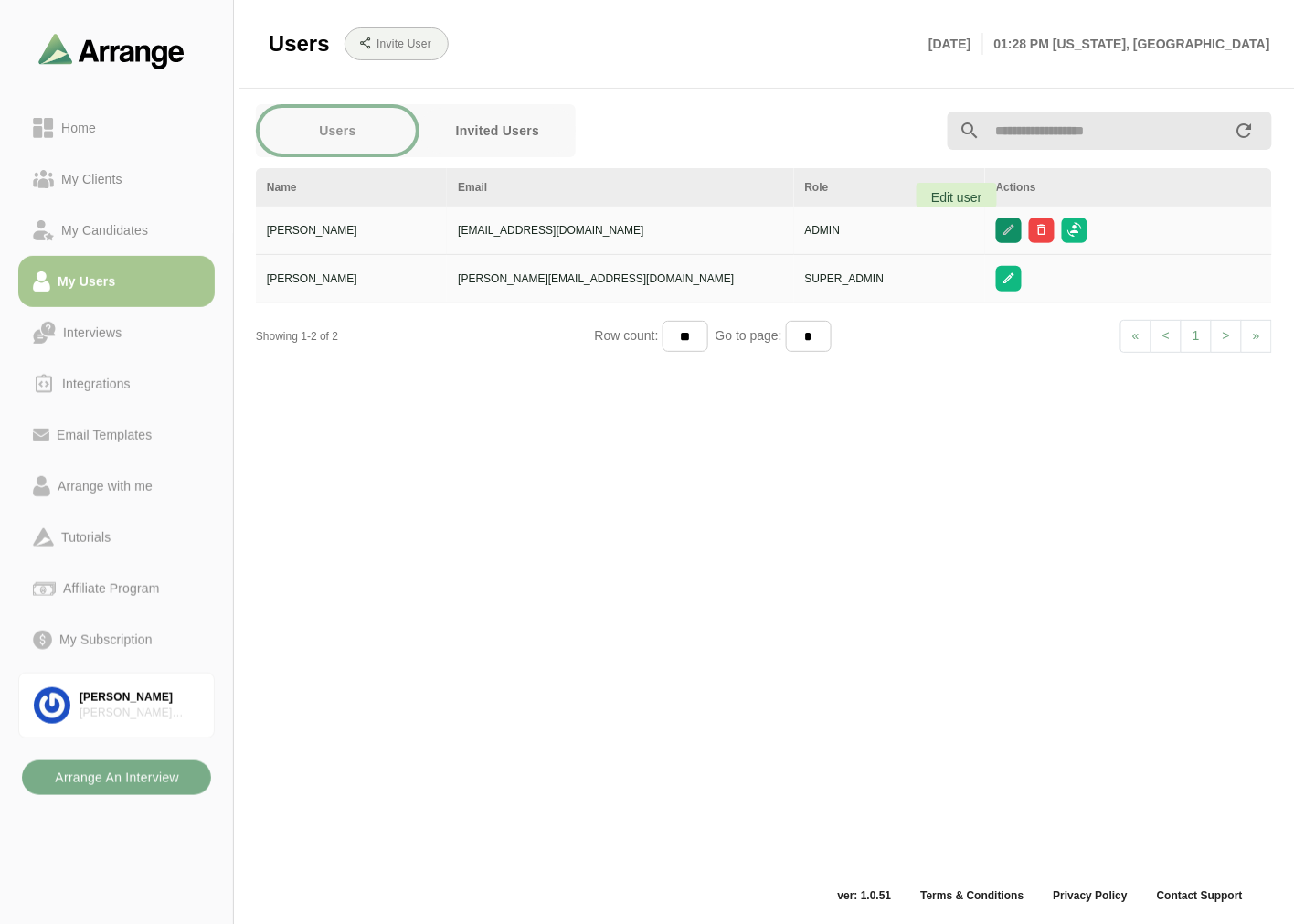
click at [1002, 235] on icon "button" at bounding box center [1009, 230] width 14 height 14
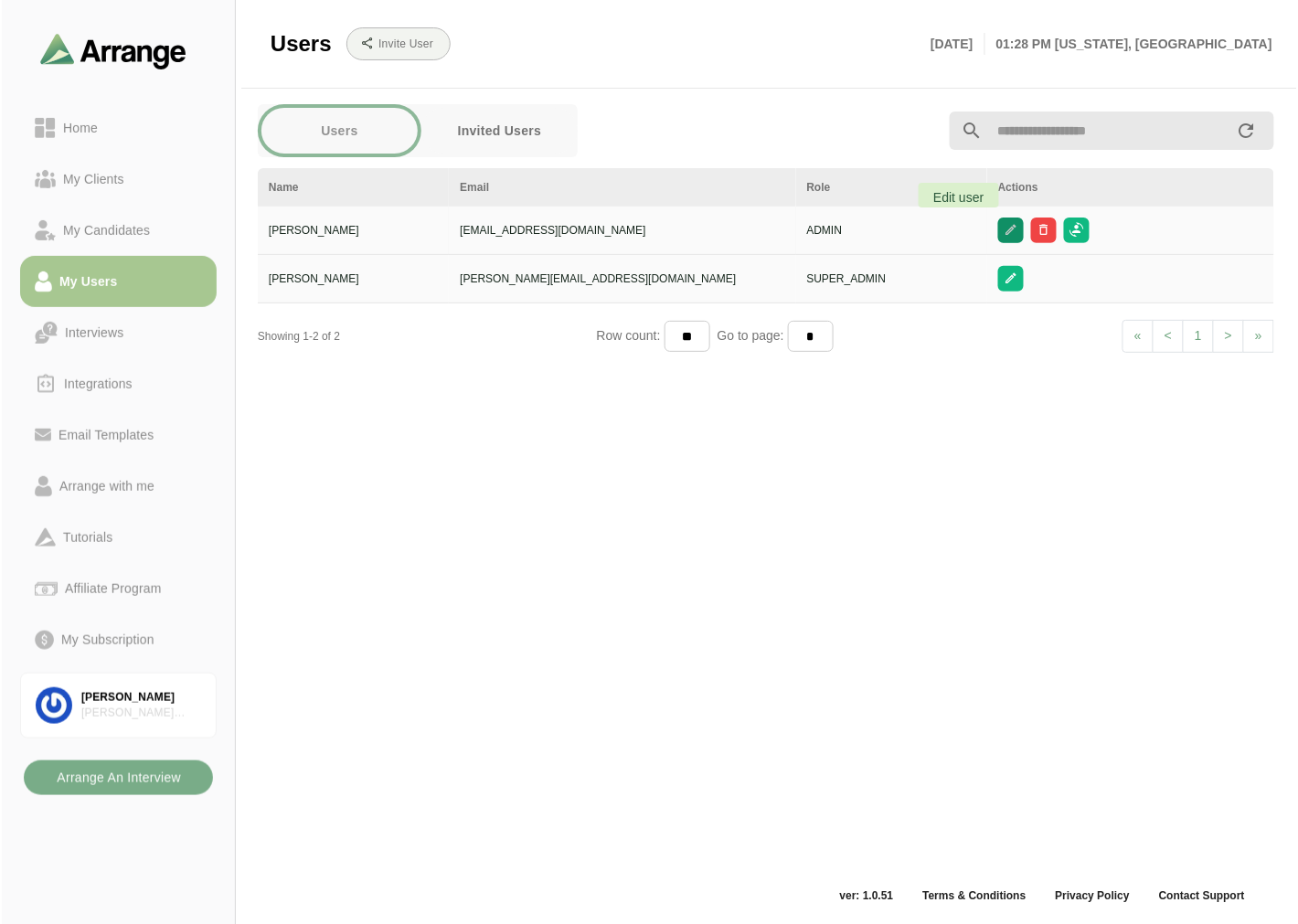
scroll to position [0, 0]
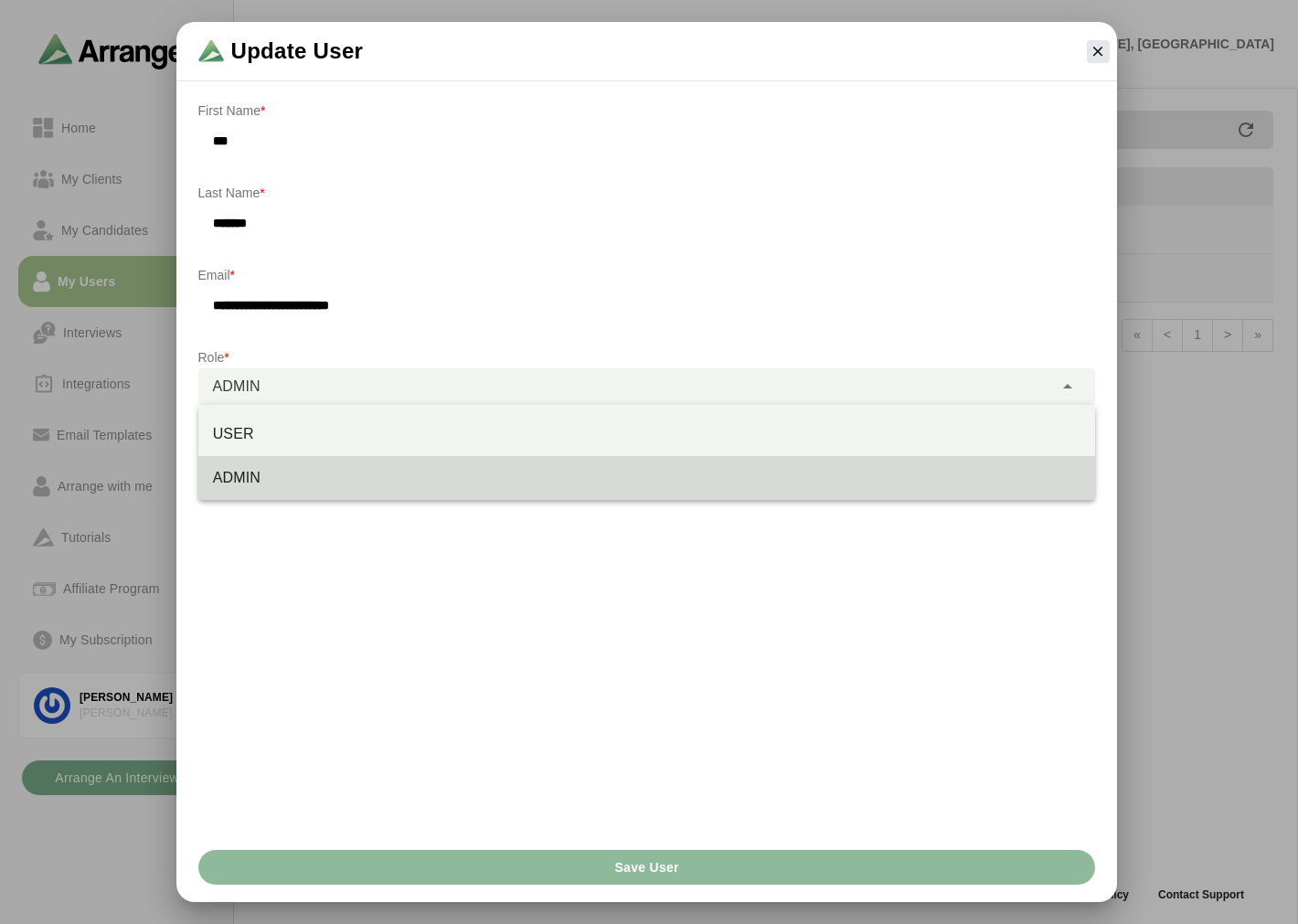
click at [552, 376] on div "ADMIN *****" at bounding box center [625, 386] width 854 height 37
click at [1104, 46] on icon "button" at bounding box center [1098, 51] width 17 height 17
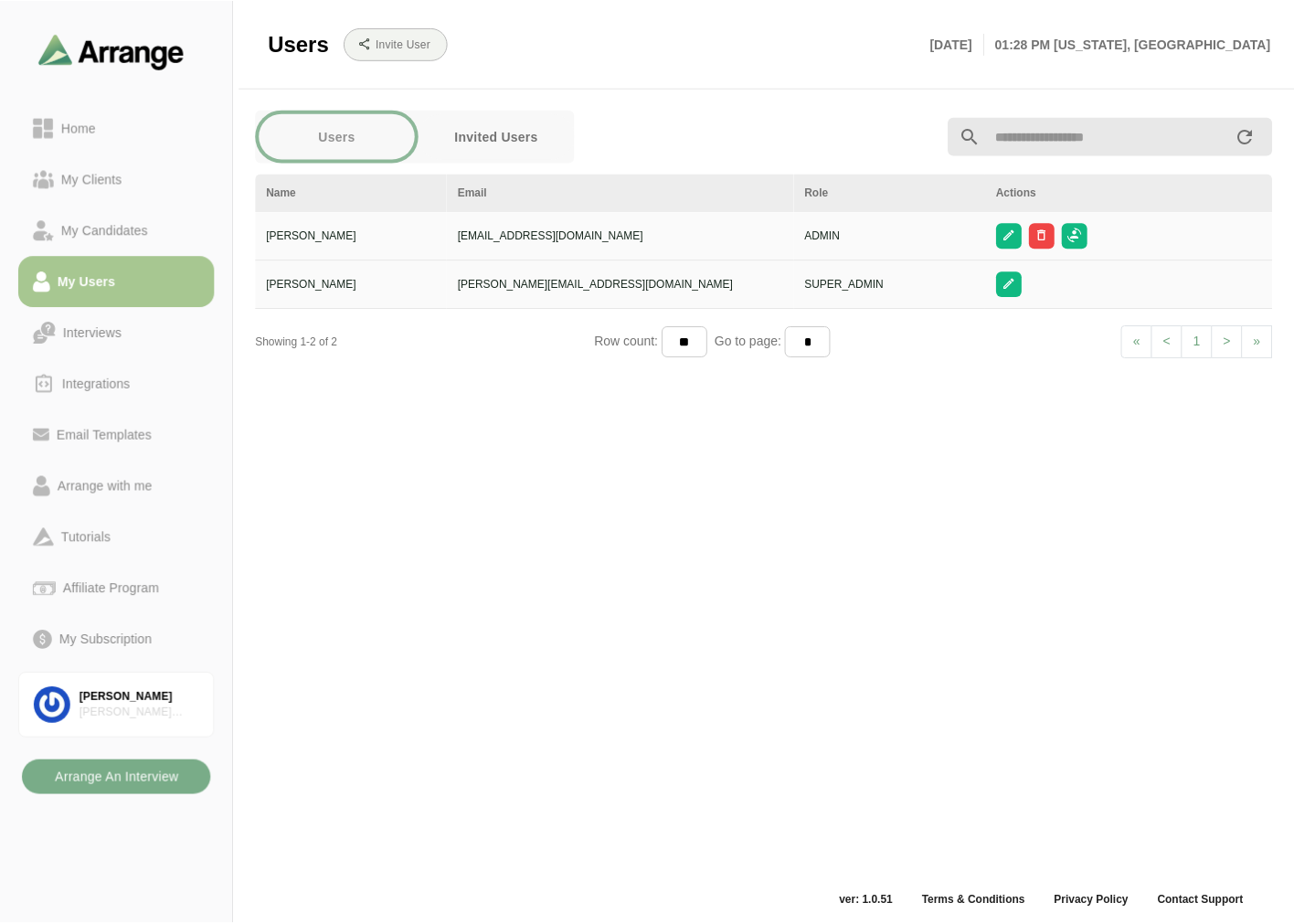
scroll to position [6, 0]
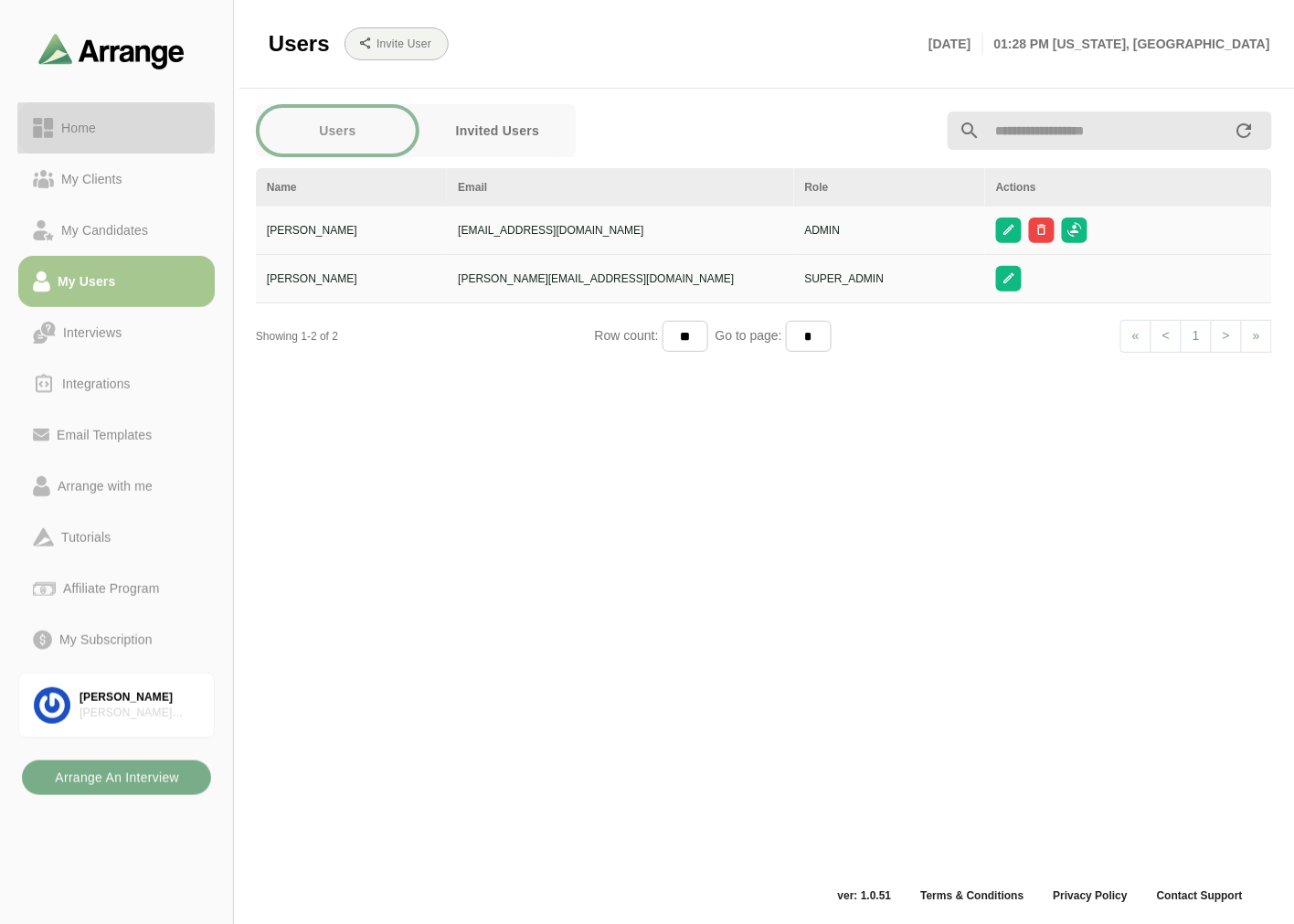
click at [121, 124] on div "Home" at bounding box center [116, 128] width 168 height 22
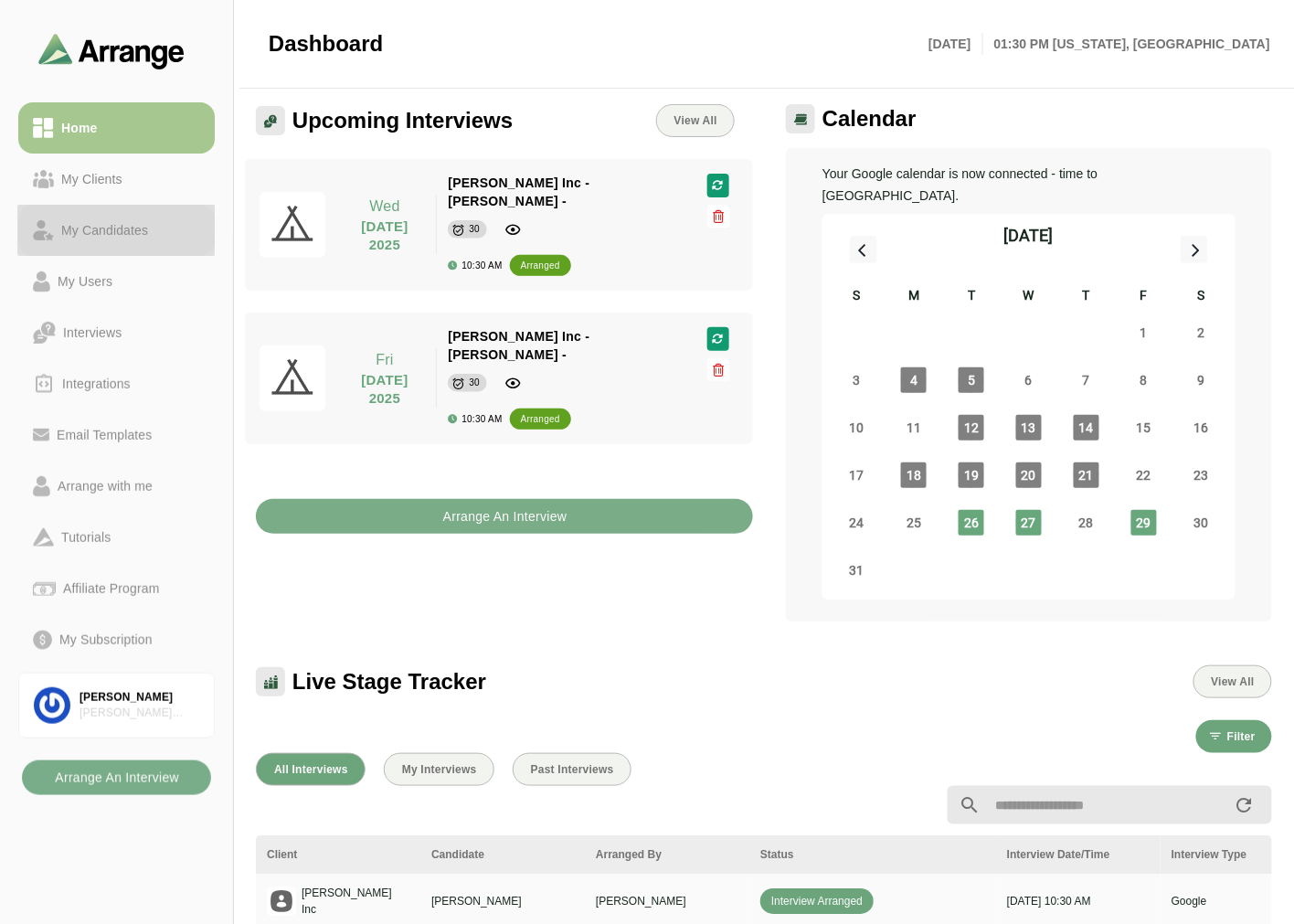
click at [126, 223] on div "My Candidates" at bounding box center [104, 230] width 101 height 22
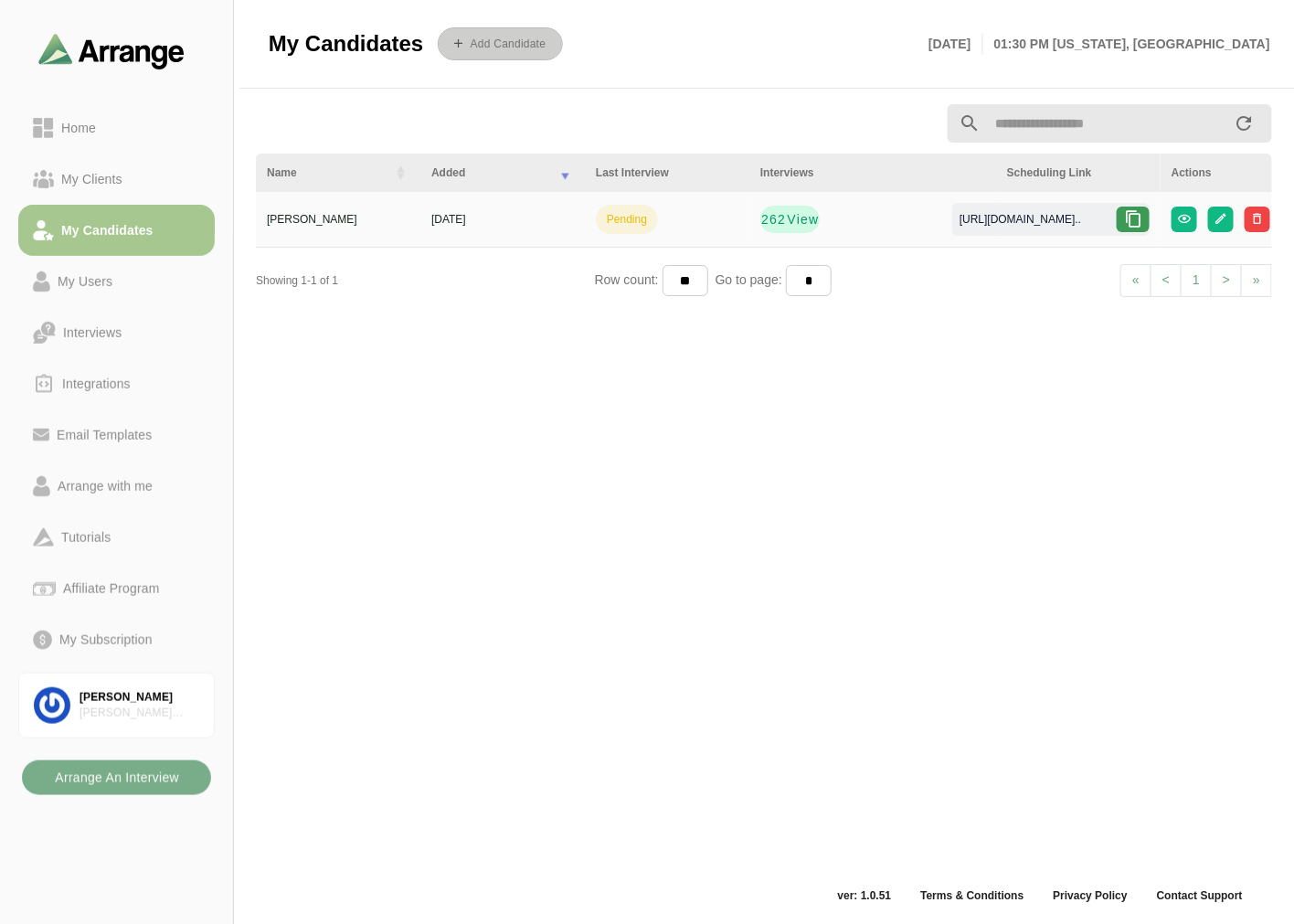
click at [521, 38] on b "Add Candidate" at bounding box center [507, 44] width 76 height 13
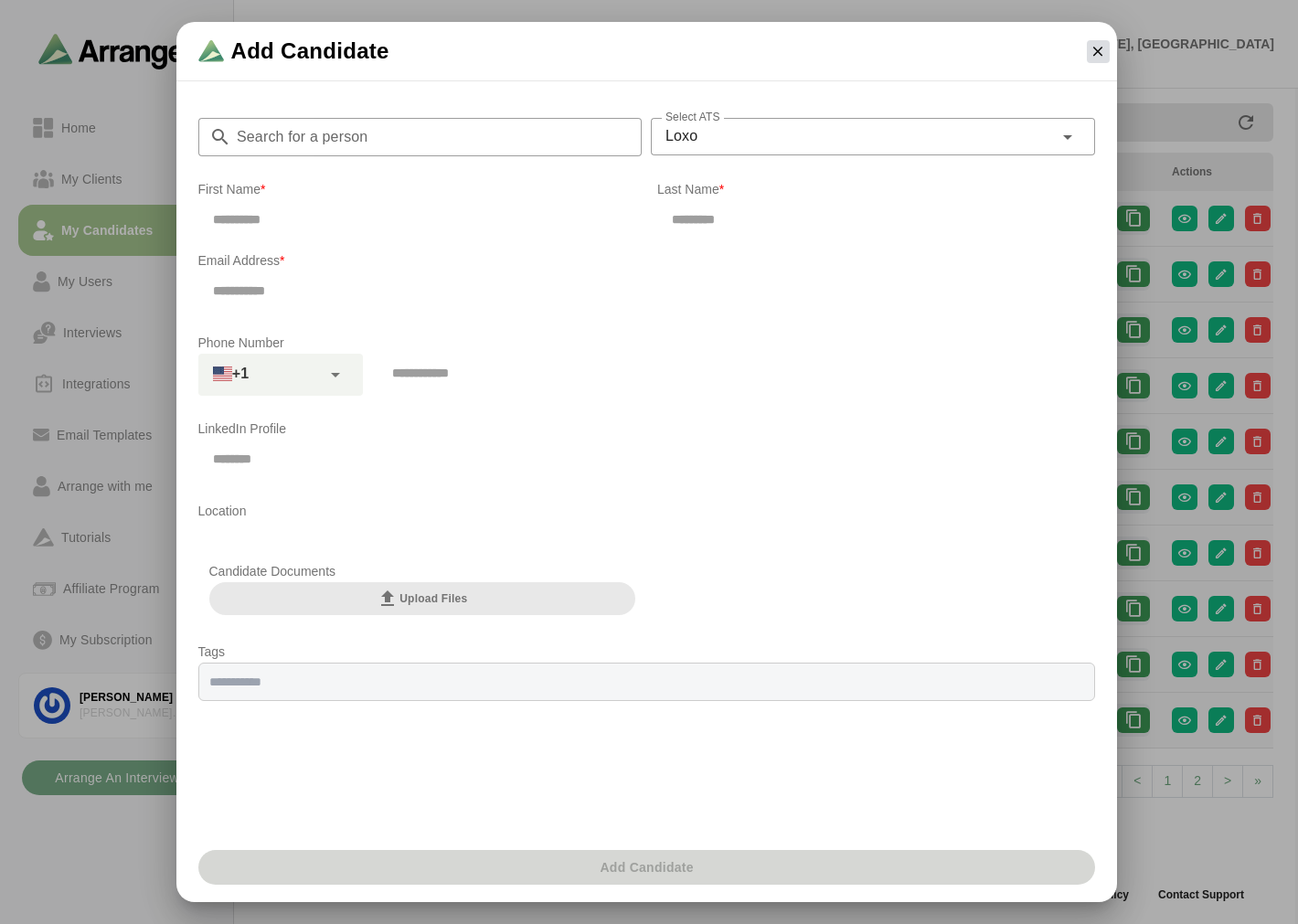
click at [1094, 44] on icon "button" at bounding box center [1098, 51] width 17 height 17
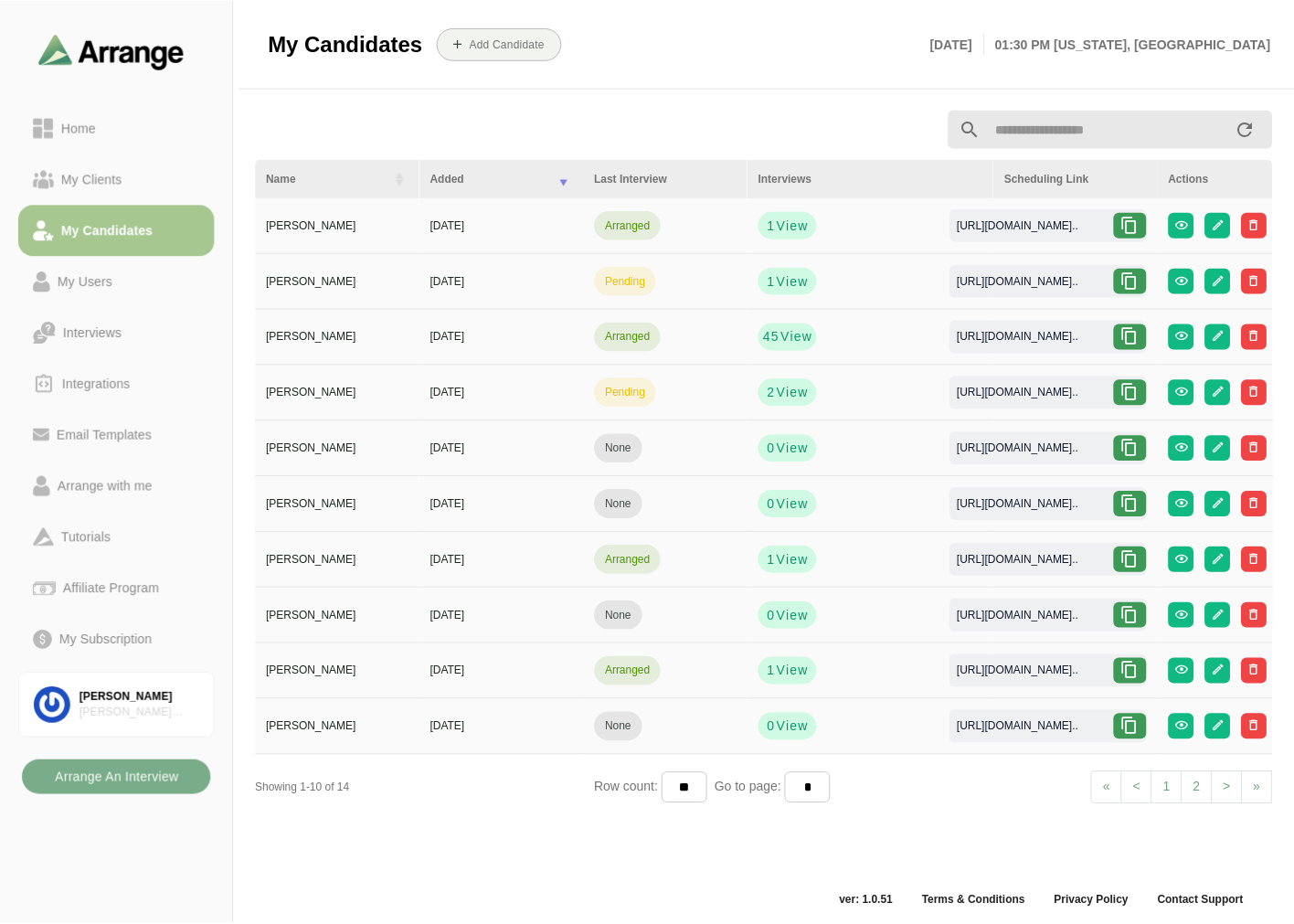
scroll to position [6, 0]
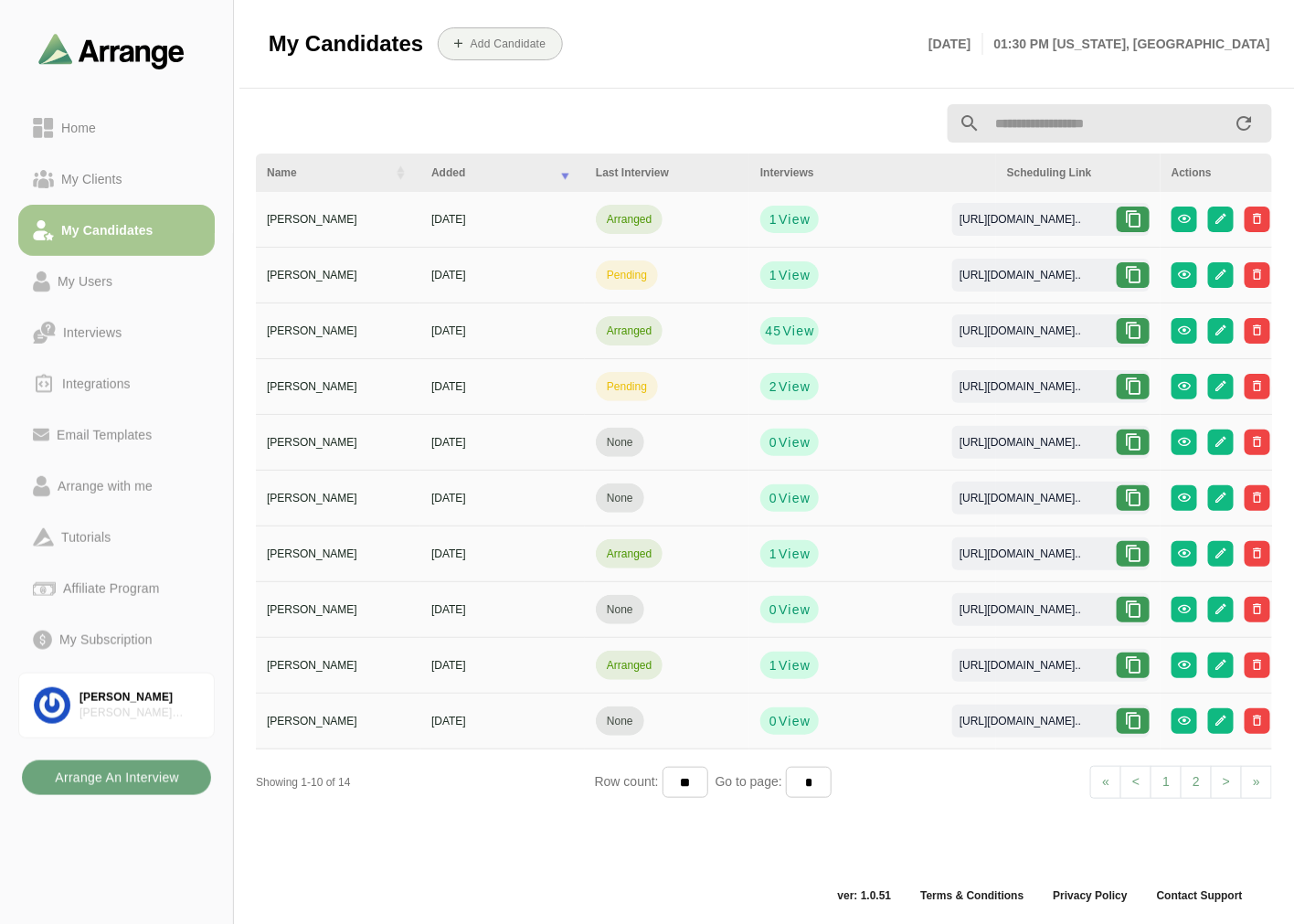
click at [113, 775] on b "Arrange An Interview" at bounding box center [116, 777] width 125 height 35
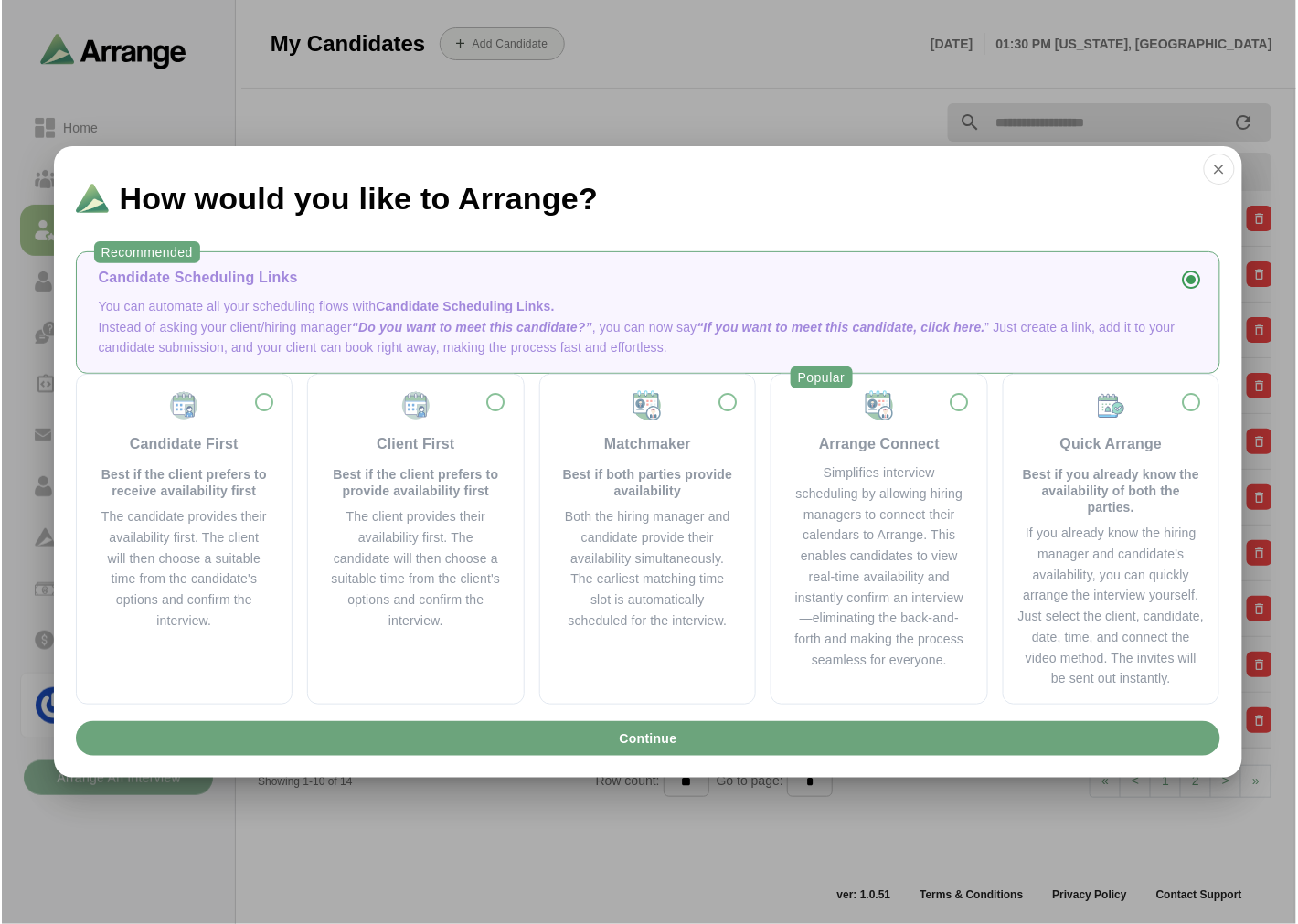
scroll to position [0, 0]
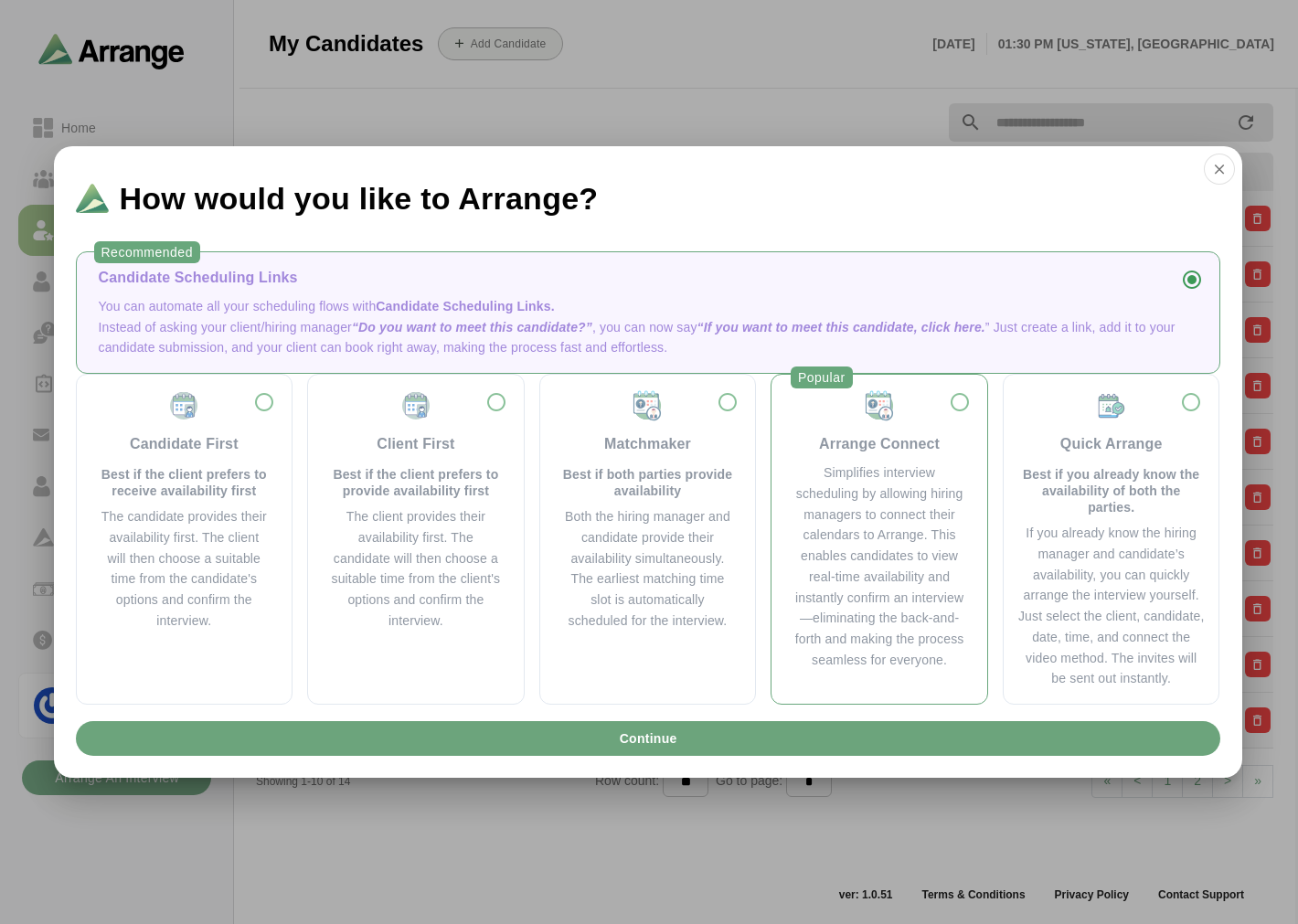
click at [927, 512] on div "Simplifies interview scheduling by allowing hiring managers to connect their ca…" at bounding box center [879, 567] width 172 height 208
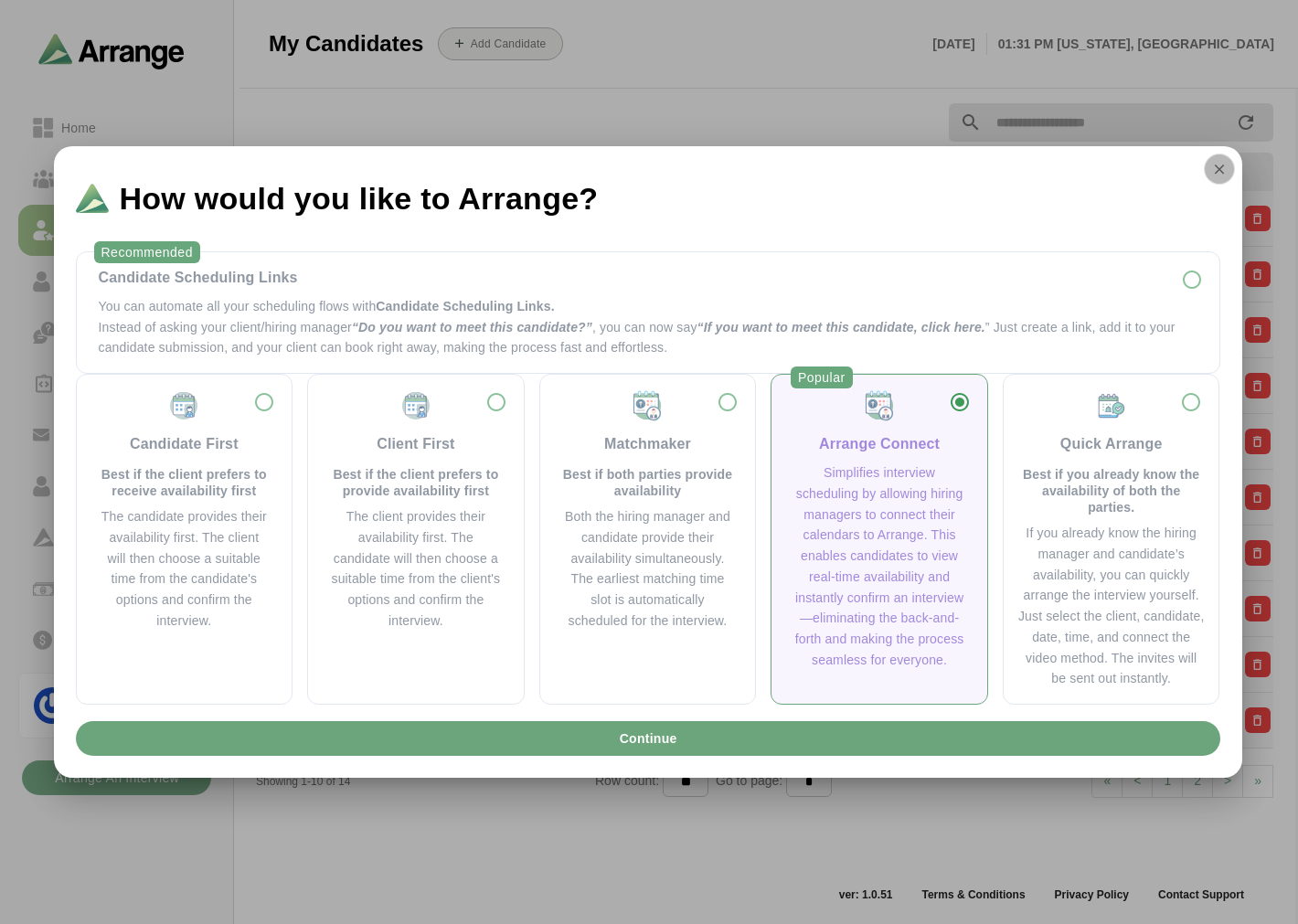
click at [1217, 174] on icon "button" at bounding box center [1219, 169] width 17 height 17
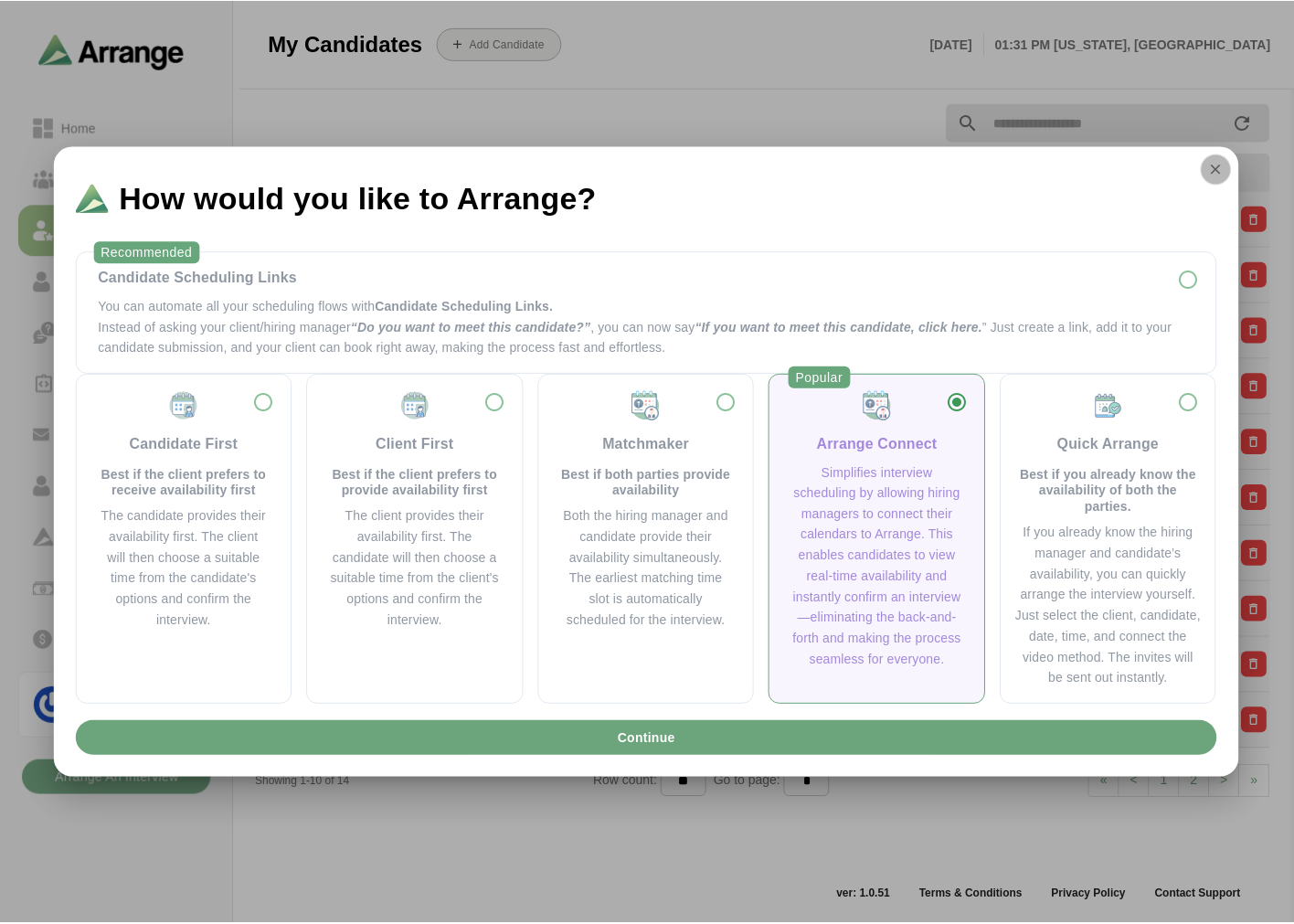
scroll to position [6, 0]
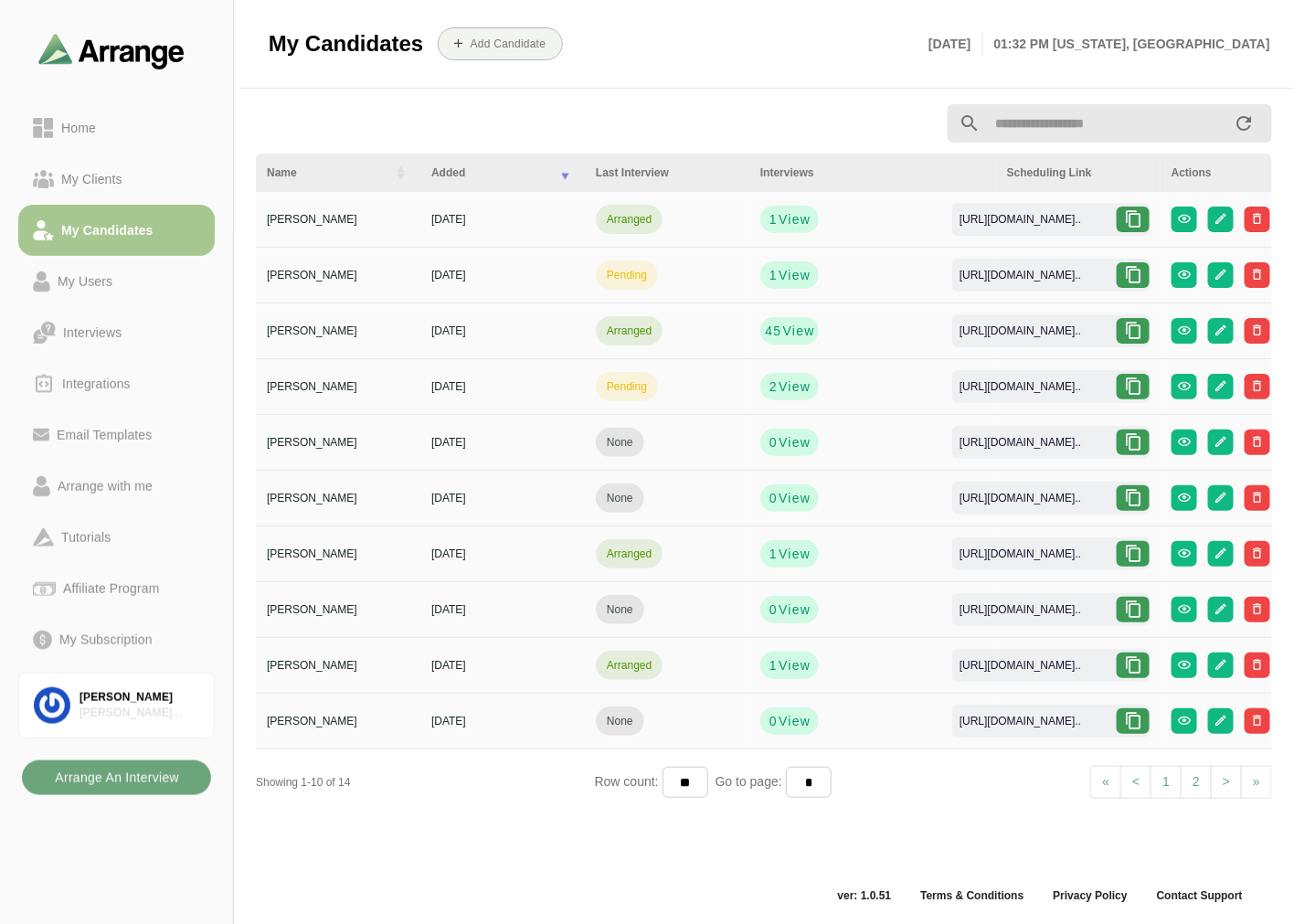
click at [158, 761] on b "Arrange An Interview" at bounding box center [116, 777] width 125 height 35
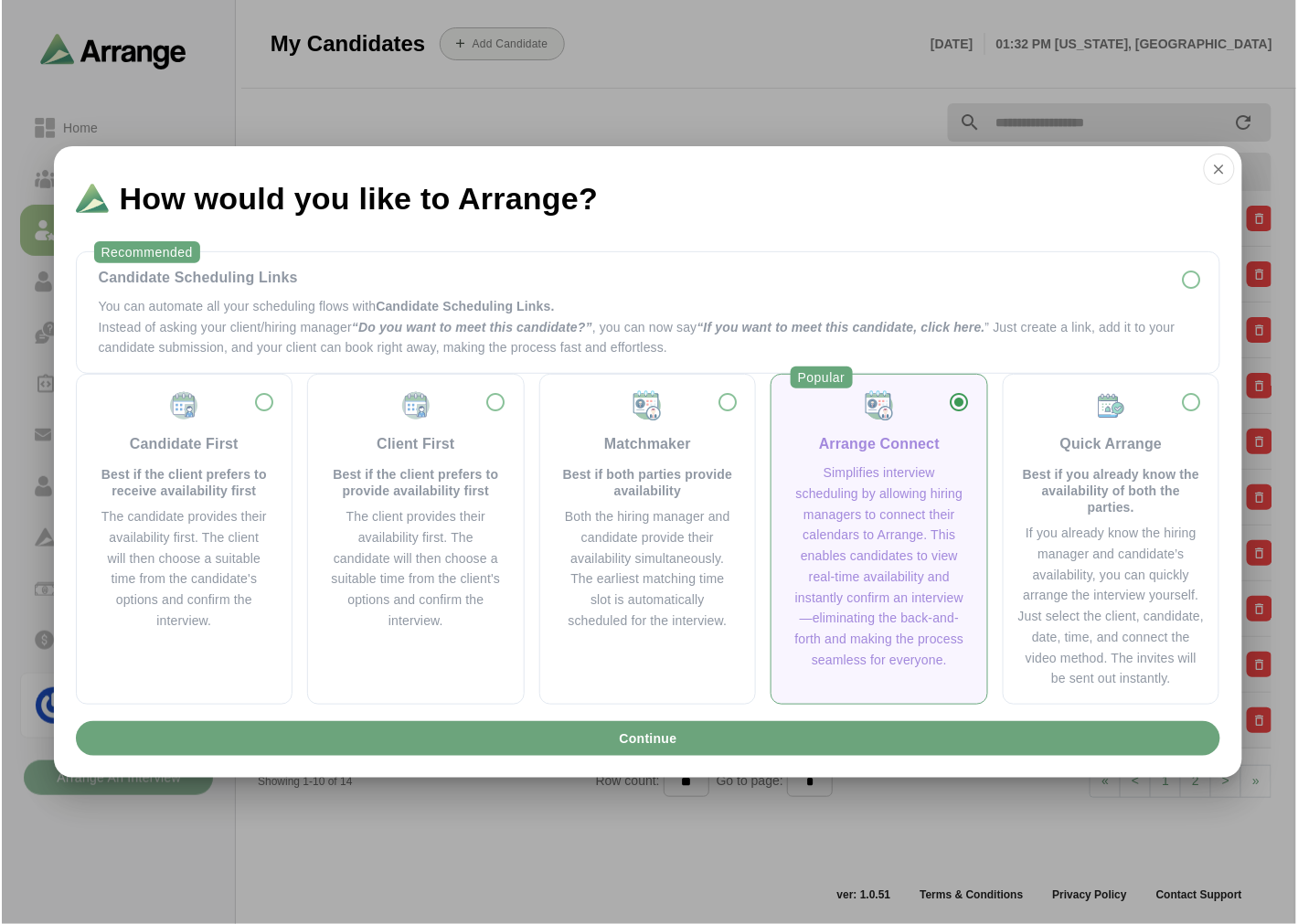
scroll to position [0, 0]
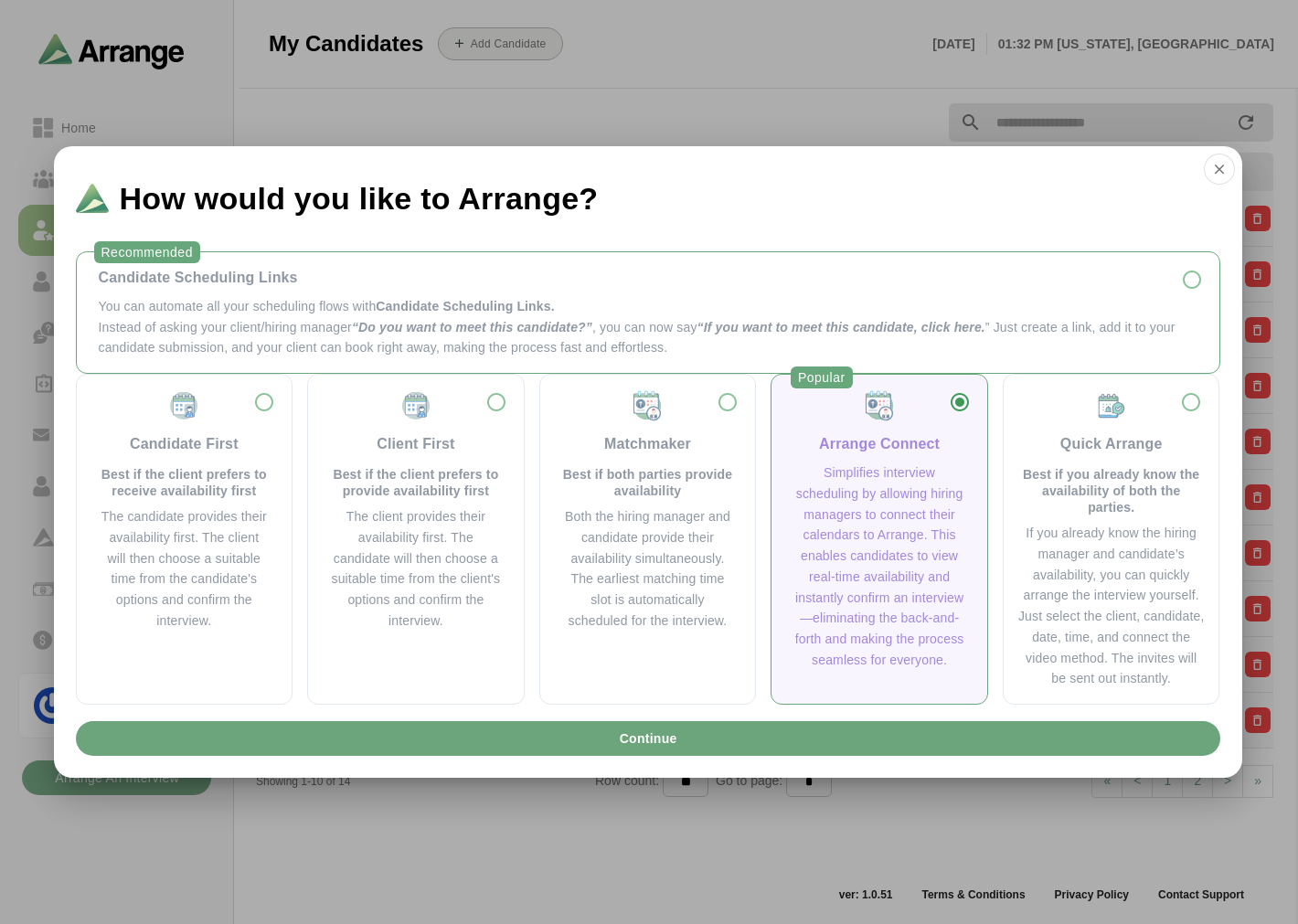
click at [272, 314] on p "You can automate all your scheduling flows with Candidate Scheduling Links." at bounding box center [647, 306] width 1099 height 21
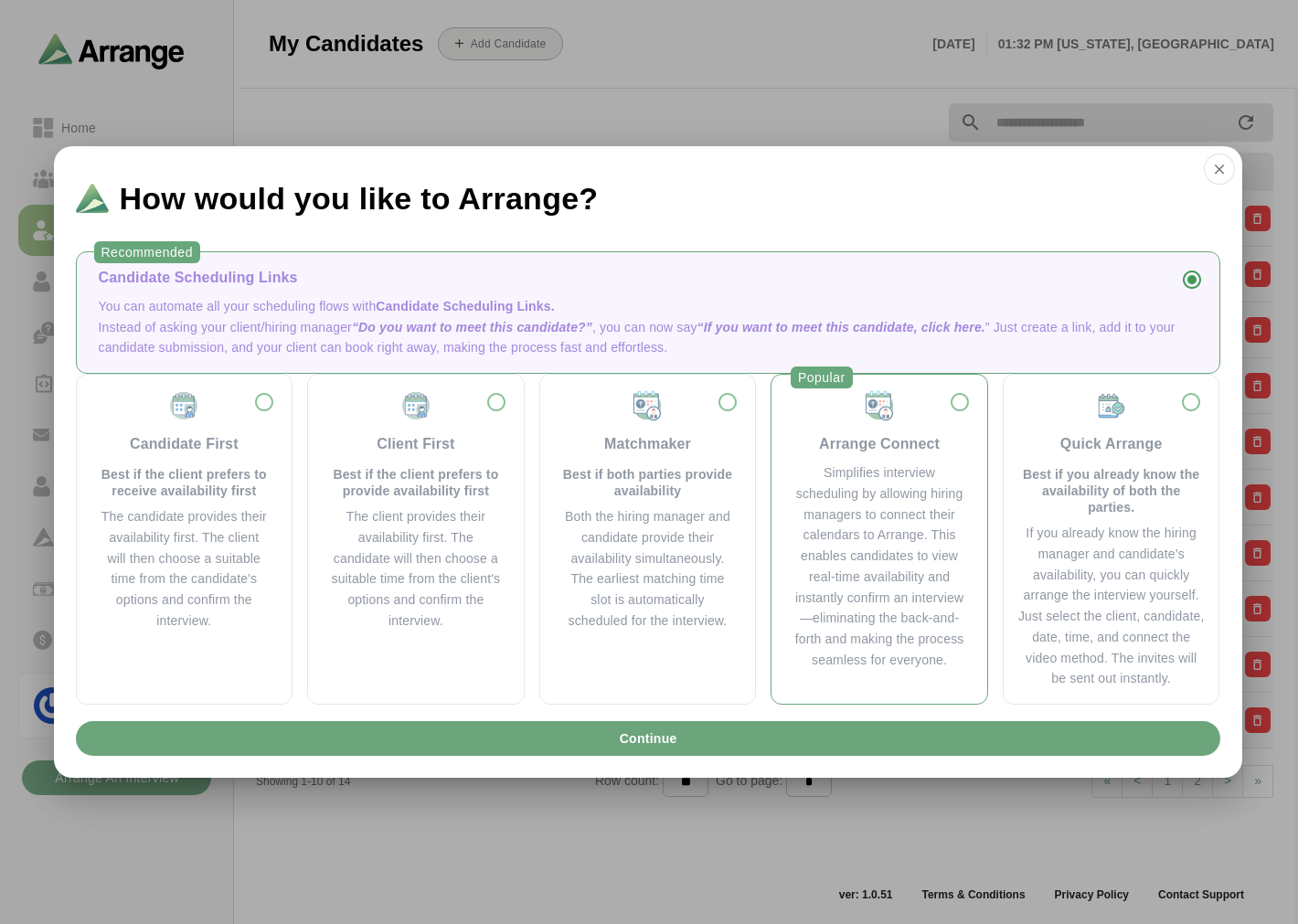
click at [848, 416] on div "Arrange Connect" at bounding box center [879, 422] width 172 height 66
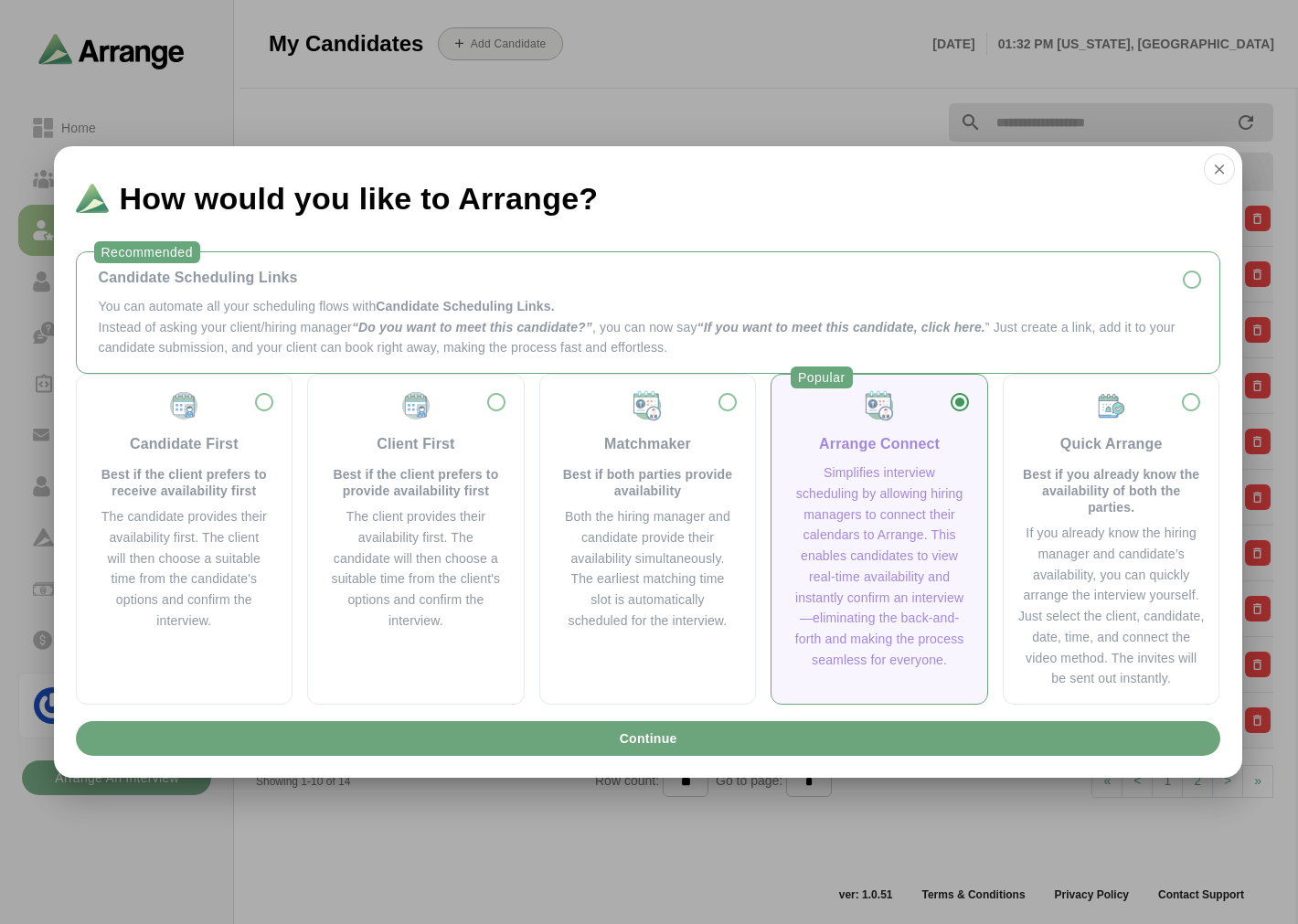
click at [261, 290] on div "Candidate Scheduling Links You can automate all your scheduling flows with Cand…" at bounding box center [648, 313] width 1113 height 91
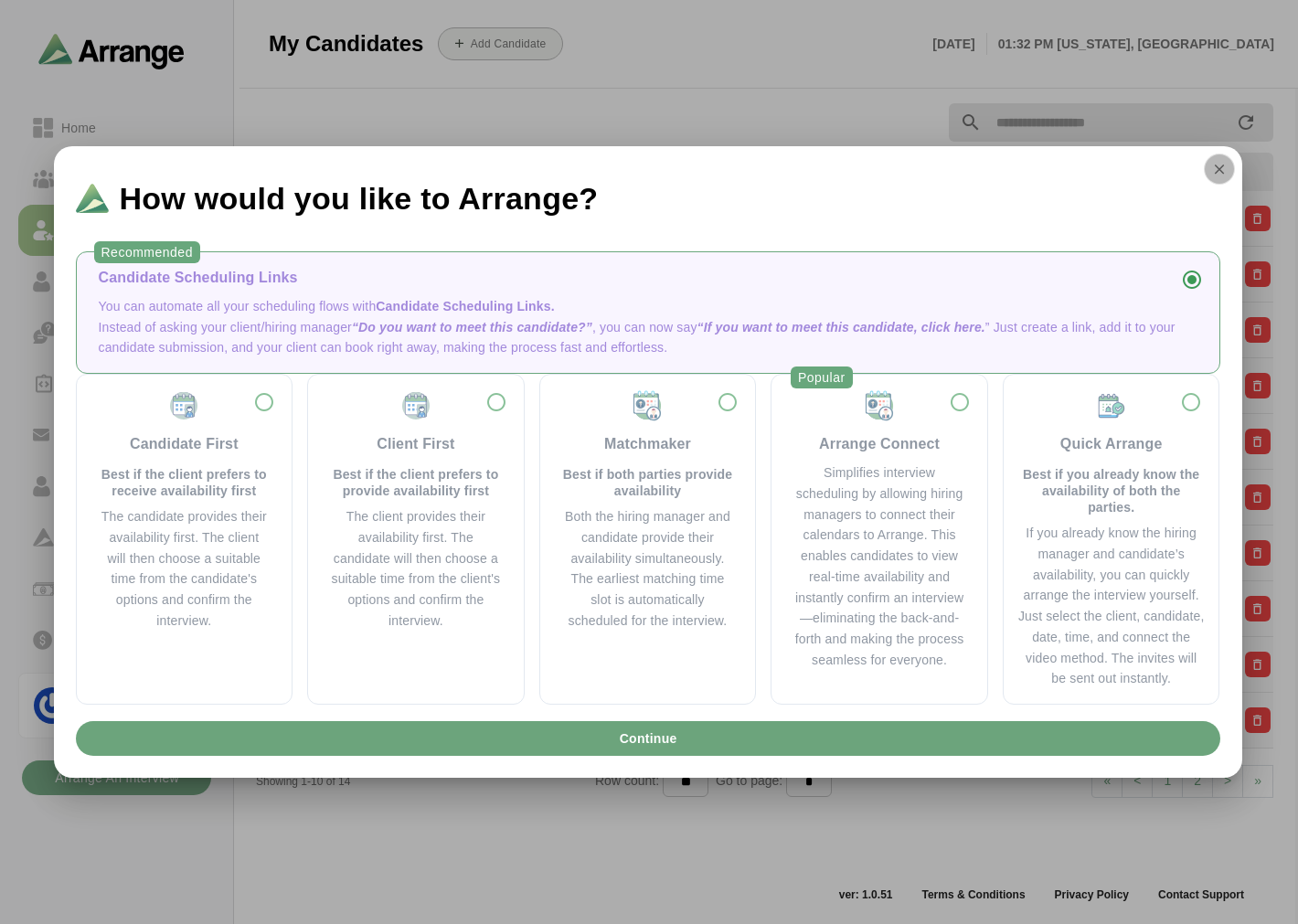
click at [1221, 162] on icon "button" at bounding box center [1219, 169] width 17 height 17
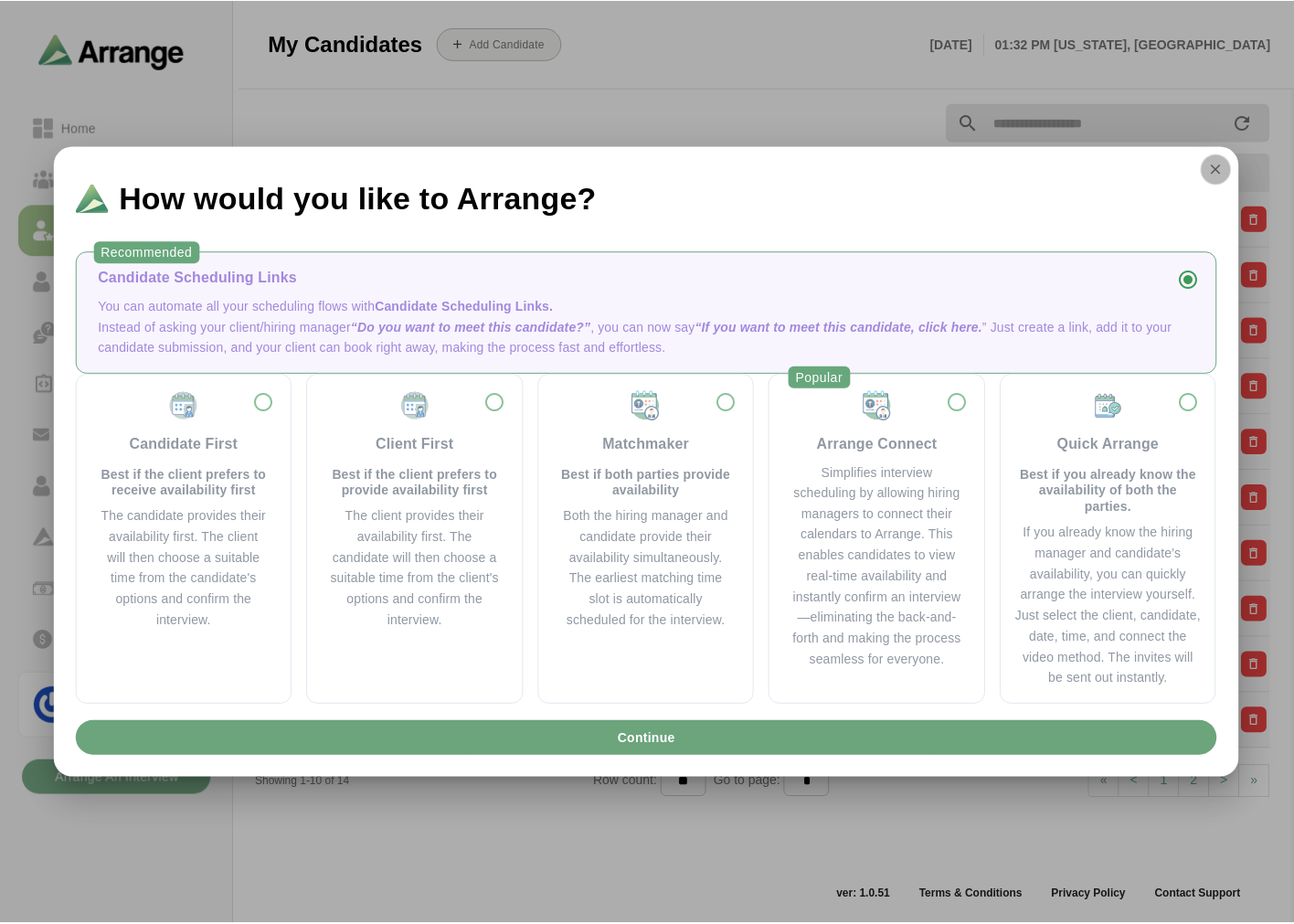
scroll to position [6, 0]
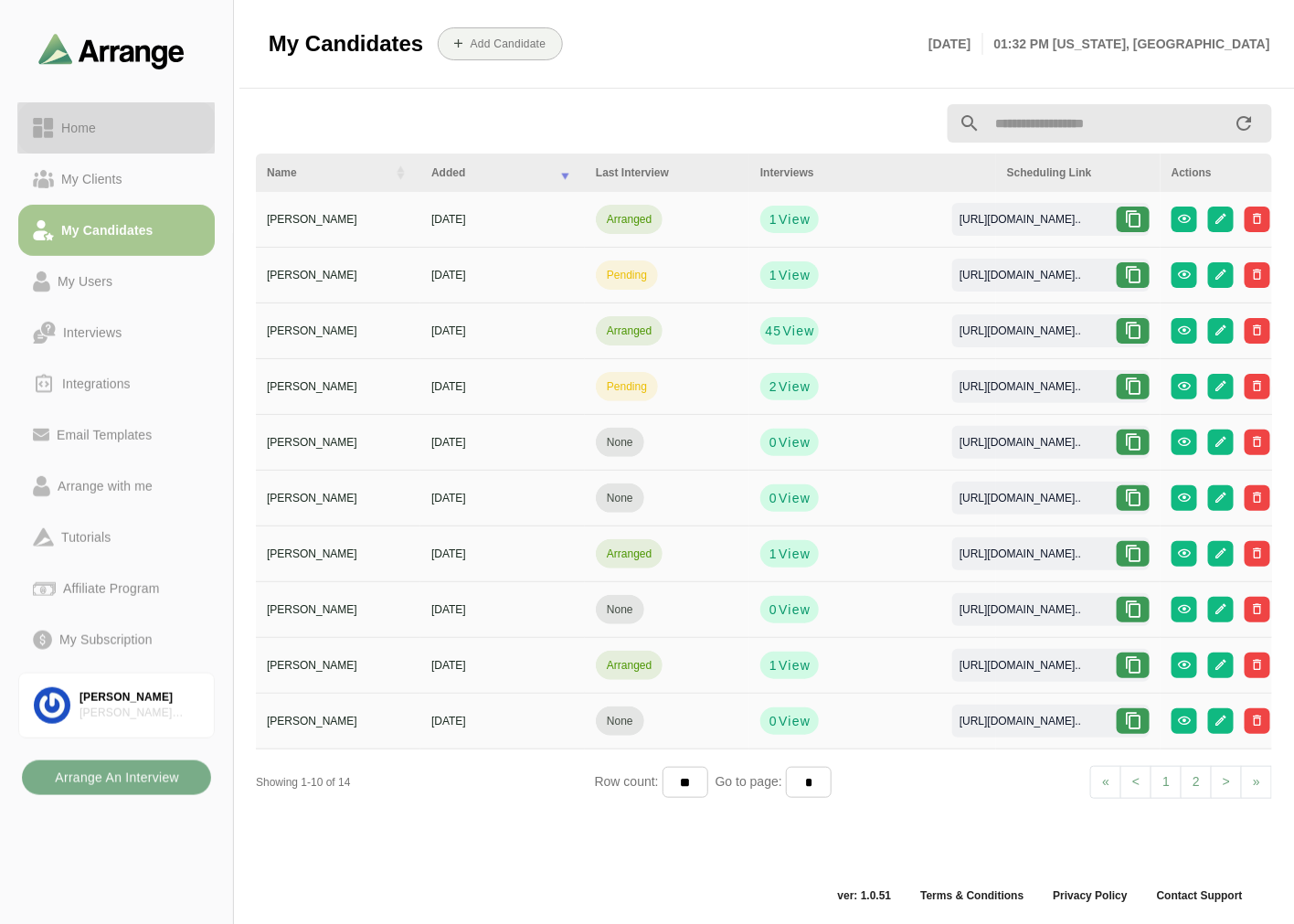
click at [103, 112] on link "Home" at bounding box center [116, 128] width 196 height 52
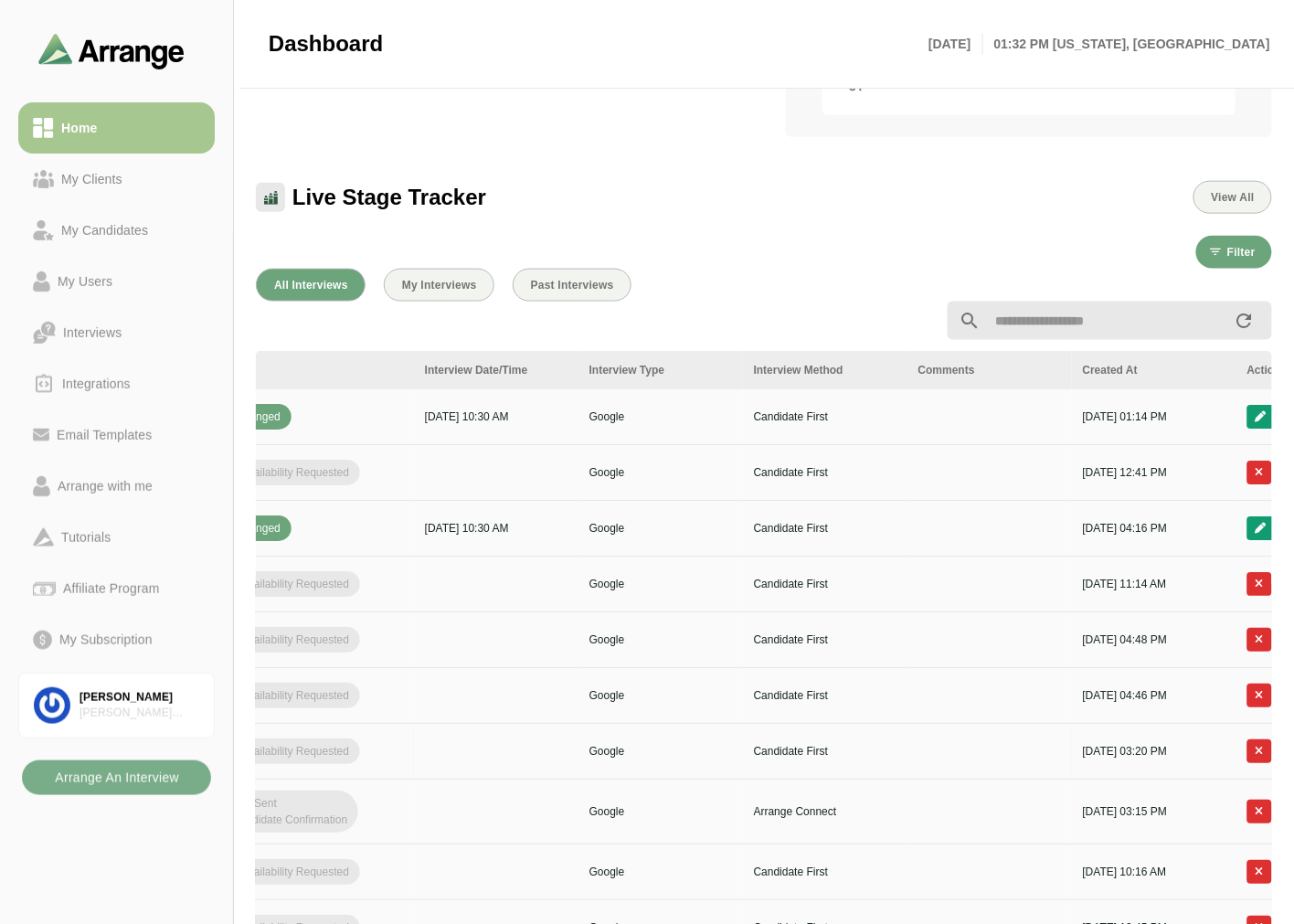
scroll to position [0, 770]
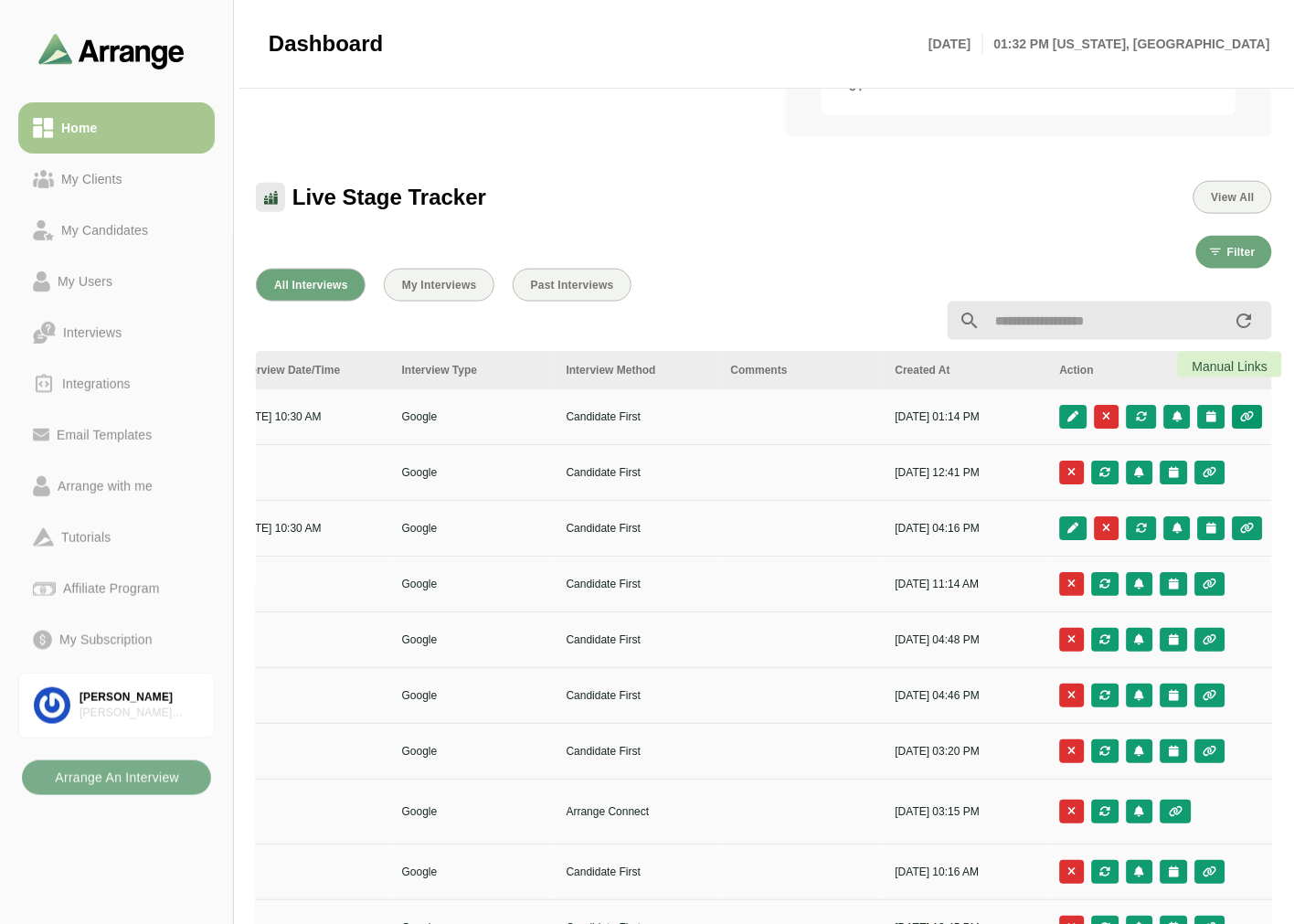
click at [1245, 411] on icon "button" at bounding box center [1248, 416] width 16 height 11
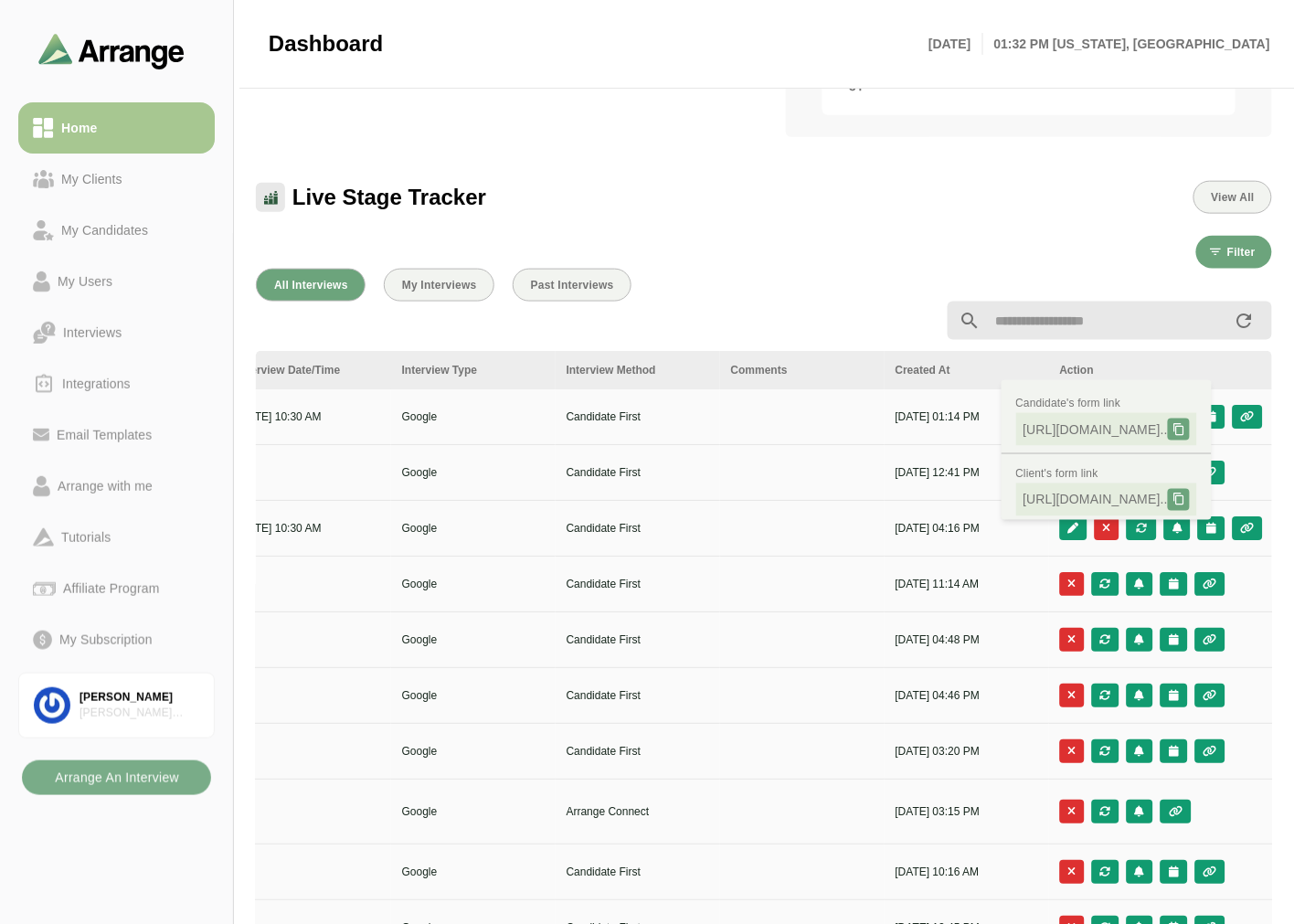
click at [847, 291] on div at bounding box center [764, 321] width 1038 height 61
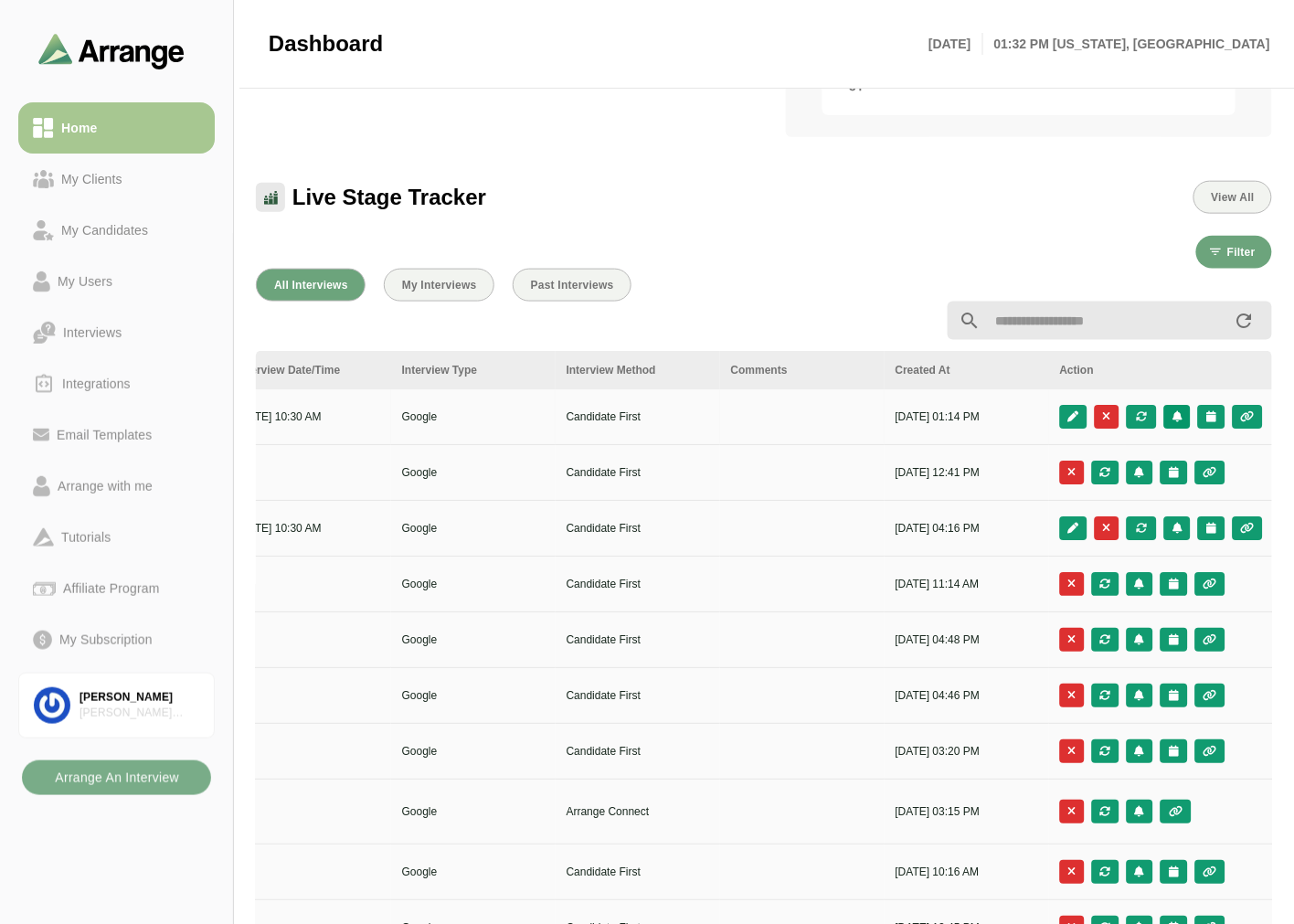
click at [1180, 405] on button "button" at bounding box center [1177, 417] width 27 height 24
click at [1255, 405] on button "button" at bounding box center [1248, 417] width 30 height 24
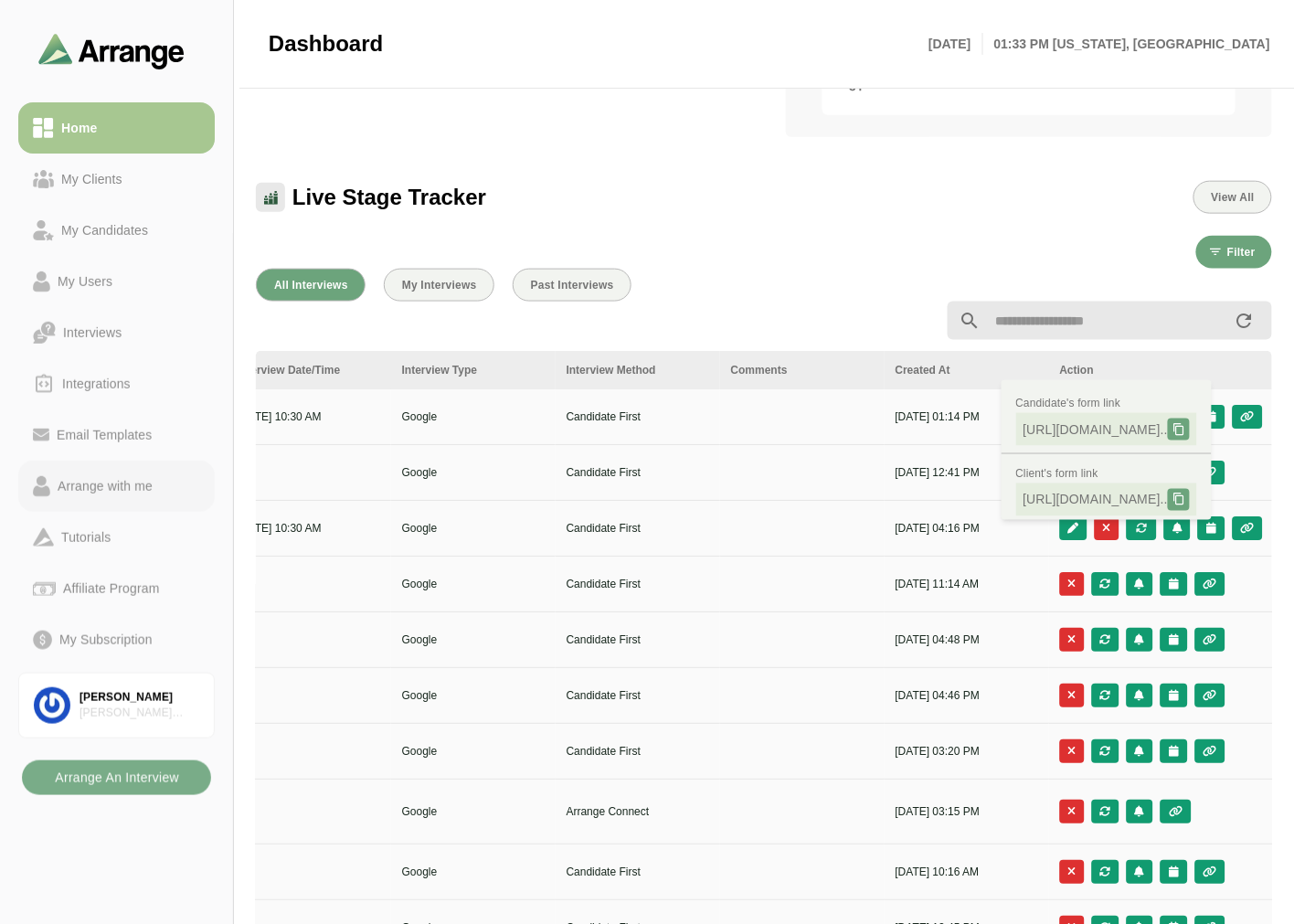
click at [157, 487] on div "Arrange with me" at bounding box center [105, 486] width 110 height 22
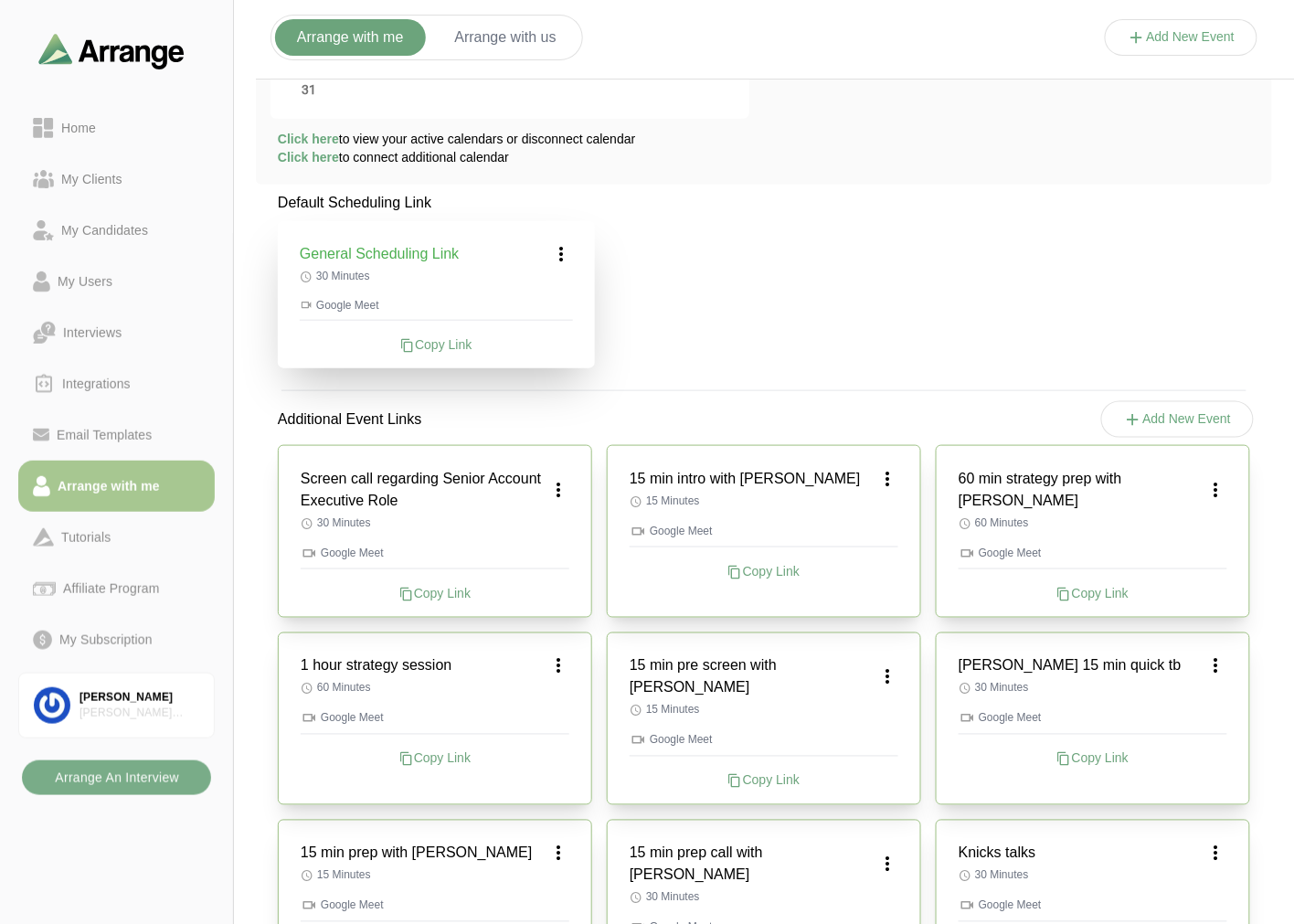
scroll to position [186, 0]
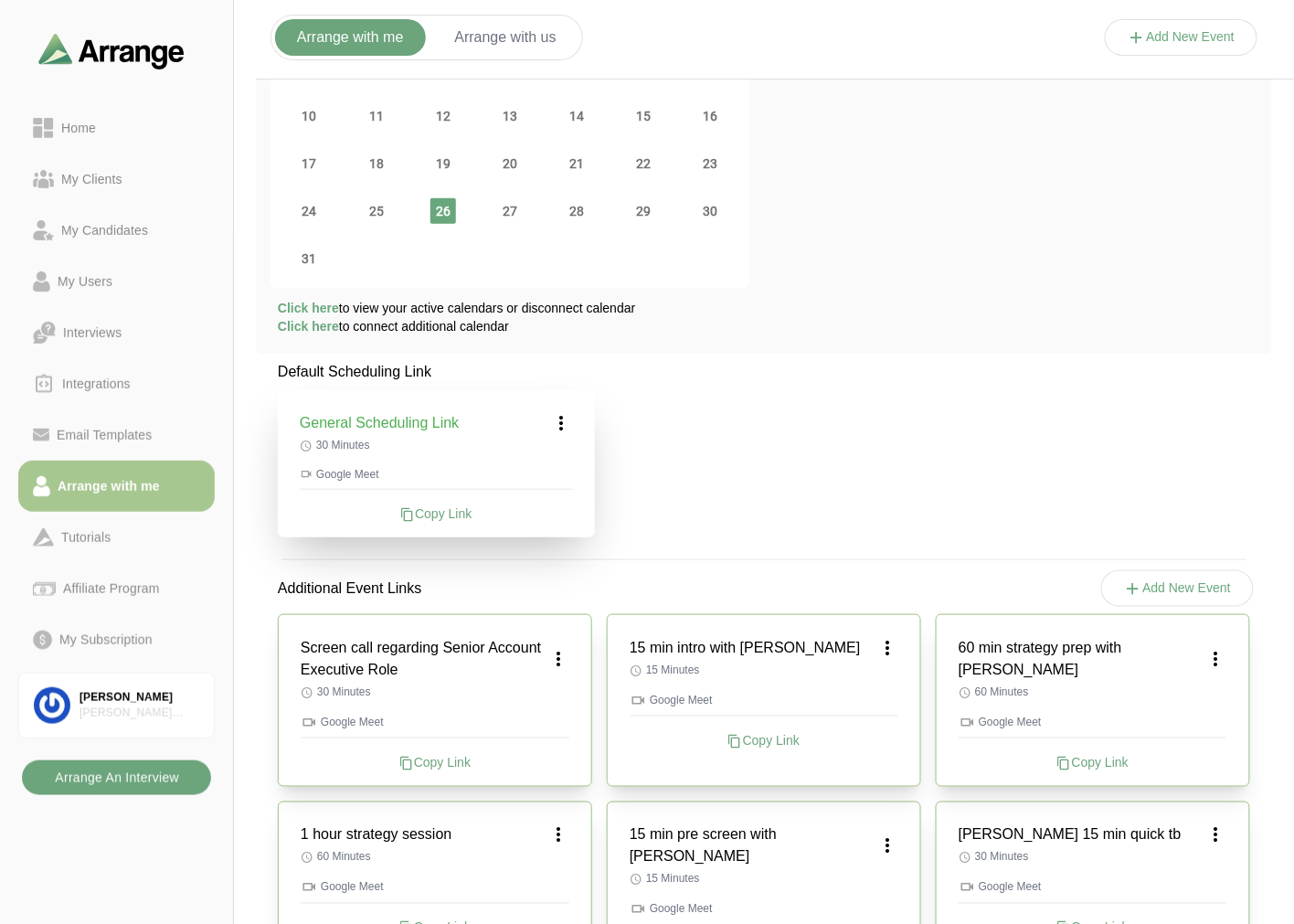
click at [104, 790] on b "Arrange An Interview" at bounding box center [116, 777] width 125 height 35
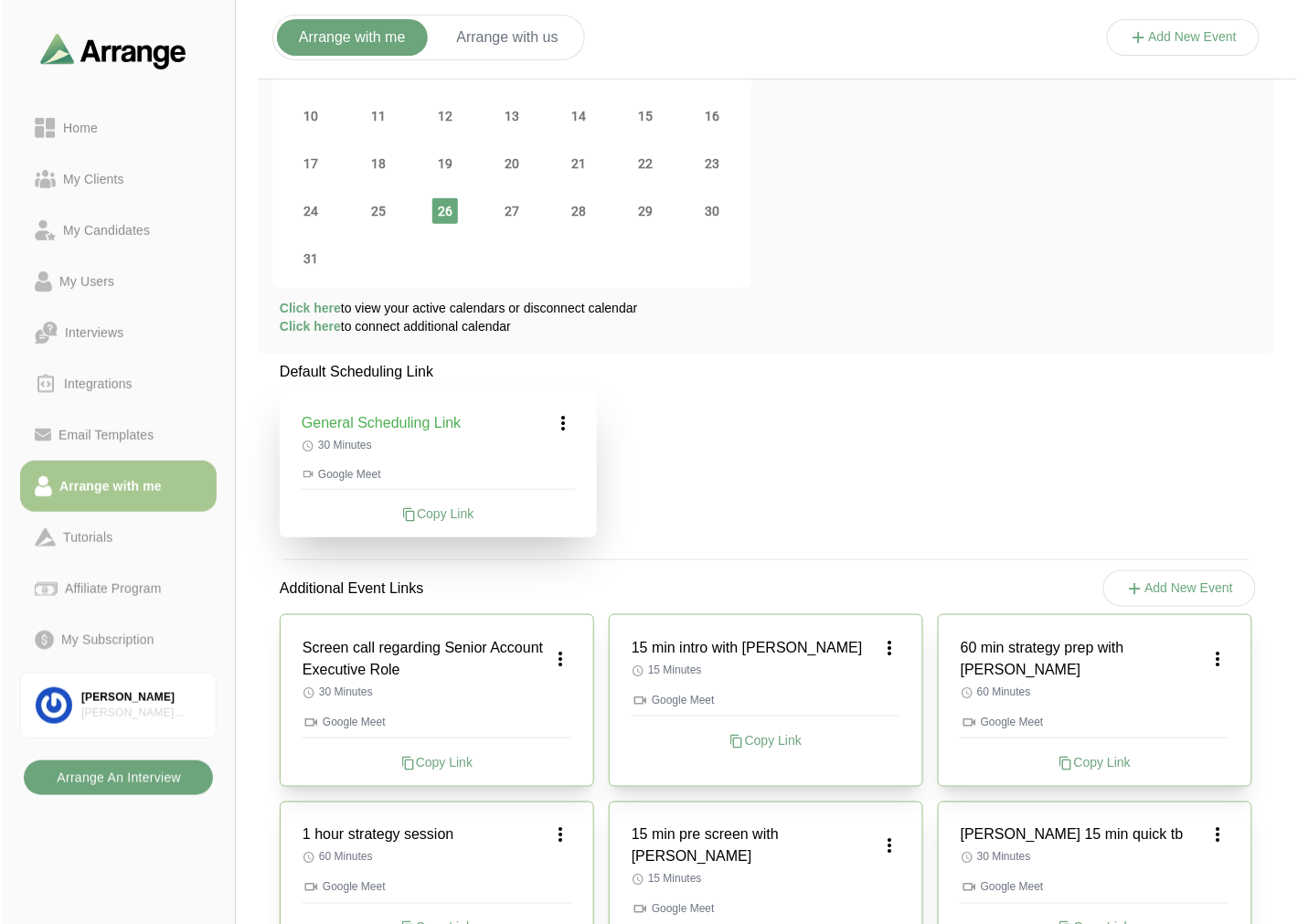
scroll to position [0, 0]
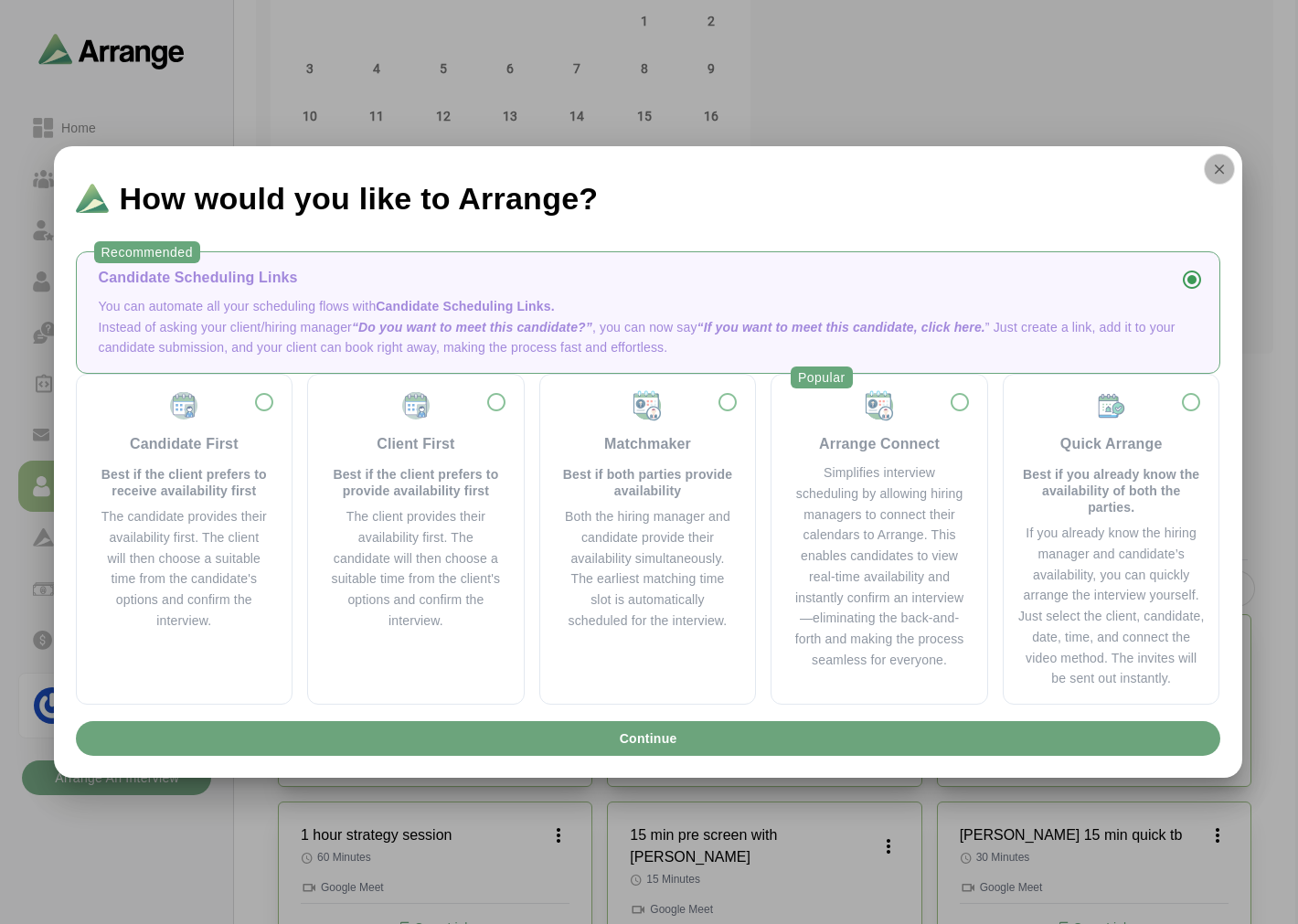
click at [1214, 180] on button "button" at bounding box center [1219, 169] width 31 height 31
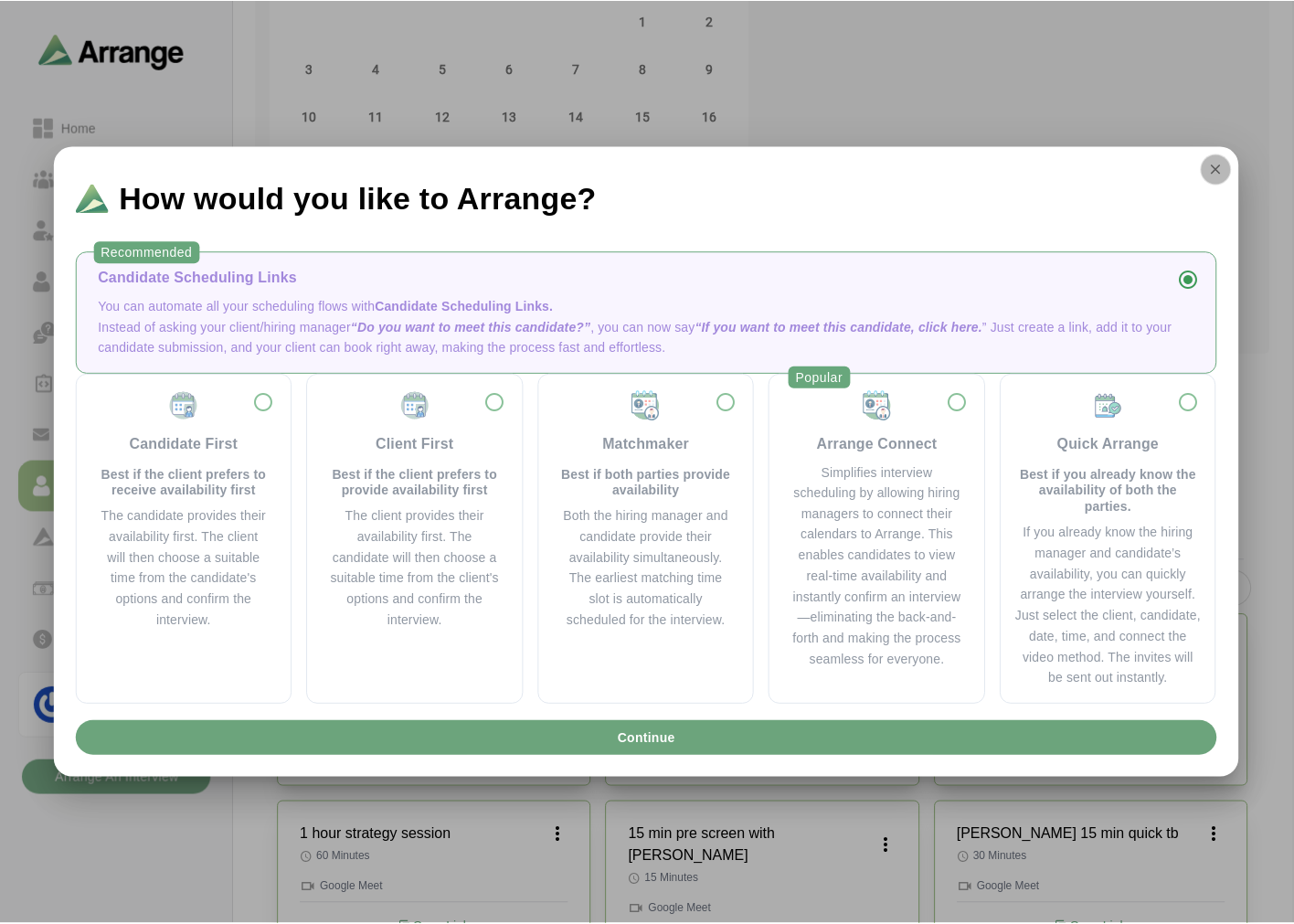
scroll to position [186, 0]
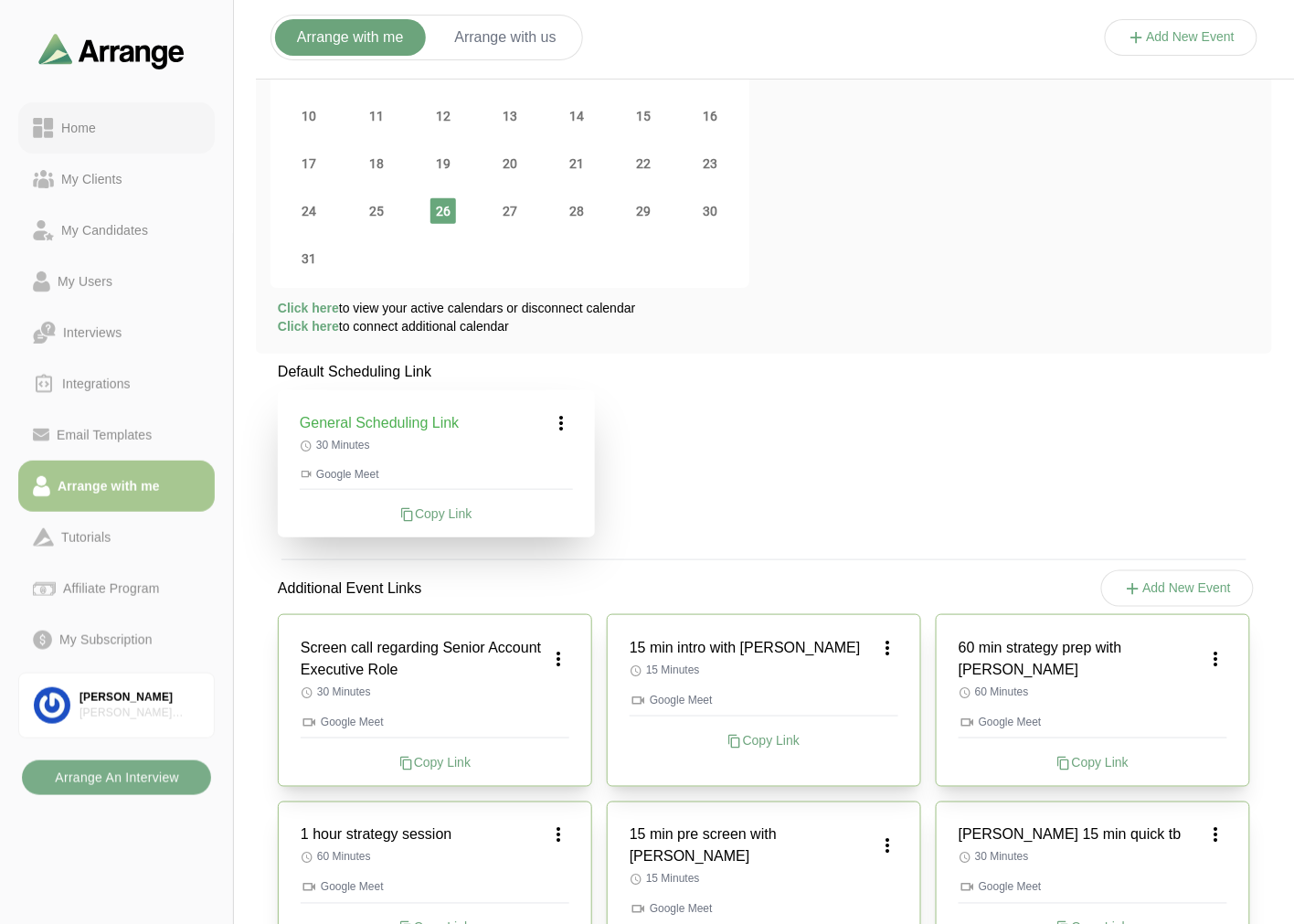
click at [130, 137] on div "Home" at bounding box center [116, 128] width 168 height 22
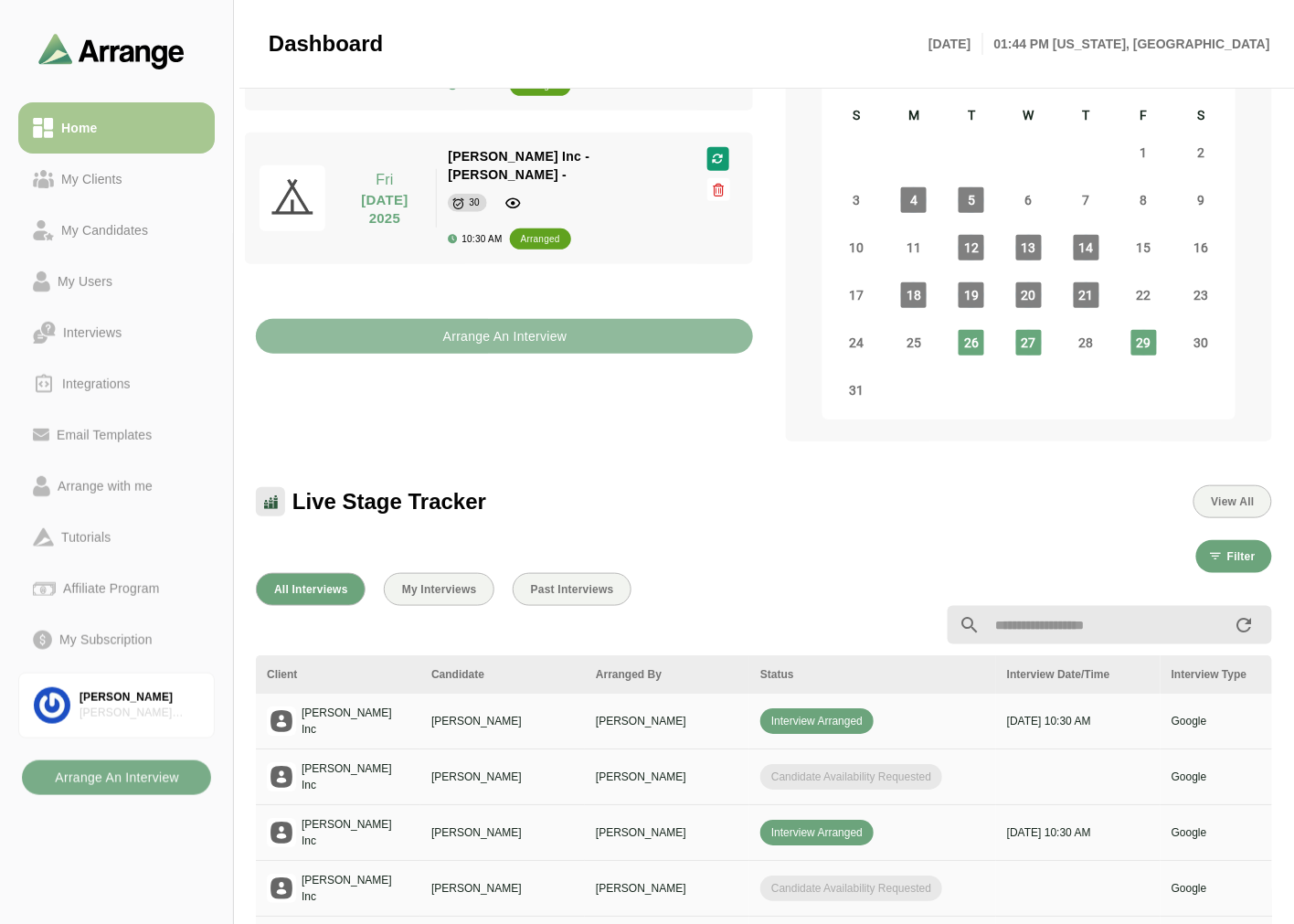
click at [512, 319] on b "Arrange An Interview" at bounding box center [505, 335] width 125 height 35
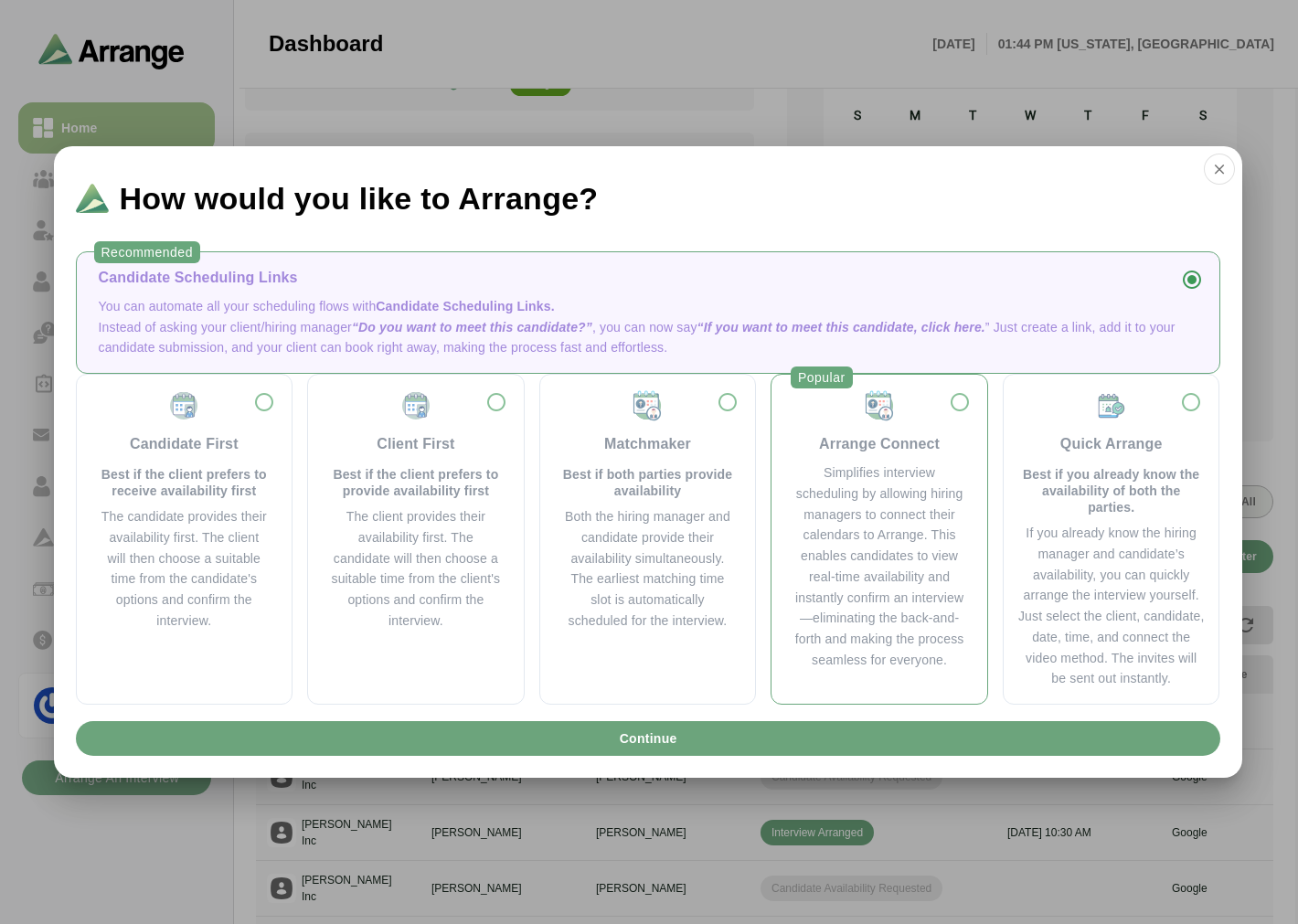
click at [926, 503] on div "Simplifies interview scheduling by allowing hiring managers to connect their ca…" at bounding box center [879, 567] width 172 height 208
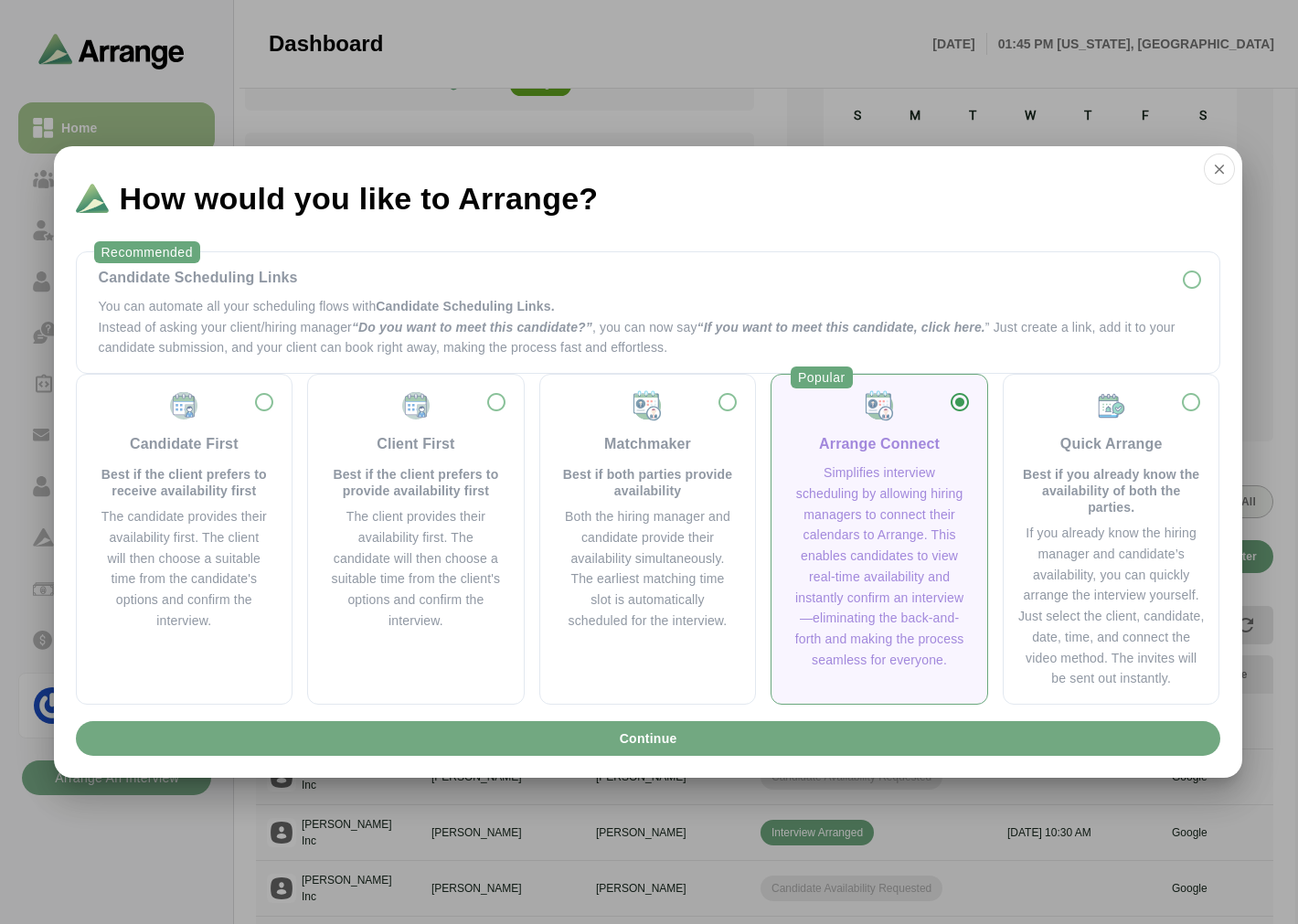
click at [596, 734] on button "Continue" at bounding box center [647, 738] width 1144 height 35
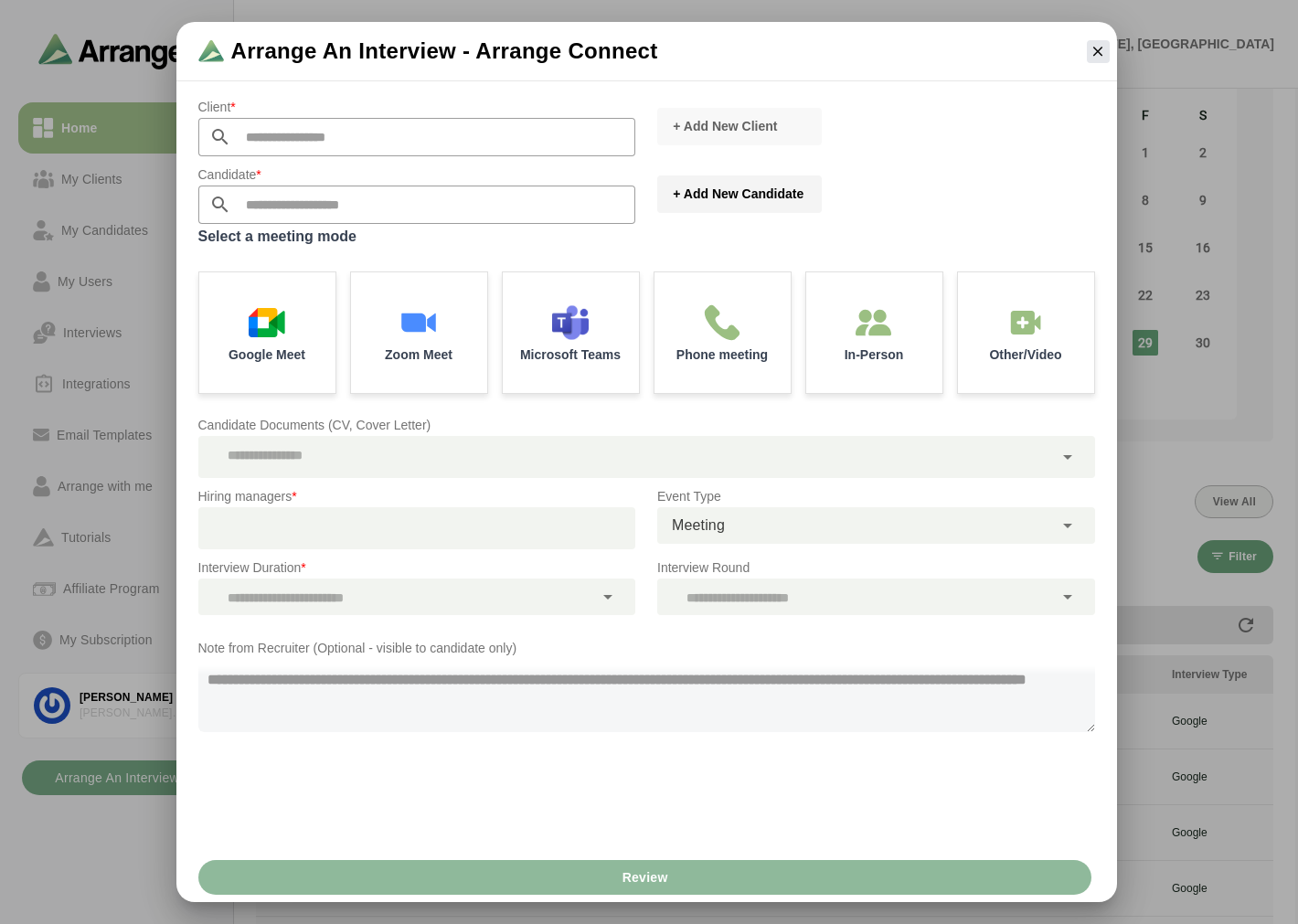
click at [724, 197] on span "+ Add New Candidate" at bounding box center [737, 194] width 132 height 18
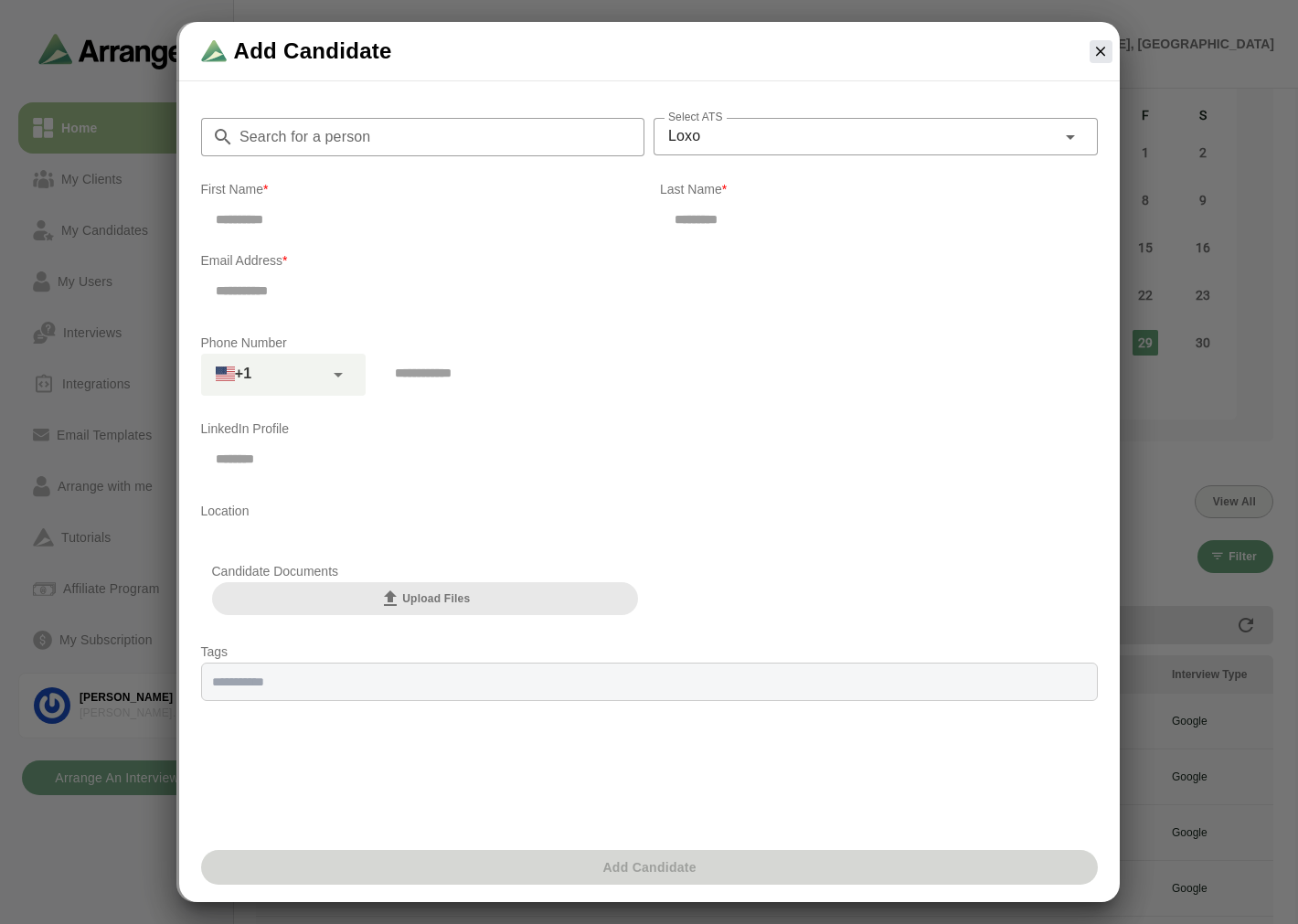
click at [350, 143] on input "Search for a person" at bounding box center [440, 137] width 411 height 39
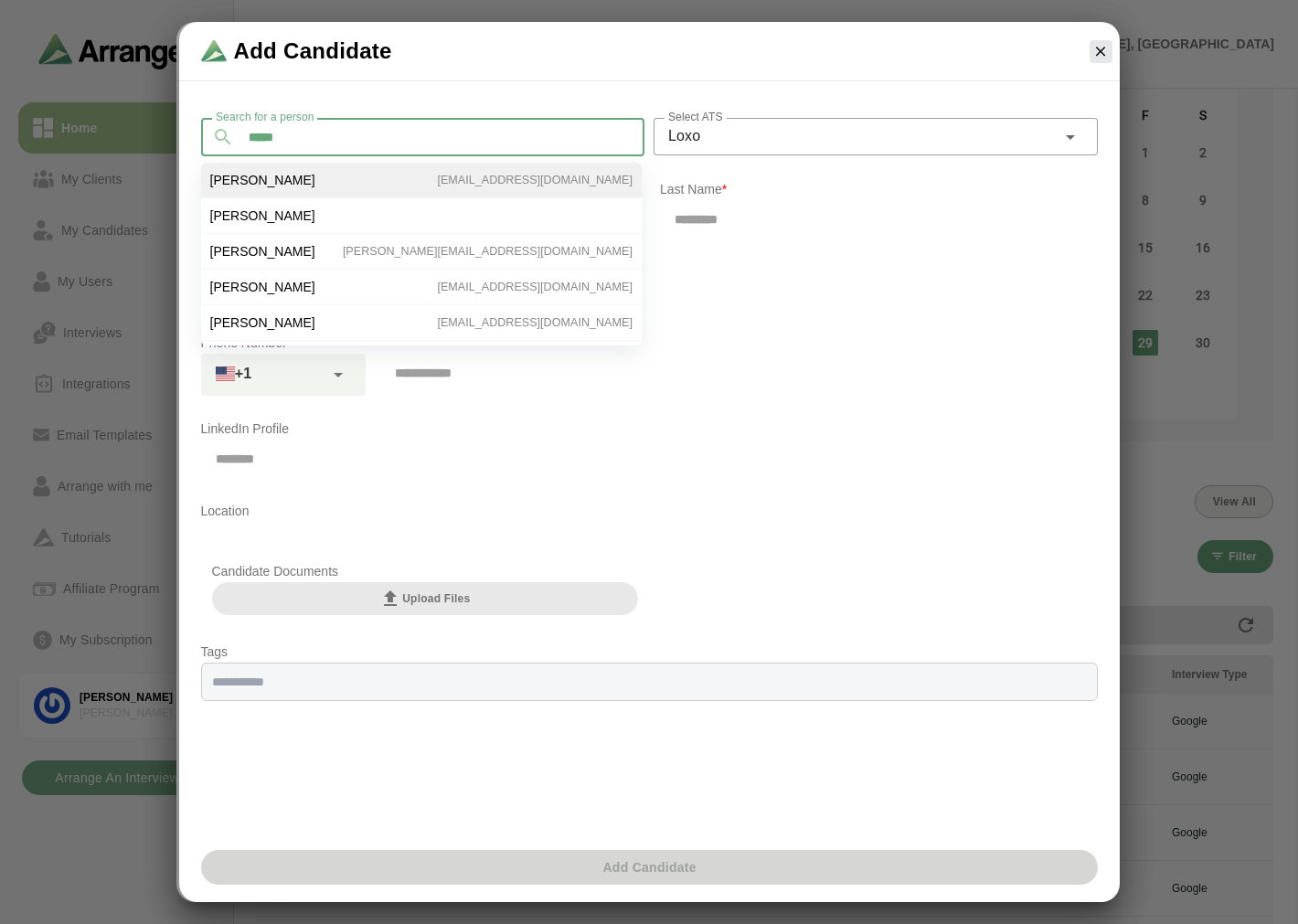
type input "*****"
click at [300, 183] on li "[PERSON_NAME] [EMAIL_ADDRESS][DOMAIN_NAME]" at bounding box center [422, 181] width 441 height 36
type input "***"
type input "*****"
type input "**********"
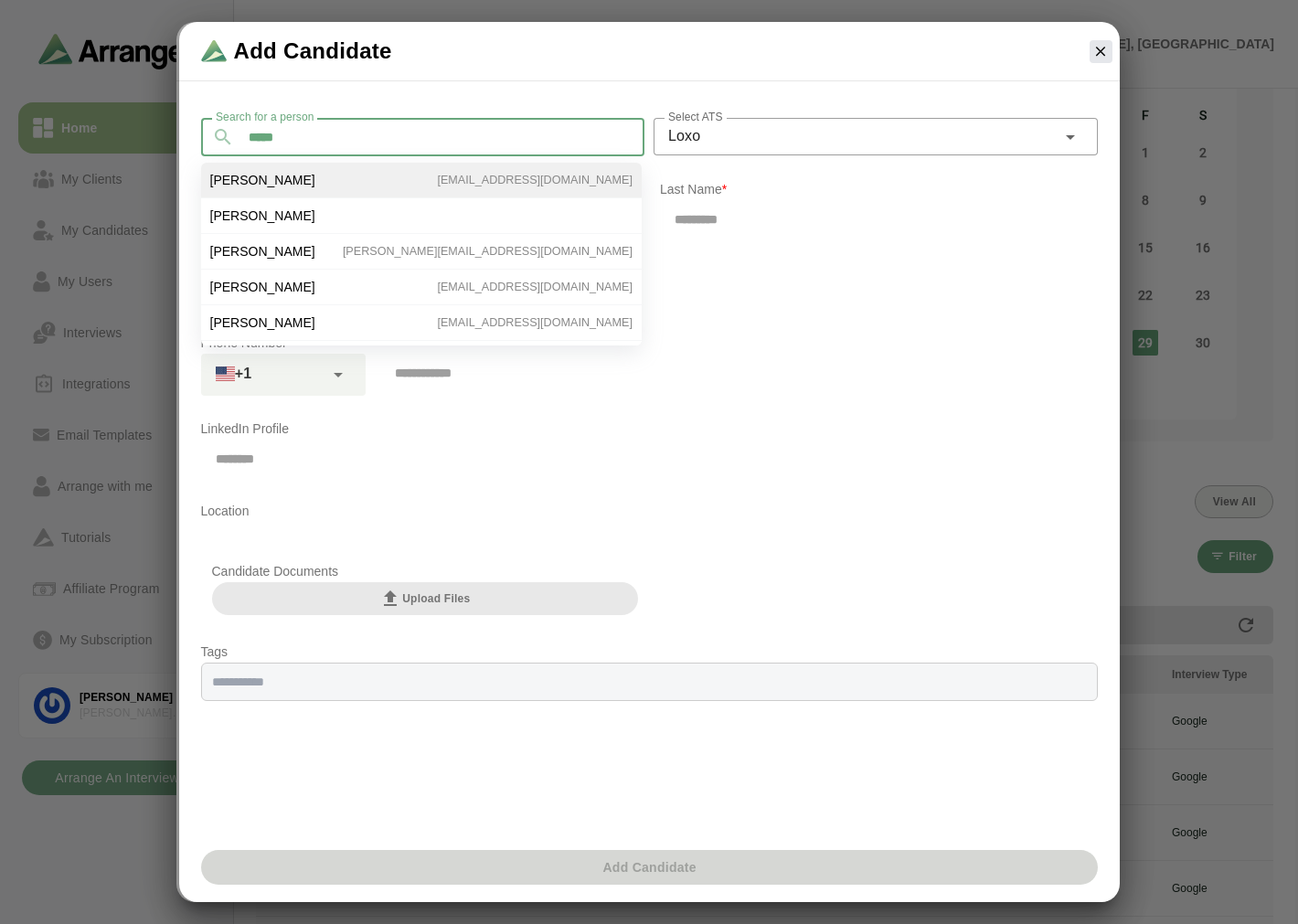
type input "**********"
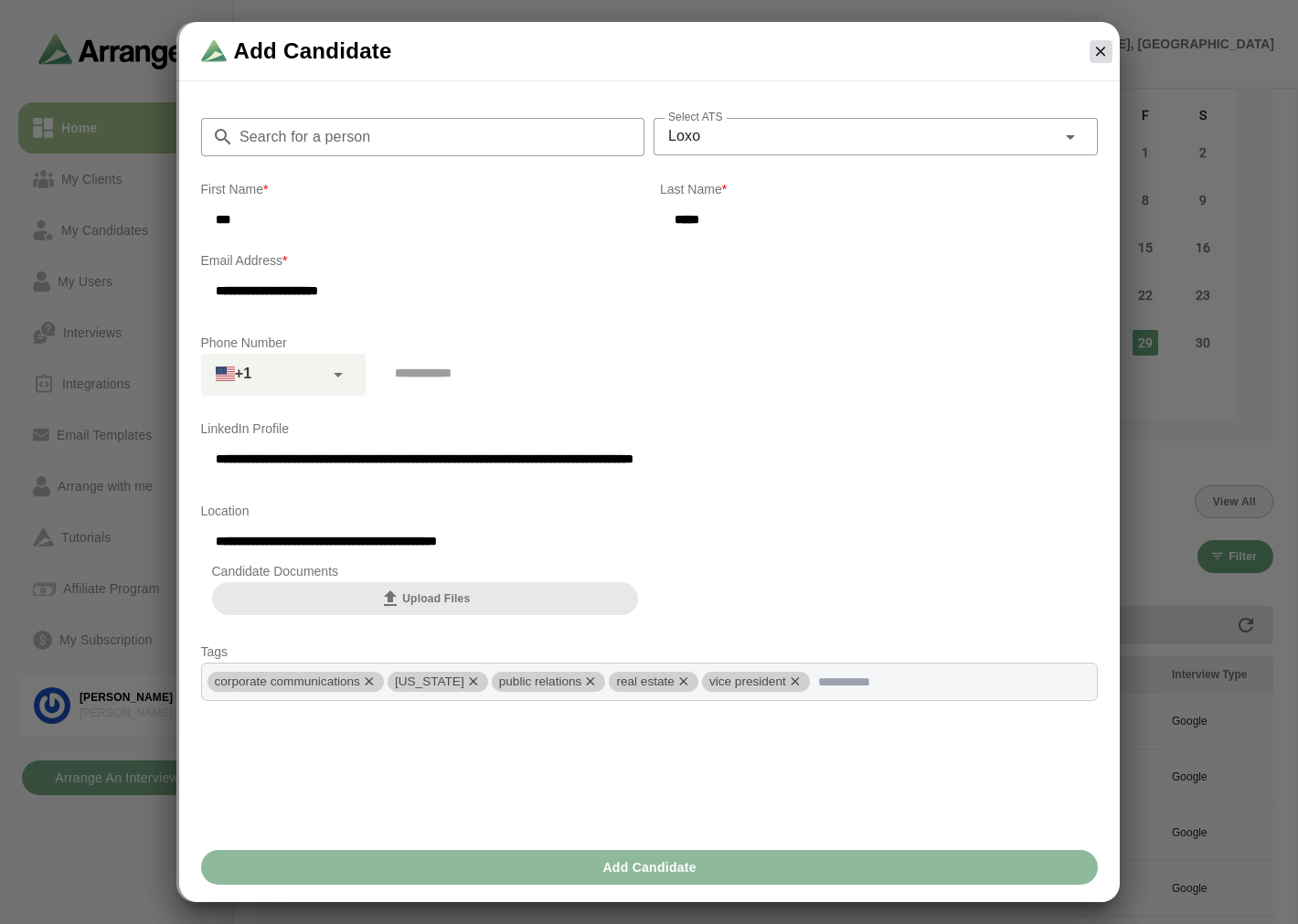
click at [1098, 47] on icon "button" at bounding box center [1101, 51] width 17 height 17
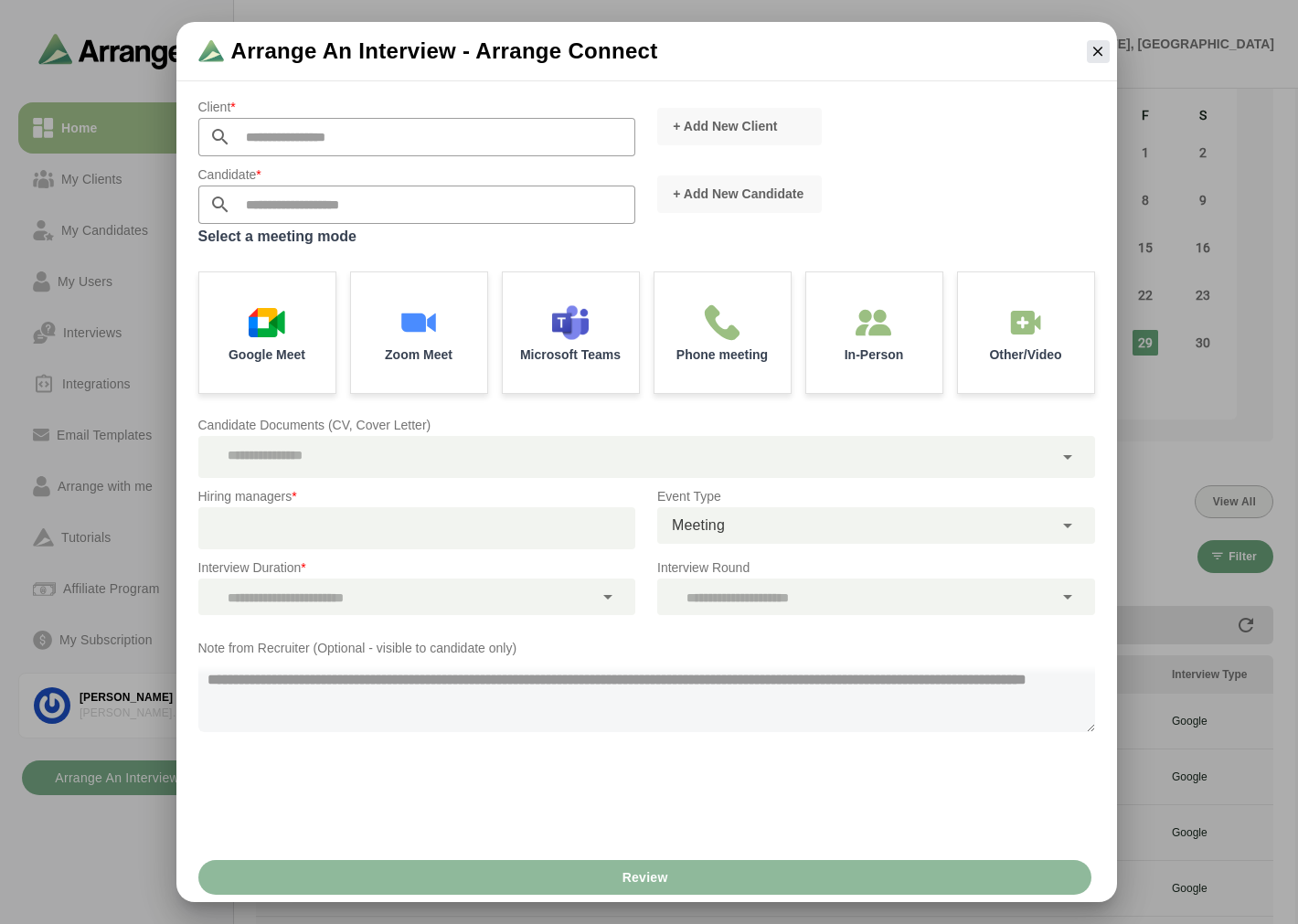
click at [286, 141] on input "text" at bounding box center [434, 137] width 405 height 39
click at [258, 160] on li "[PERSON_NAME] Inc" at bounding box center [415, 164] width 433 height 35
type input "*******"
click at [284, 198] on input "text" at bounding box center [434, 204] width 405 height 39
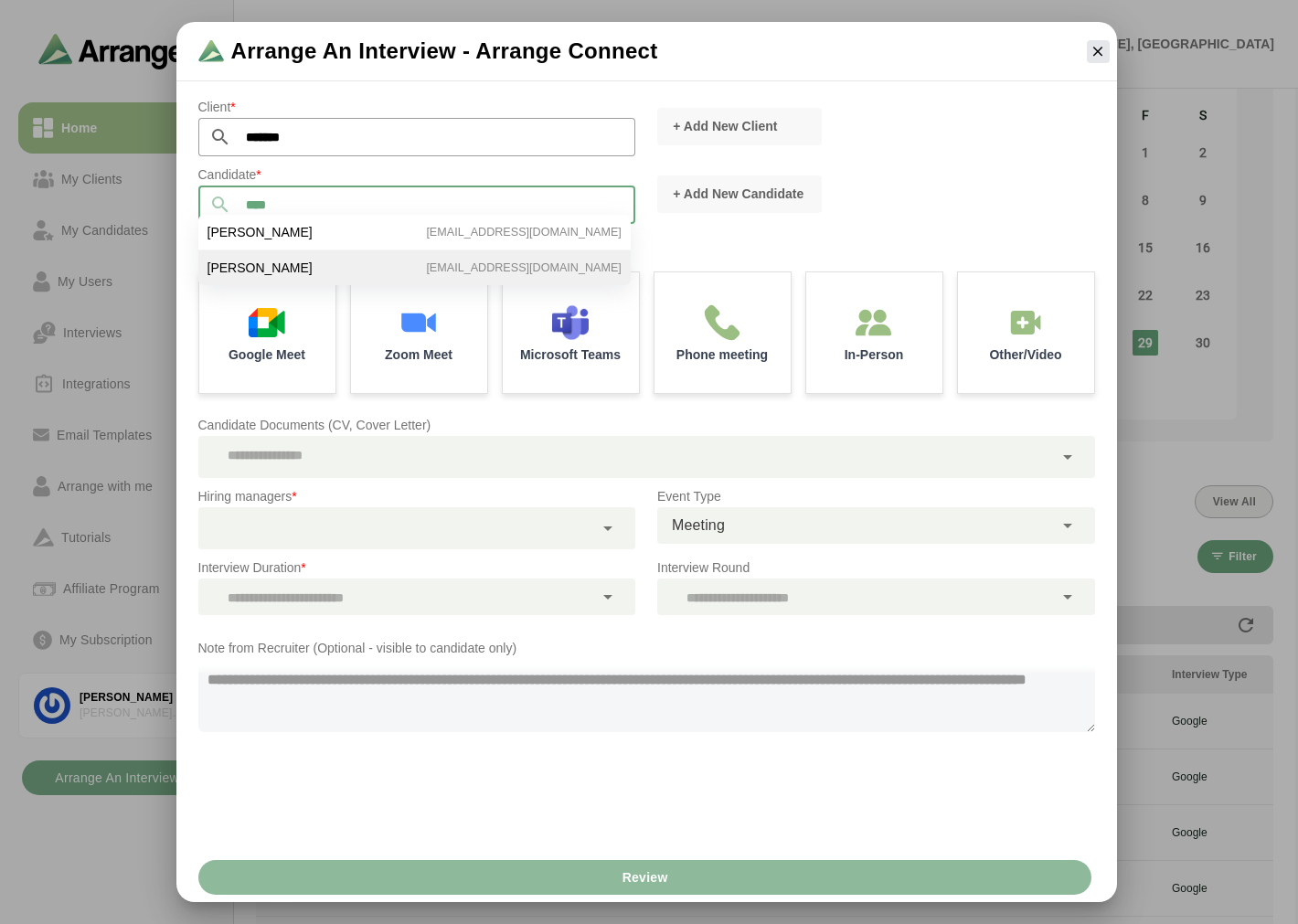
click at [285, 260] on li "[PERSON_NAME] [EMAIL_ADDRESS][DOMAIN_NAME]" at bounding box center [415, 267] width 433 height 35
type input "**********"
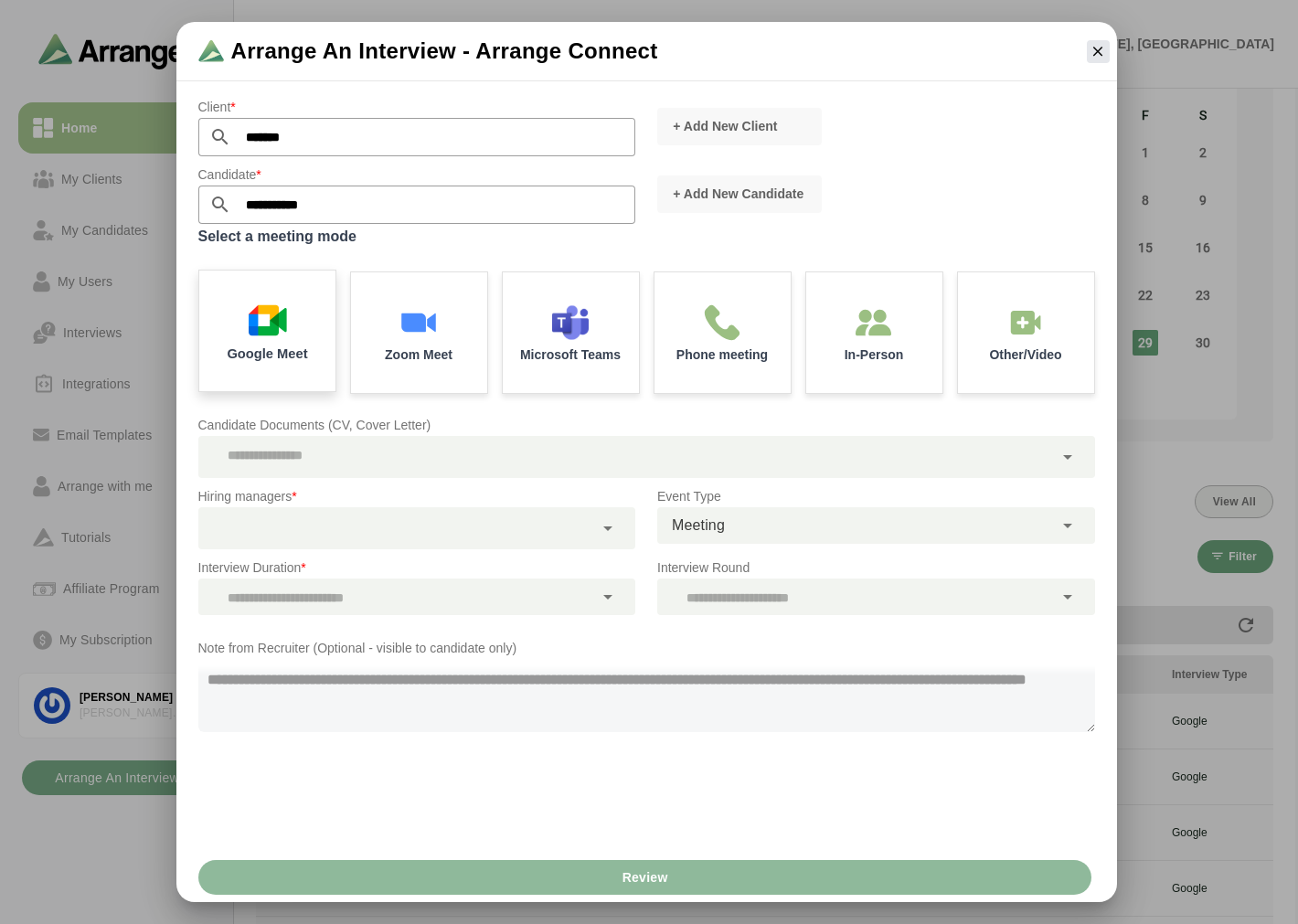
click at [281, 325] on img at bounding box center [267, 320] width 39 height 39
click at [345, 526] on div at bounding box center [396, 528] width 396 height 42
click at [286, 411] on div "Candidate Documents (CV, Cover Letter)" at bounding box center [647, 446] width 919 height 86
click at [1094, 43] on icon "button" at bounding box center [1098, 51] width 17 height 17
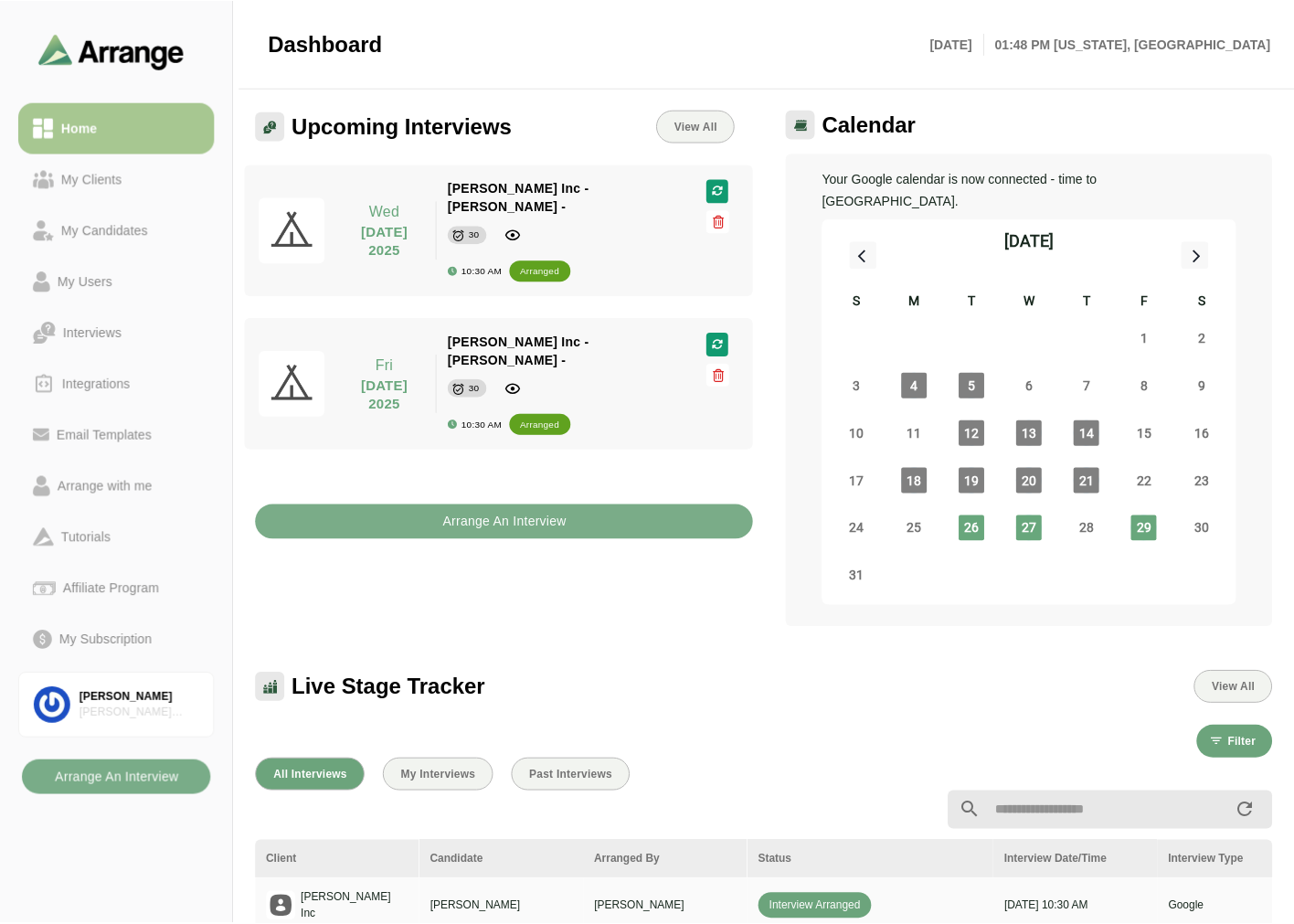
scroll to position [186, 0]
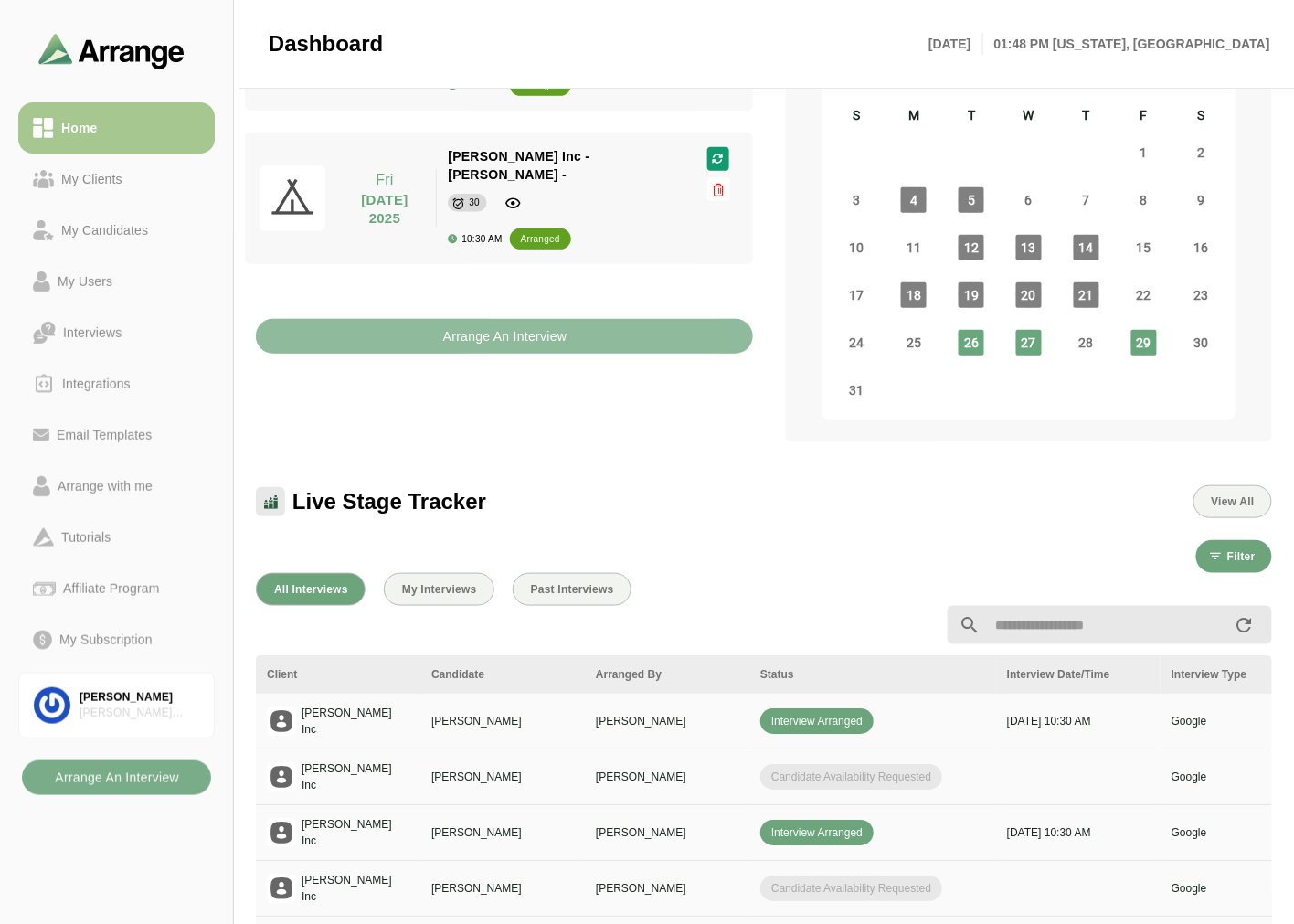
click at [531, 319] on b "Arrange An Interview" at bounding box center [505, 335] width 125 height 35
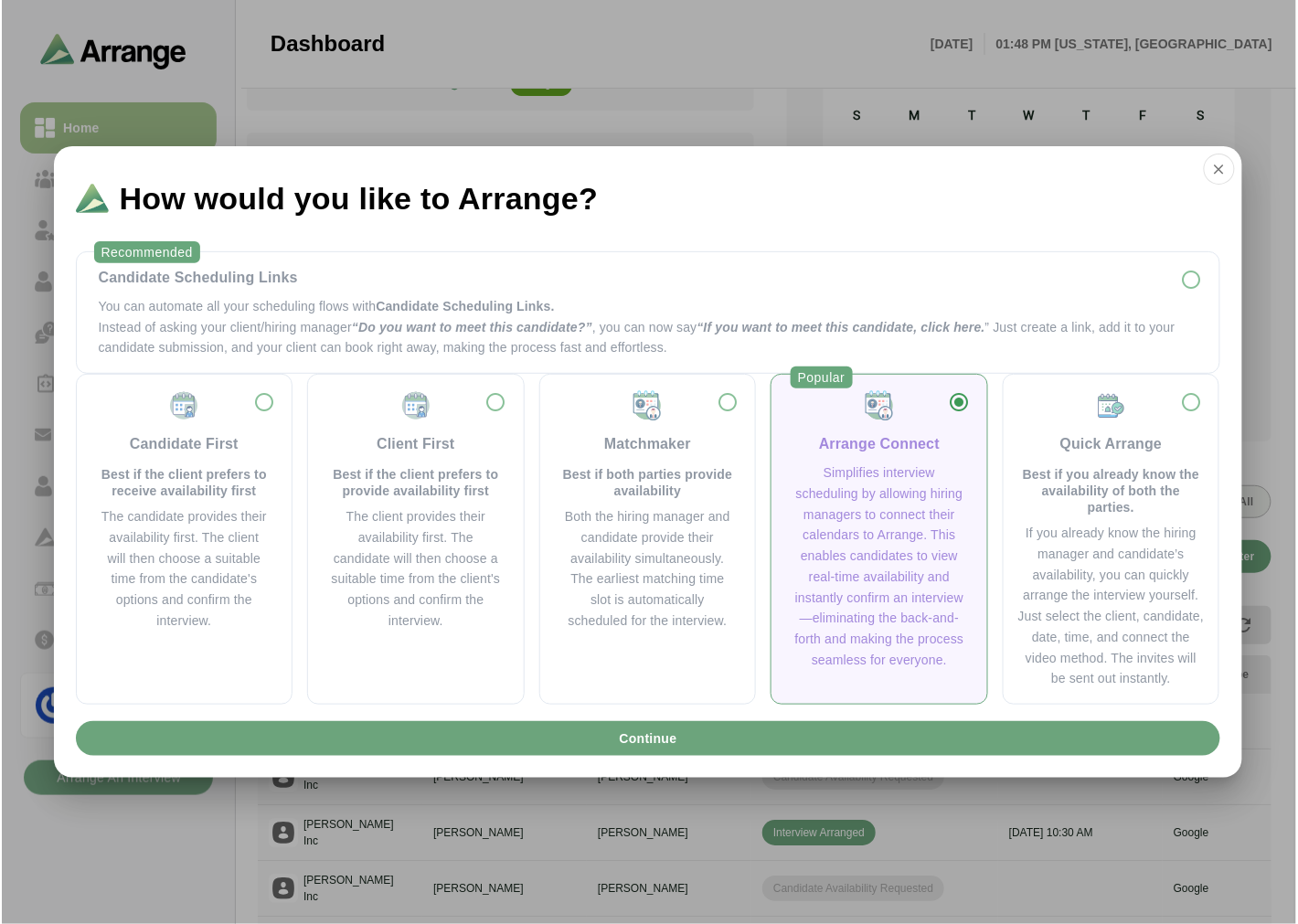
scroll to position [0, 0]
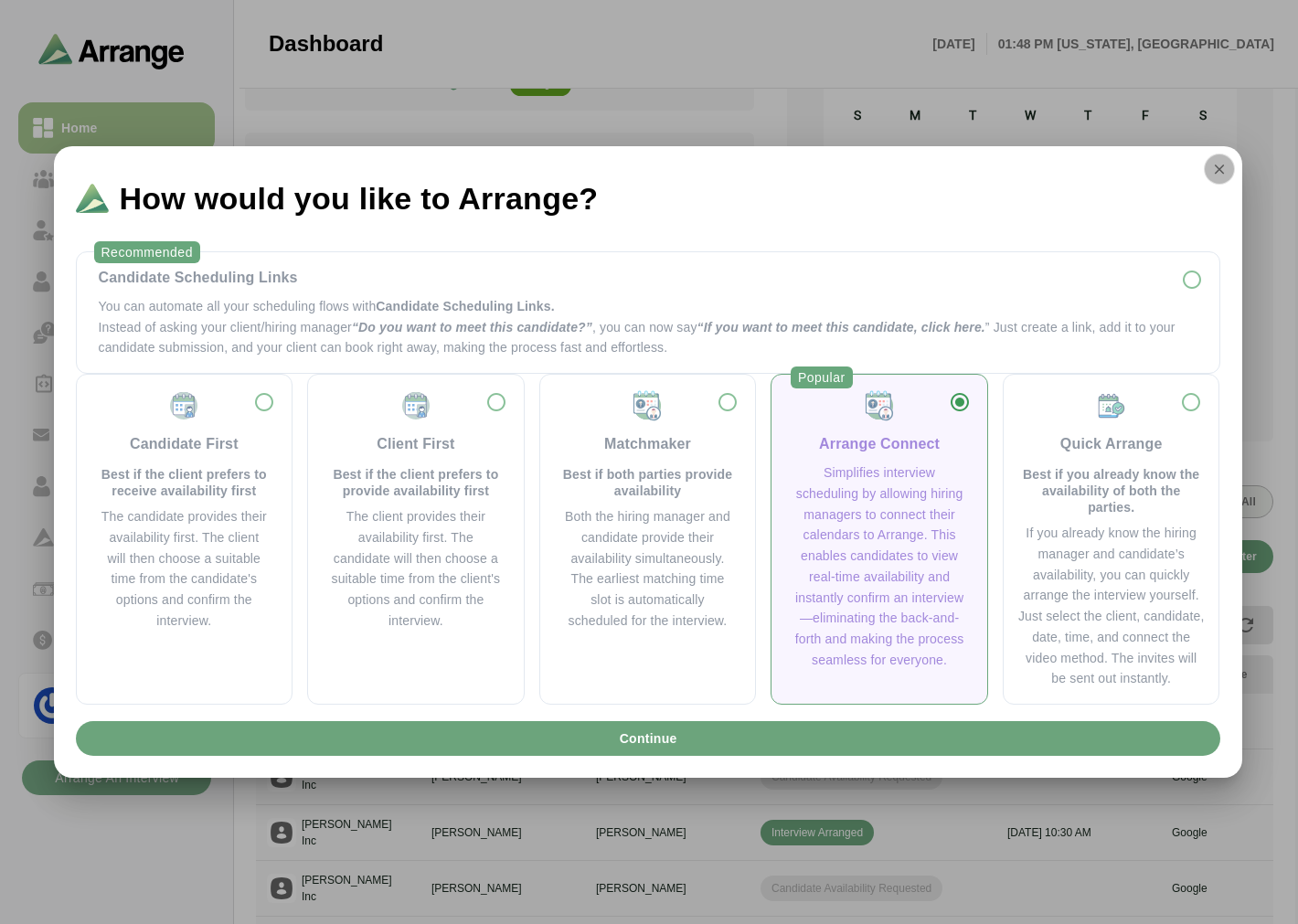
click at [1225, 161] on icon "button" at bounding box center [1219, 169] width 17 height 17
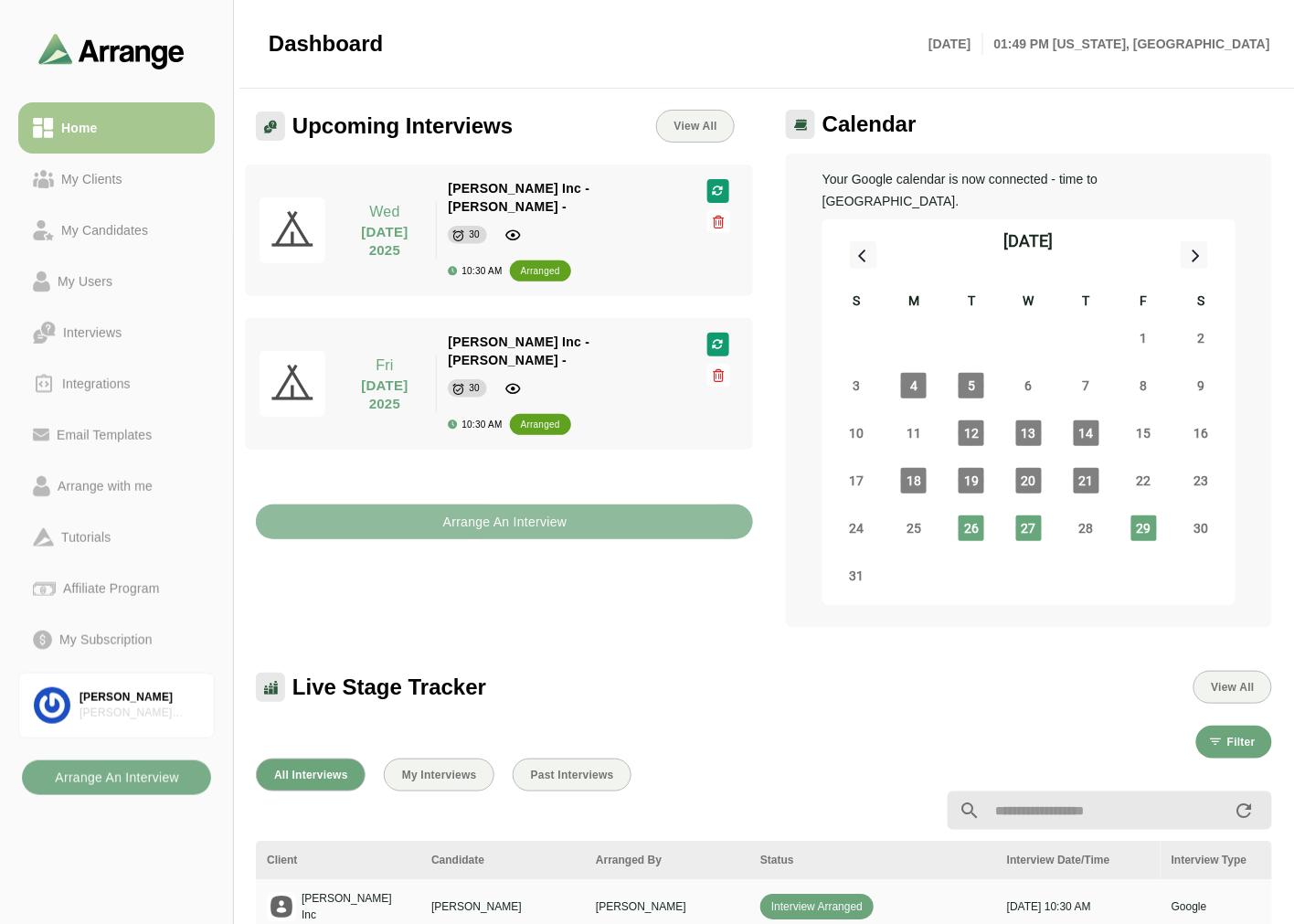
click at [539, 504] on b "Arrange An Interview" at bounding box center [505, 521] width 125 height 35
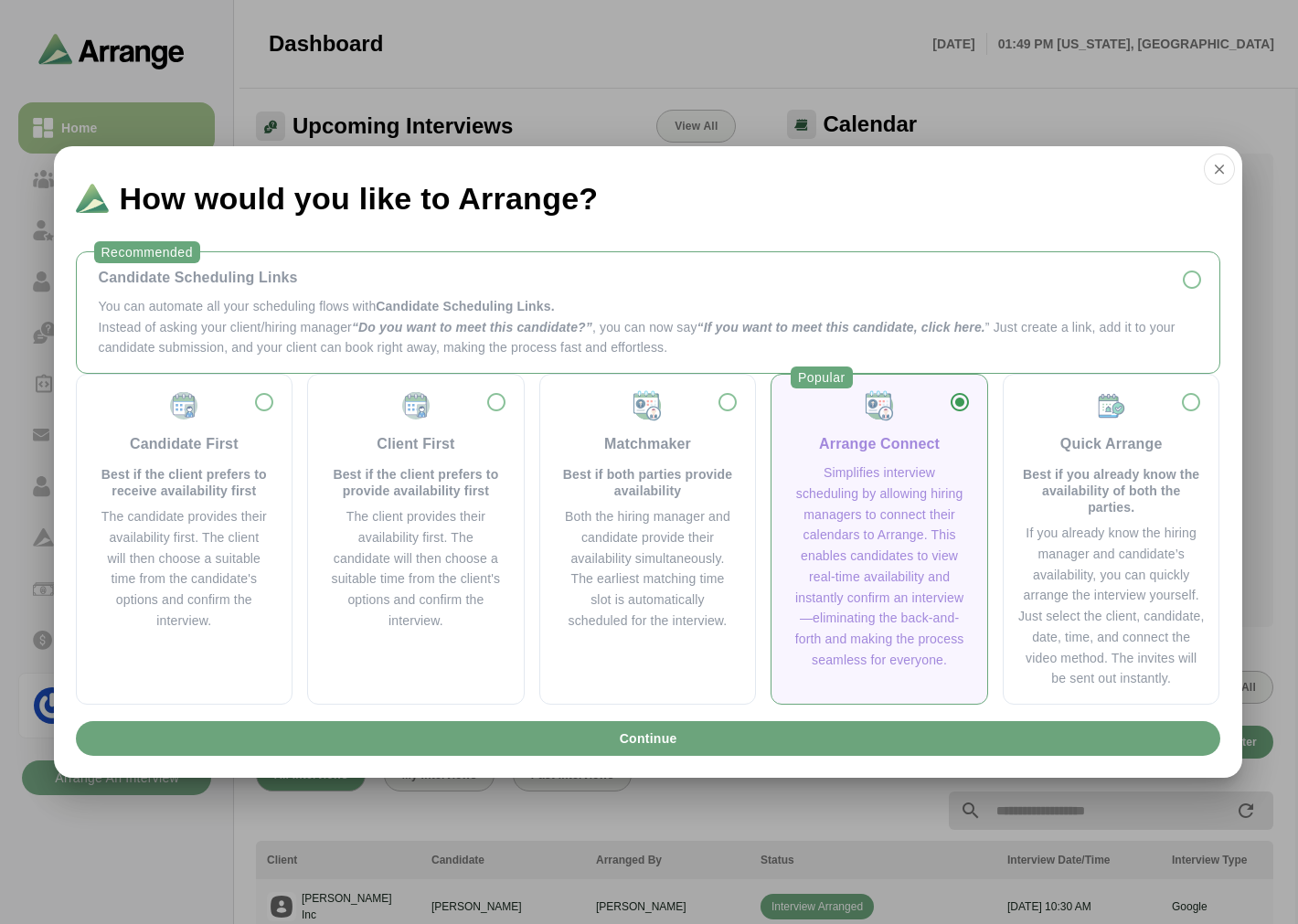
click at [302, 309] on p "You can automate all your scheduling flows with Candidate Scheduling Links." at bounding box center [647, 306] width 1099 height 21
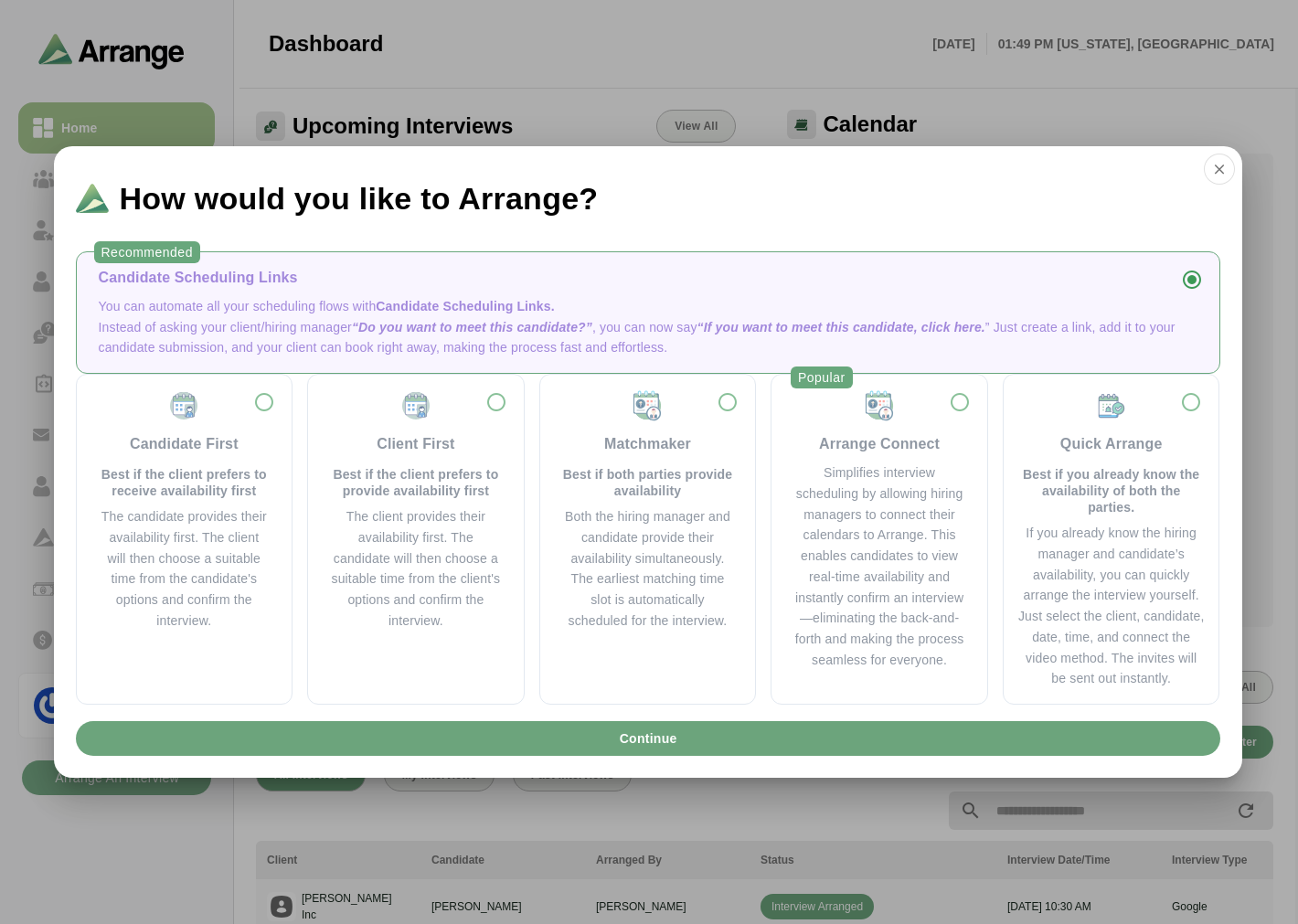
click at [525, 326] on span "“Do you want to meet this candidate?”" at bounding box center [472, 327] width 240 height 15
click at [460, 309] on span "Candidate Scheduling Links." at bounding box center [465, 306] width 179 height 15
click at [531, 303] on span "Candidate Scheduling Links." at bounding box center [465, 306] width 179 height 15
click at [637, 732] on span "Continue" at bounding box center [647, 738] width 59 height 35
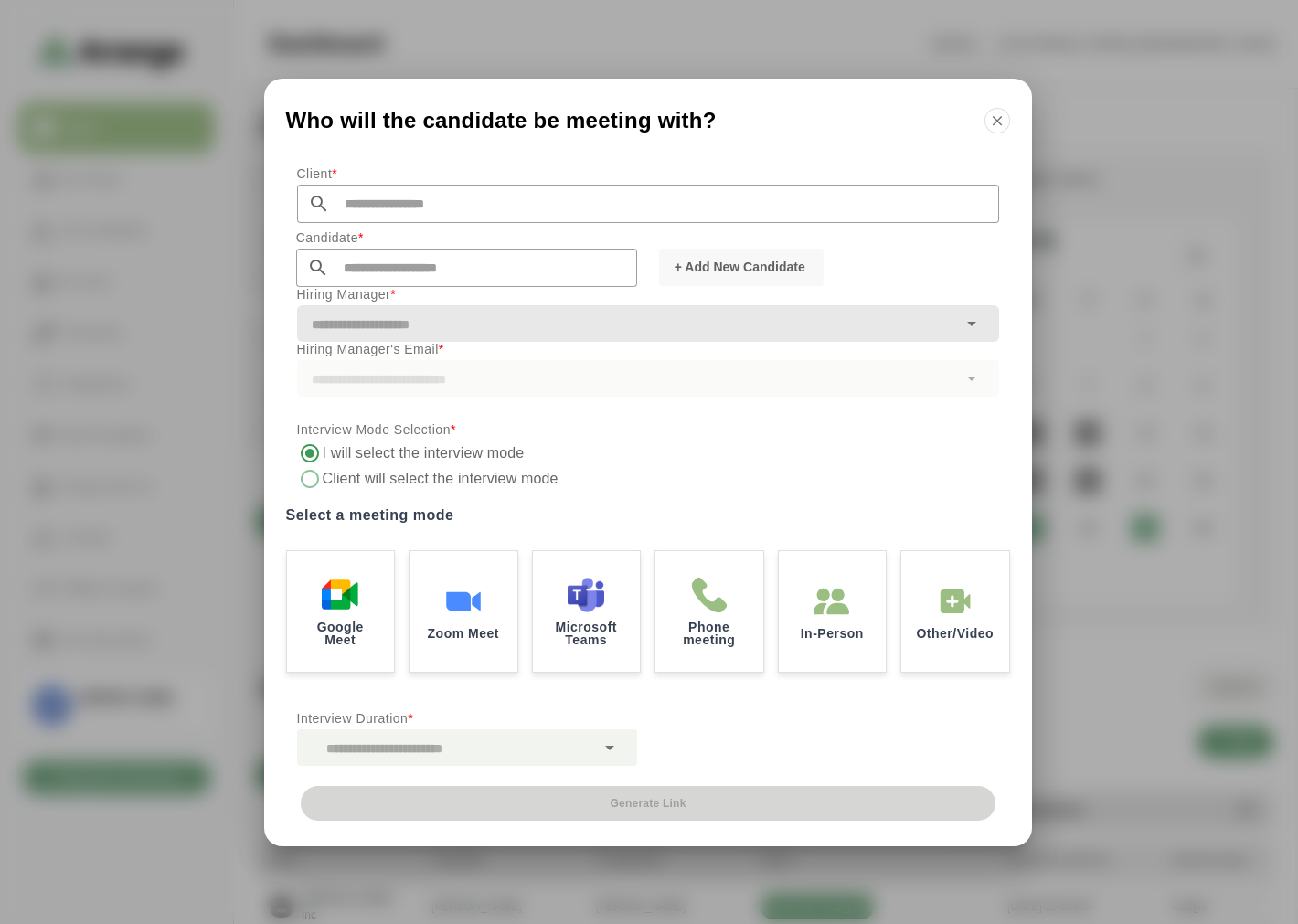
click at [363, 192] on input "text" at bounding box center [665, 203] width 669 height 39
click at [359, 232] on li "[PERSON_NAME] Inc" at bounding box center [473, 233] width 353 height 38
type input "*******"
click at [384, 265] on input "text" at bounding box center [483, 268] width 308 height 39
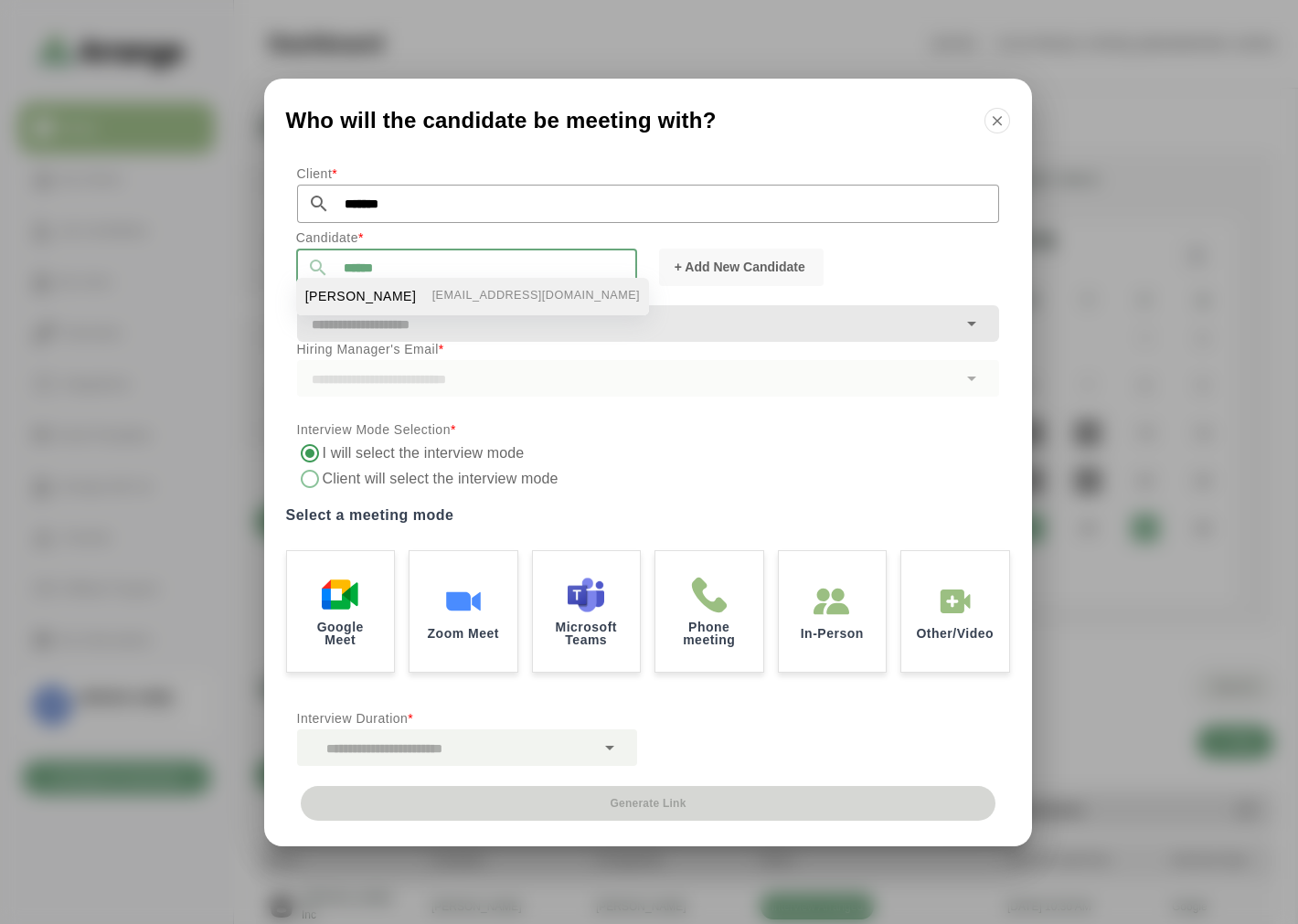
click at [353, 299] on span "[PERSON_NAME]" at bounding box center [361, 296] width 111 height 19
type input "**********"
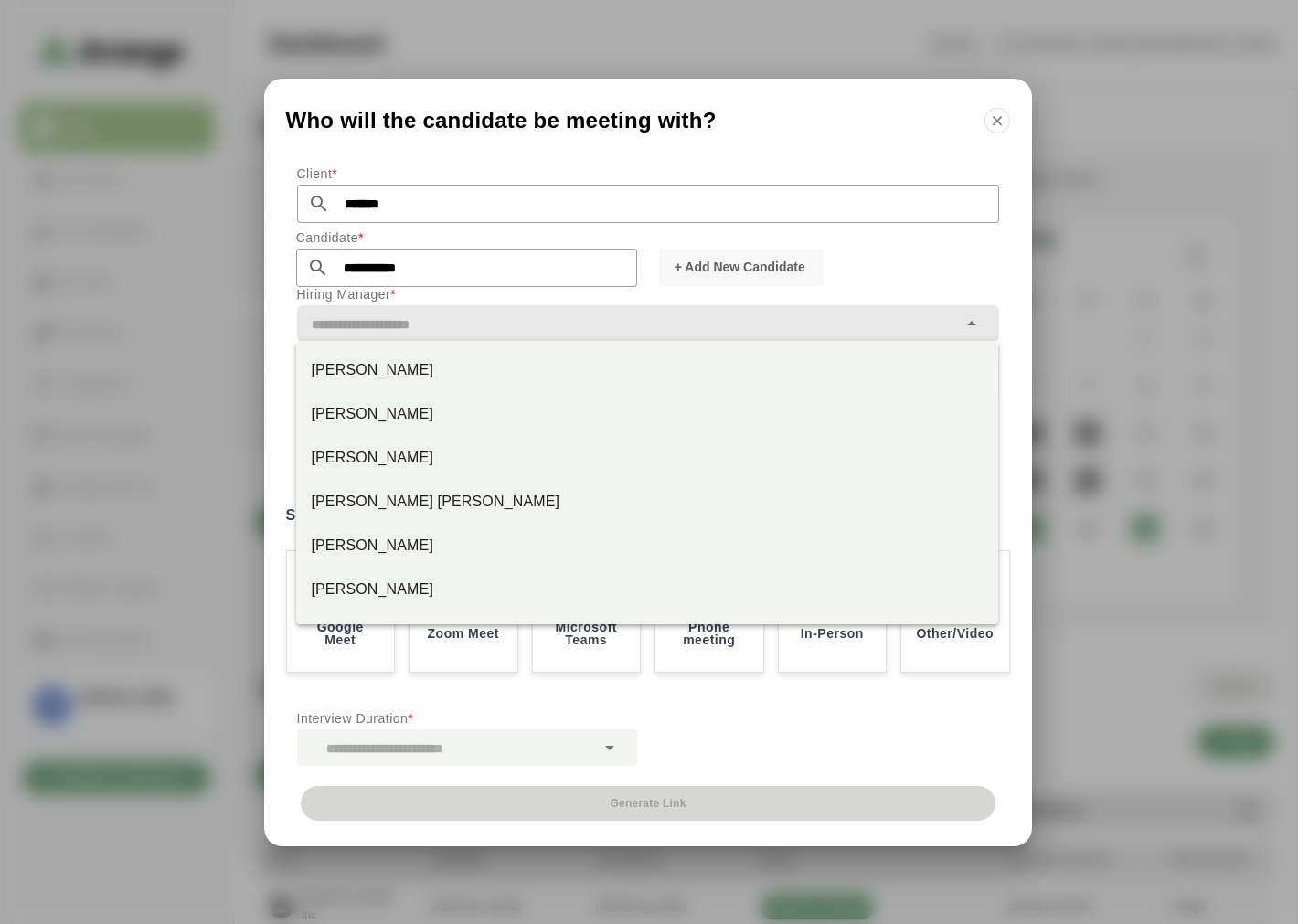
click at [487, 313] on input "text" at bounding box center [626, 325] width 660 height 26
click at [391, 366] on div "[PERSON_NAME]" at bounding box center [647, 370] width 673 height 22
type input "*********"
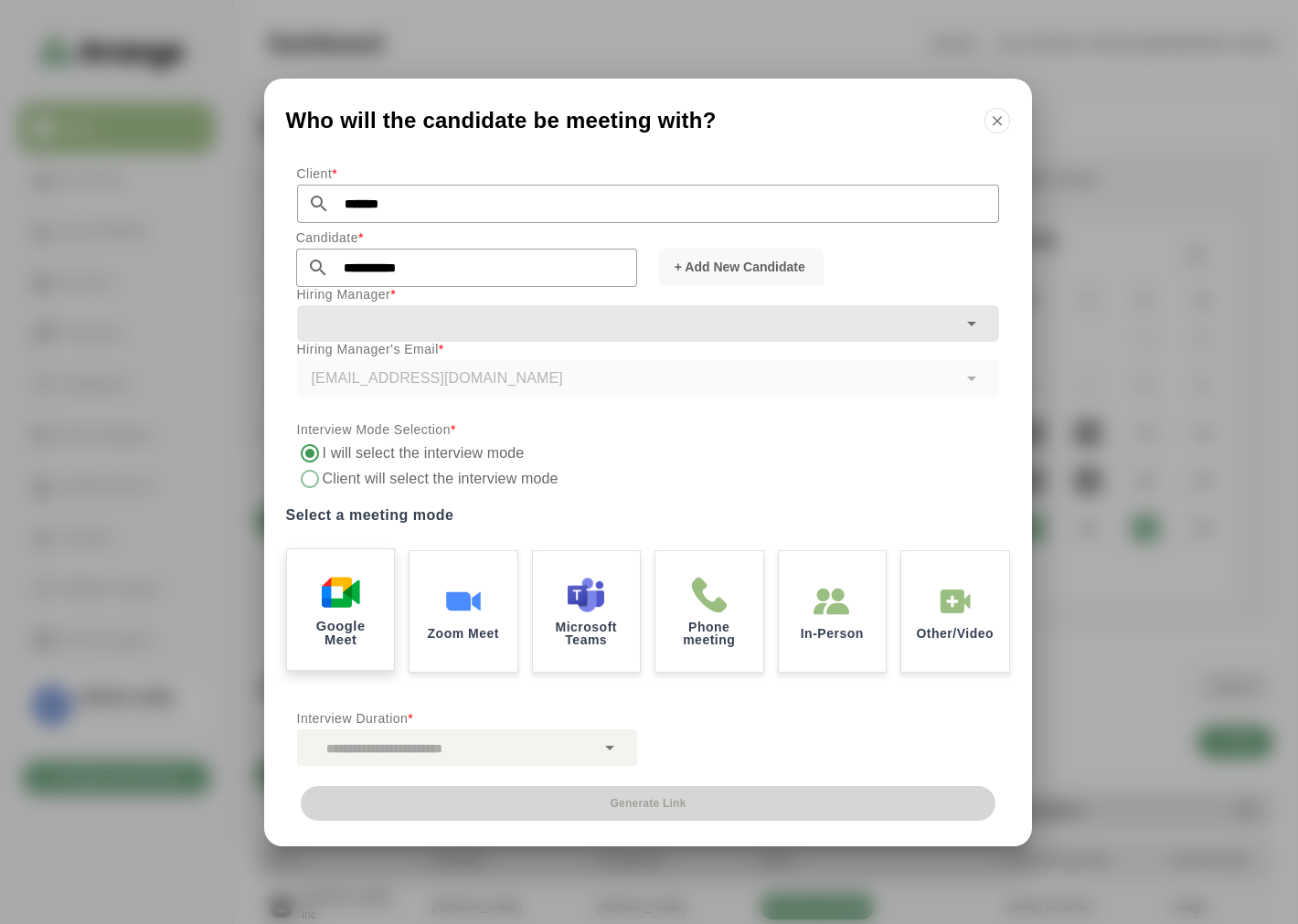
click at [331, 612] on div "Google Meet" at bounding box center [339, 609] width 112 height 127
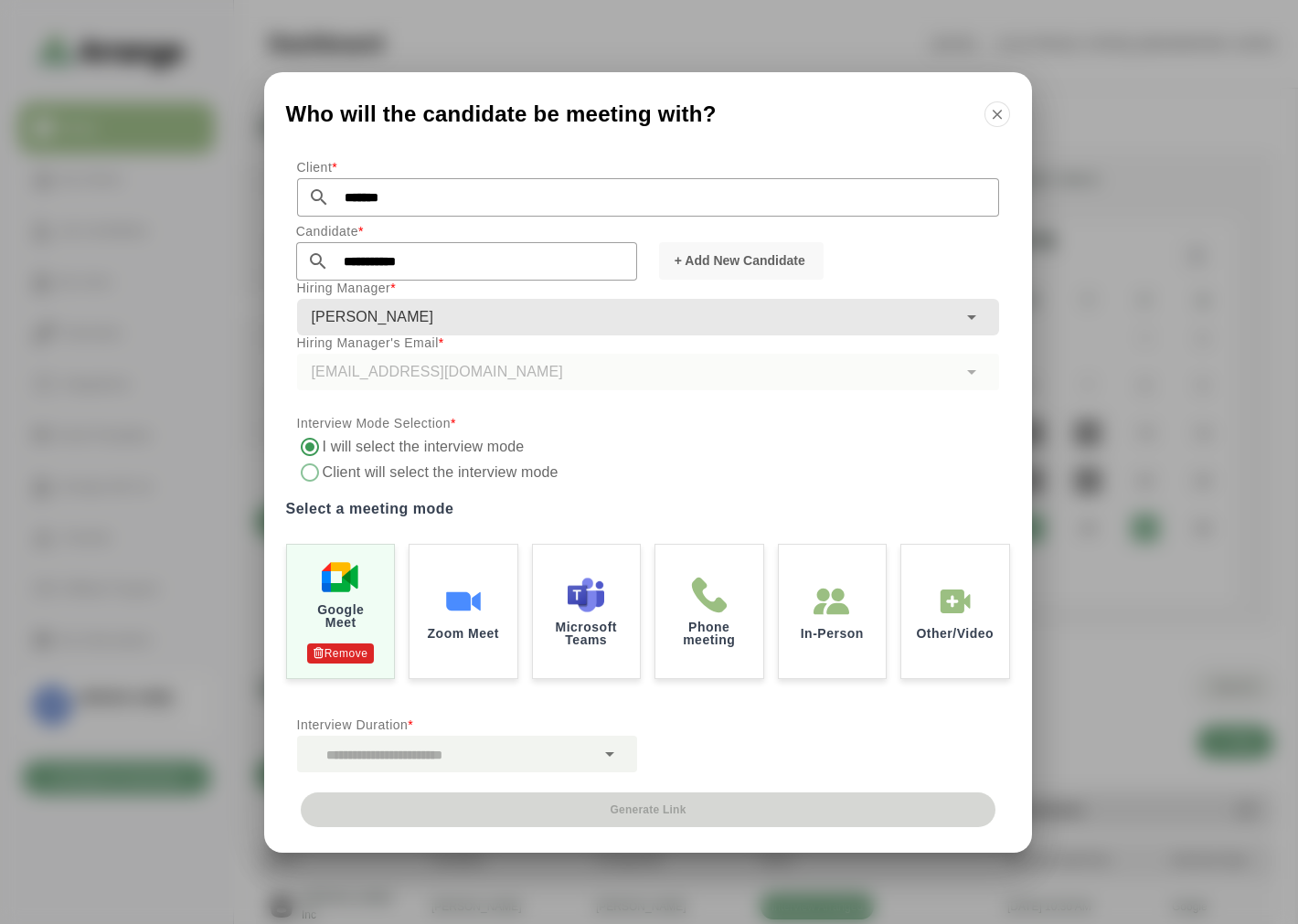
click at [440, 754] on div at bounding box center [446, 753] width 298 height 37
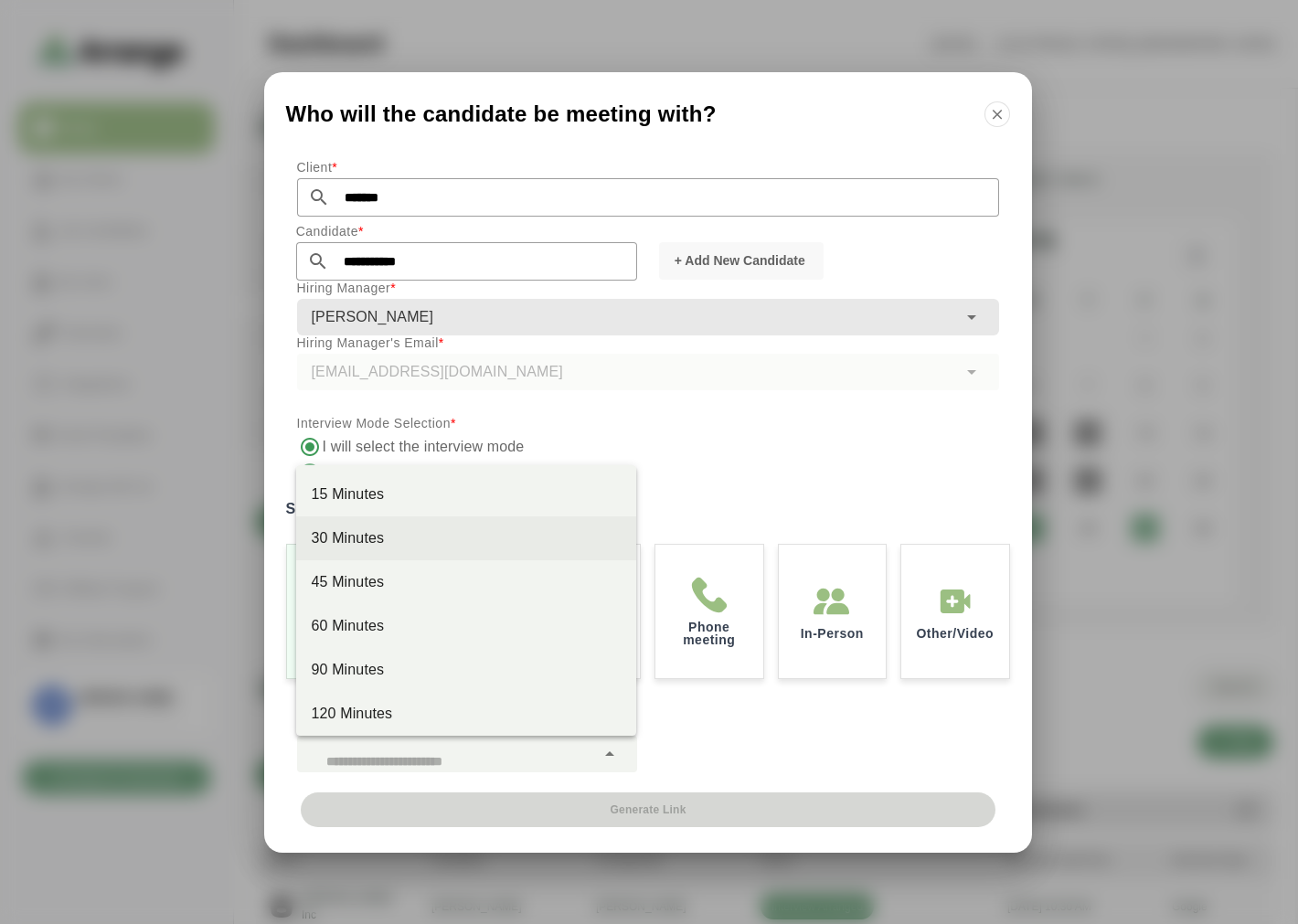
click at [357, 535] on div "30 Minutes" at bounding box center [465, 538] width 311 height 22
type input "**"
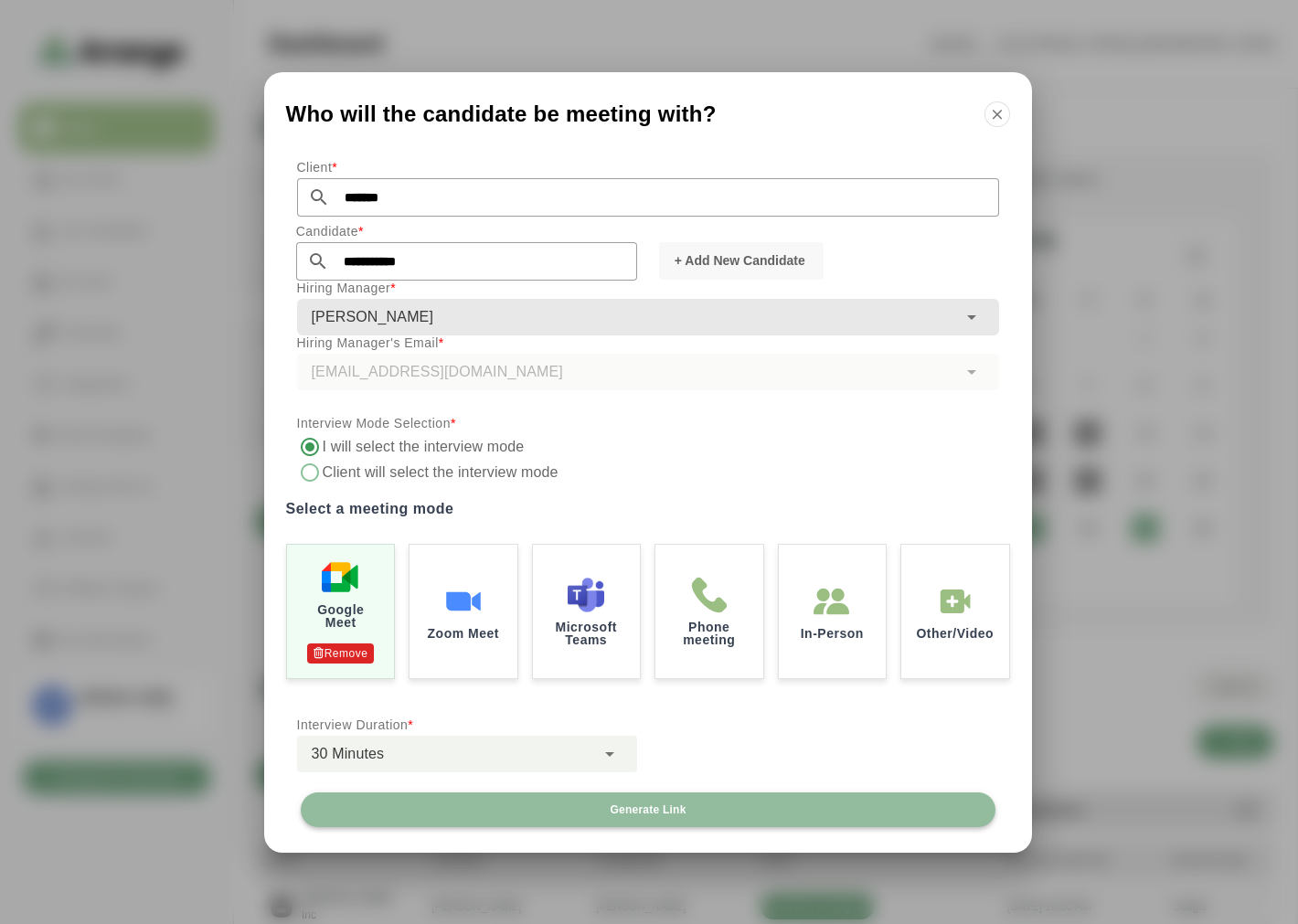
click at [658, 809] on span "Generate Link" at bounding box center [646, 810] width 76 height 15
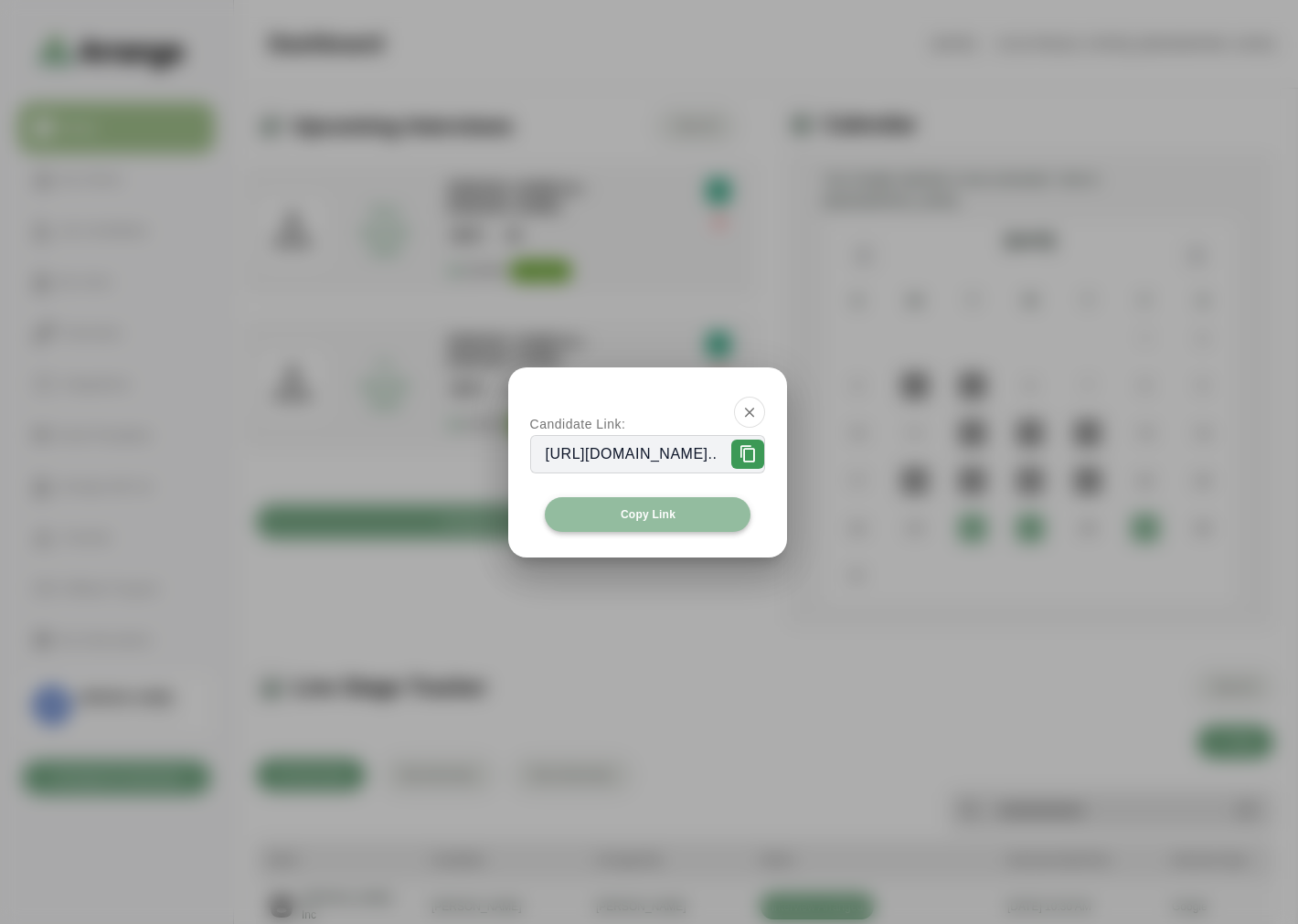
click at [622, 517] on span "Copy Link" at bounding box center [648, 514] width 56 height 15
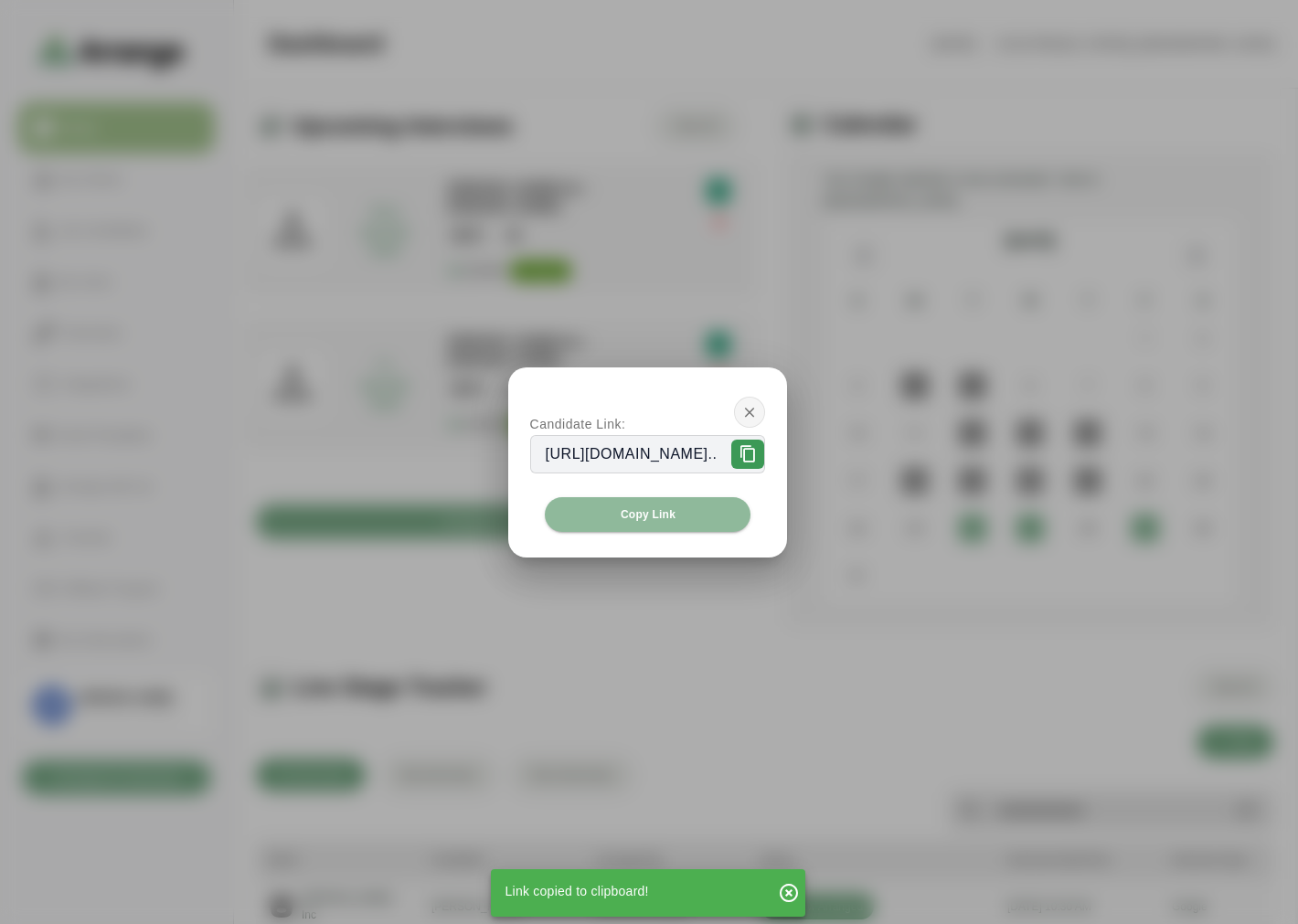
click at [758, 412] on icon "button" at bounding box center [749, 412] width 17 height 17
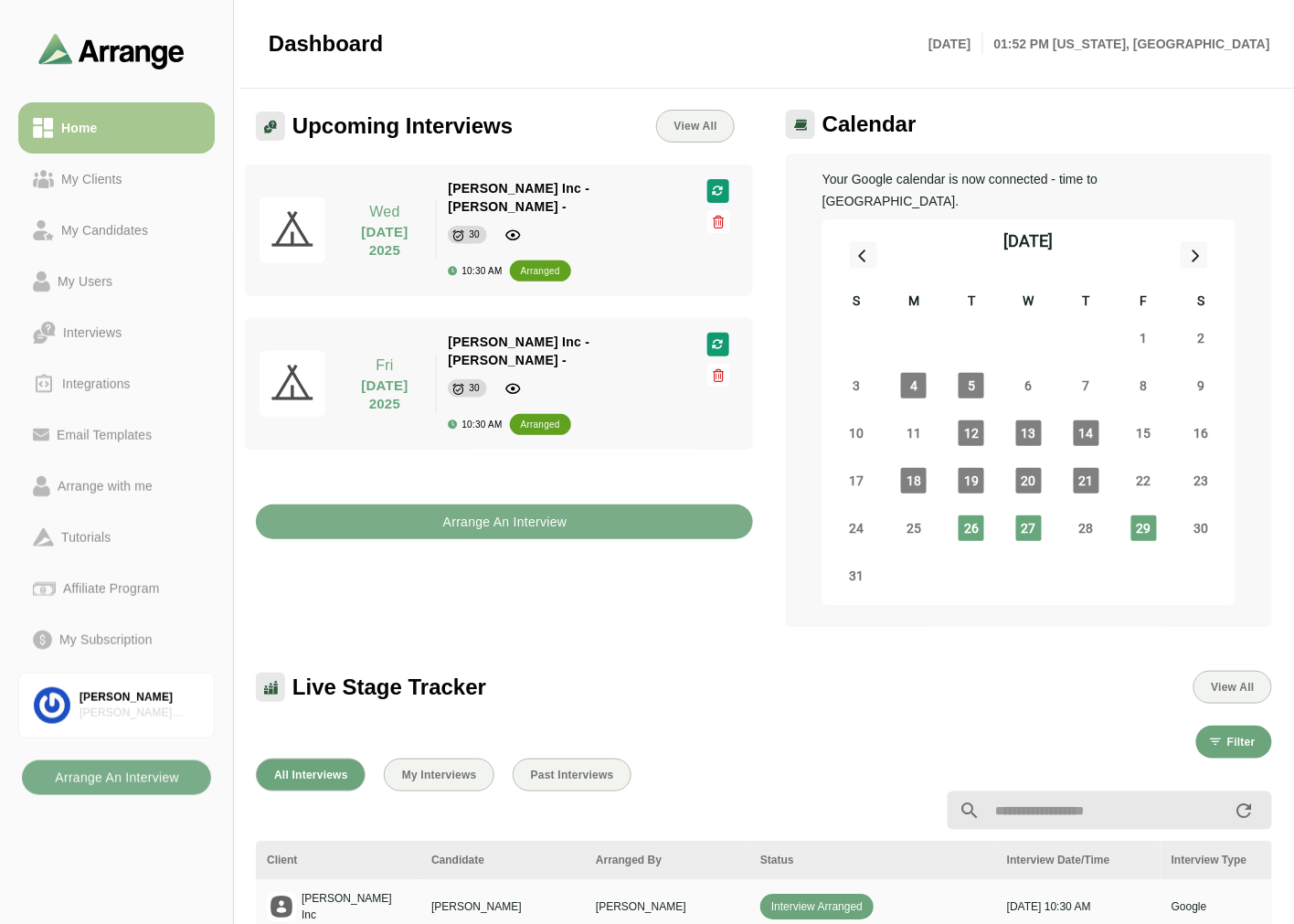
click at [454, 580] on div "Upcoming Interviews View All [DATE] [DATE] [PERSON_NAME] Inc - [PERSON_NAME] - …" at bounding box center [504, 367] width 519 height 539
click at [85, 169] on div "My Clients" at bounding box center [91, 179] width 75 height 22
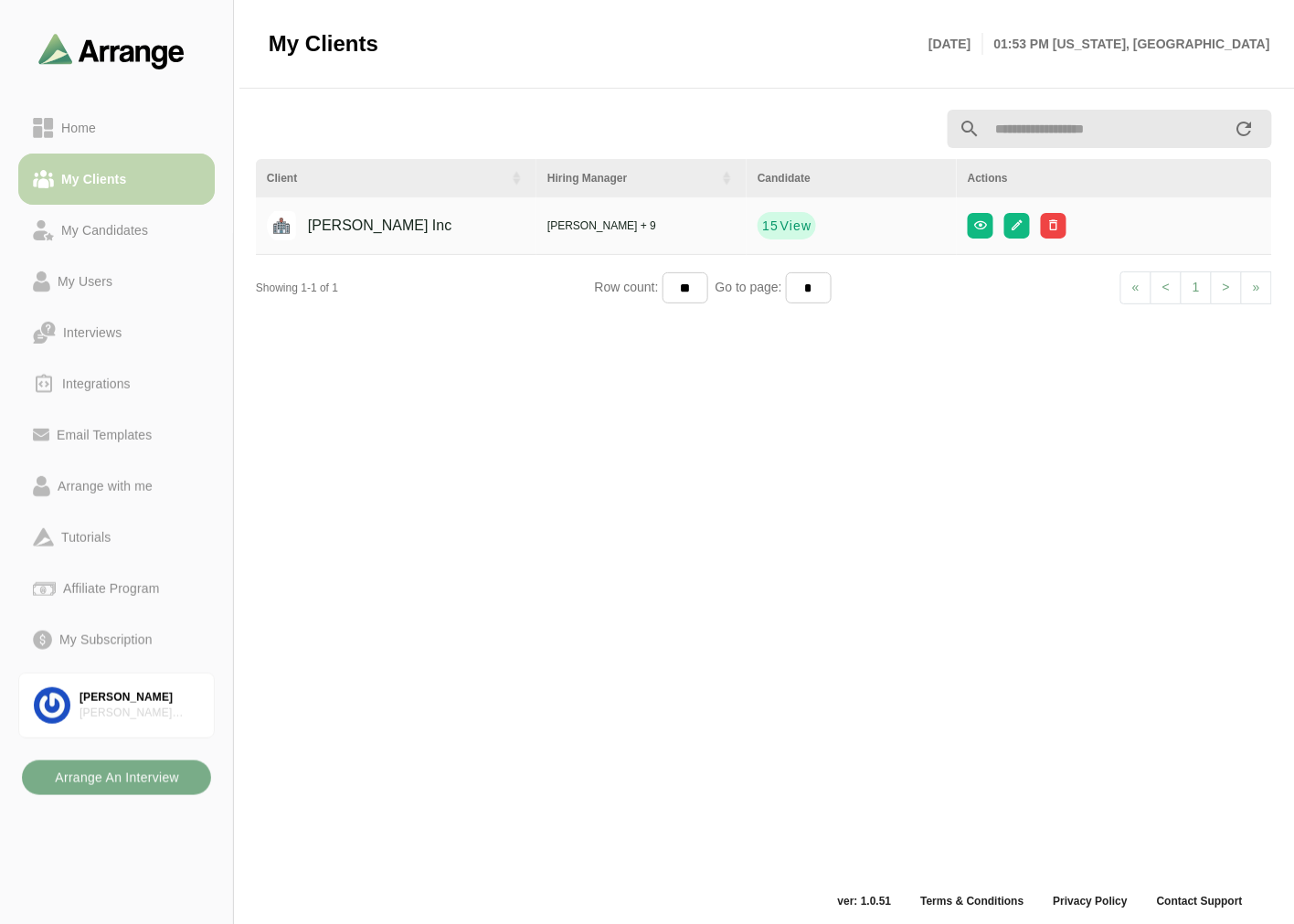
click at [110, 166] on link "My Clients" at bounding box center [116, 180] width 196 height 52
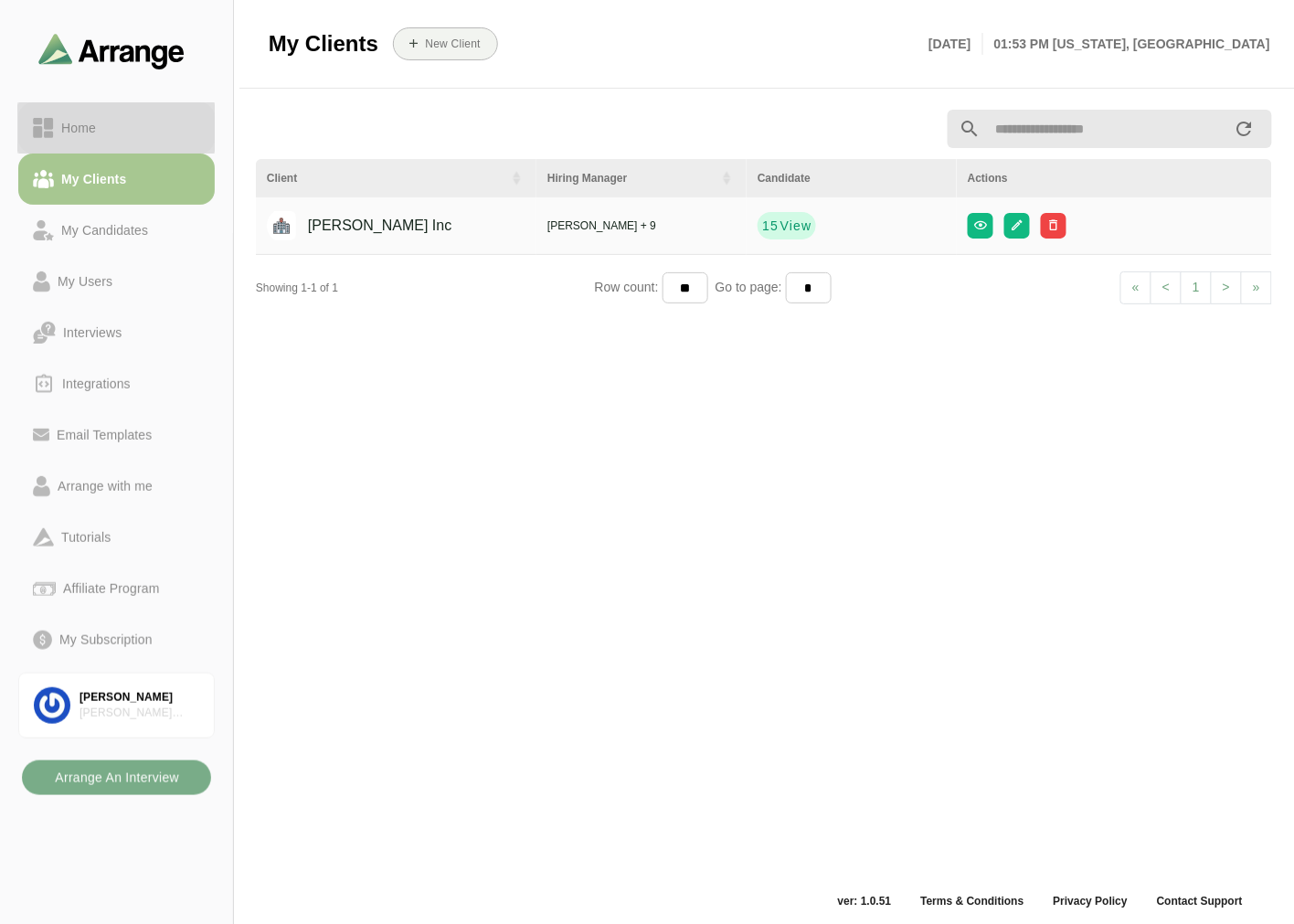
click at [145, 114] on link "Home" at bounding box center [116, 128] width 196 height 52
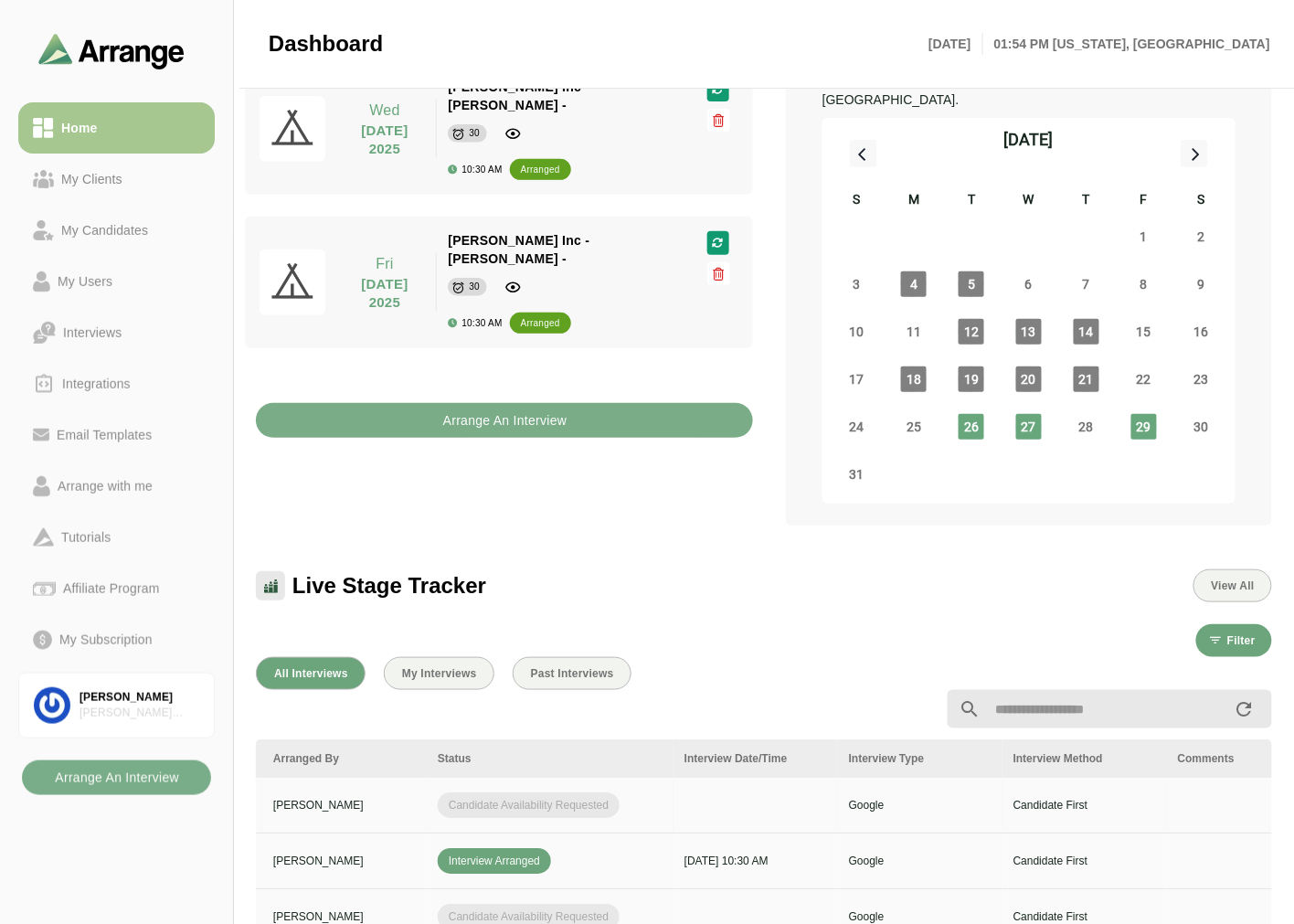
scroll to position [0, 770]
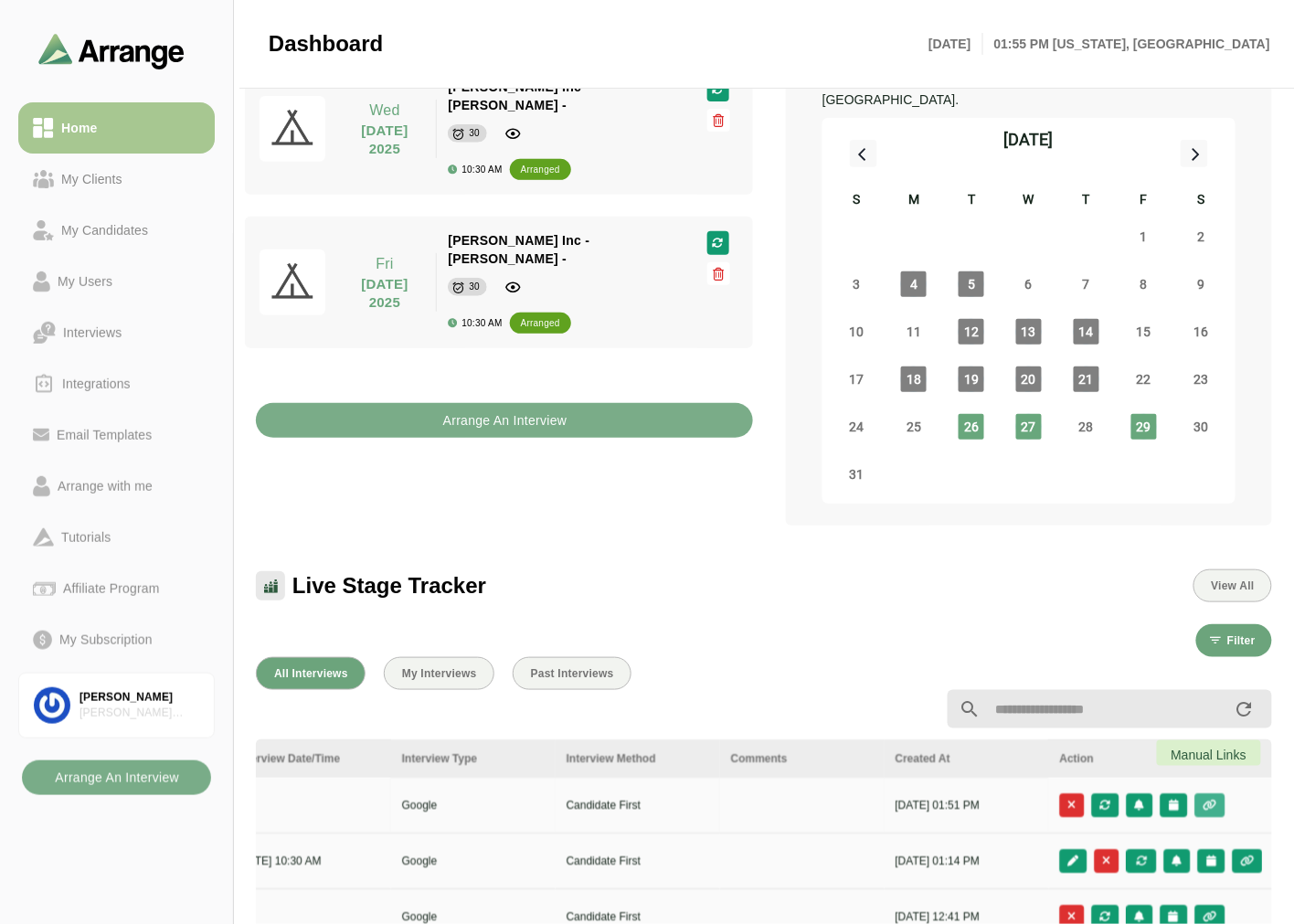
click at [1211, 800] on icon "button" at bounding box center [1211, 805] width 16 height 11
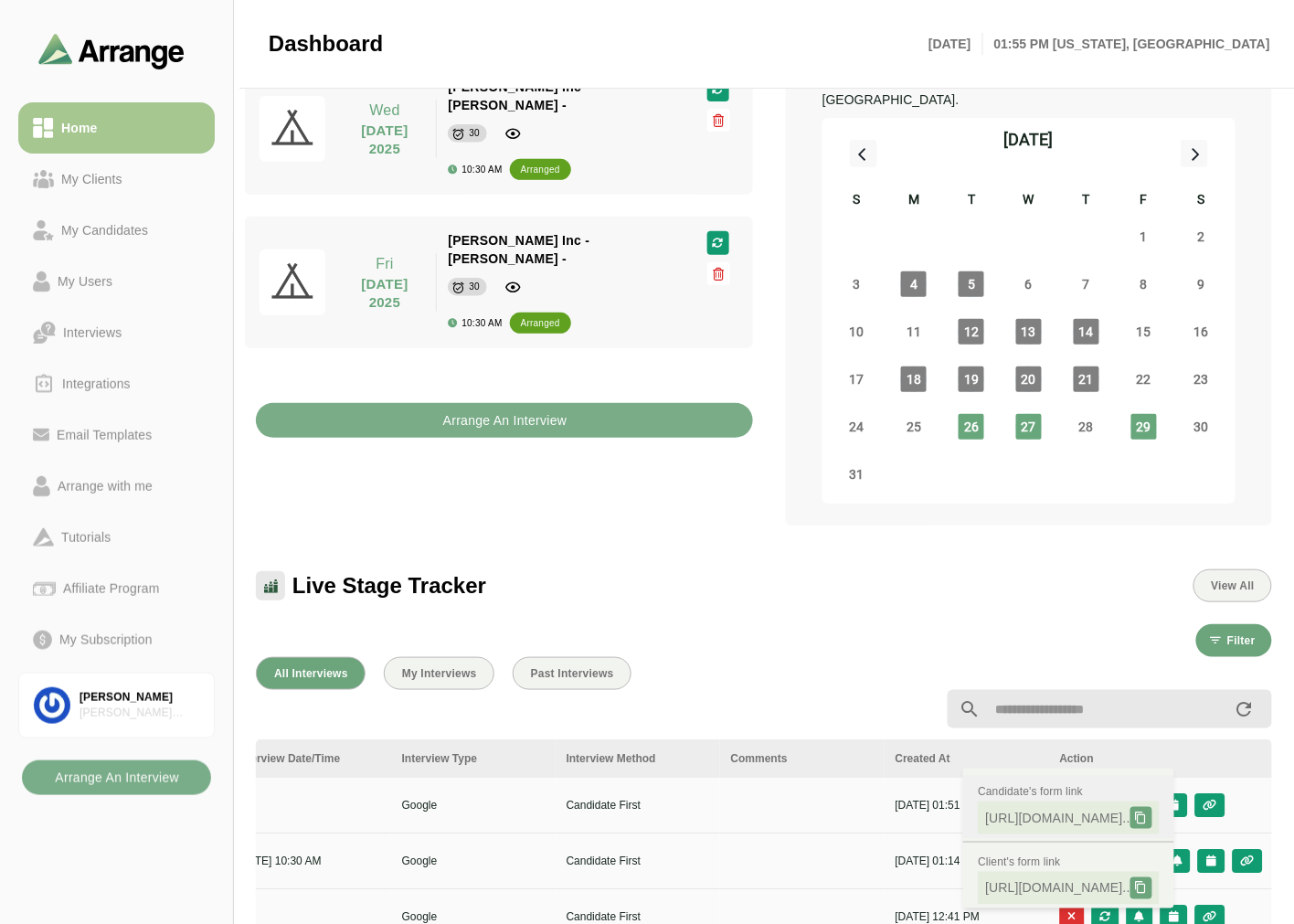
click at [1148, 817] on icon at bounding box center [1141, 818] width 13 height 13
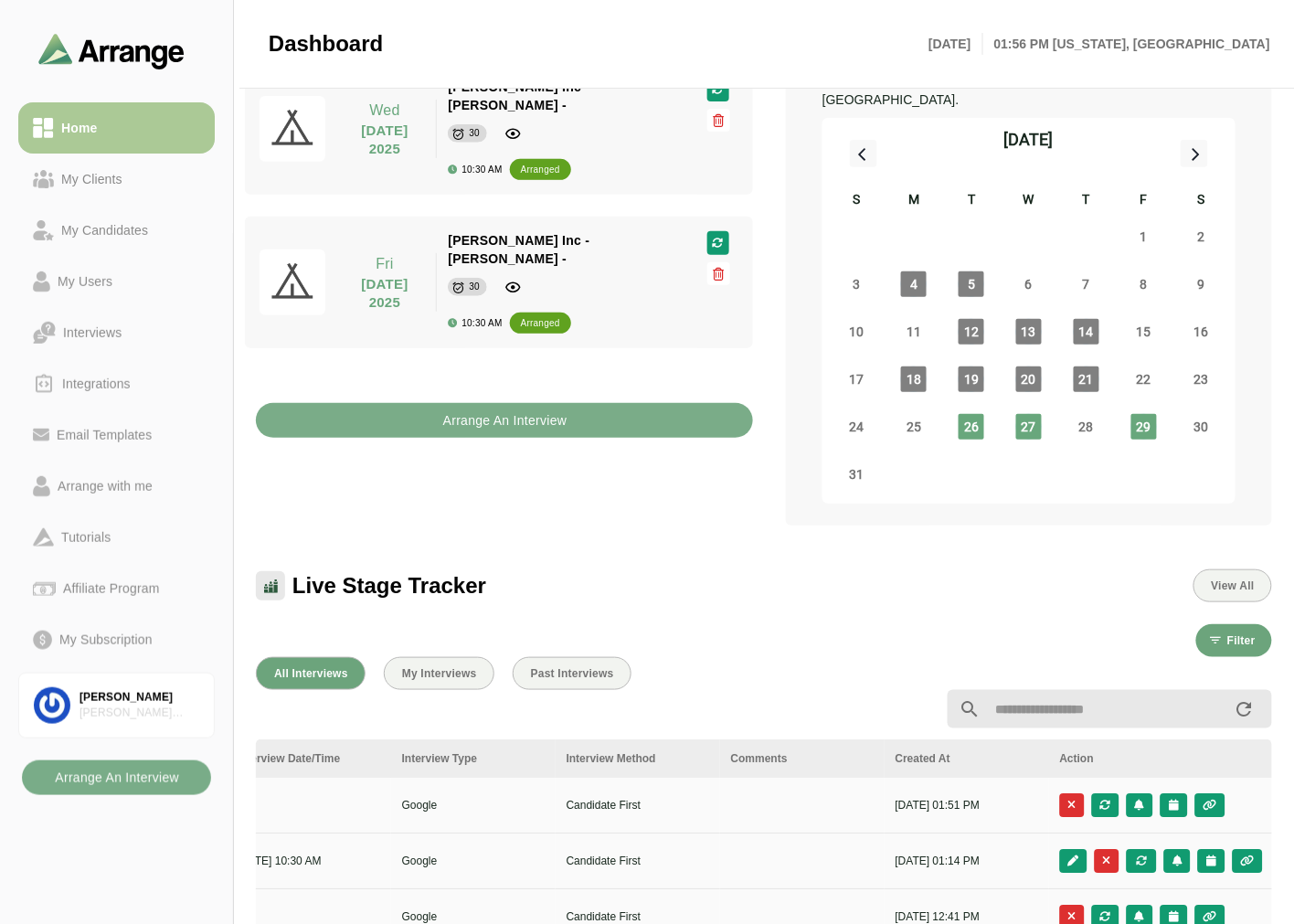
click at [115, 184] on div "My Clients" at bounding box center [91, 179] width 75 height 22
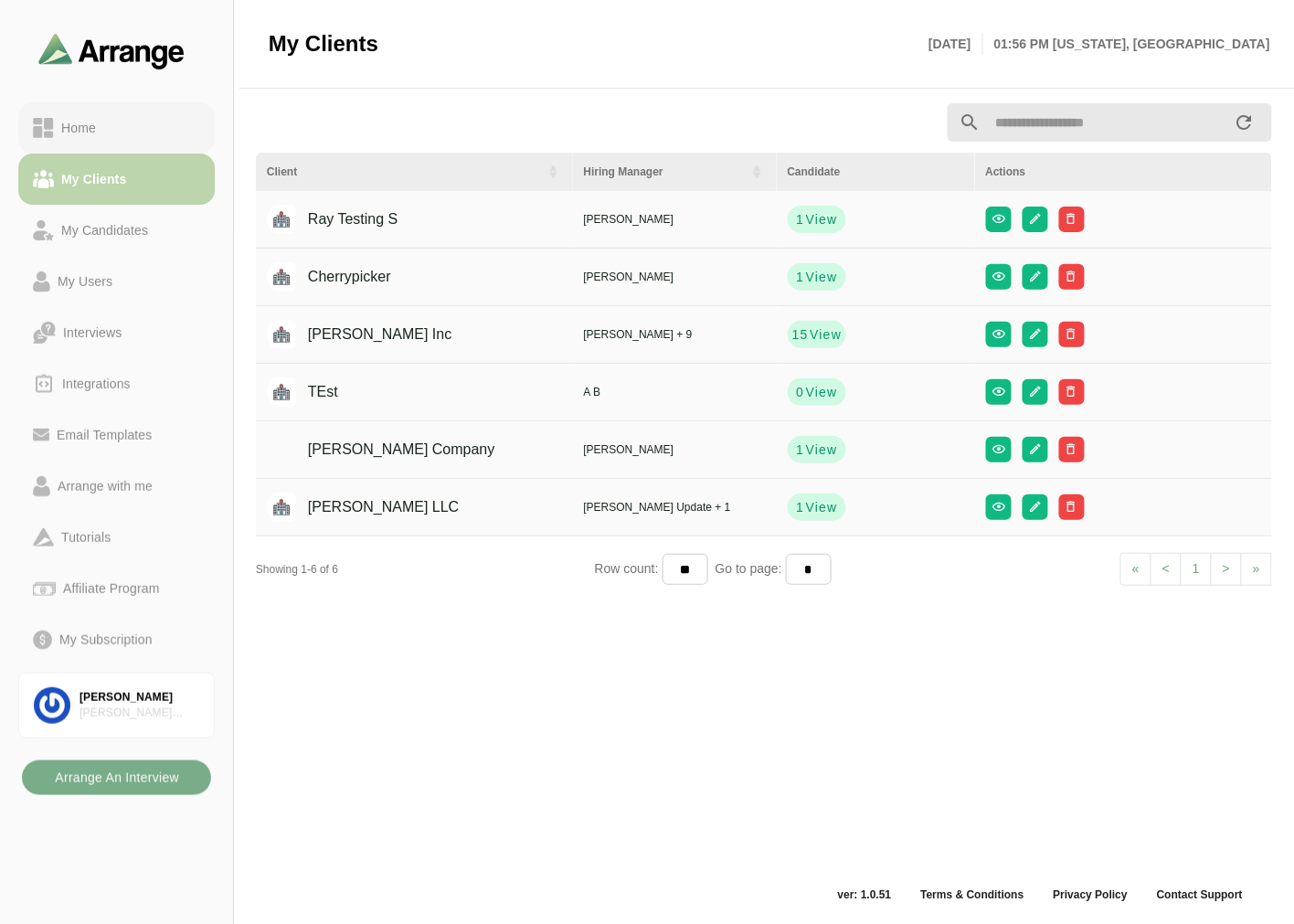
scroll to position [6, 0]
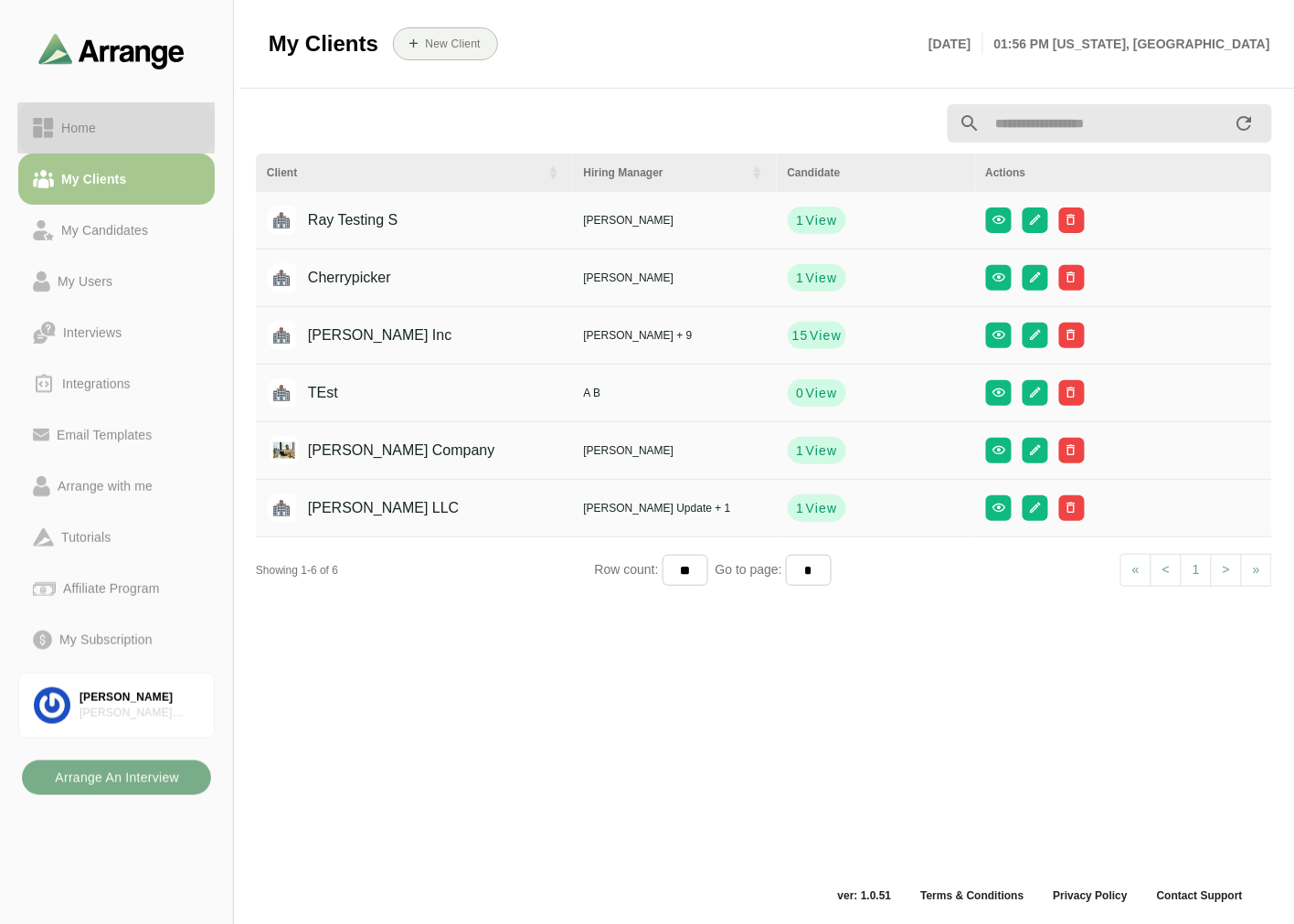
click at [137, 129] on div "Home" at bounding box center [116, 128] width 168 height 22
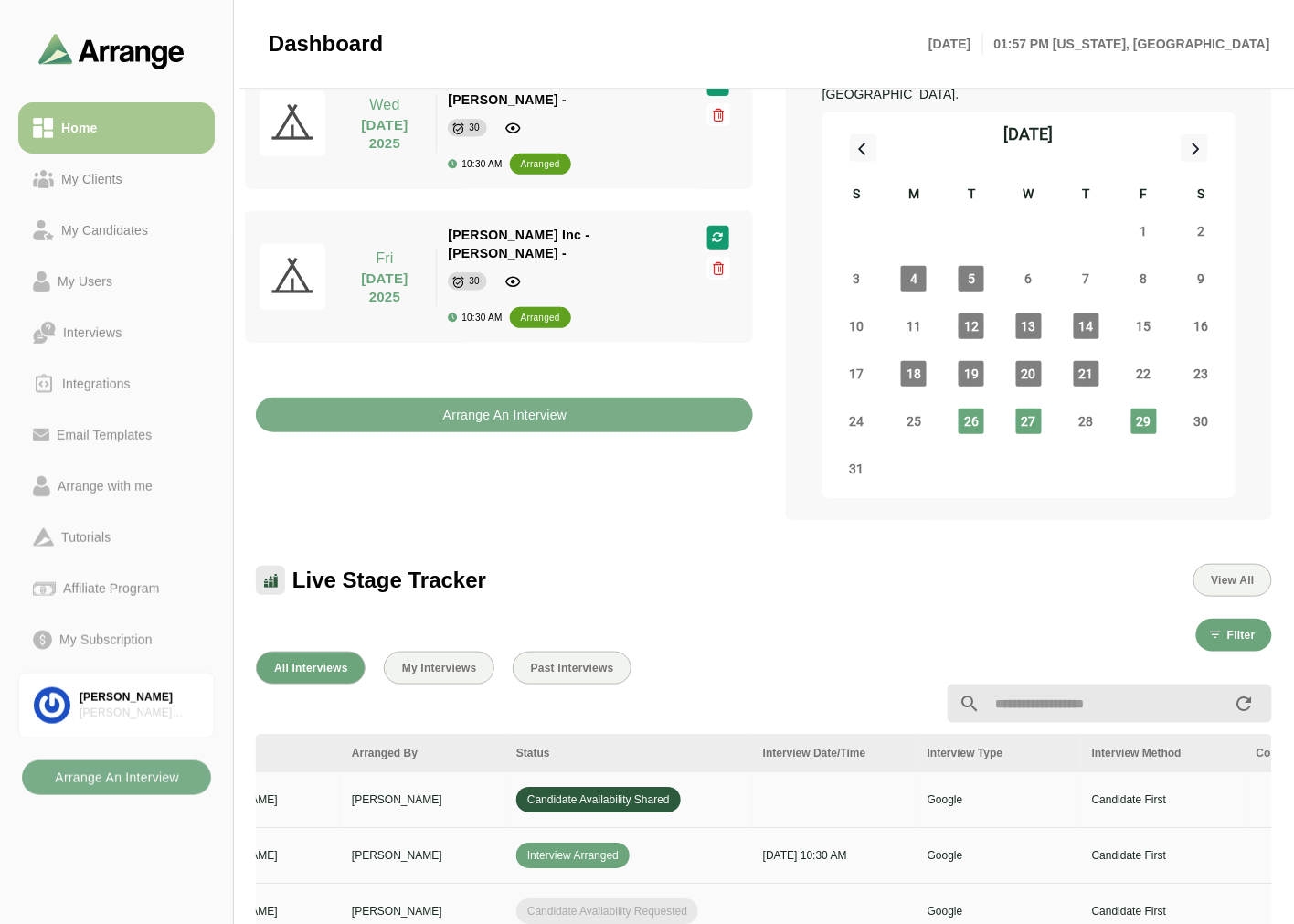
scroll to position [0, 770]
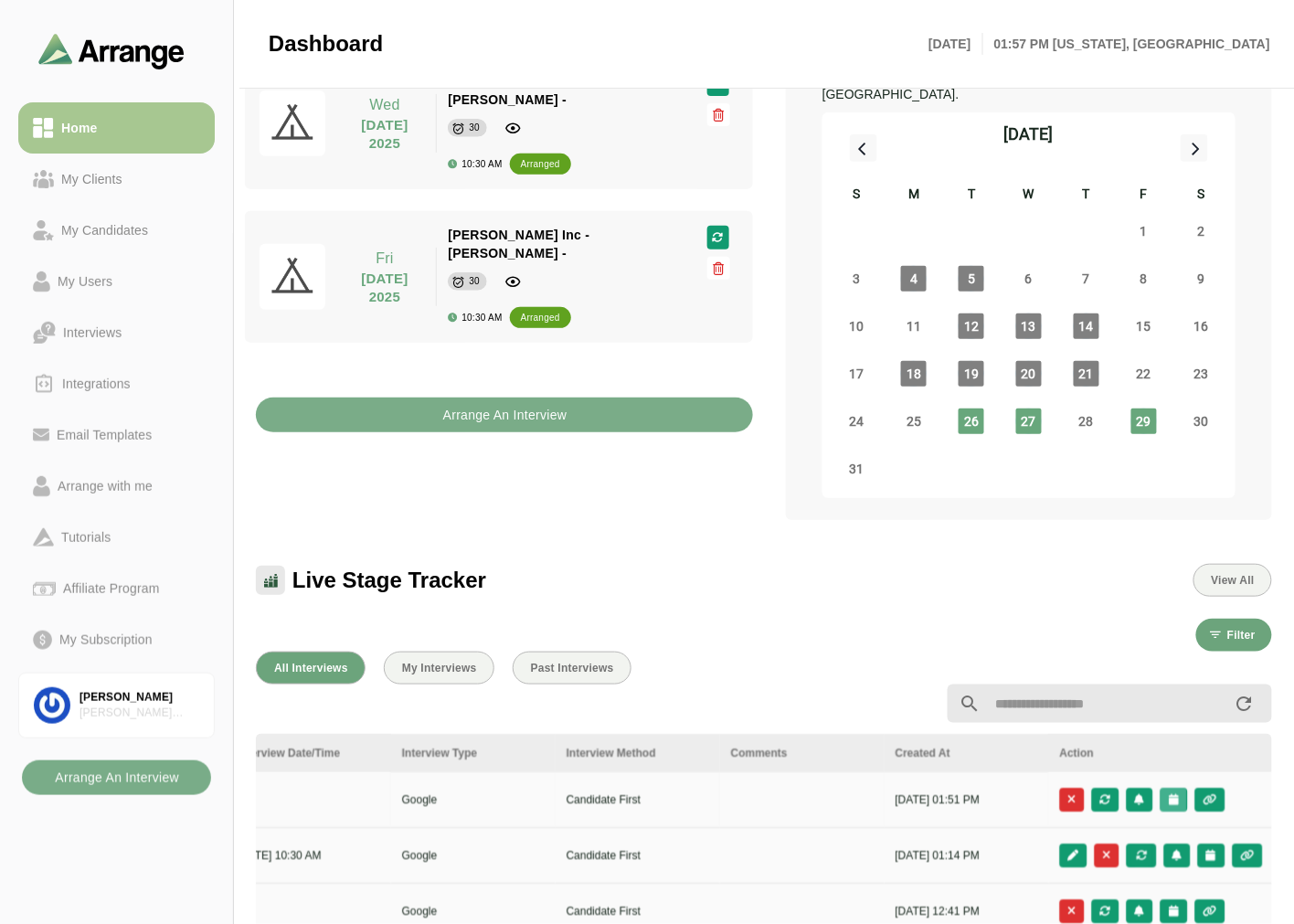
click at [1172, 788] on button "button" at bounding box center [1174, 800] width 27 height 24
click at [1111, 784] on div "Candidate Slots" at bounding box center [1093, 789] width 105 height 22
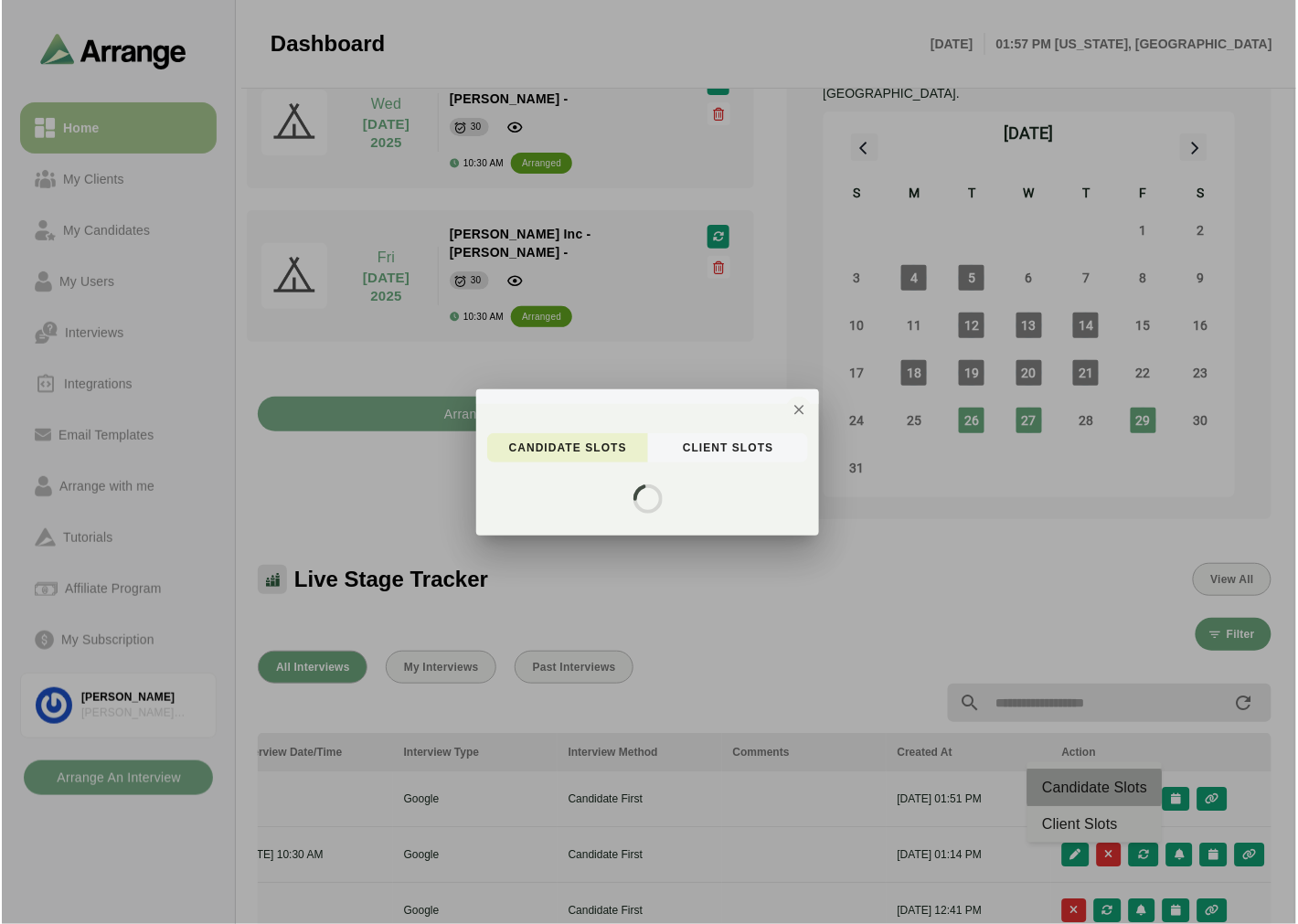
scroll to position [0, 769]
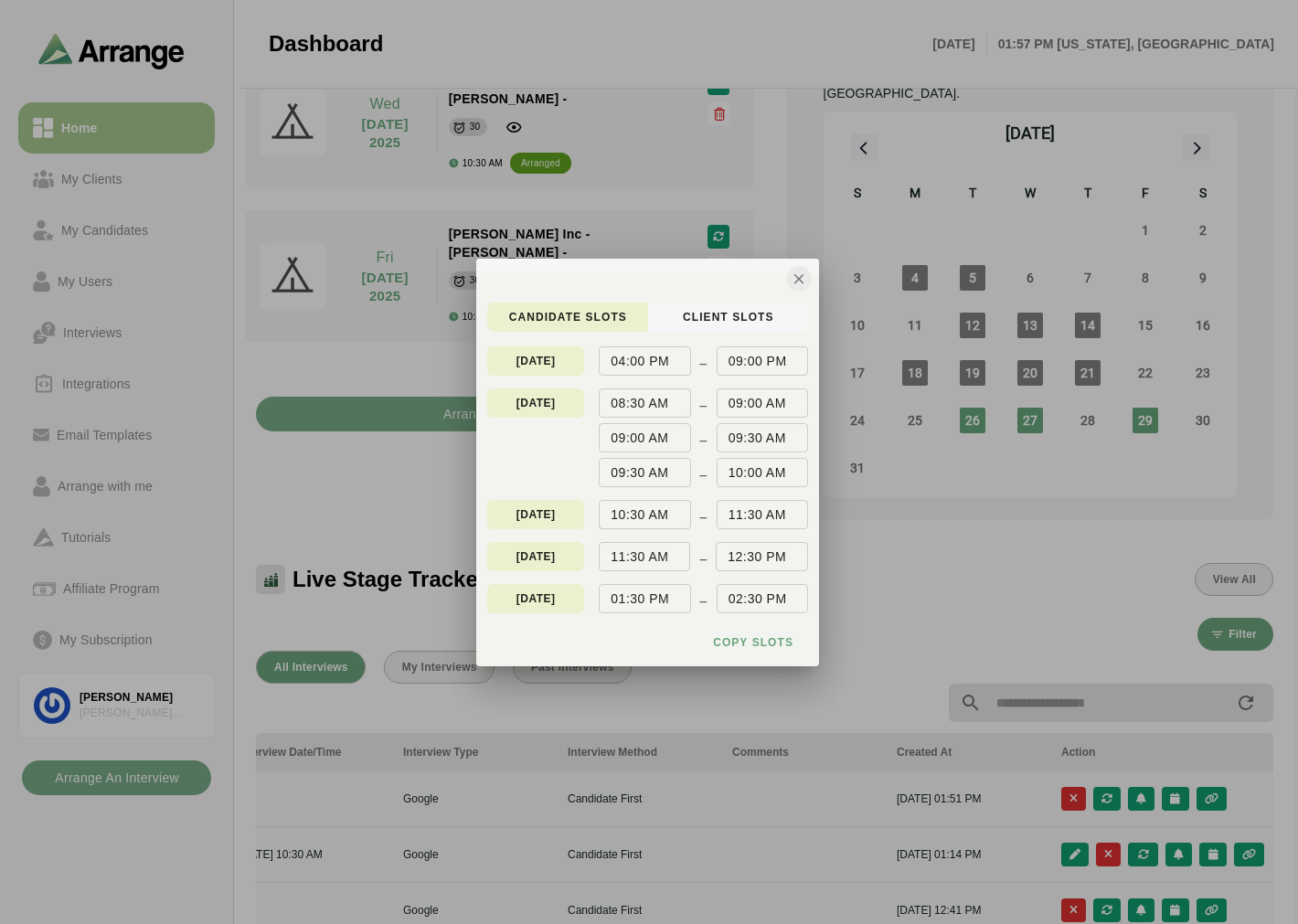
click at [797, 277] on icon "button" at bounding box center [799, 279] width 17 height 17
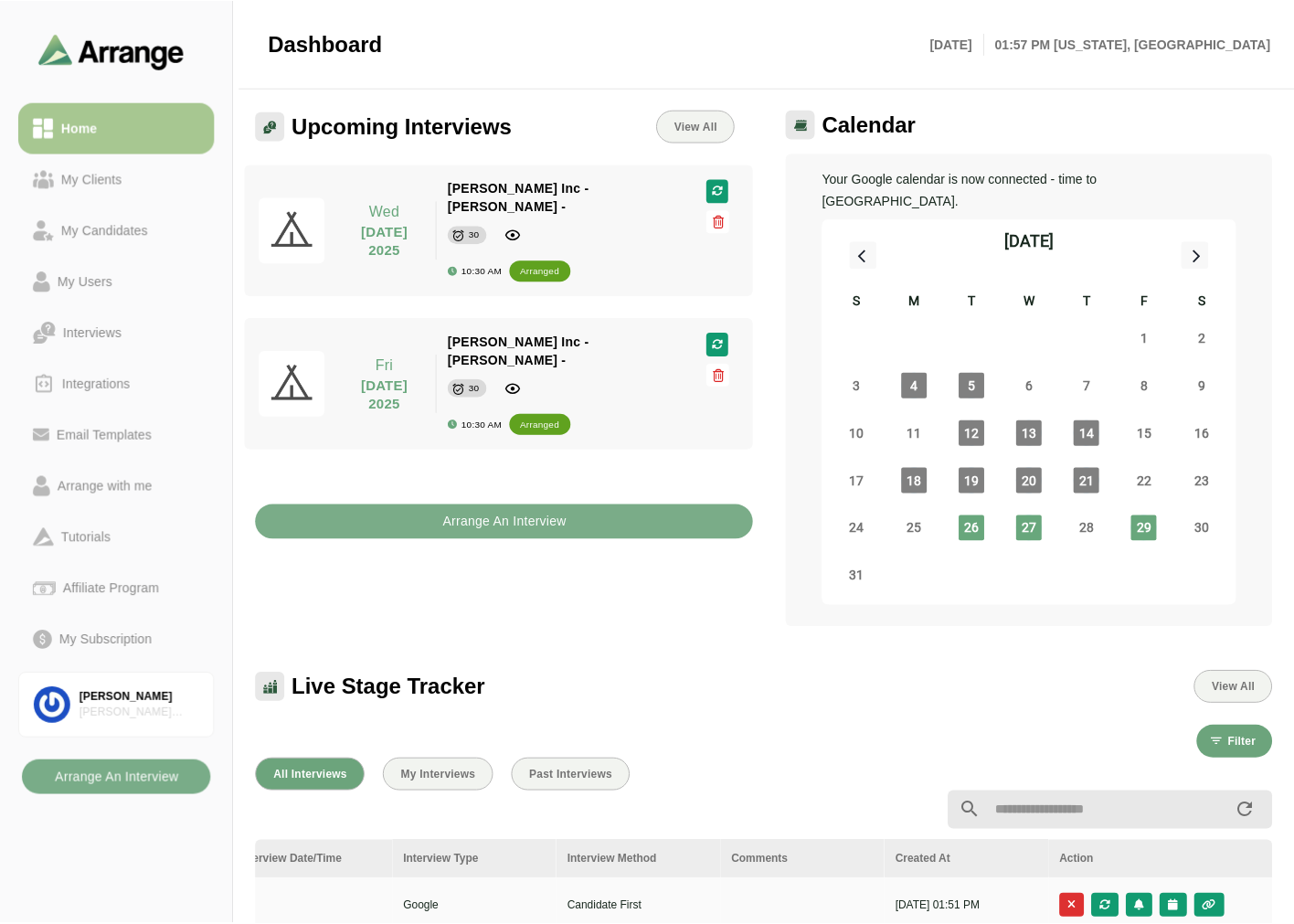
scroll to position [107, 0]
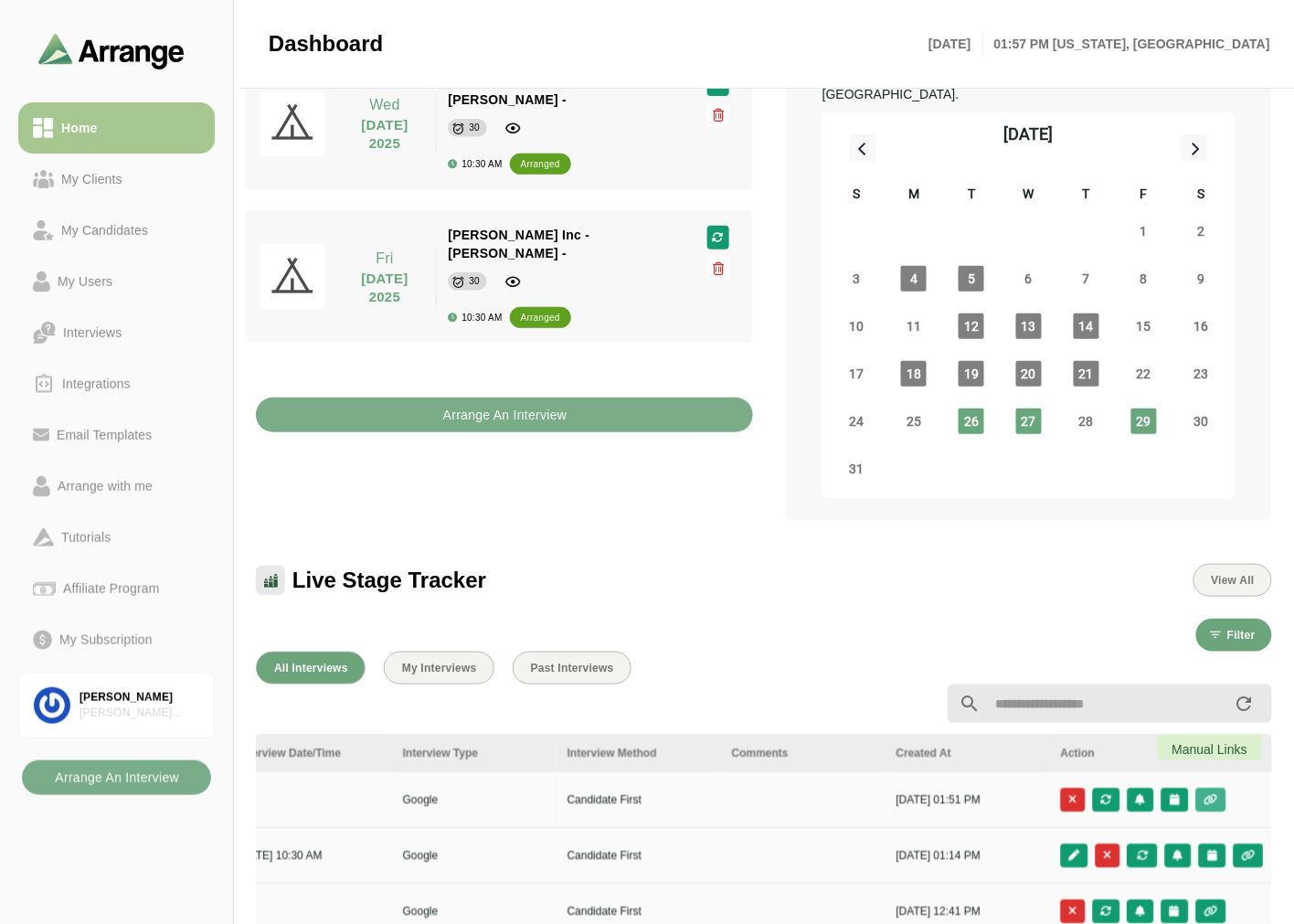
click at [1211, 794] on icon "button" at bounding box center [1212, 799] width 16 height 11
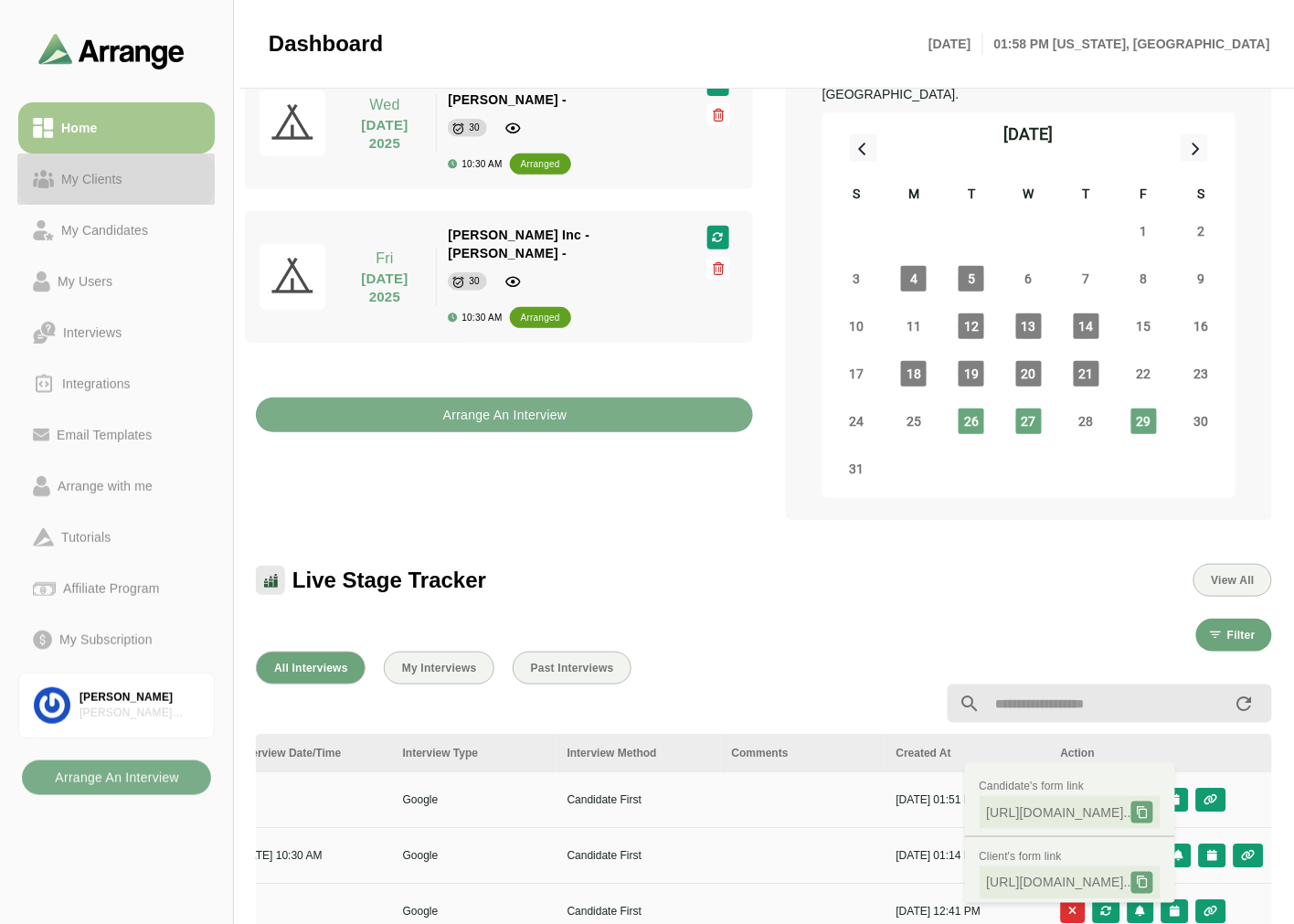
click at [98, 187] on div "My Clients" at bounding box center [91, 179] width 75 height 22
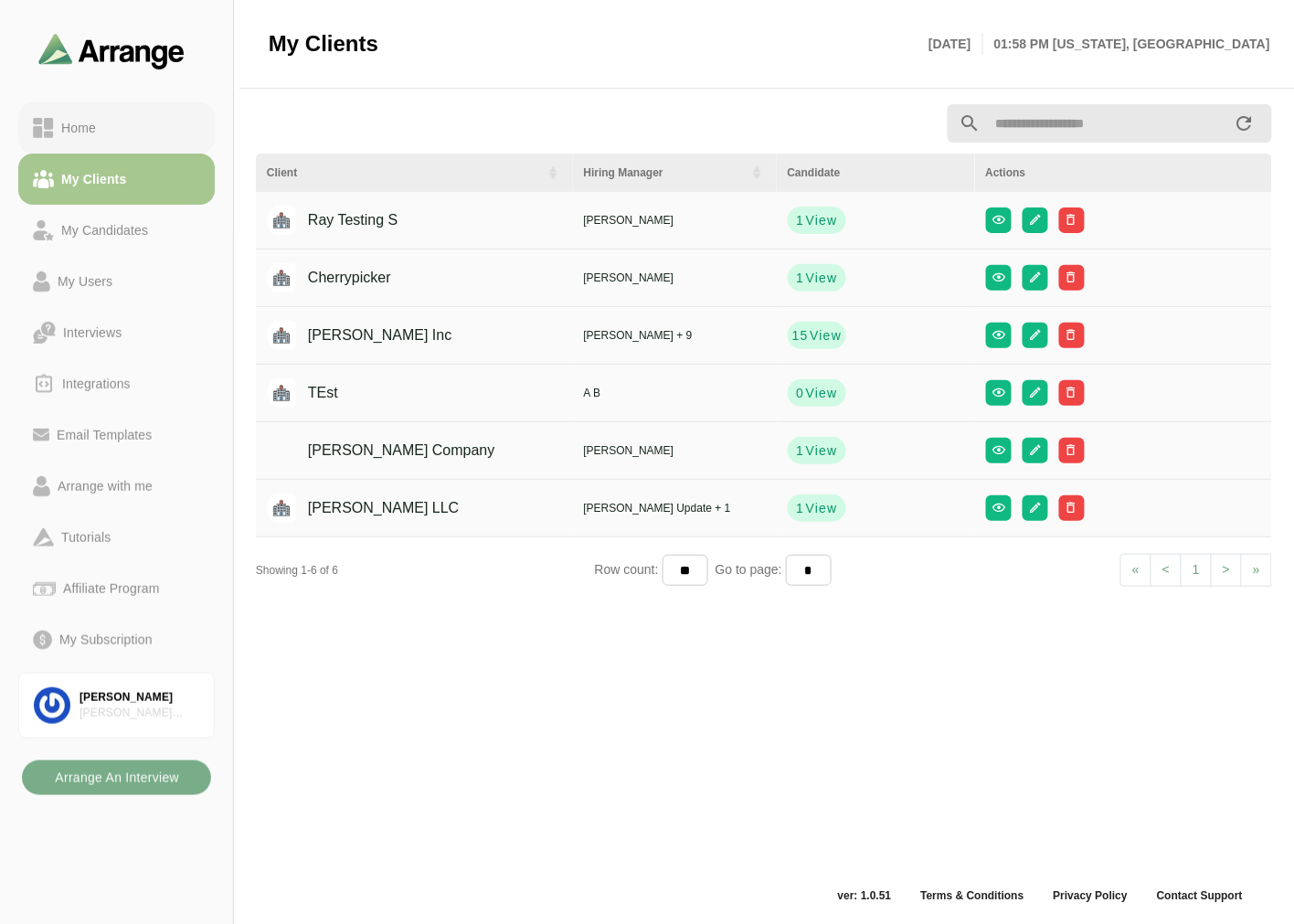
click at [132, 111] on link "Home" at bounding box center [116, 128] width 196 height 52
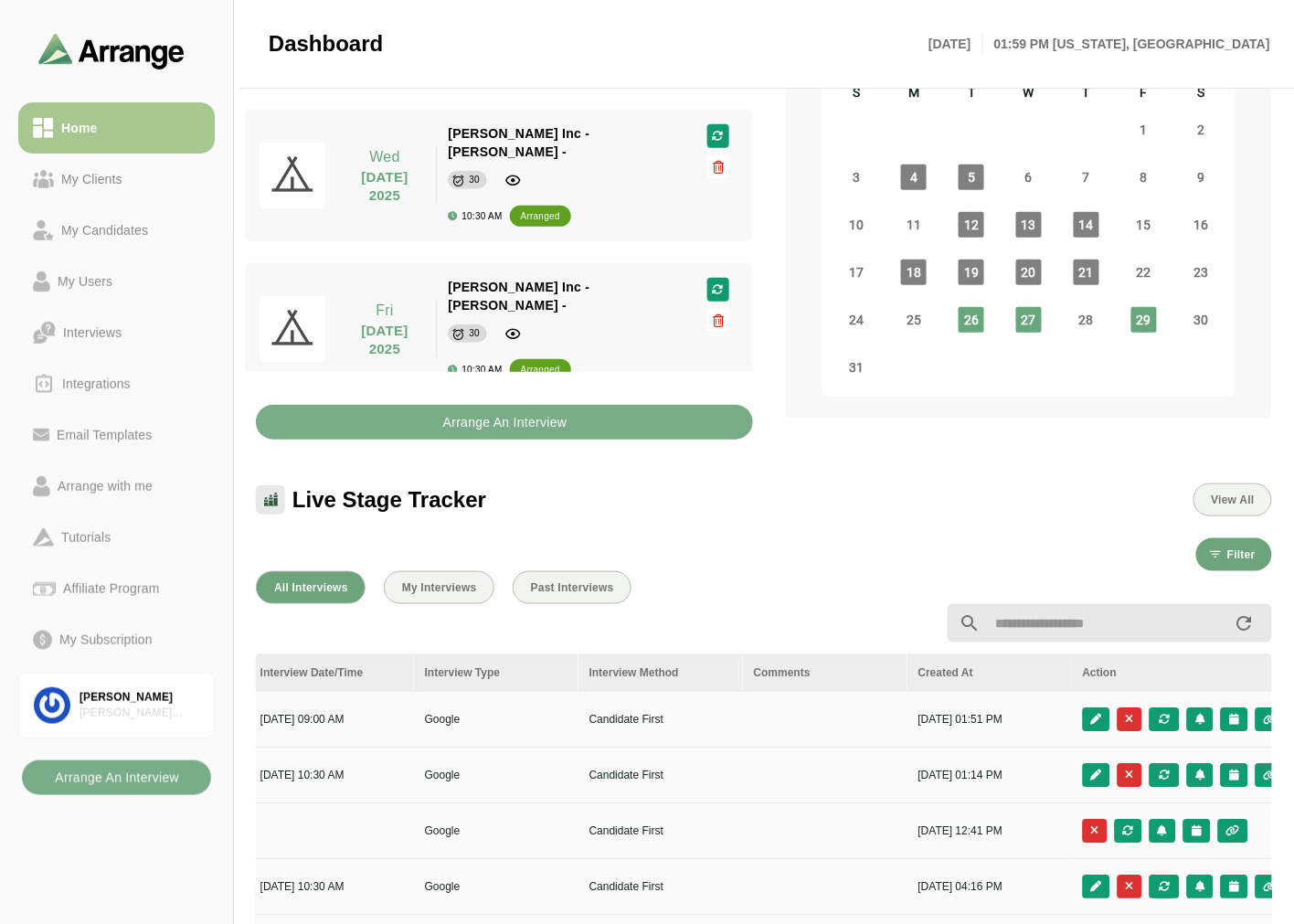
scroll to position [0, 770]
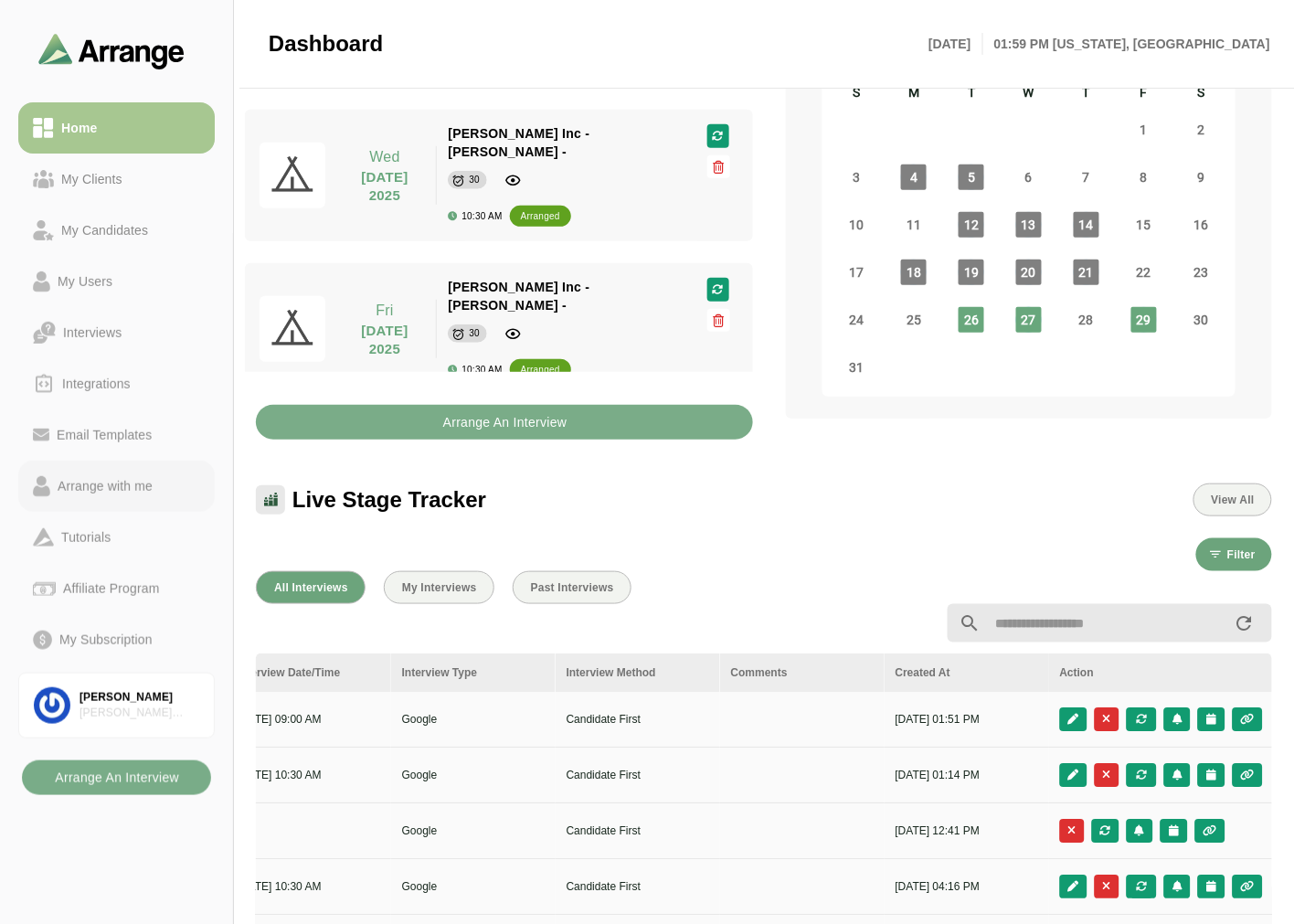
click at [129, 490] on div "Arrange with me" at bounding box center [105, 486] width 110 height 22
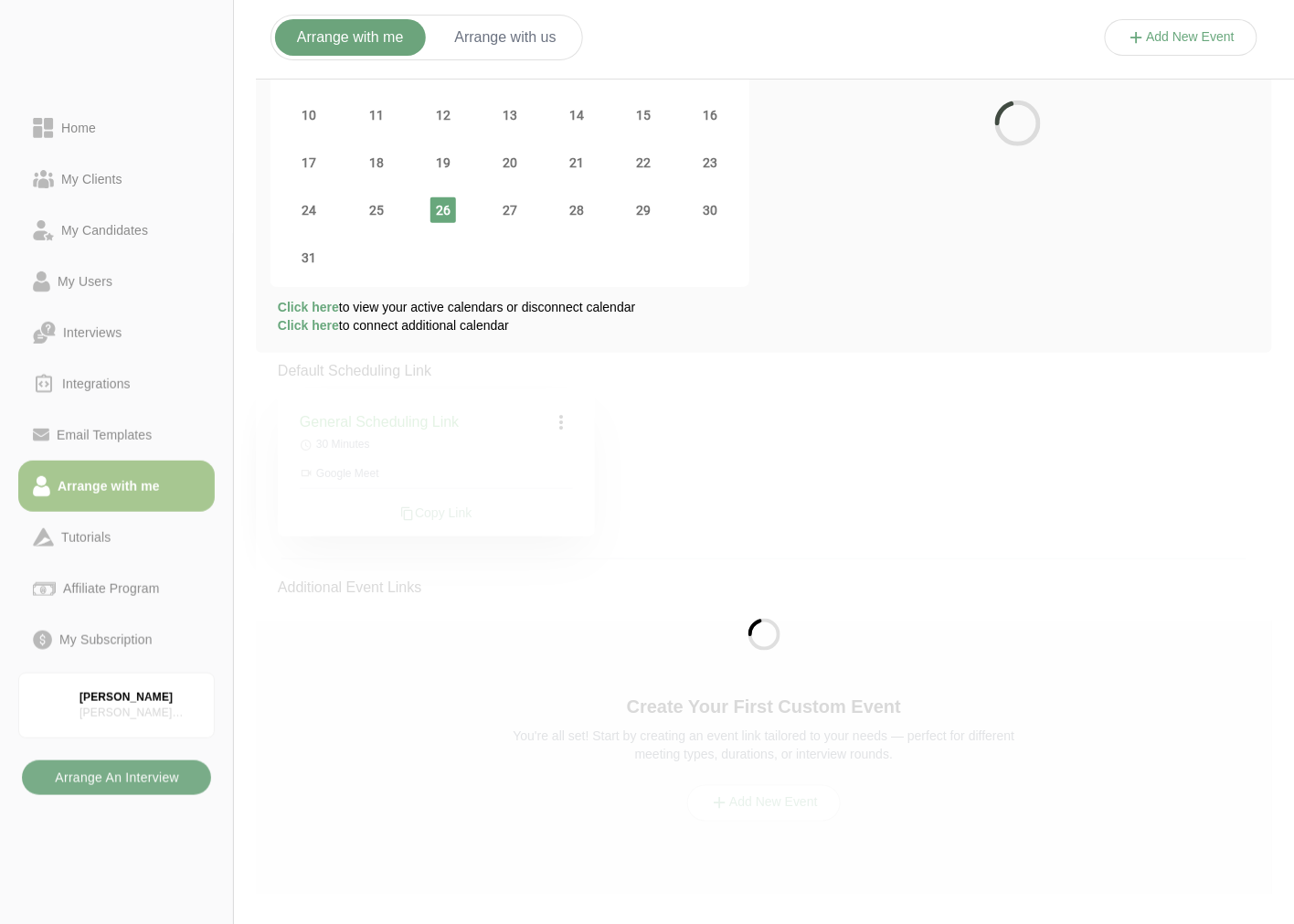
scroll to position [186, 0]
click at [707, 215] on span "30" at bounding box center [711, 211] width 26 height 26
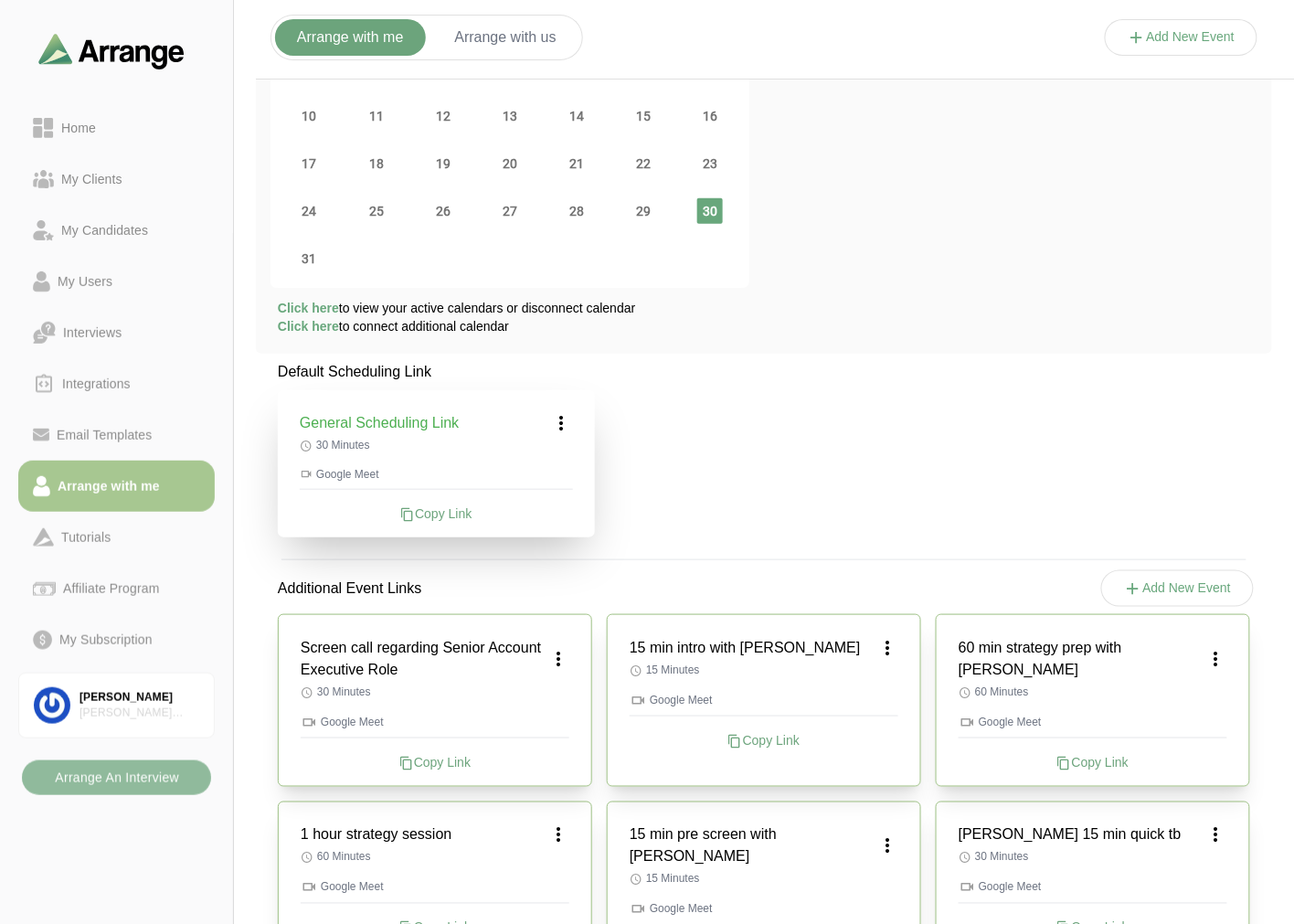
click at [128, 771] on b "Arrange An Interview" at bounding box center [116, 777] width 125 height 35
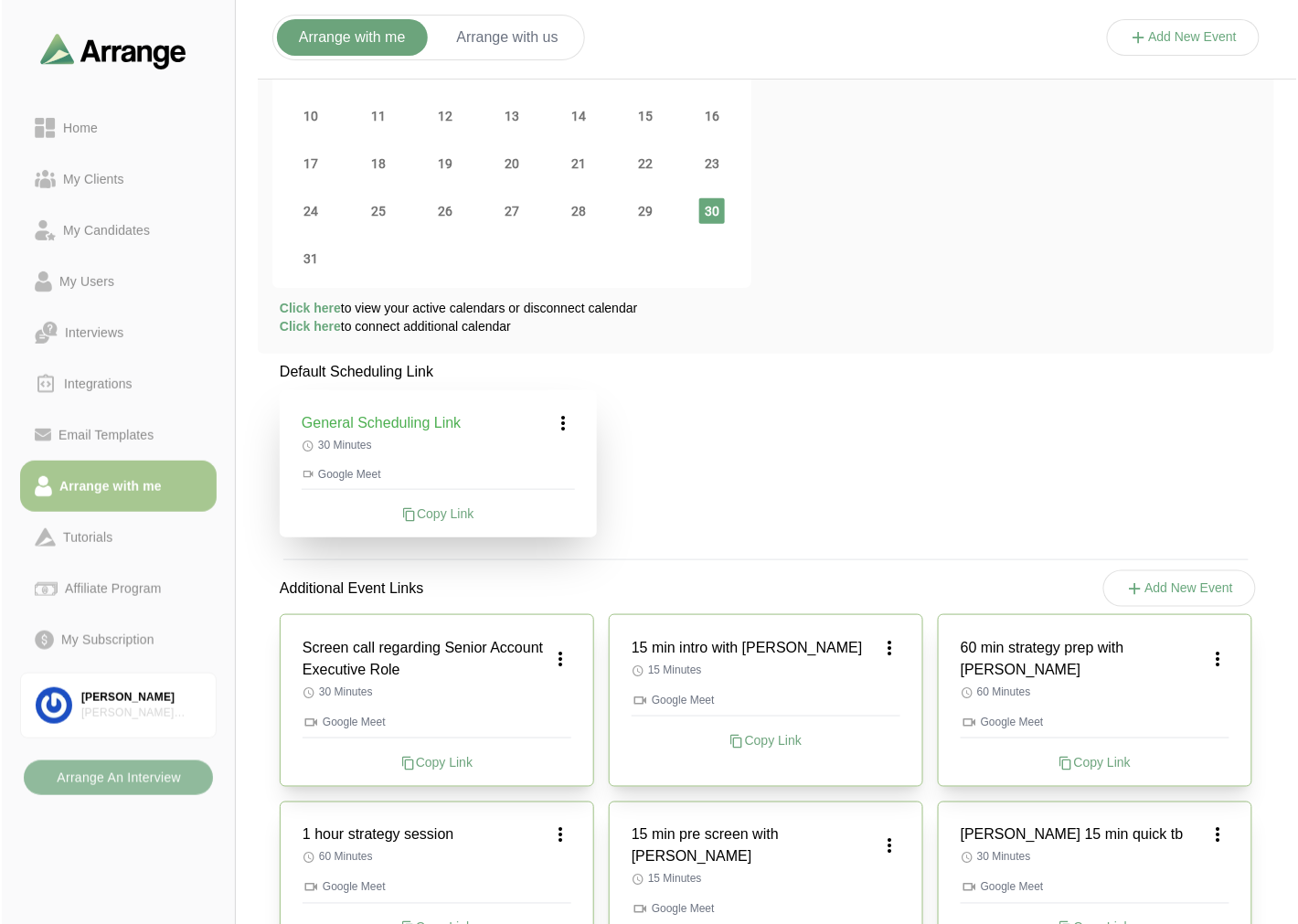
scroll to position [0, 0]
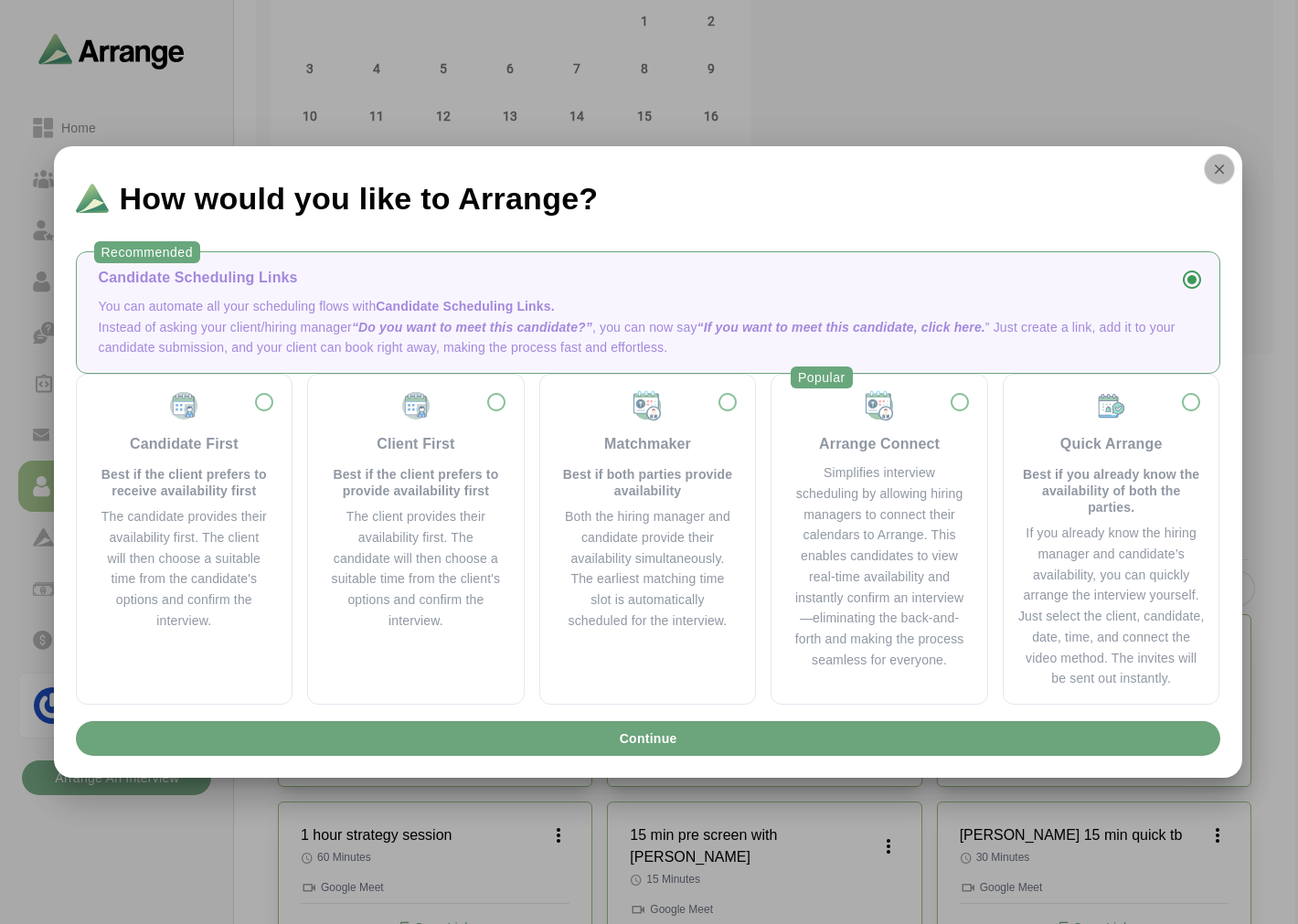
click at [1214, 174] on icon "button" at bounding box center [1219, 169] width 17 height 17
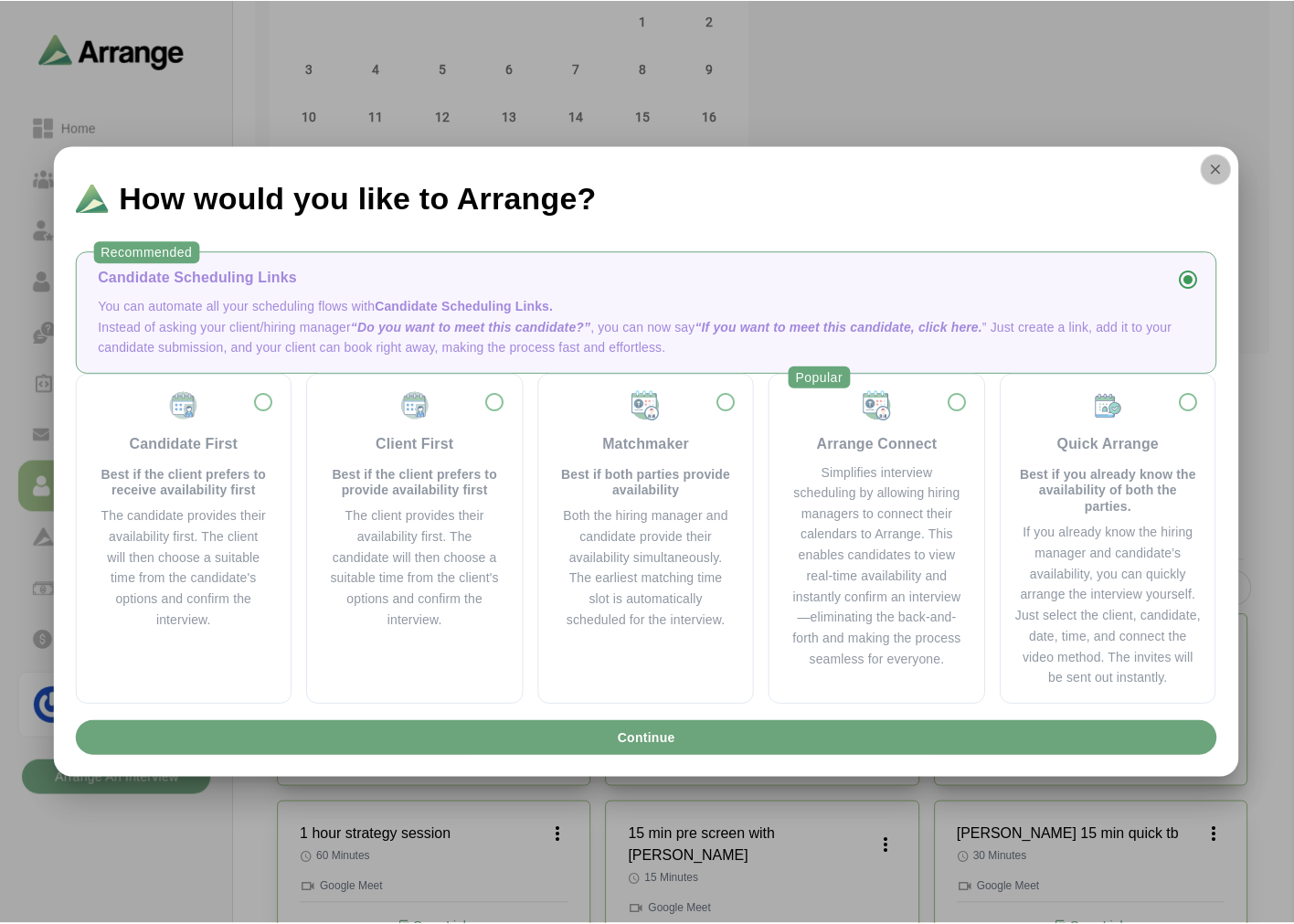
scroll to position [186, 0]
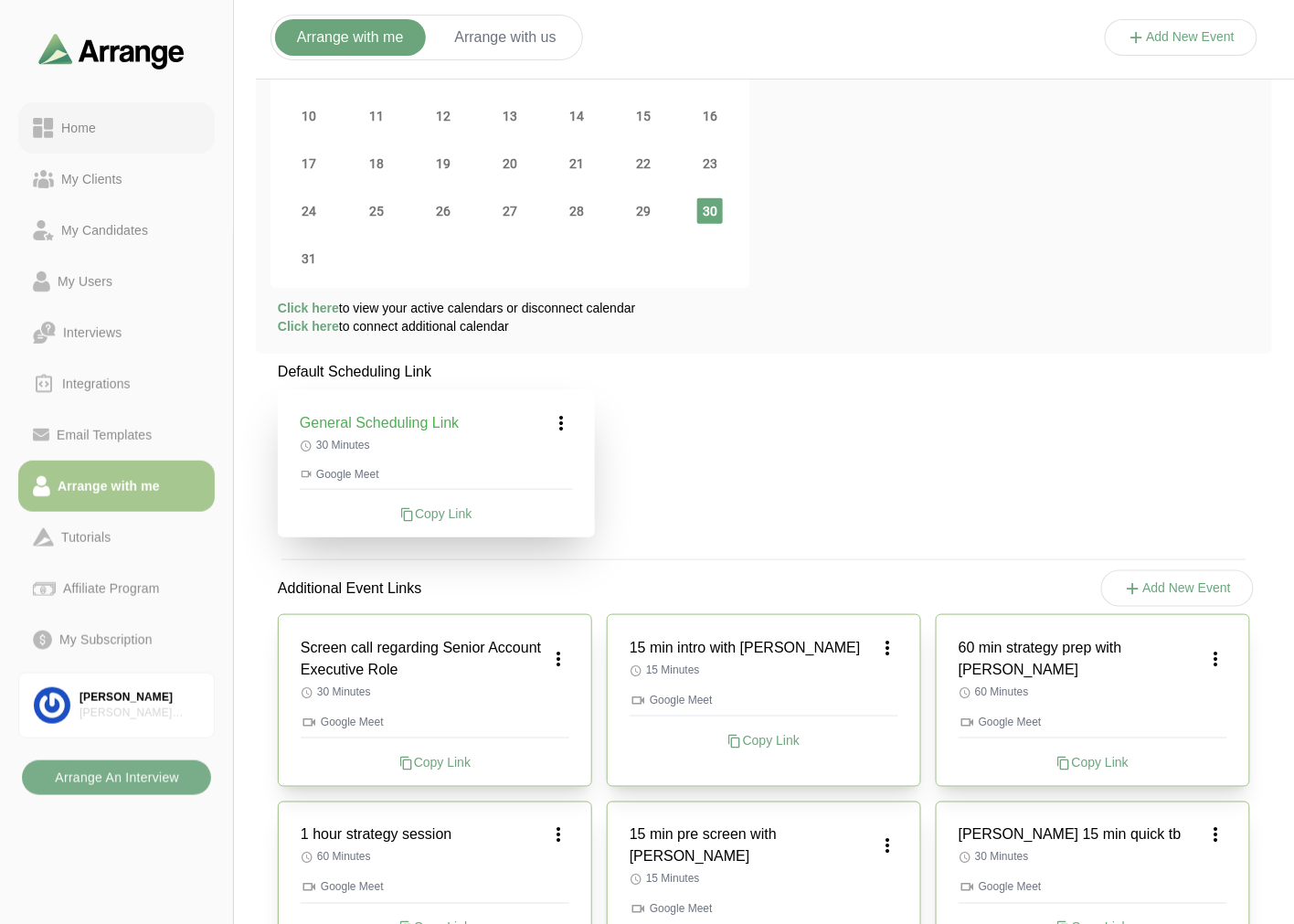
click at [133, 119] on div "Home" at bounding box center [116, 128] width 168 height 22
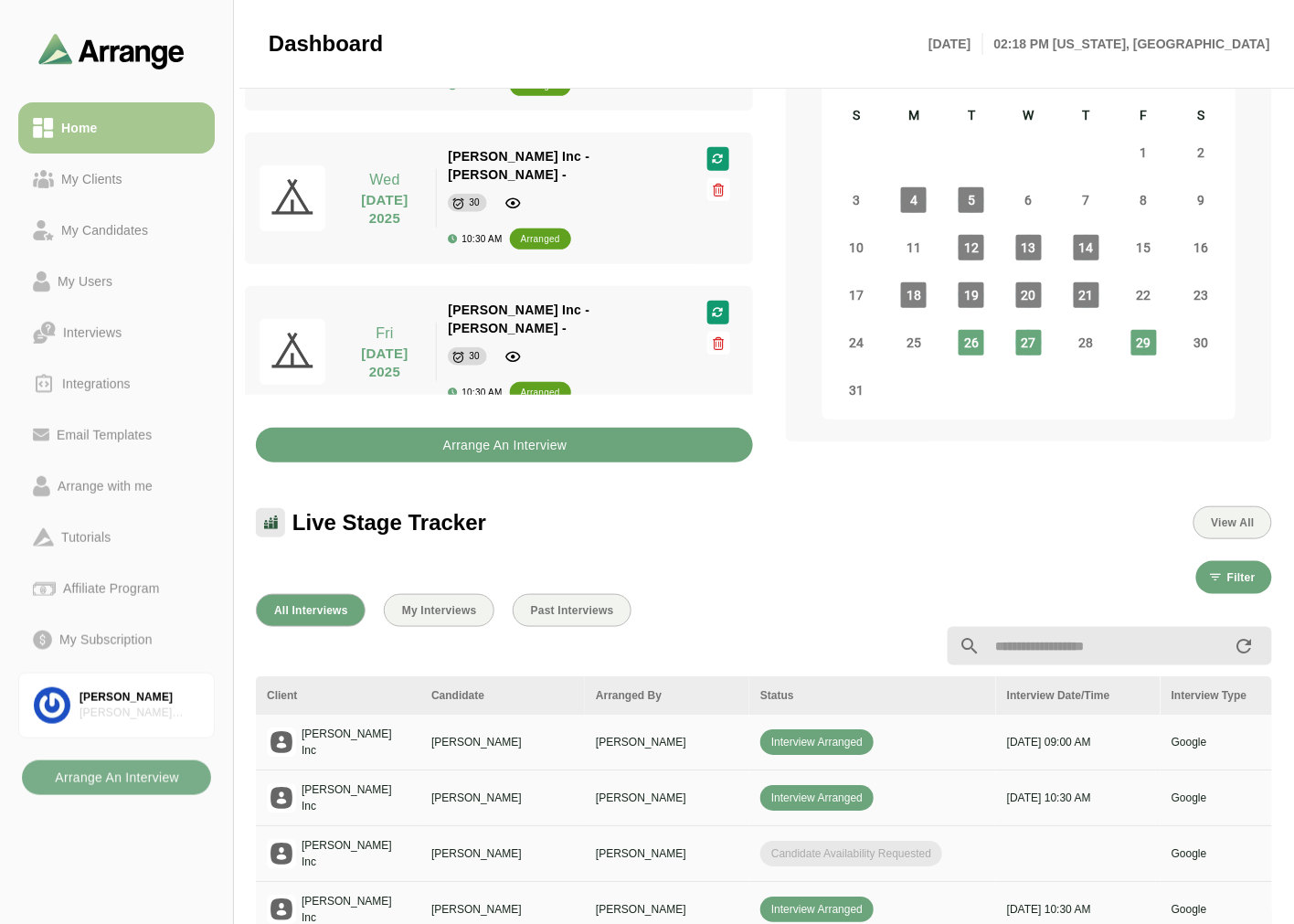
click at [482, 450] on b "Arrange An Interview" at bounding box center [505, 445] width 125 height 35
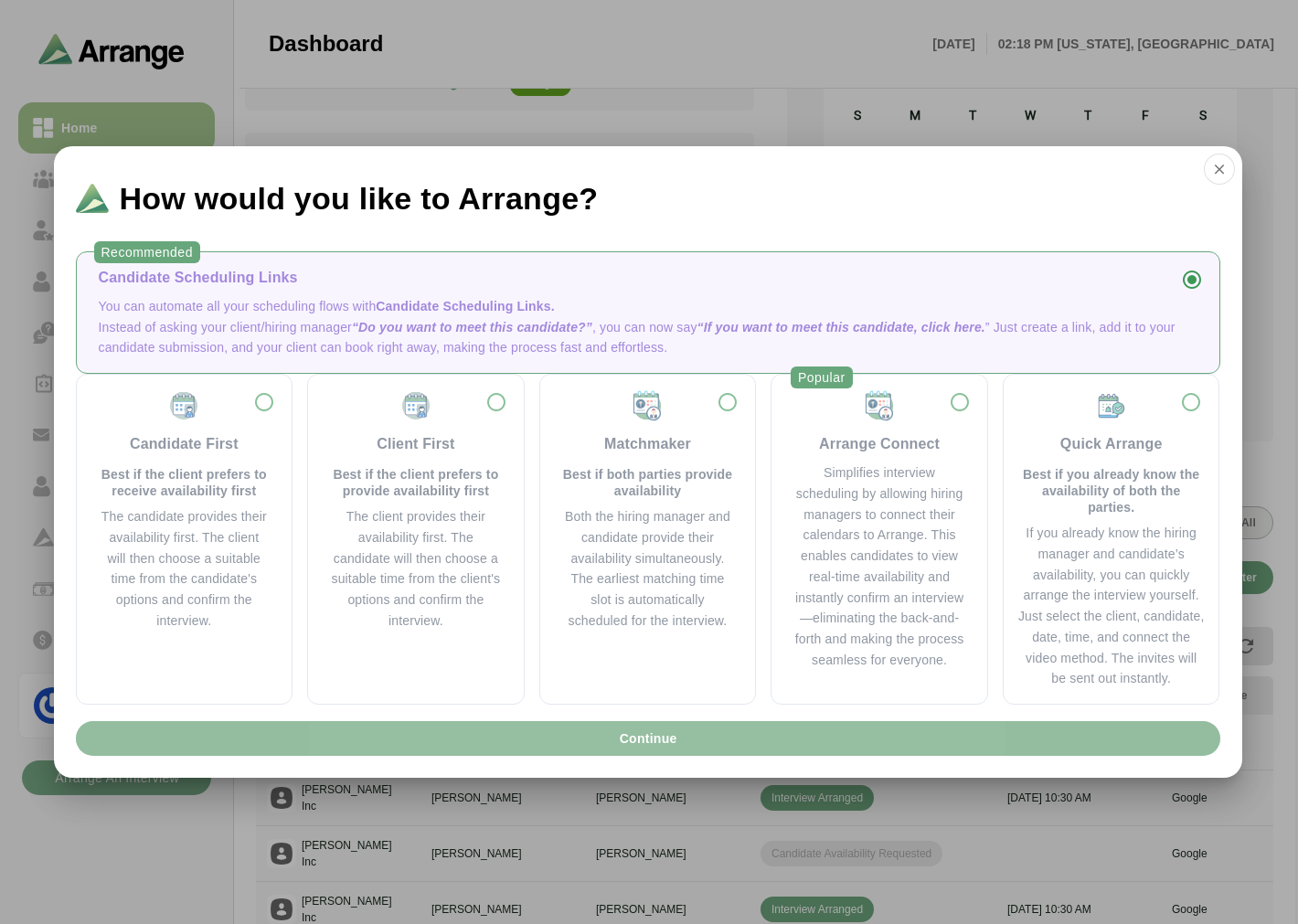
click at [535, 734] on button "Continue" at bounding box center [647, 738] width 1144 height 35
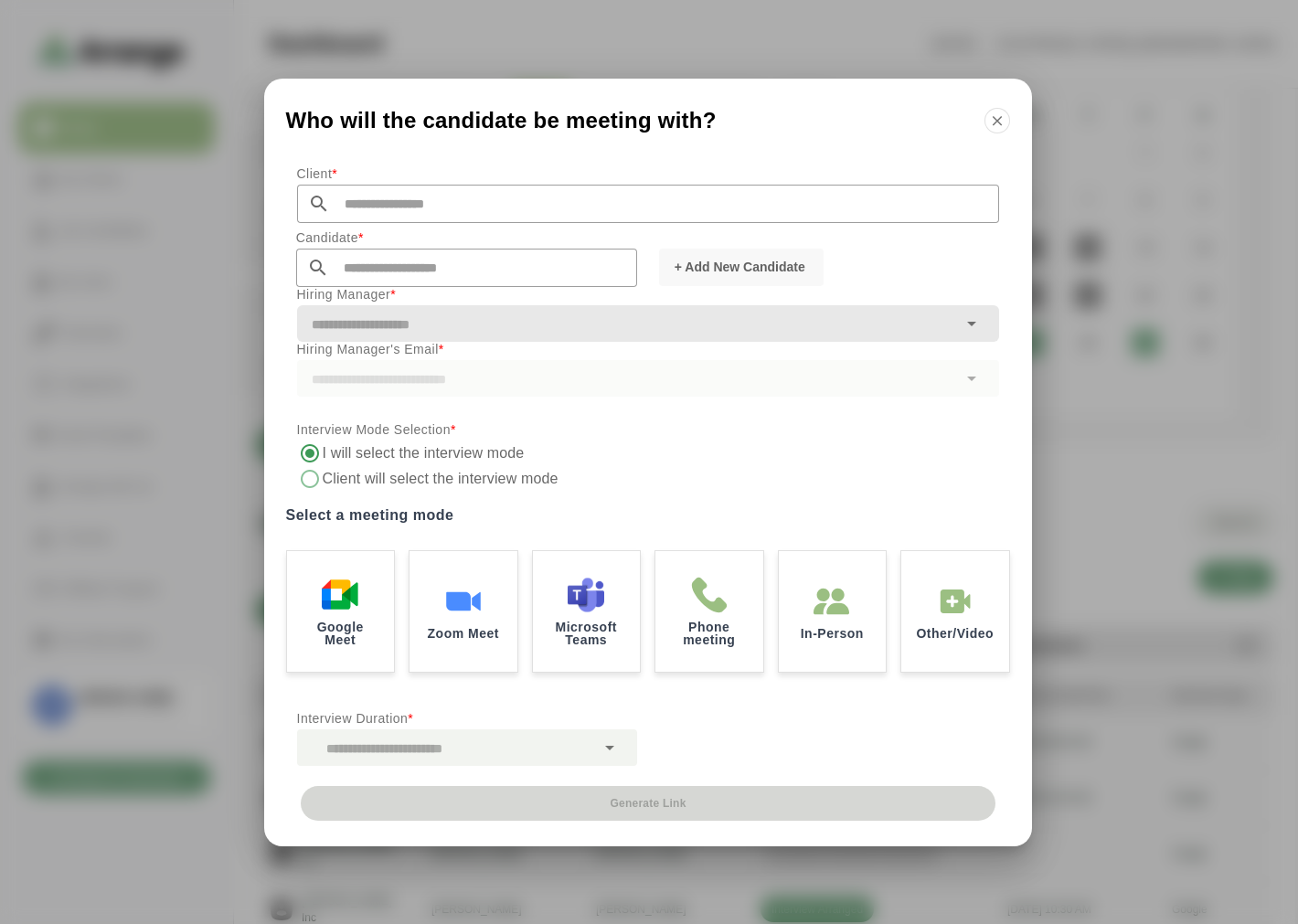
click at [359, 202] on input "text" at bounding box center [665, 203] width 669 height 39
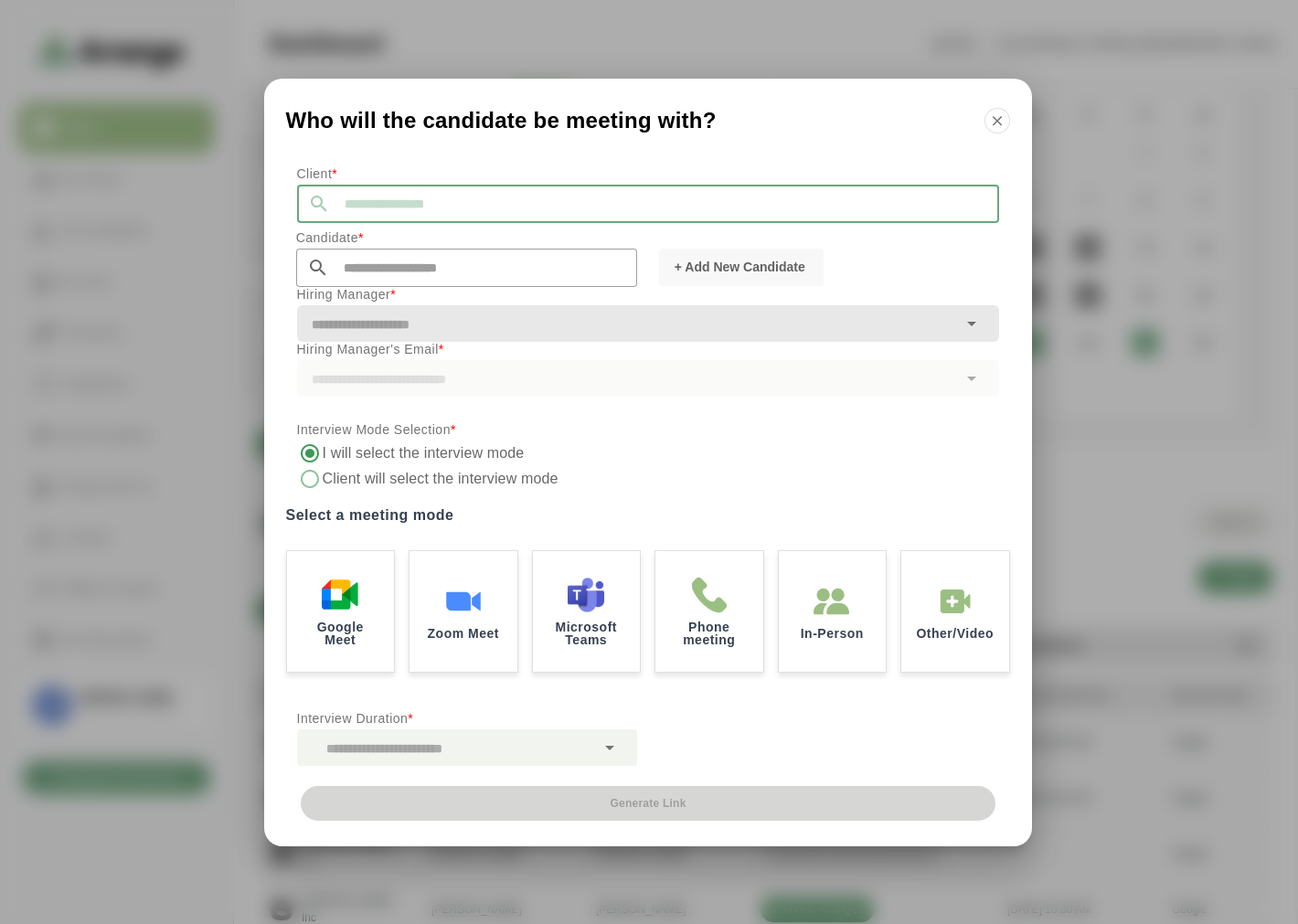
click at [358, 202] on input "text" at bounding box center [665, 203] width 669 height 39
click at [364, 205] on input "text" at bounding box center [665, 203] width 669 height 39
click at [350, 228] on li "[PERSON_NAME] Inc" at bounding box center [473, 233] width 353 height 38
type input "*******"
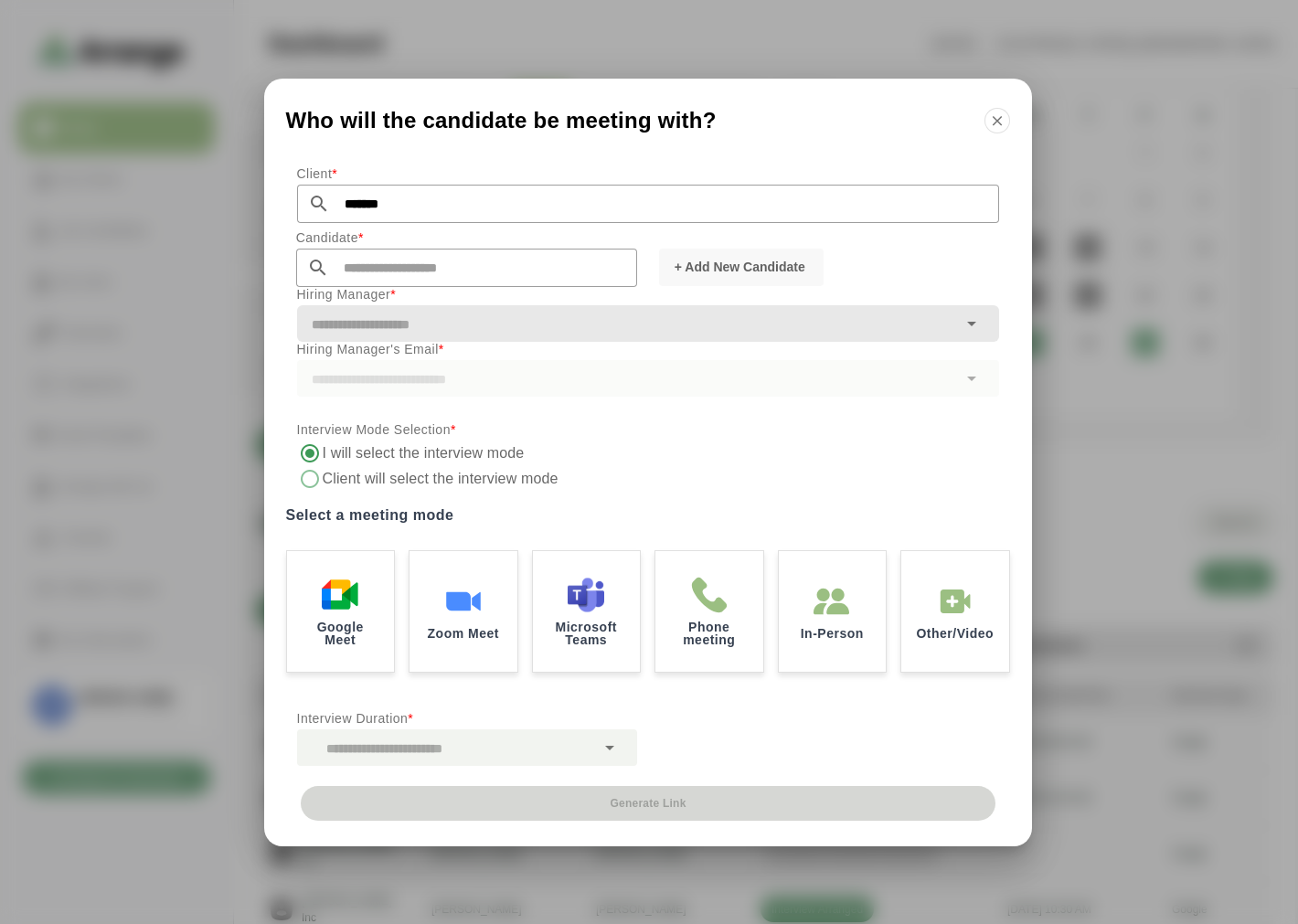
click at [357, 258] on input "text" at bounding box center [483, 268] width 308 height 39
click at [365, 280] on li "[PERSON_NAME] [EMAIL_ADDRESS][DOMAIN_NAME]" at bounding box center [472, 297] width 353 height 38
type input "**********"
click at [405, 308] on div at bounding box center [626, 324] width 660 height 37
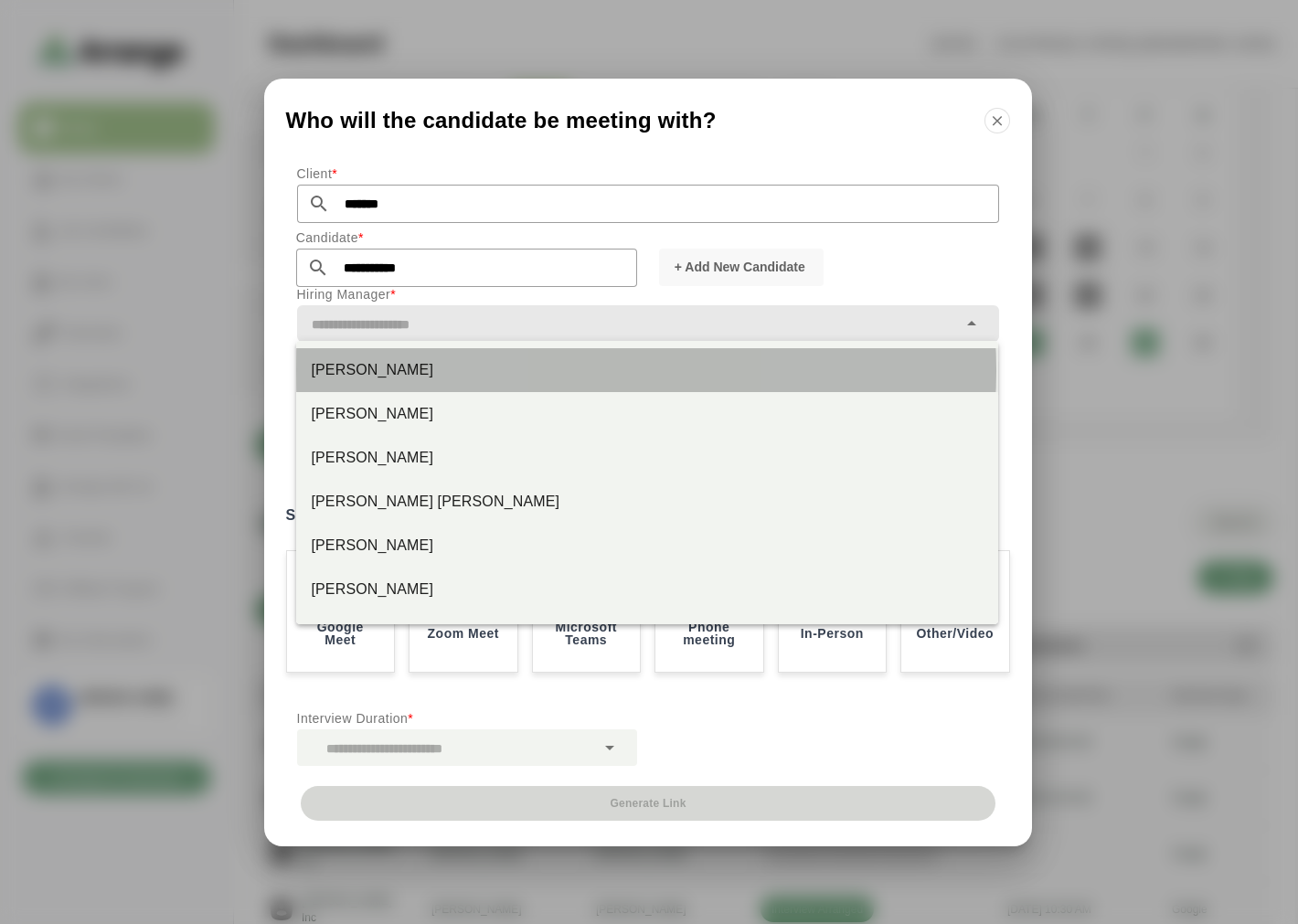
click at [360, 365] on div "[PERSON_NAME]" at bounding box center [647, 370] width 673 height 22
type input "*********"
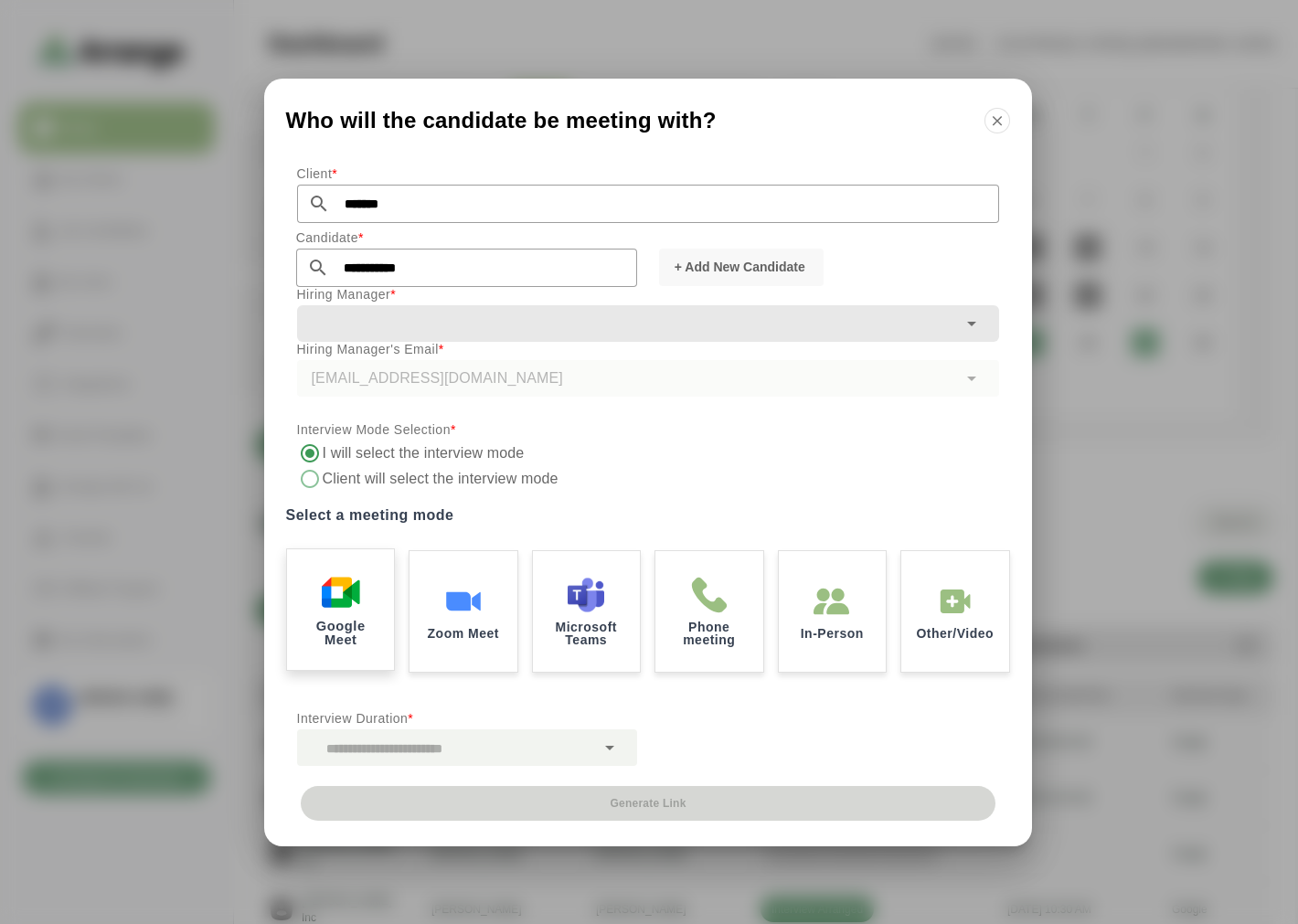
click at [359, 586] on div "Google Meet" at bounding box center [339, 609] width 112 height 127
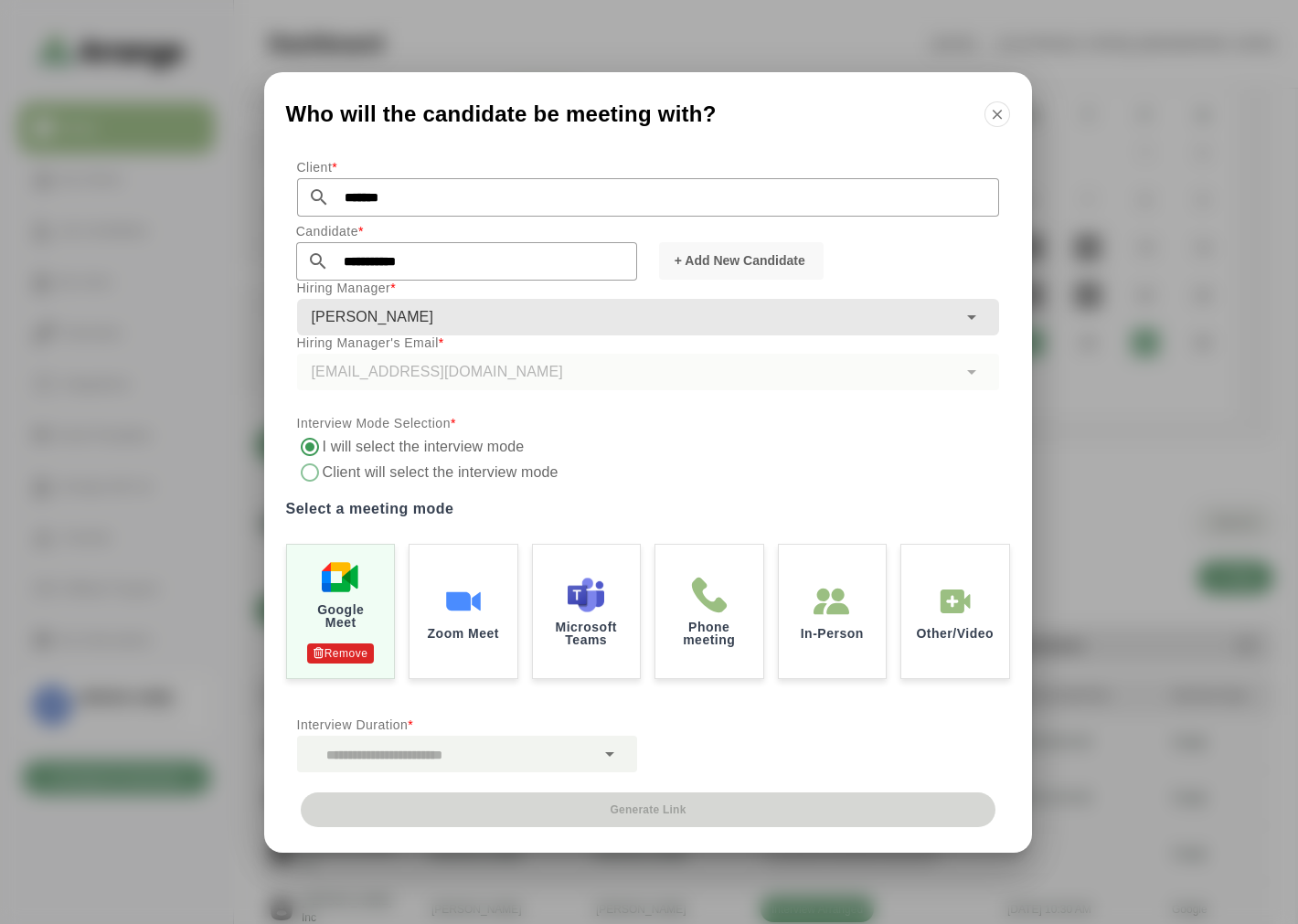
drag, startPoint x: 396, startPoint y: 746, endPoint x: 397, endPoint y: 720, distance: 26.0
click at [397, 746] on div at bounding box center [446, 753] width 298 height 37
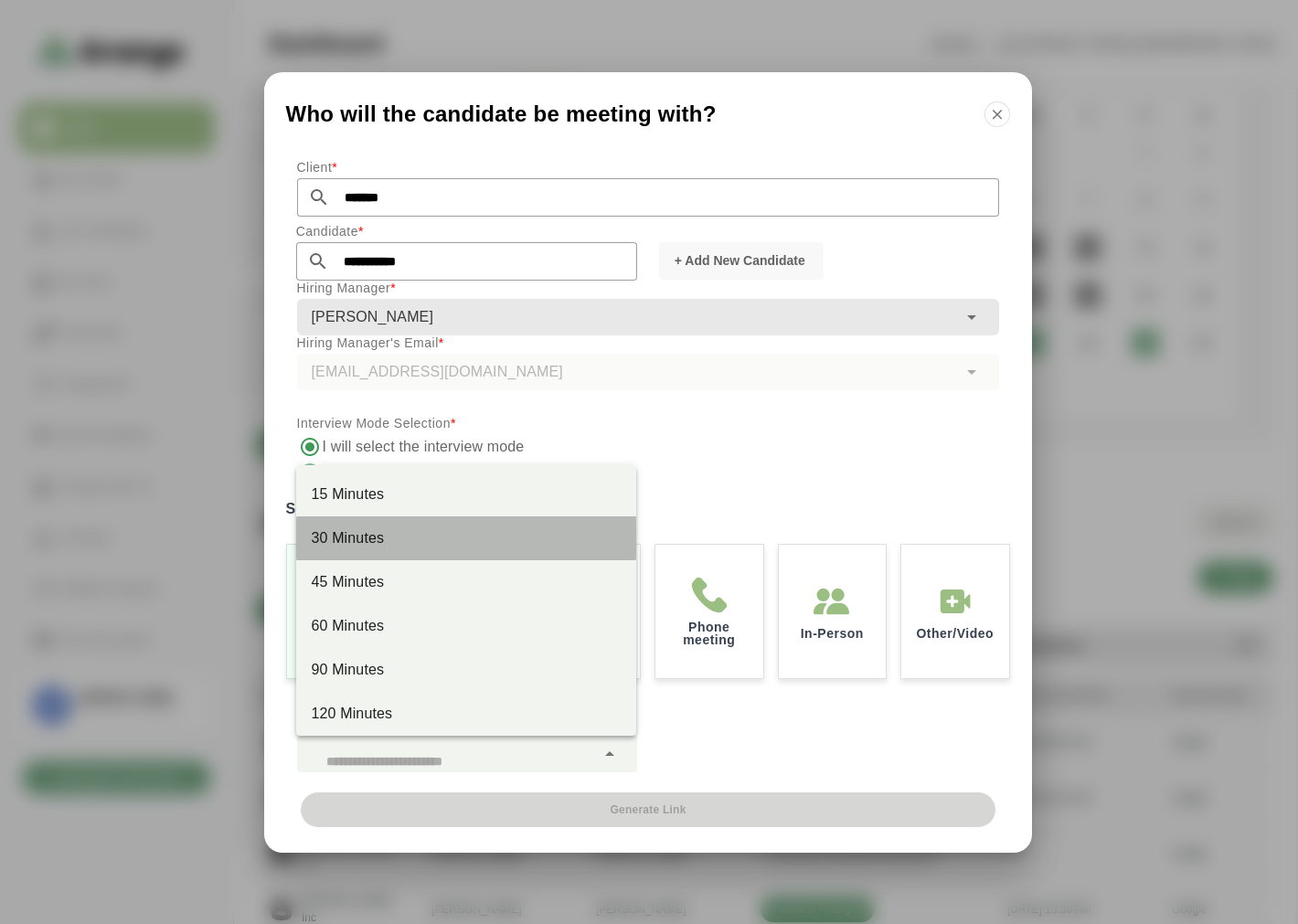
click at [395, 546] on div "30 Minutes" at bounding box center [465, 538] width 311 height 22
type input "**"
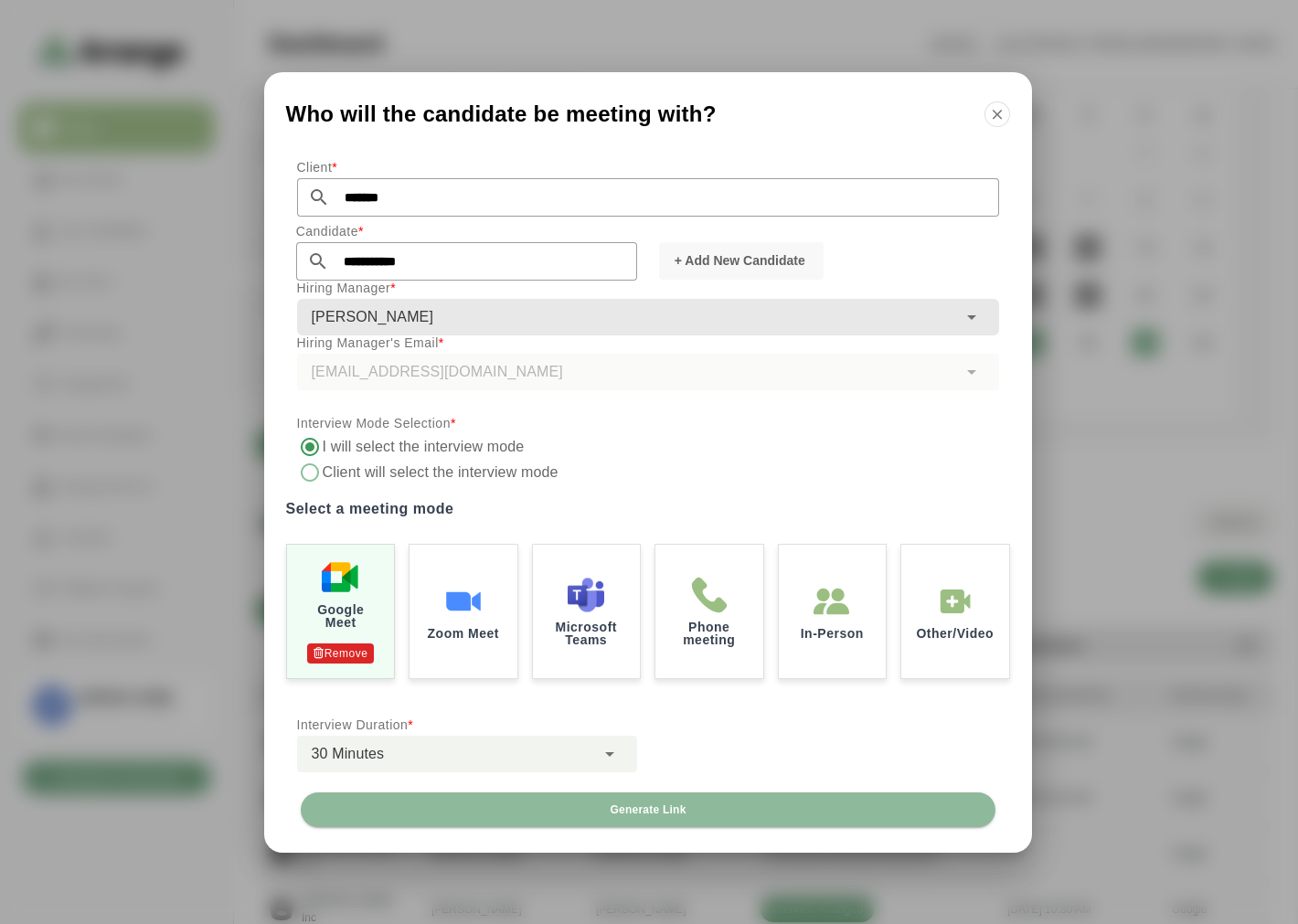
click at [576, 790] on div "**********" at bounding box center [648, 470] width 768 height 643
click at [588, 797] on button "Generate Link" at bounding box center [648, 810] width 695 height 35
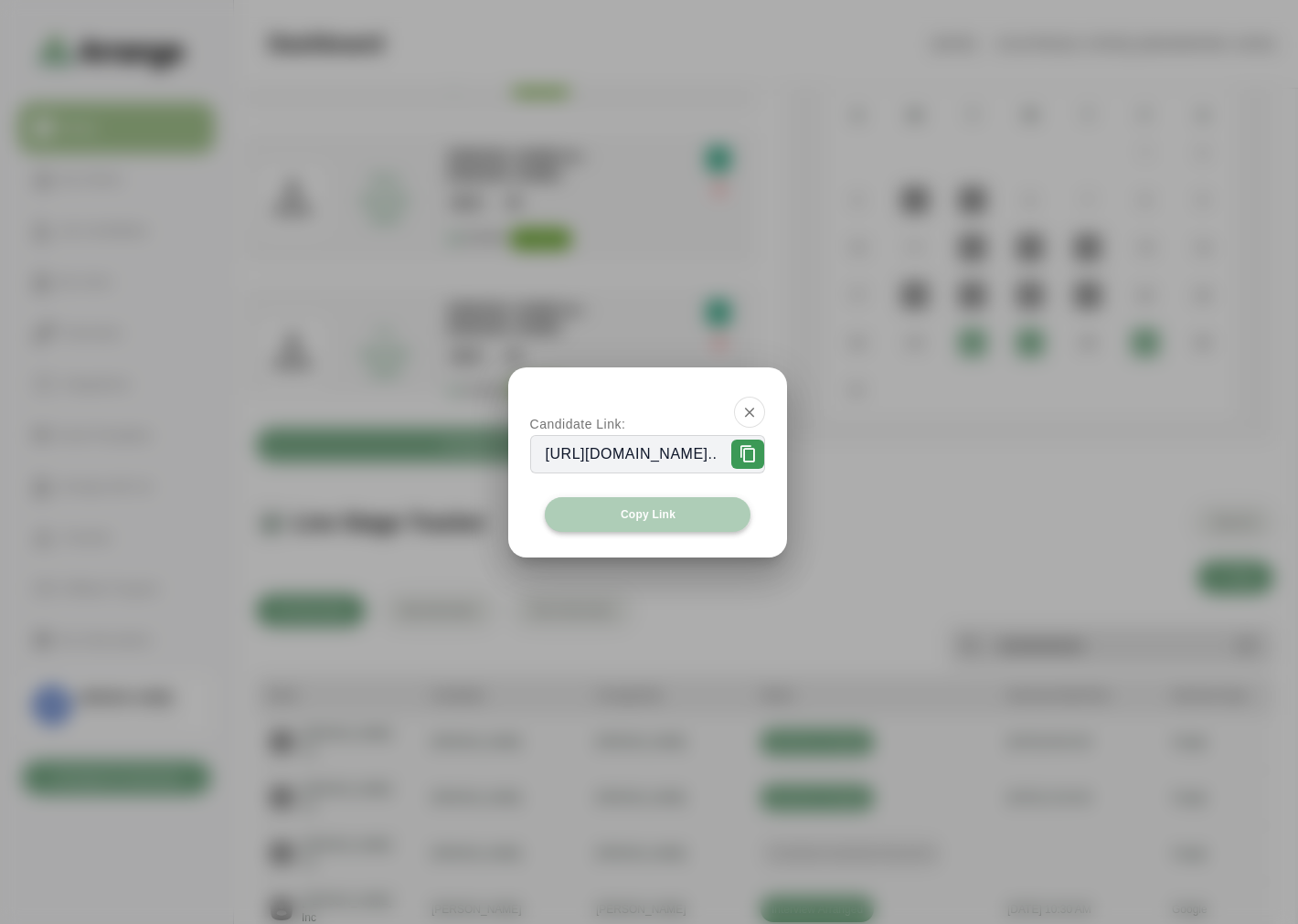
click at [616, 518] on button "Copy Link" at bounding box center [648, 514] width 206 height 35
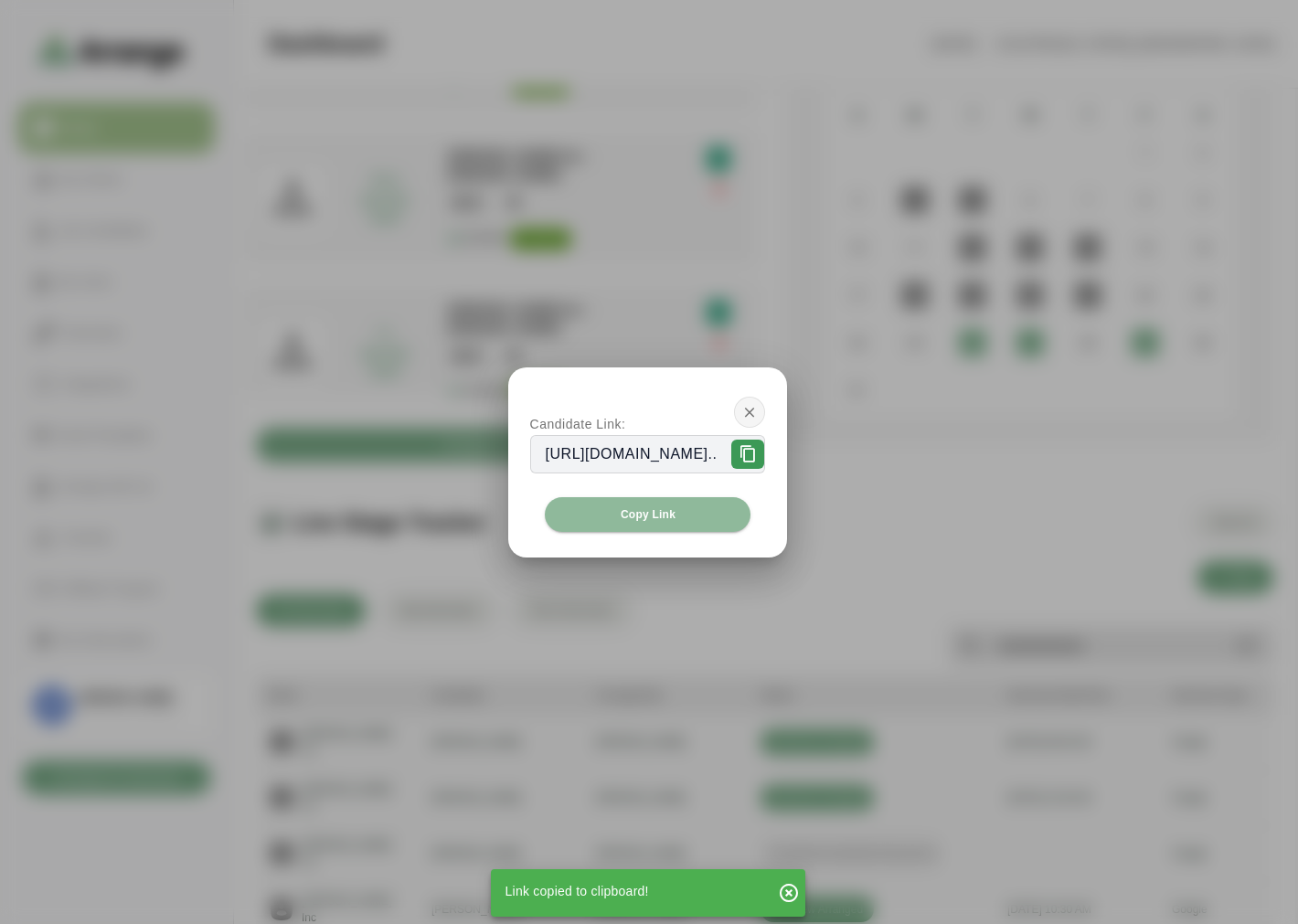
click at [758, 409] on icon "button" at bounding box center [749, 412] width 17 height 17
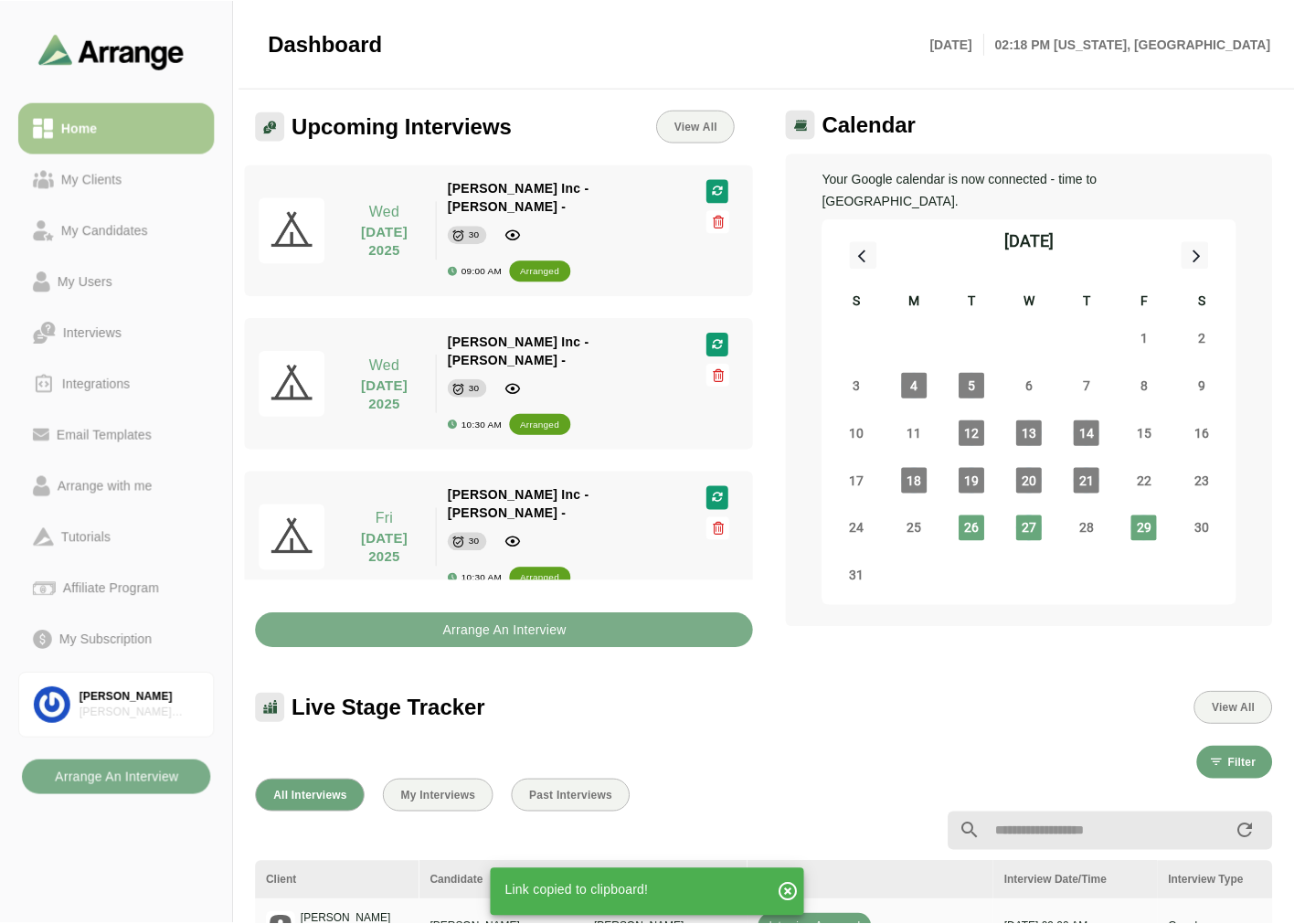
scroll to position [186, 0]
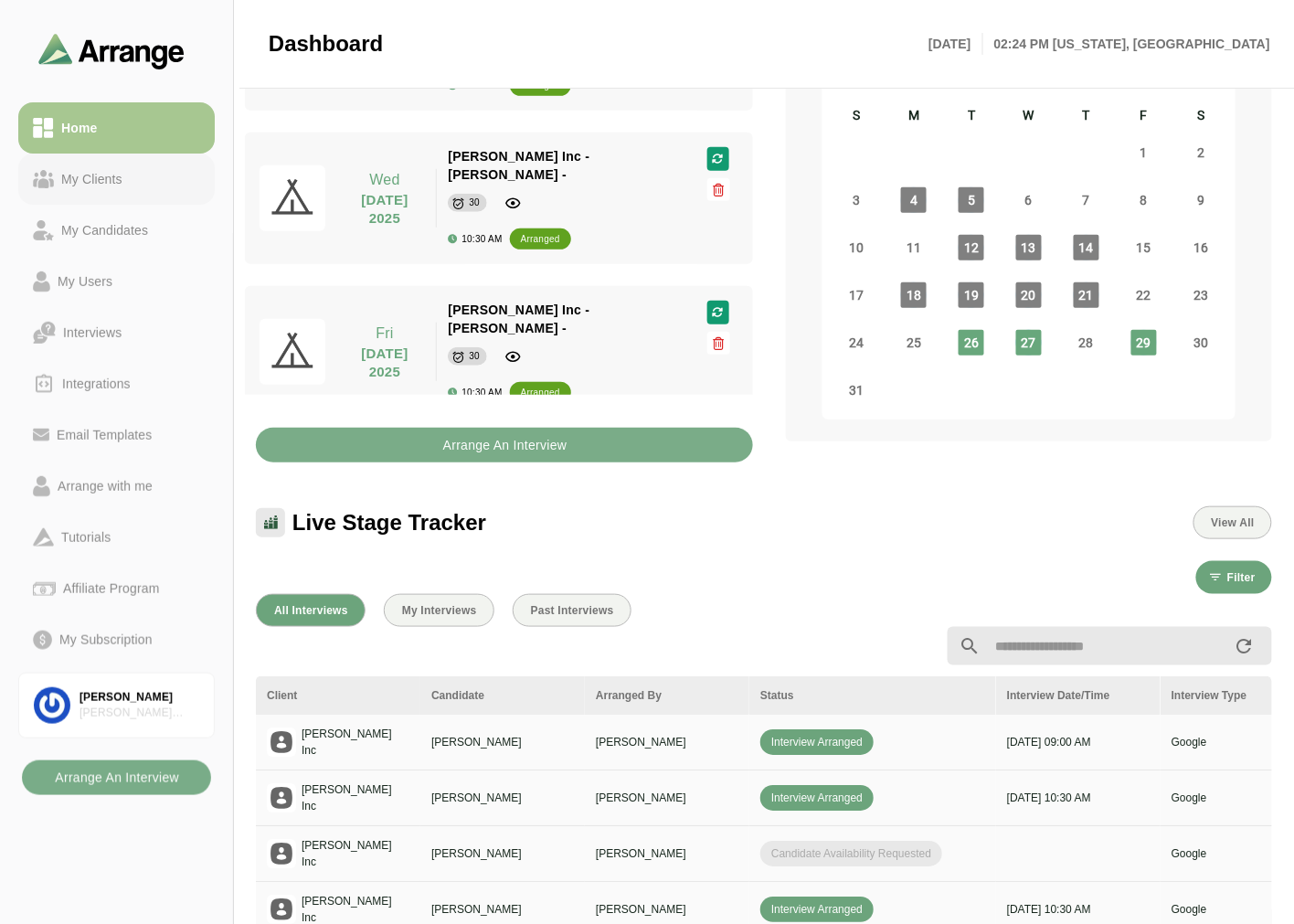
click at [114, 168] on div "My Clients" at bounding box center [91, 179] width 75 height 22
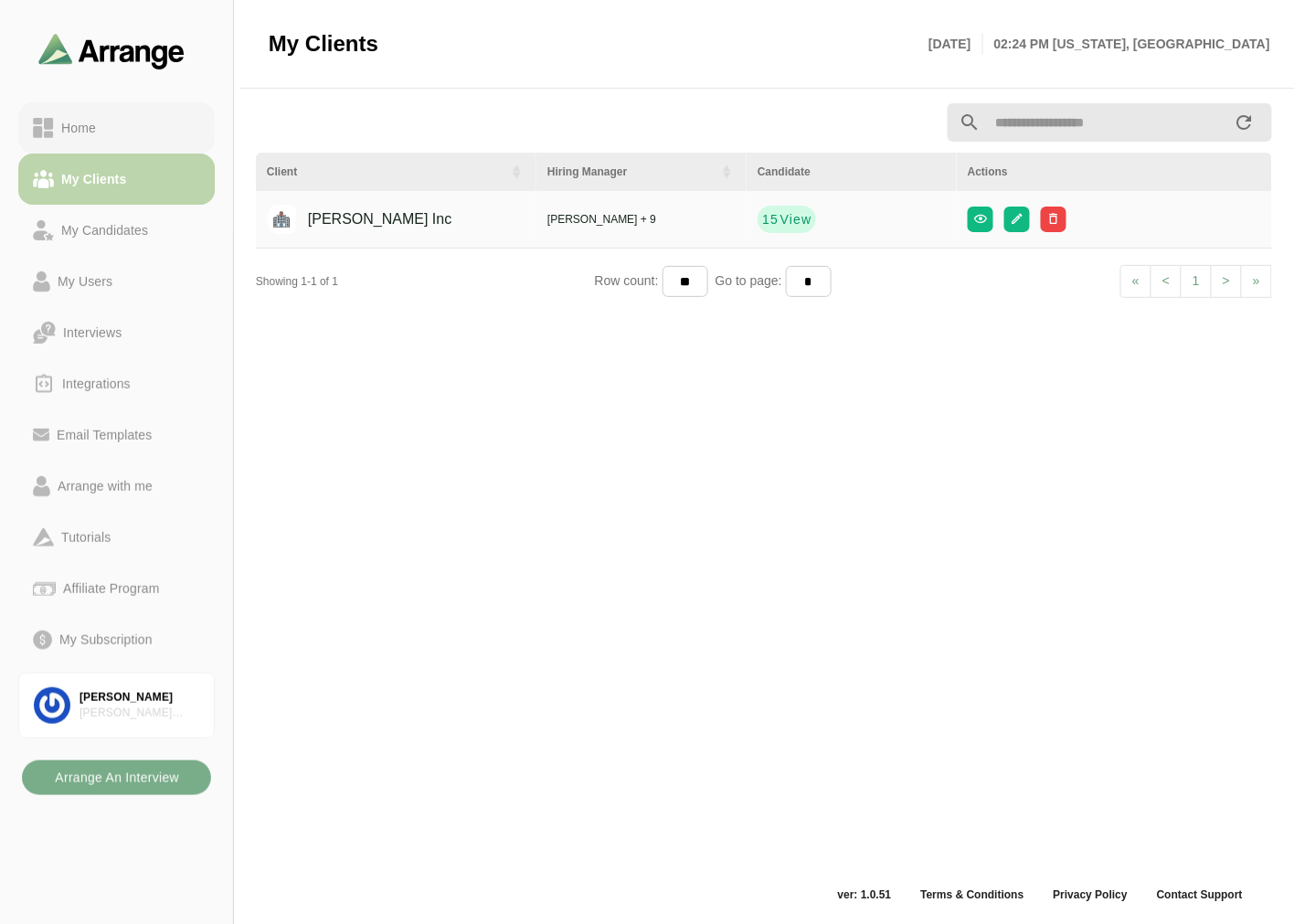
scroll to position [6, 0]
click at [111, 132] on div "Home" at bounding box center [116, 128] width 168 height 22
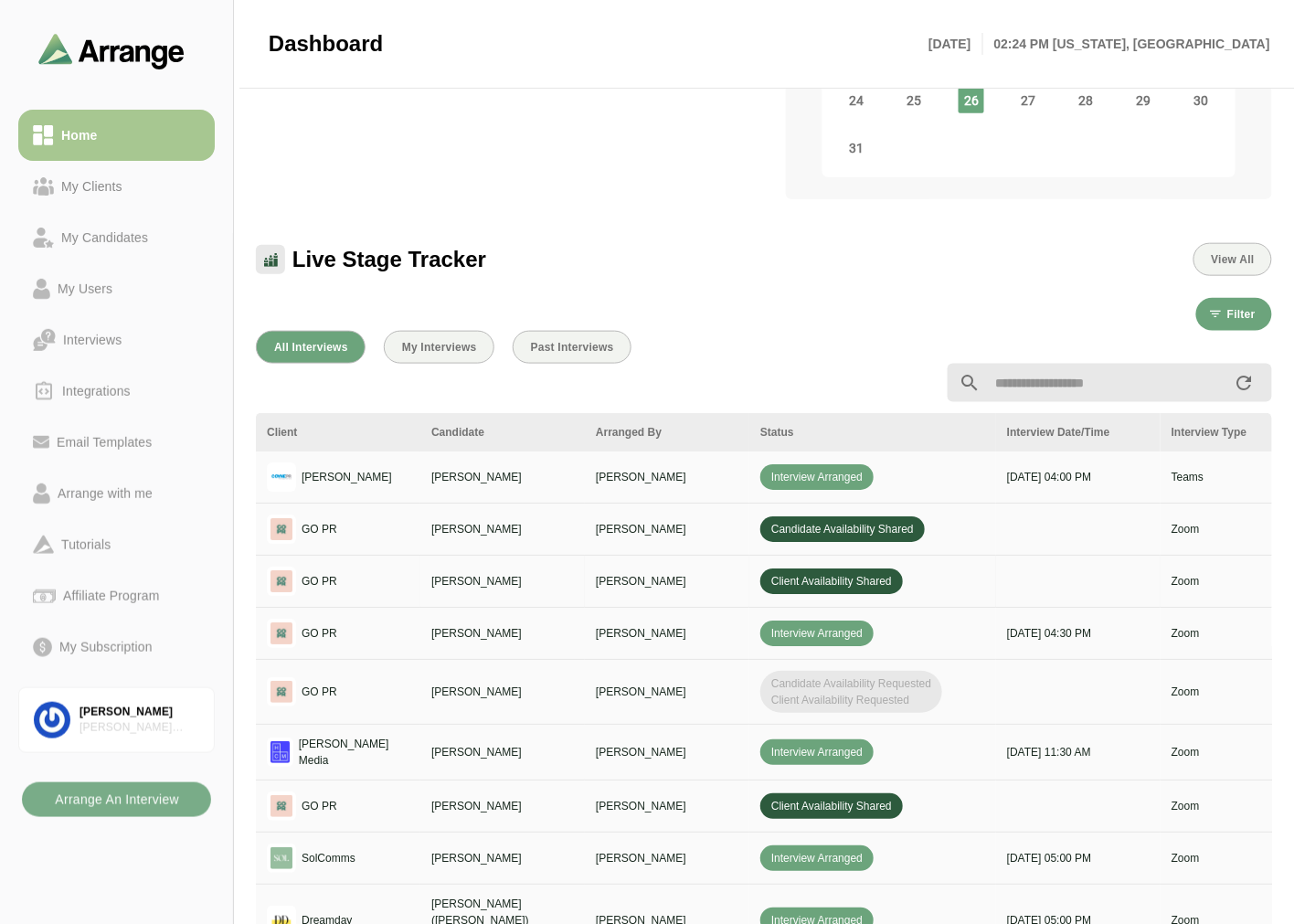
scroll to position [507, 0]
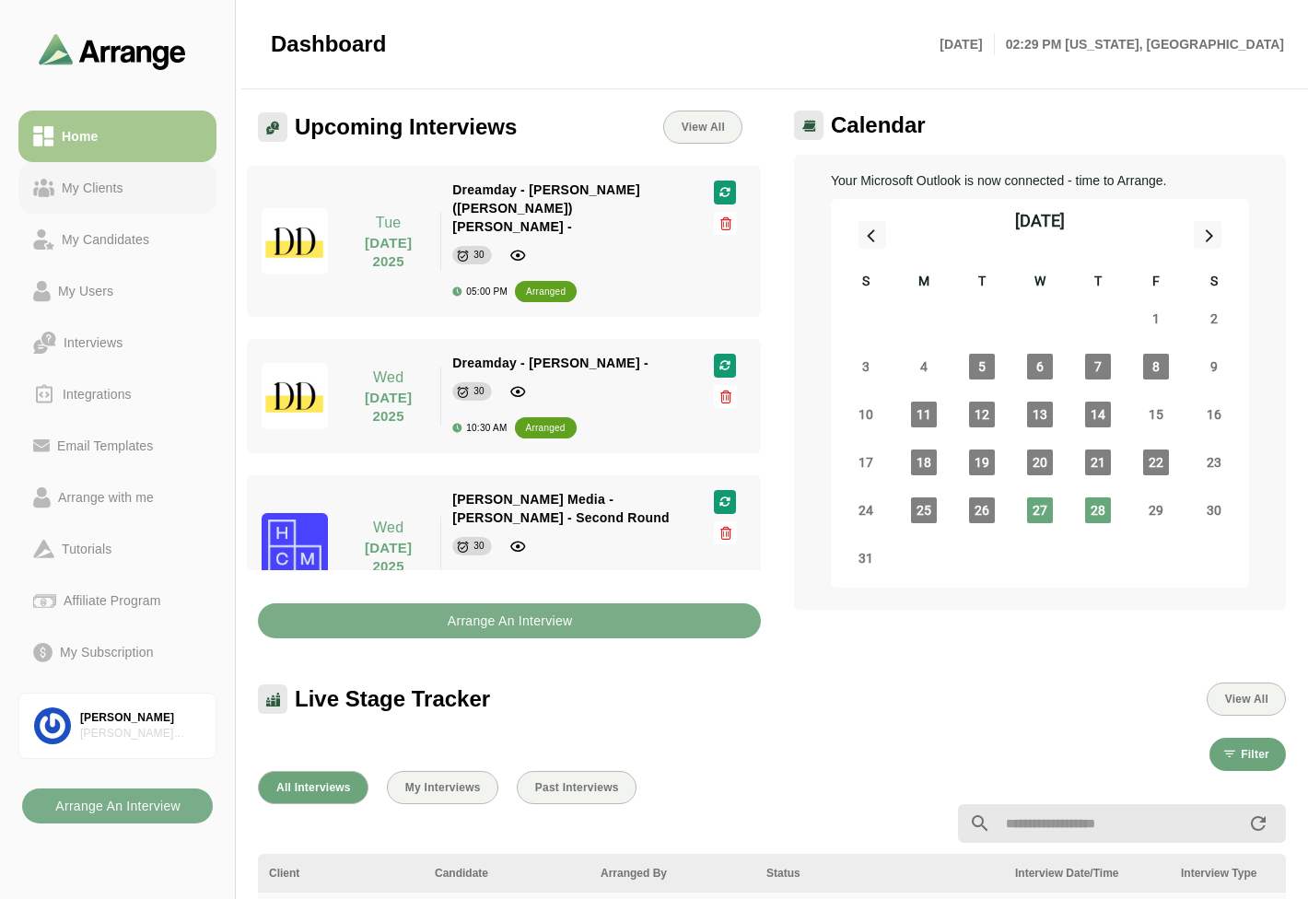
click at [62, 182] on div "My Clients" at bounding box center [92, 188] width 76 height 22
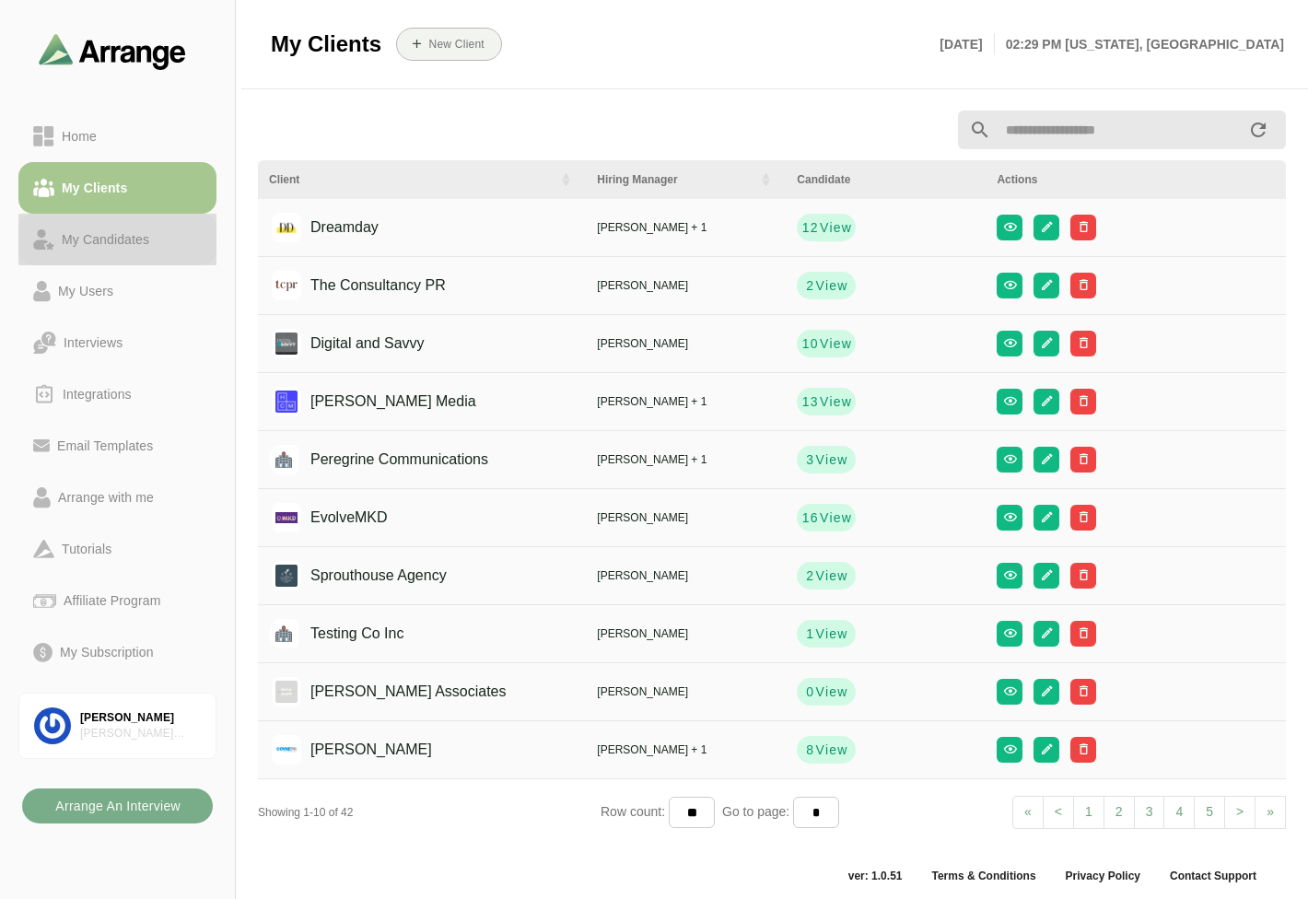
click at [60, 244] on div "My Candidates" at bounding box center [105, 239] width 102 height 22
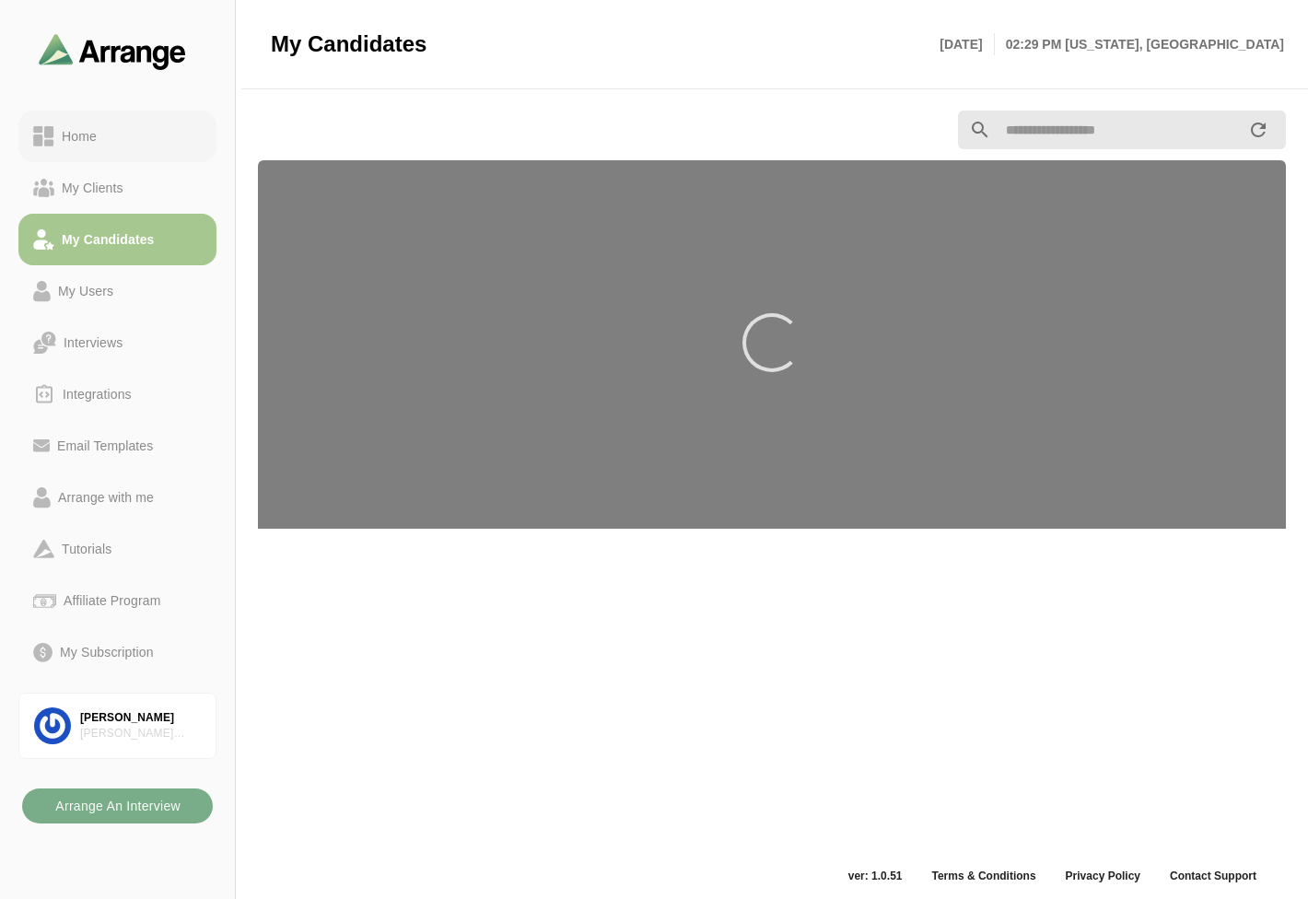
click at [103, 149] on link "Home" at bounding box center [117, 137] width 198 height 52
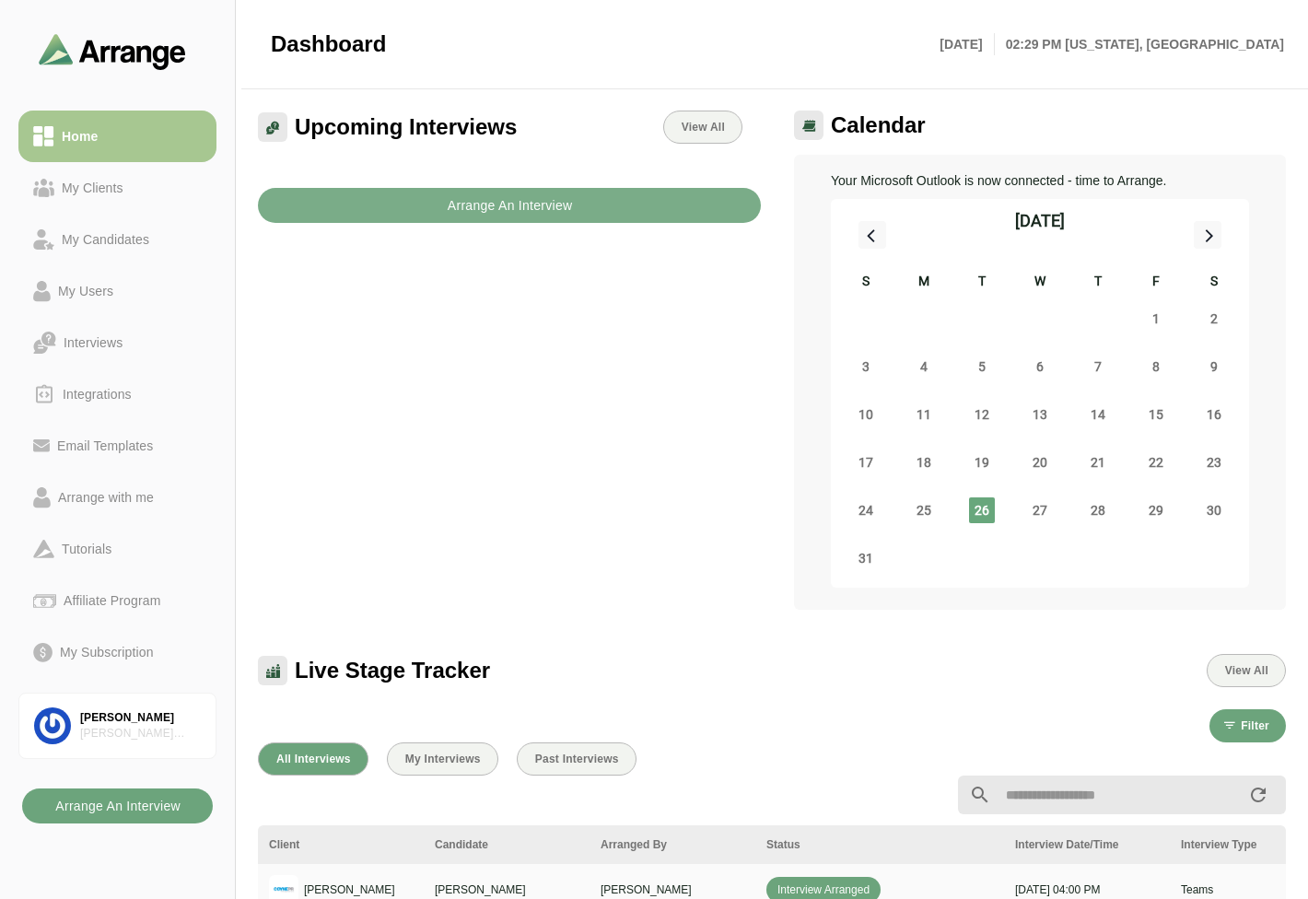
click at [164, 811] on b "Arrange An Interview" at bounding box center [117, 805] width 126 height 35
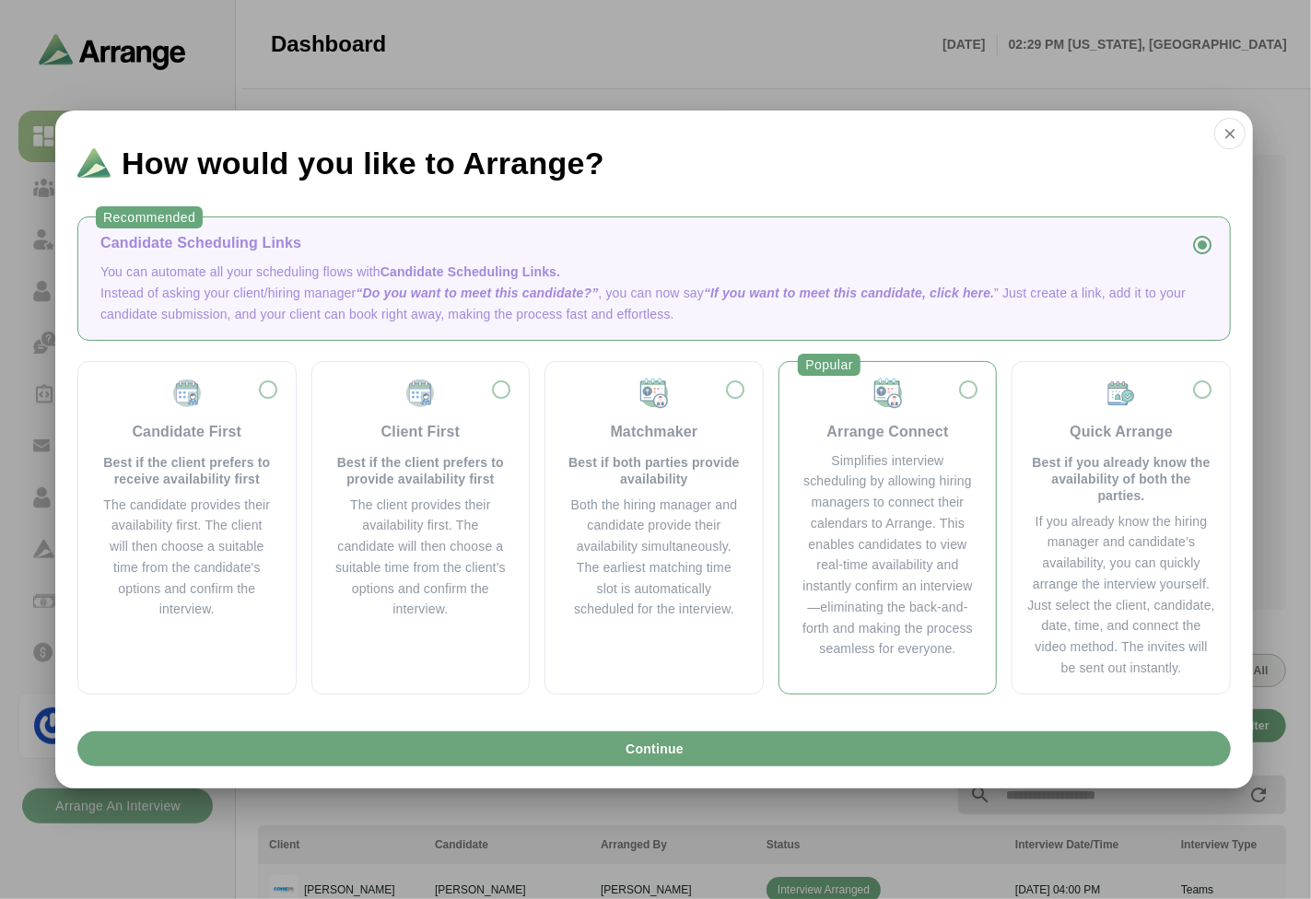
click at [989, 464] on div "Popular Arrange Connect Simplifies interview scheduling by allowing hiring mana…" at bounding box center [887, 527] width 219 height 333
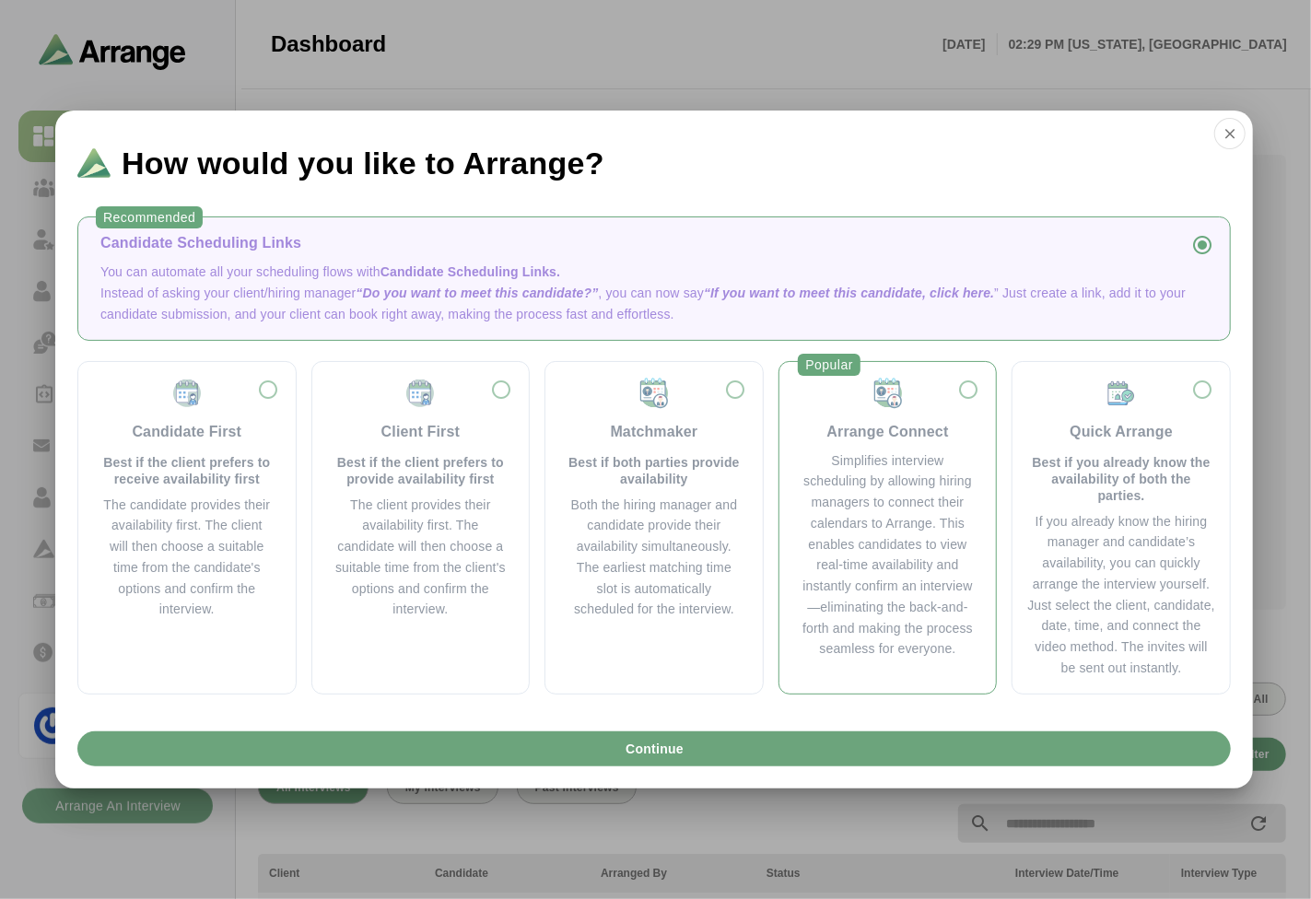
click at [921, 468] on div "Simplifies interview scheduling by allowing hiring managers to connect their ca…" at bounding box center [887, 555] width 173 height 210
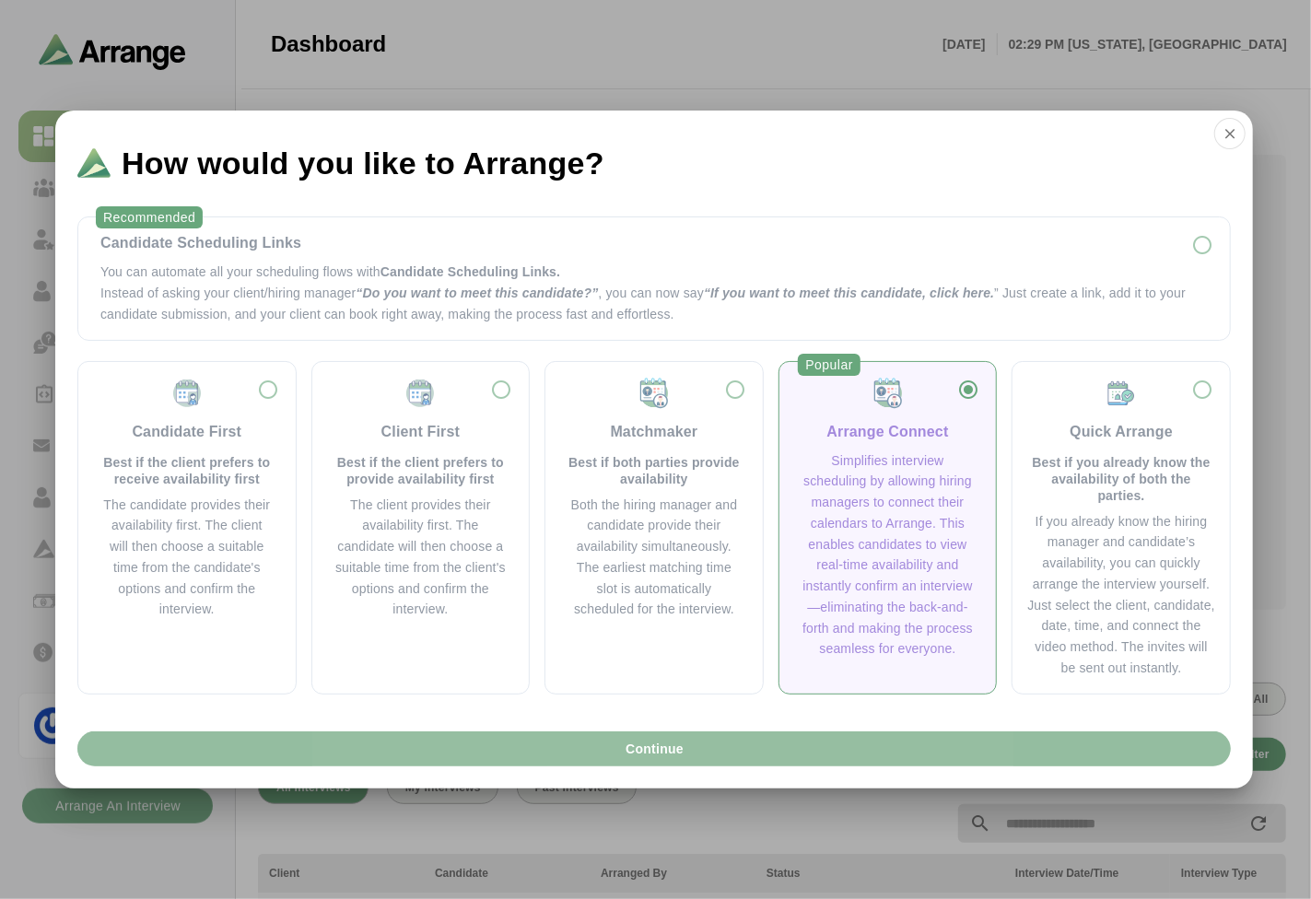
drag, startPoint x: 822, startPoint y: 765, endPoint x: 842, endPoint y: 748, distance: 26.2
click at [824, 760] on button "Continue" at bounding box center [653, 748] width 1153 height 35
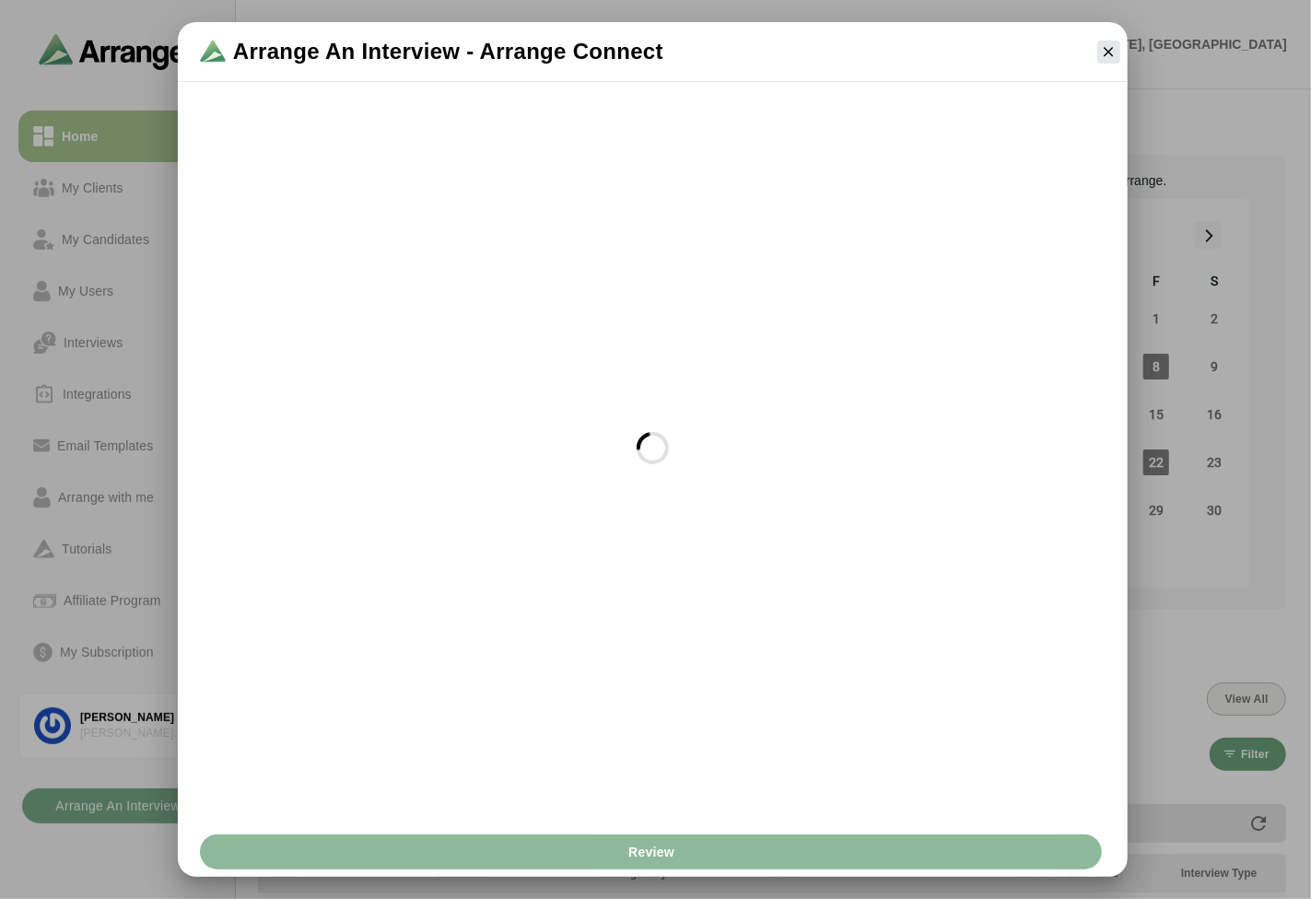
click at [842, 748] on div at bounding box center [653, 448] width 928 height 718
click at [1108, 57] on icon "button" at bounding box center [1109, 51] width 17 height 17
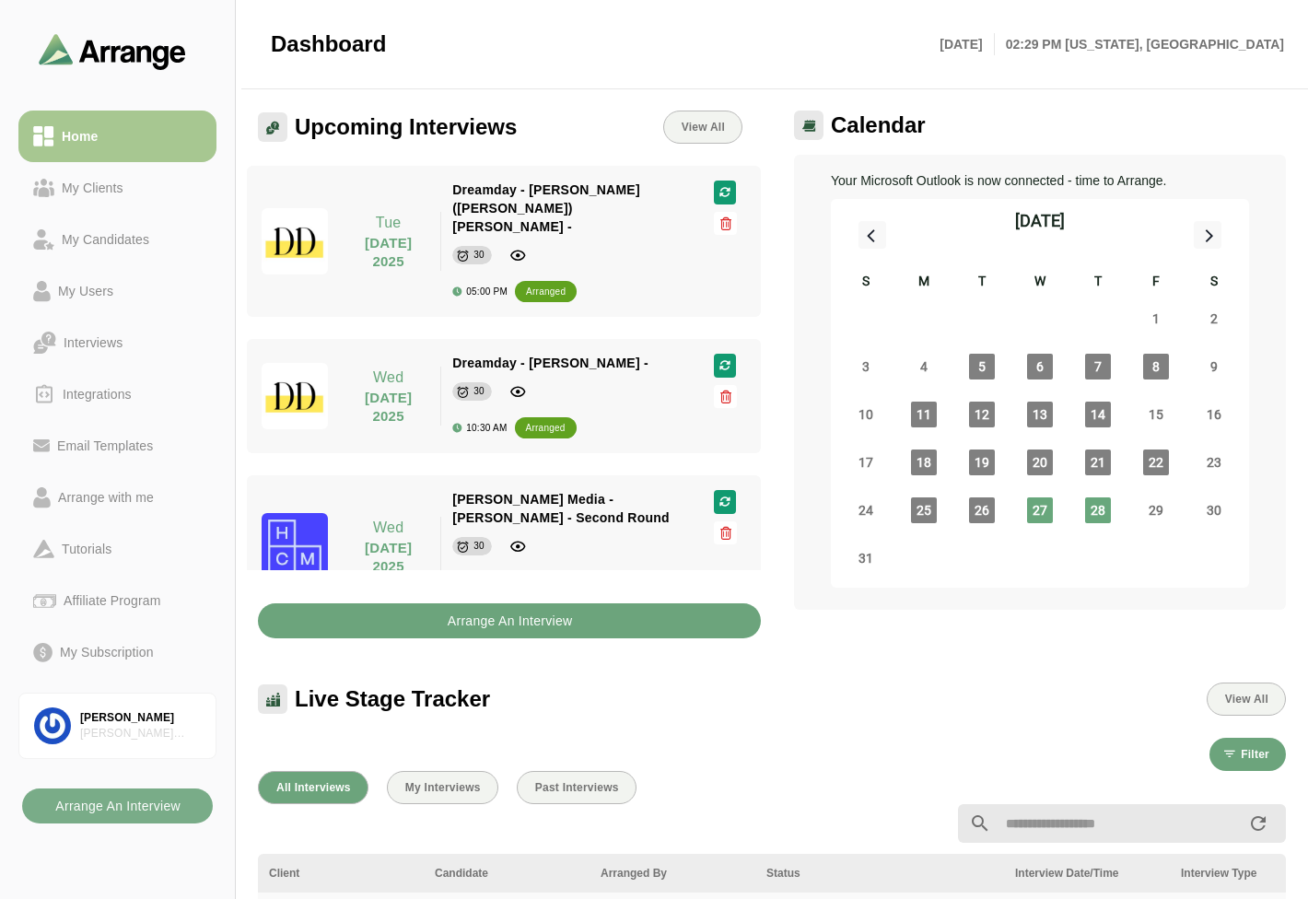
click at [452, 606] on b "Arrange An Interview" at bounding box center [510, 620] width 126 height 35
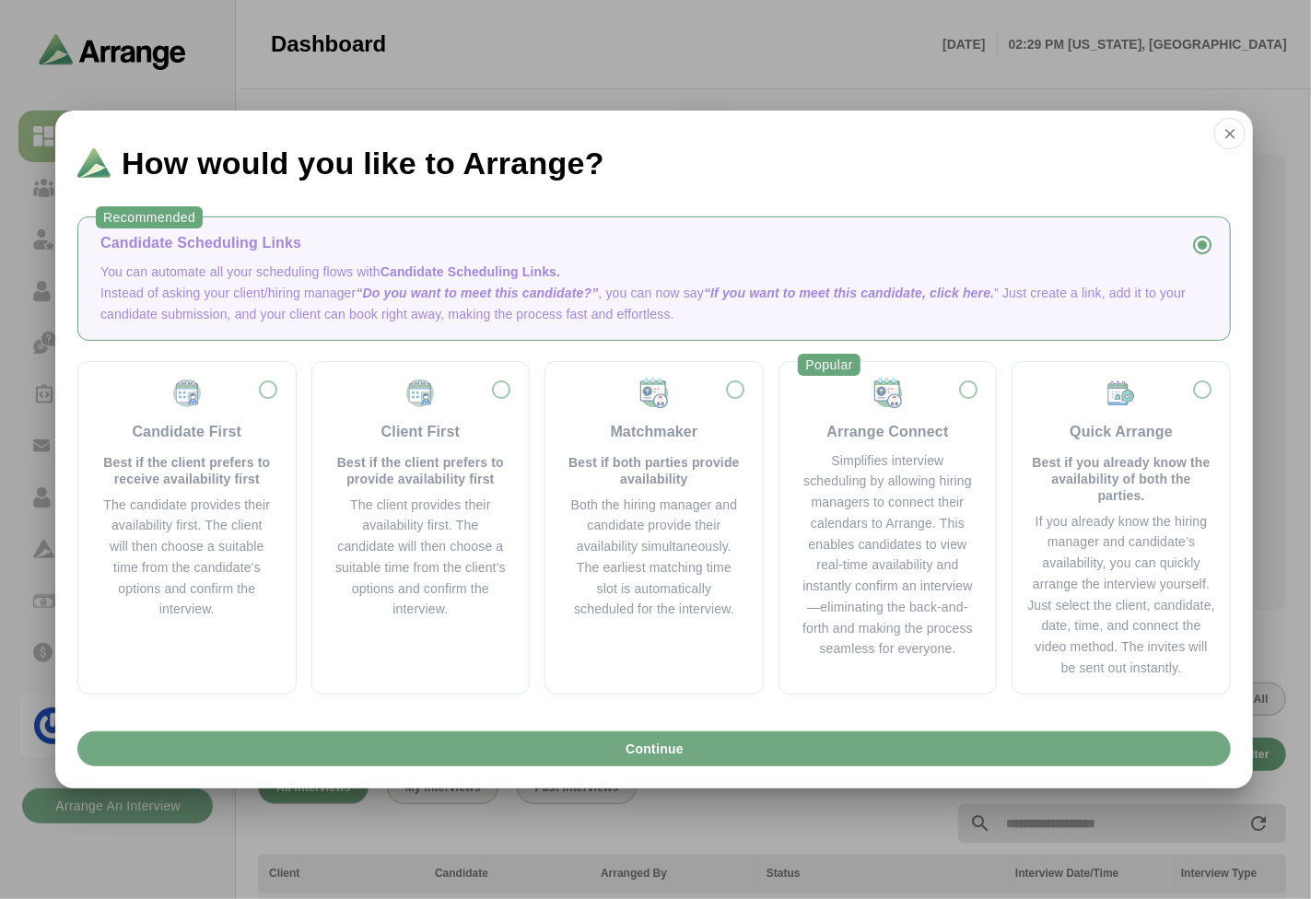
click at [713, 756] on button "Continue" at bounding box center [653, 748] width 1153 height 35
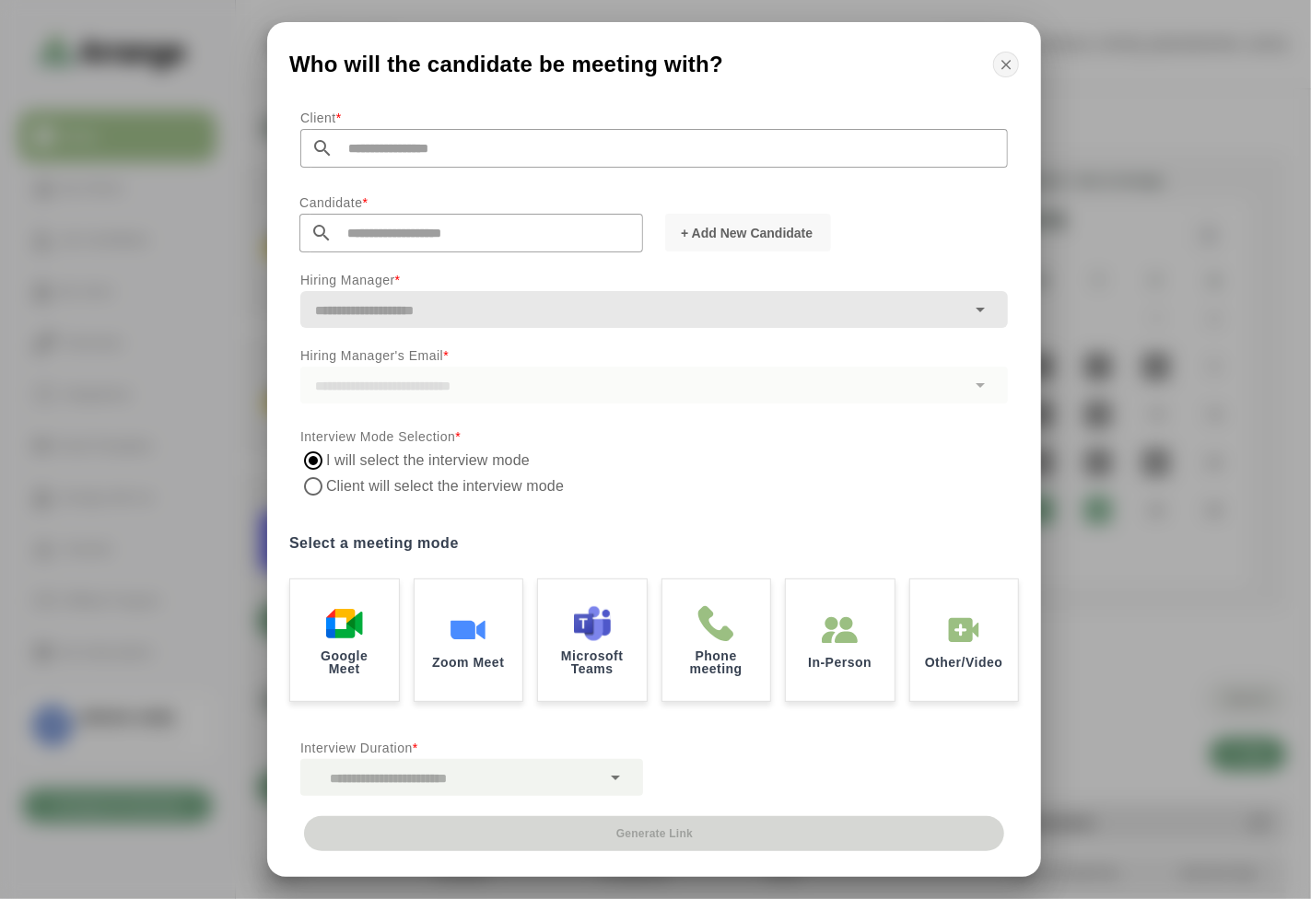
click at [1007, 65] on icon "button" at bounding box center [1006, 64] width 17 height 17
